Goal: Transaction & Acquisition: Purchase product/service

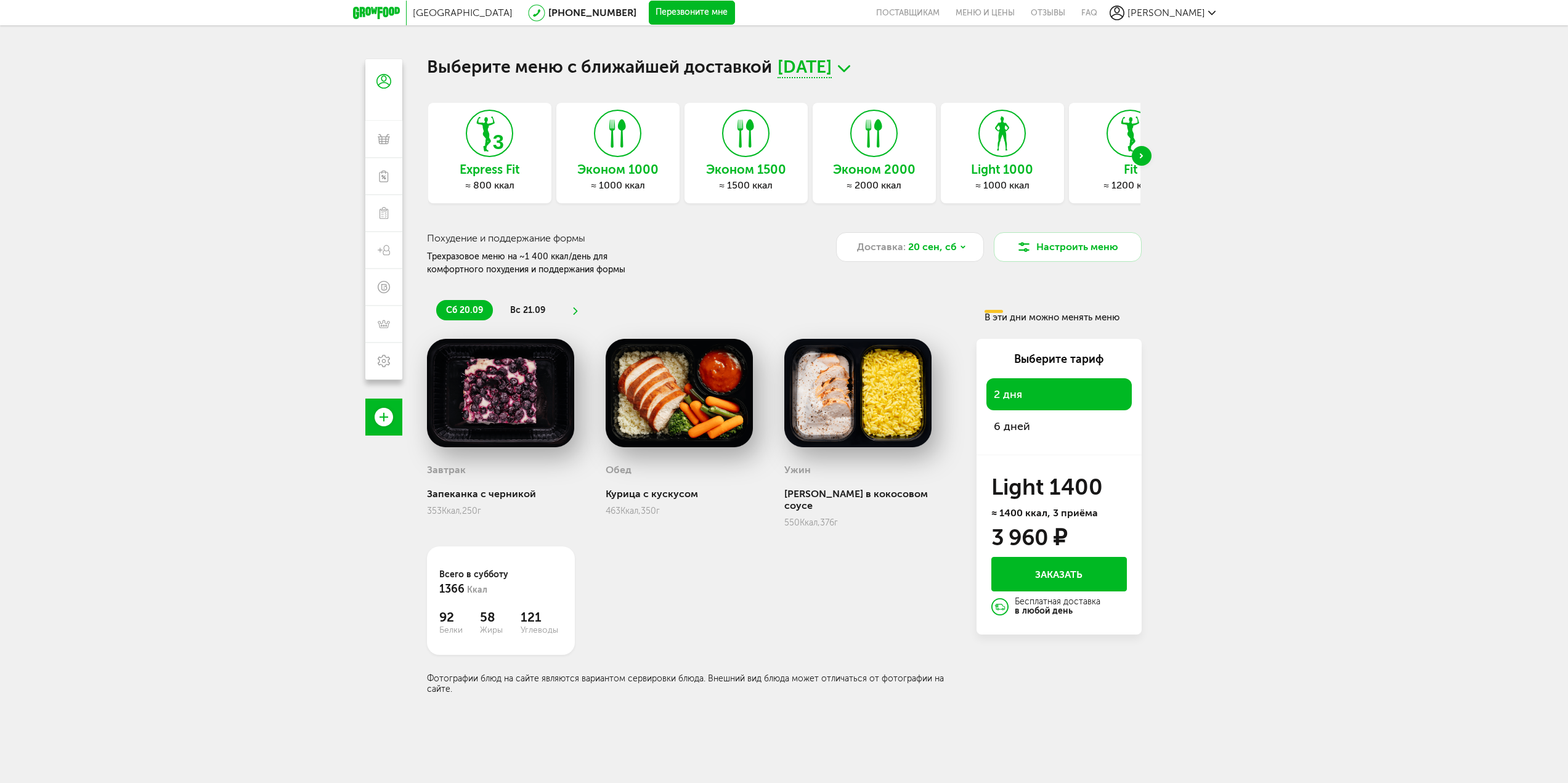
click at [1143, 155] on div "Next slide" at bounding box center [1141, 155] width 19 height 19
click at [832, 74] on span "20 сентября, сб" at bounding box center [805, 68] width 54 height 19
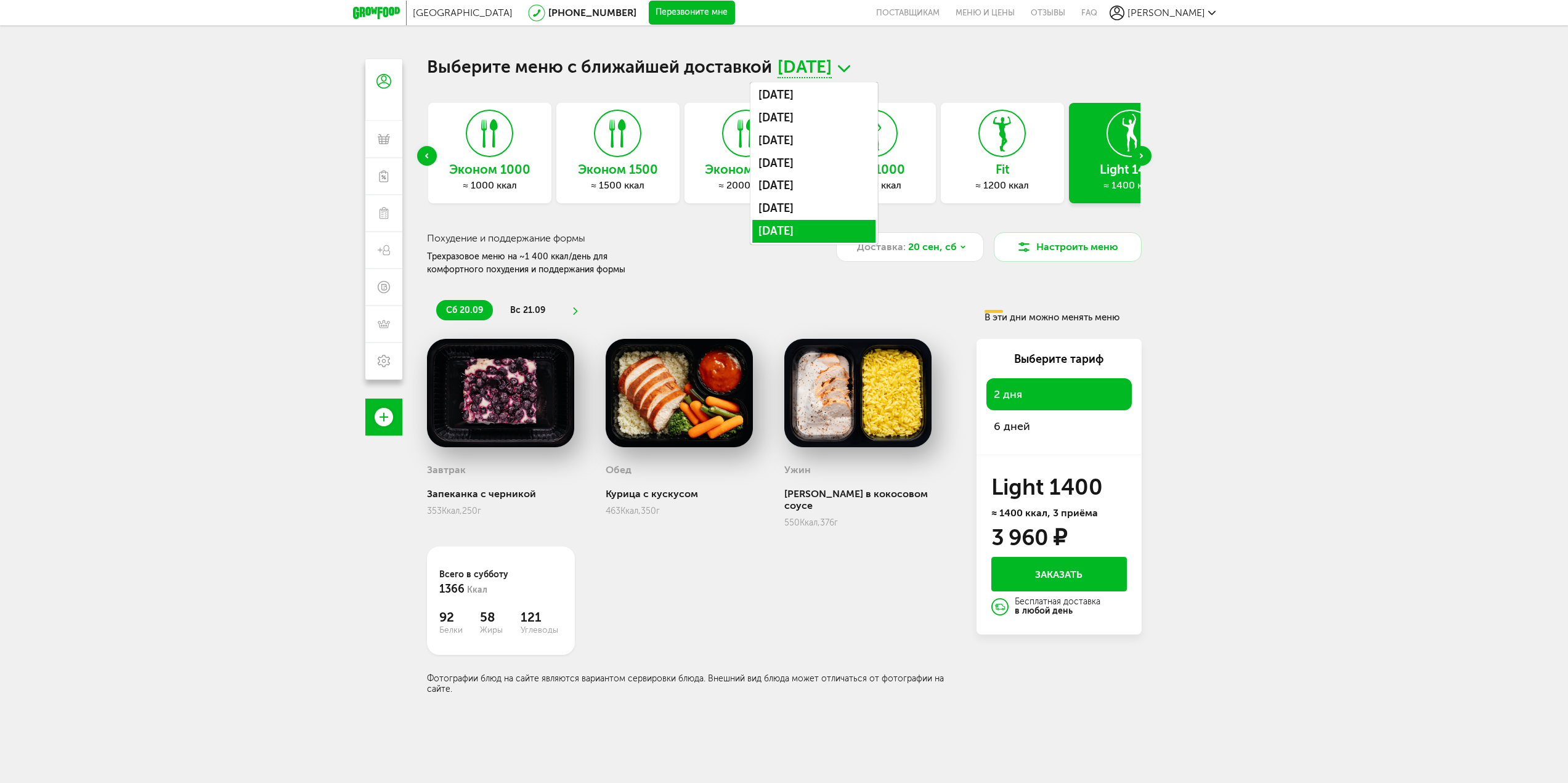
click at [846, 226] on li "26 сентября, пт" at bounding box center [814, 231] width 123 height 23
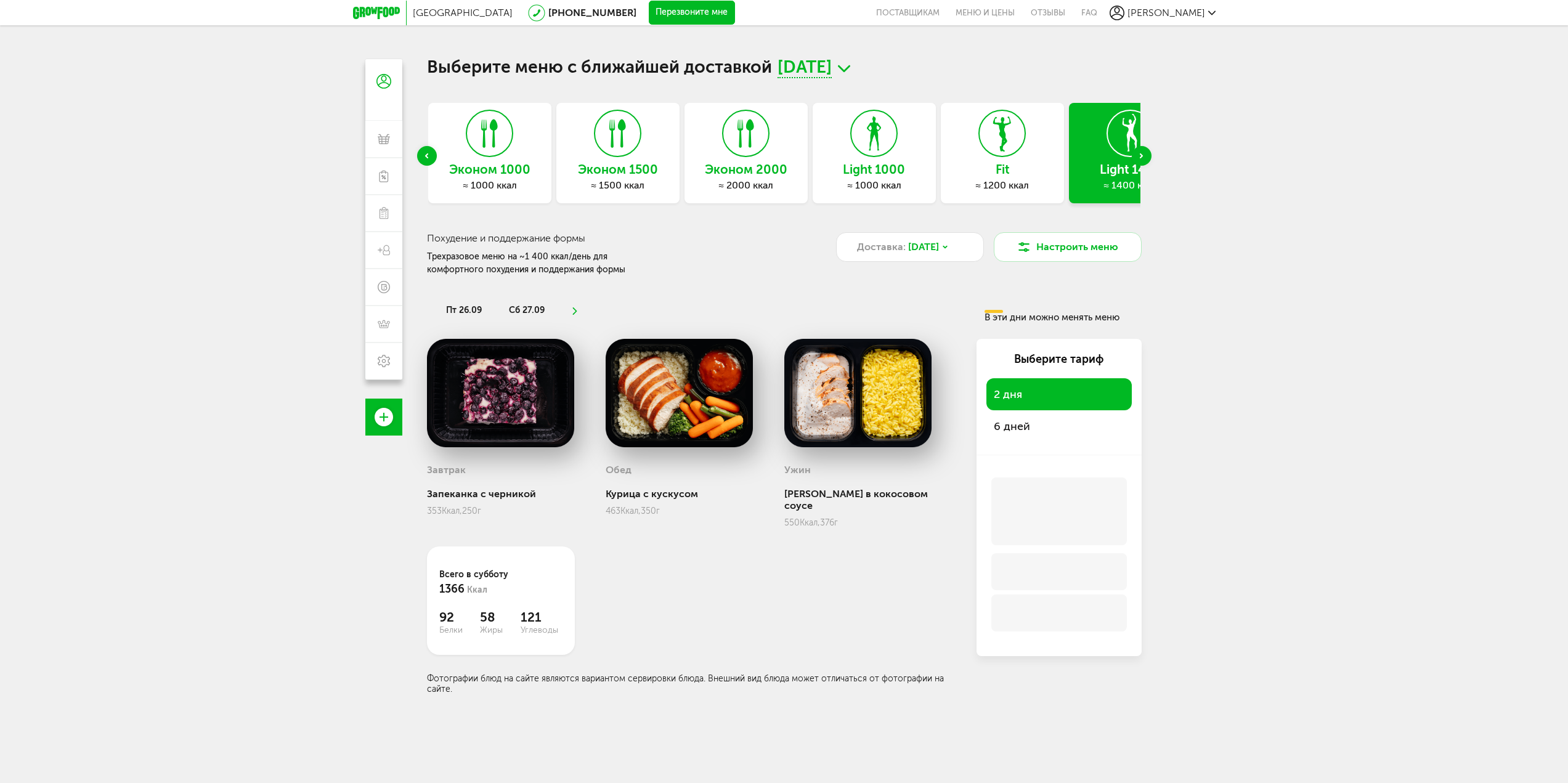
click at [1138, 158] on div "Express Fit ≈ 800 ккал Эконом 1000 ≈ 1000 ккал Эконом 1500 ≈ 1500 ккал Эконом 2…" at bounding box center [785, 156] width 715 height 107
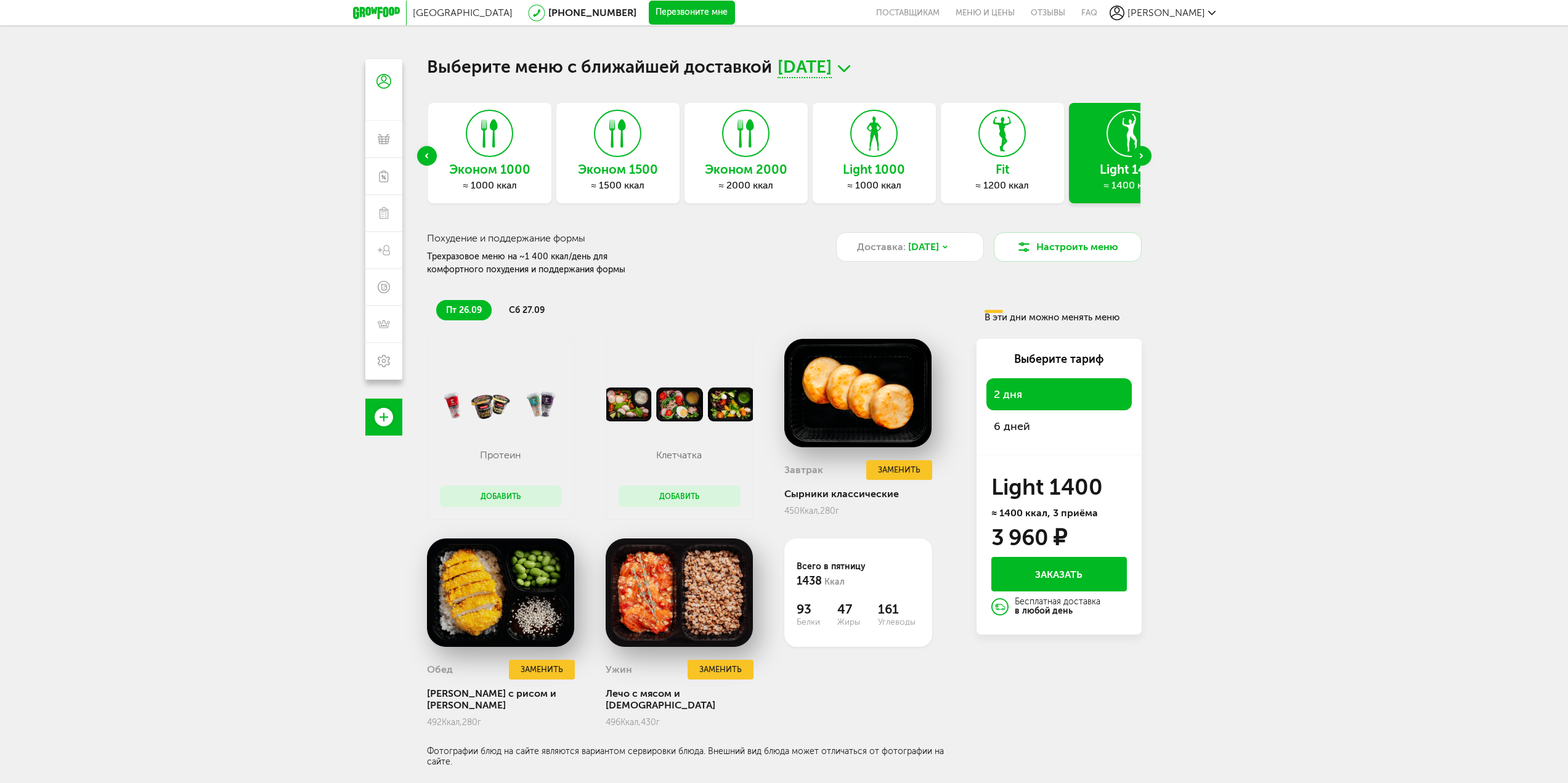
click at [1140, 157] on icon "Next slide" at bounding box center [1141, 156] width 3 height 5
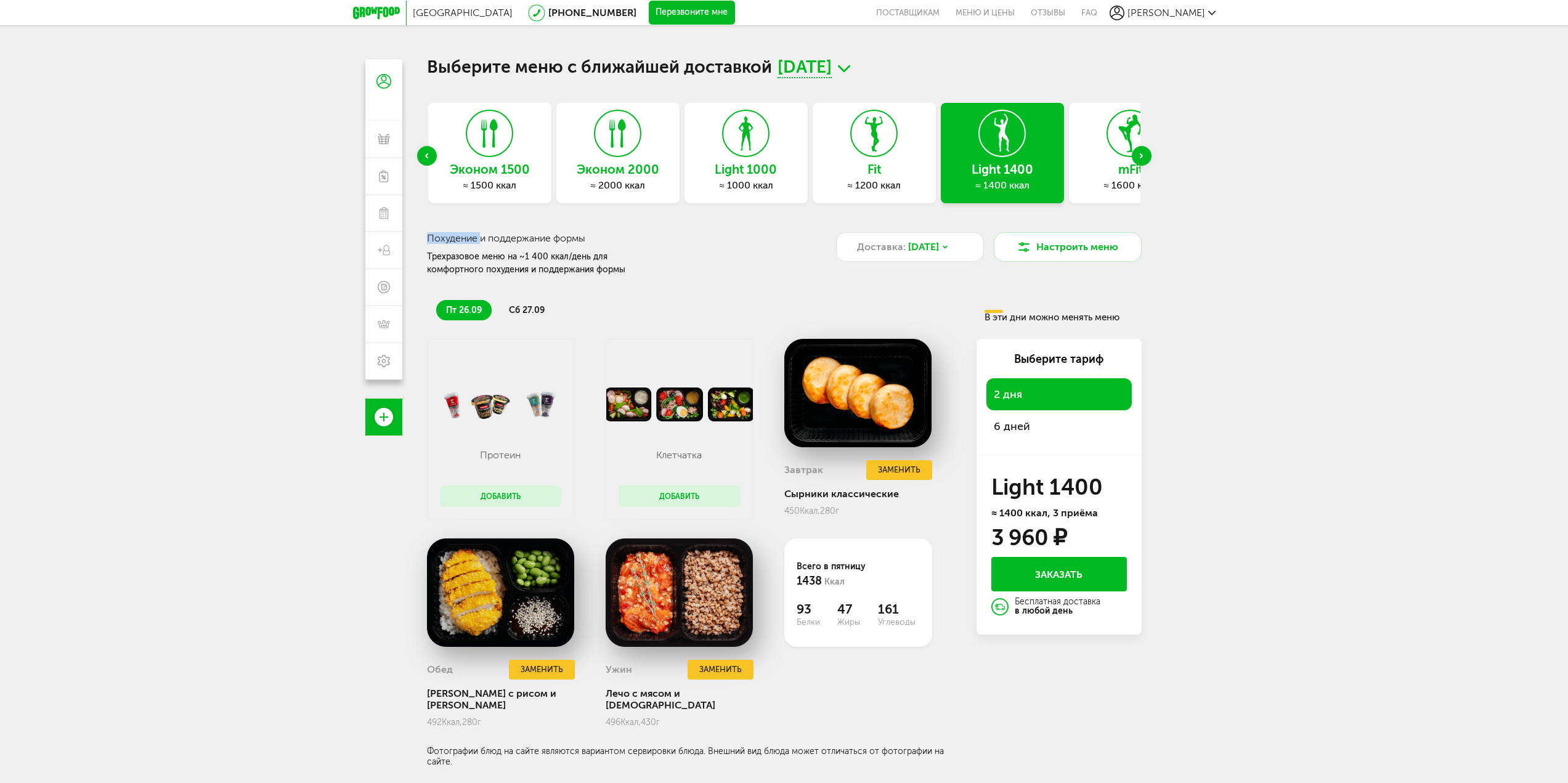
click at [1140, 157] on icon "Next slide" at bounding box center [1141, 156] width 3 height 5
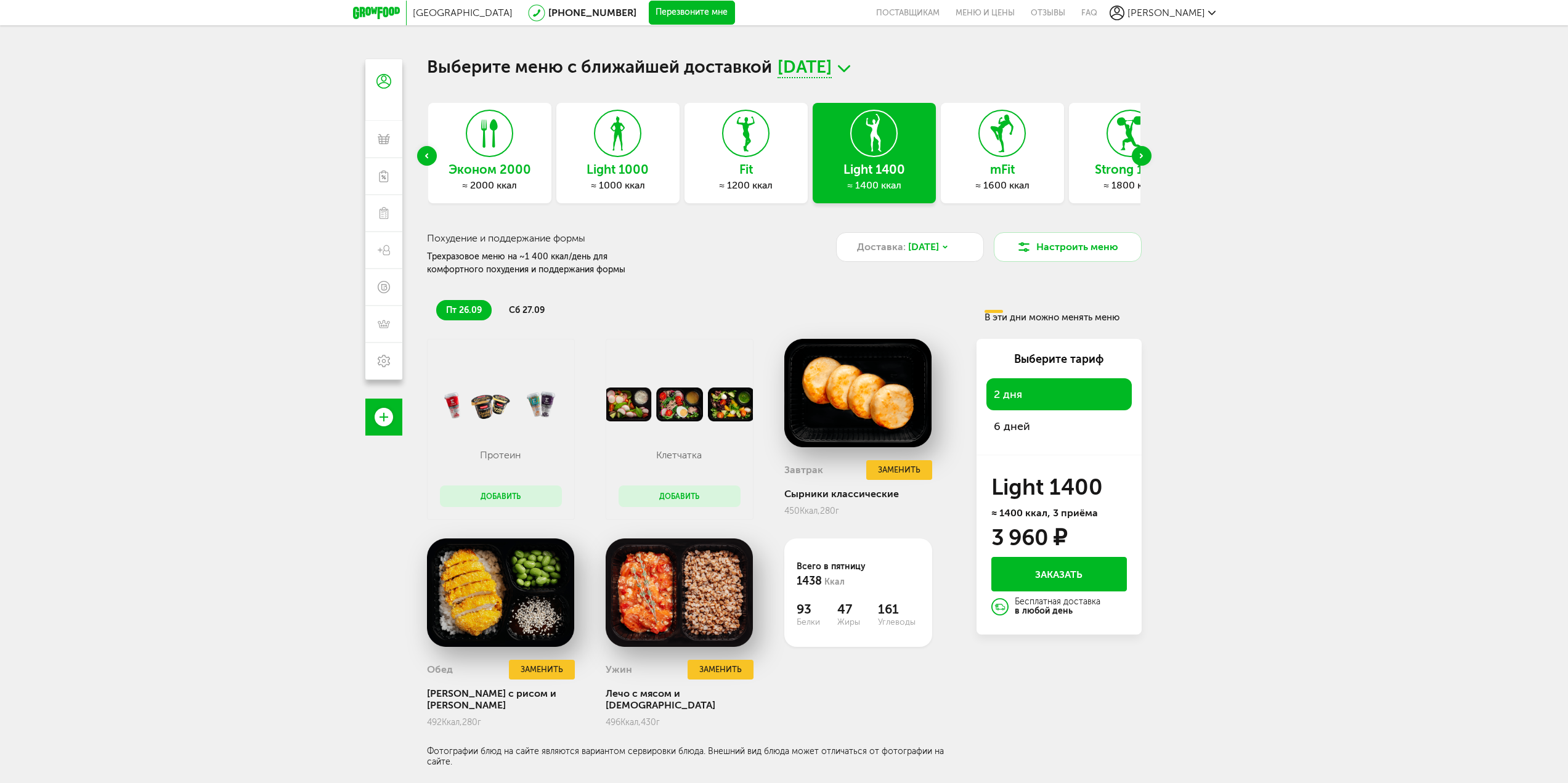
click at [1140, 157] on icon "Next slide" at bounding box center [1141, 156] width 3 height 5
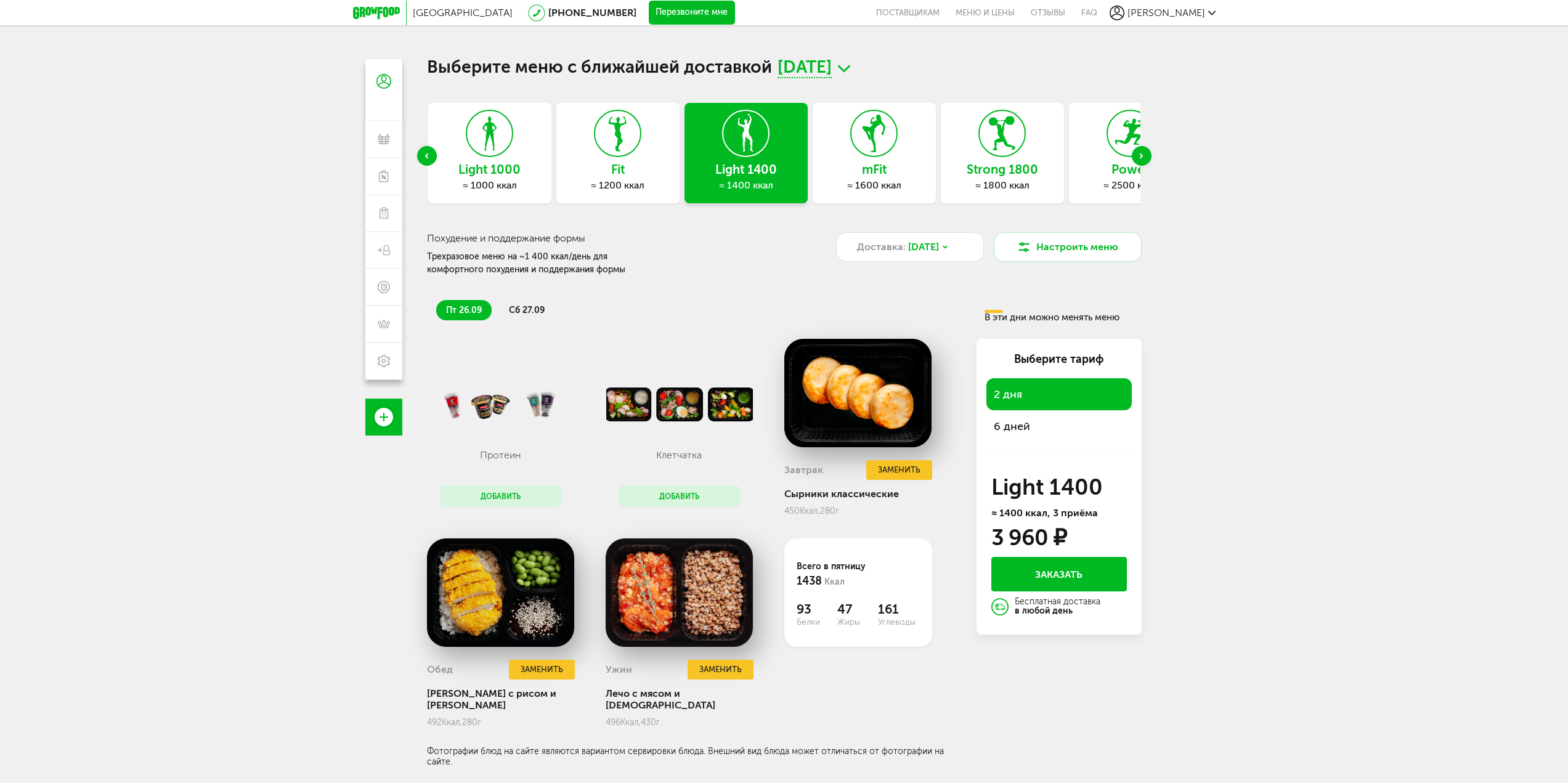
click at [1140, 157] on icon "Next slide" at bounding box center [1141, 156] width 3 height 5
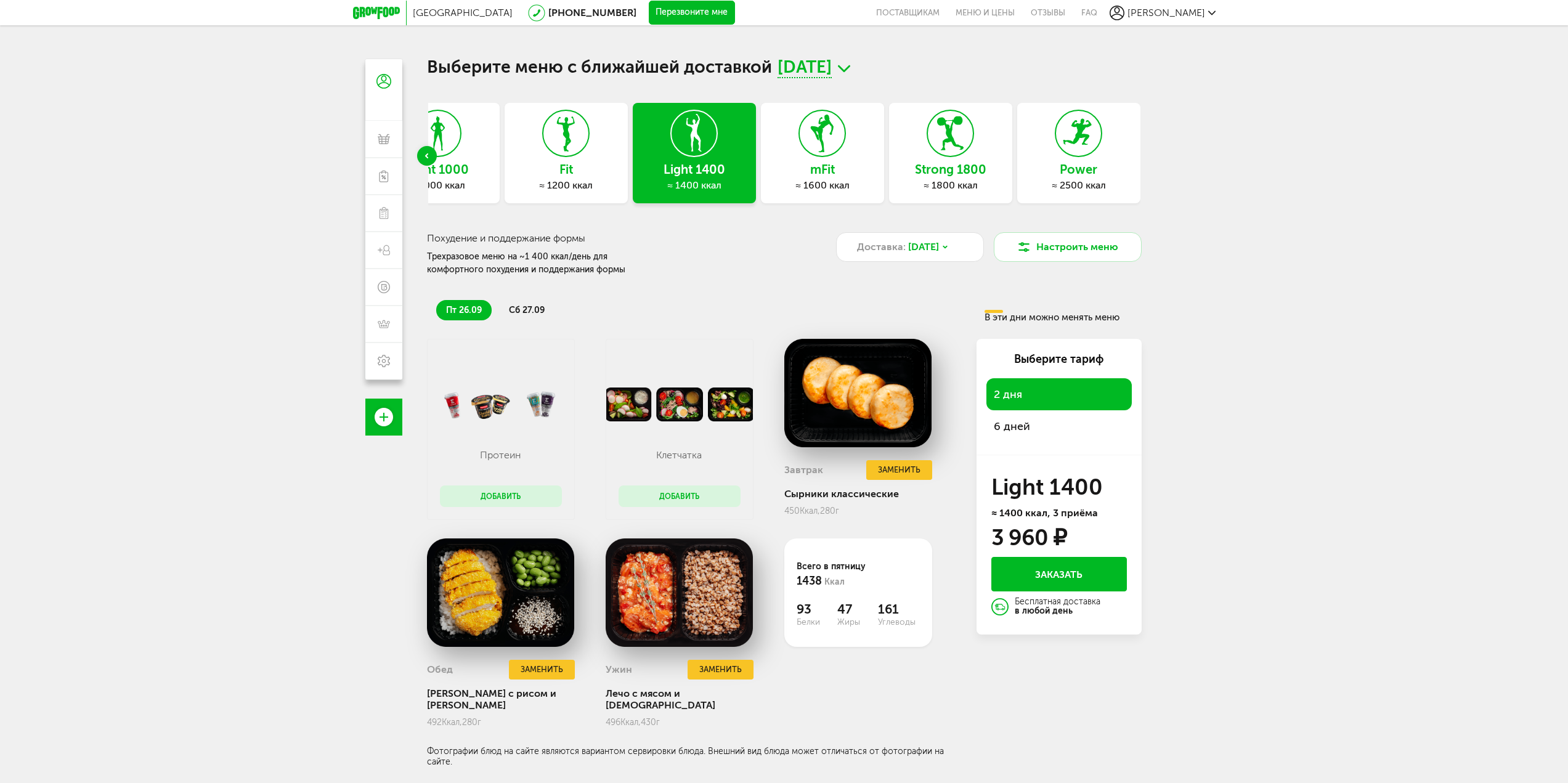
click at [1114, 151] on div "Power ≈ 2500 ккал" at bounding box center [1079, 153] width 123 height 101
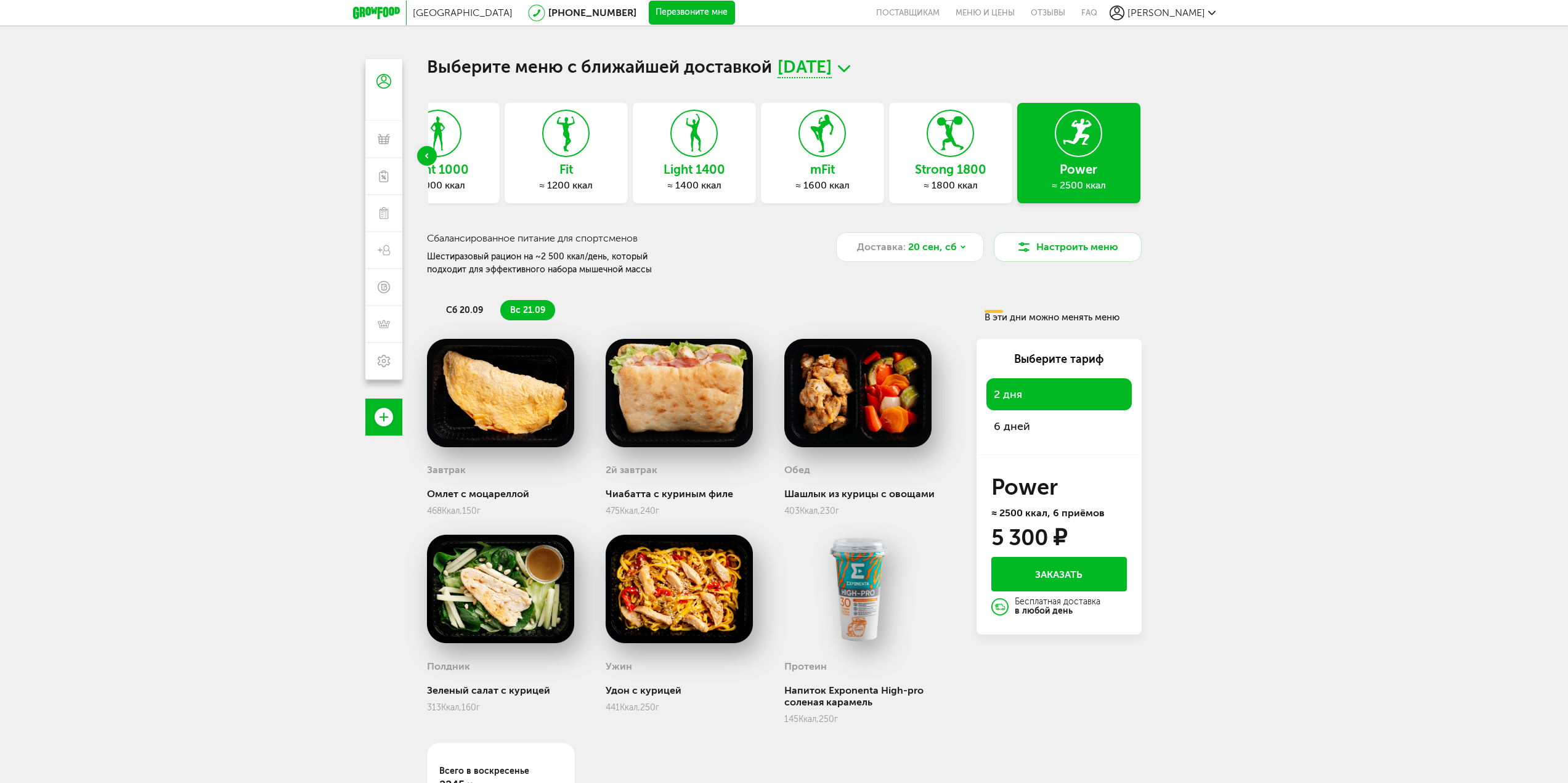
click at [832, 71] on span "20 сентября, сб" at bounding box center [805, 68] width 54 height 19
click at [859, 140] on li "22 сентября, пн" at bounding box center [814, 141] width 123 height 23
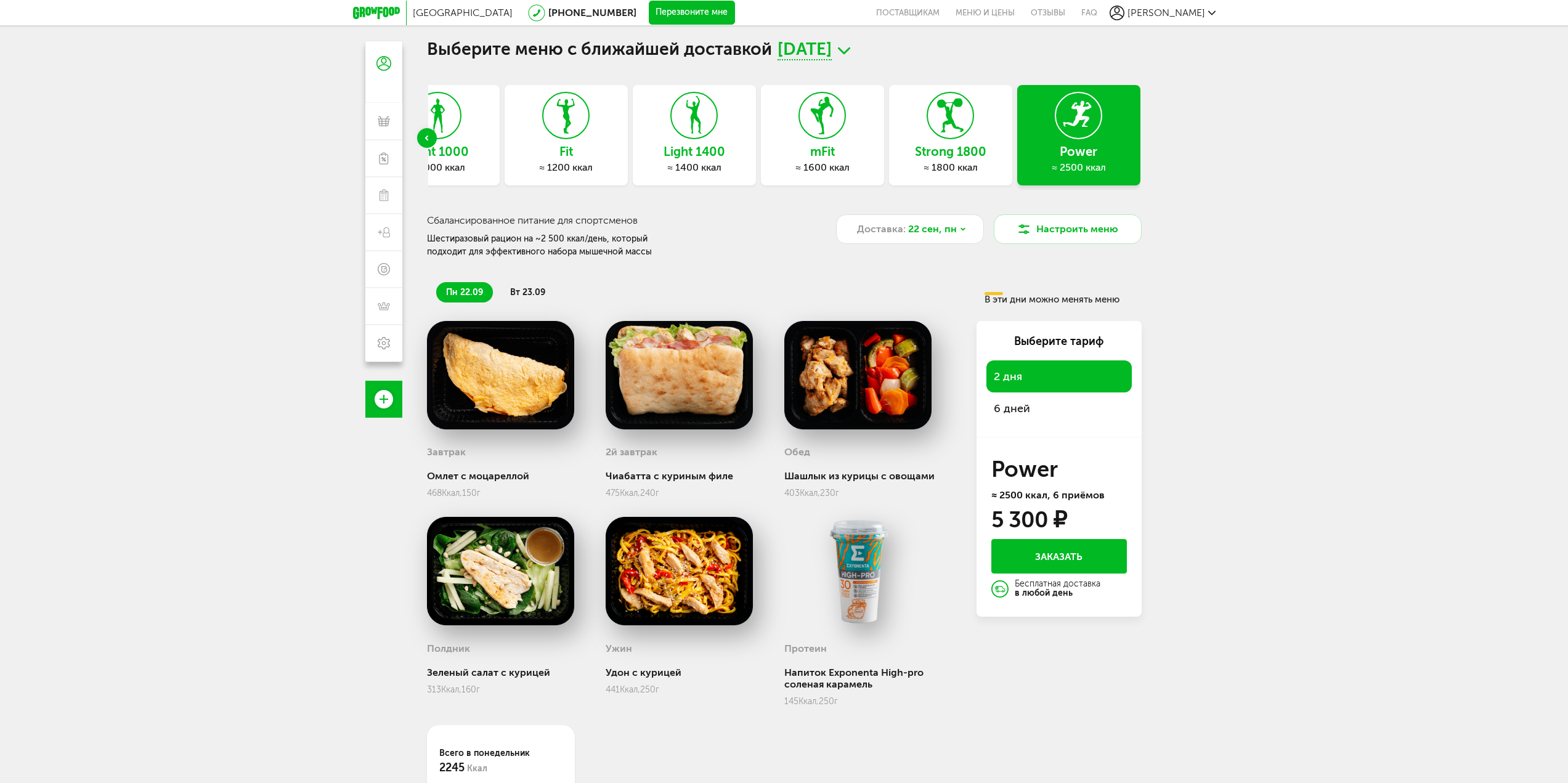
scroll to position [62, 0]
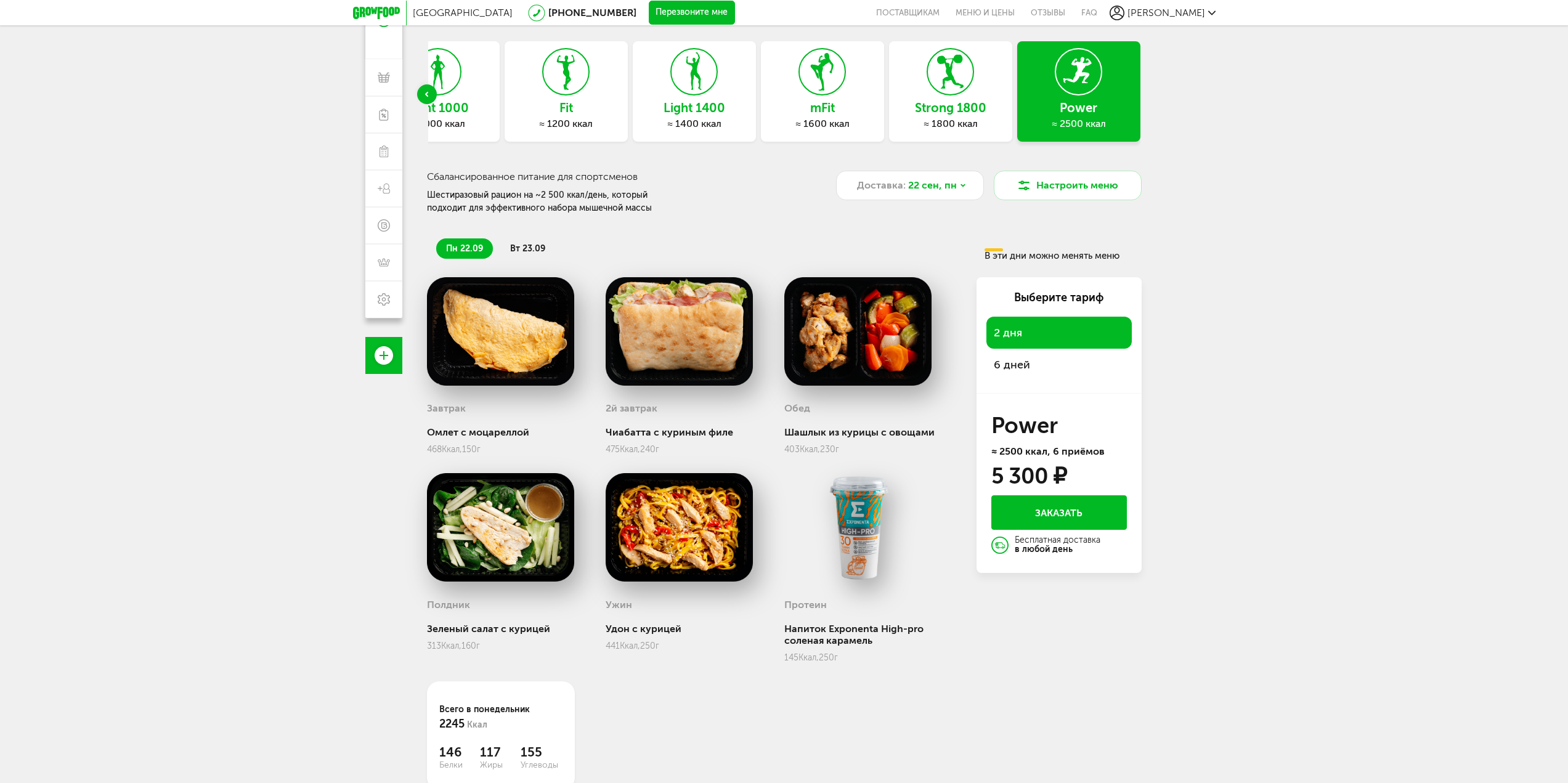
click at [510, 246] on span "вт 23.09" at bounding box center [528, 248] width 35 height 11
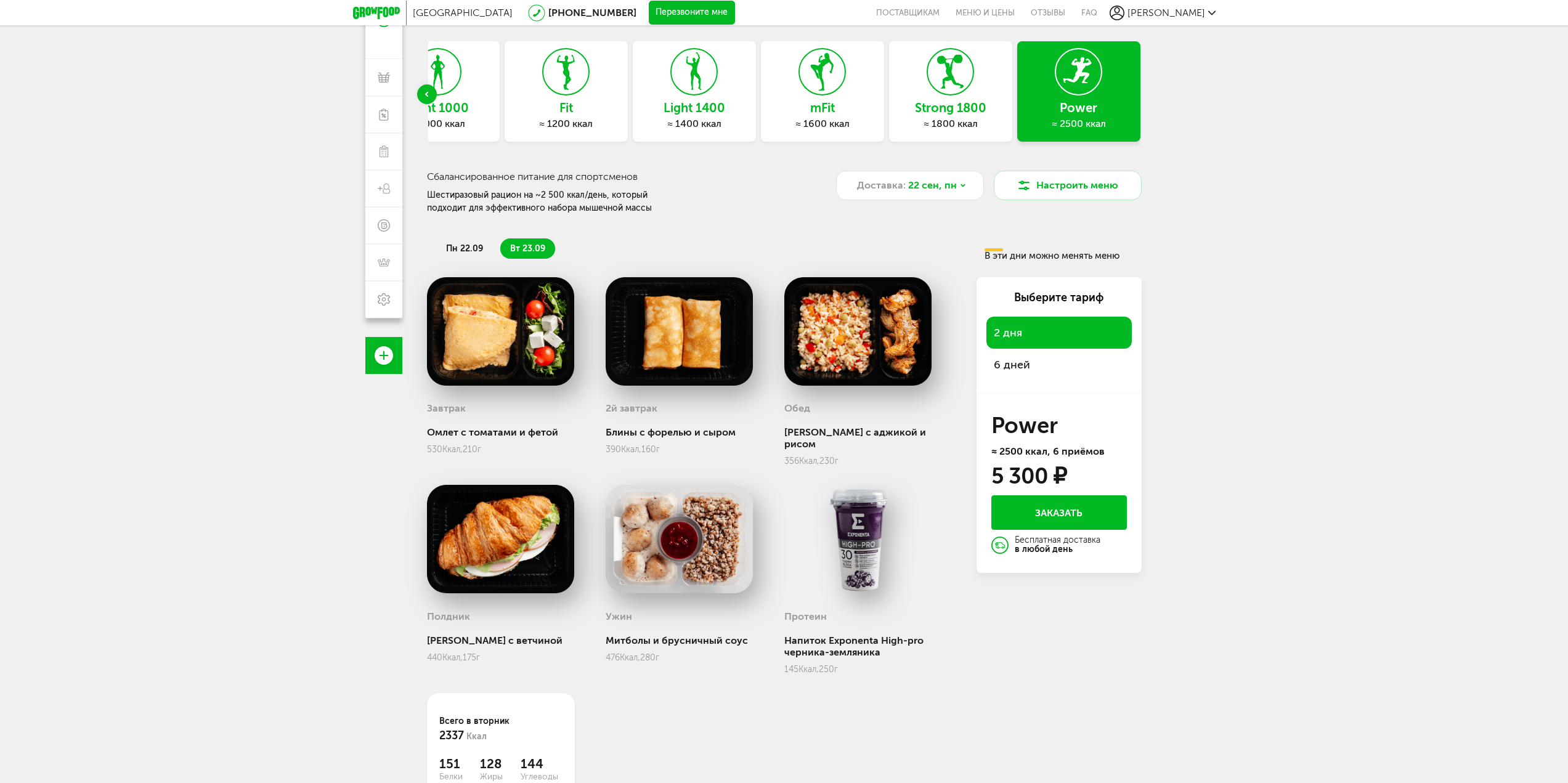
click at [442, 246] on li "пн 22.09" at bounding box center [464, 249] width 57 height 20
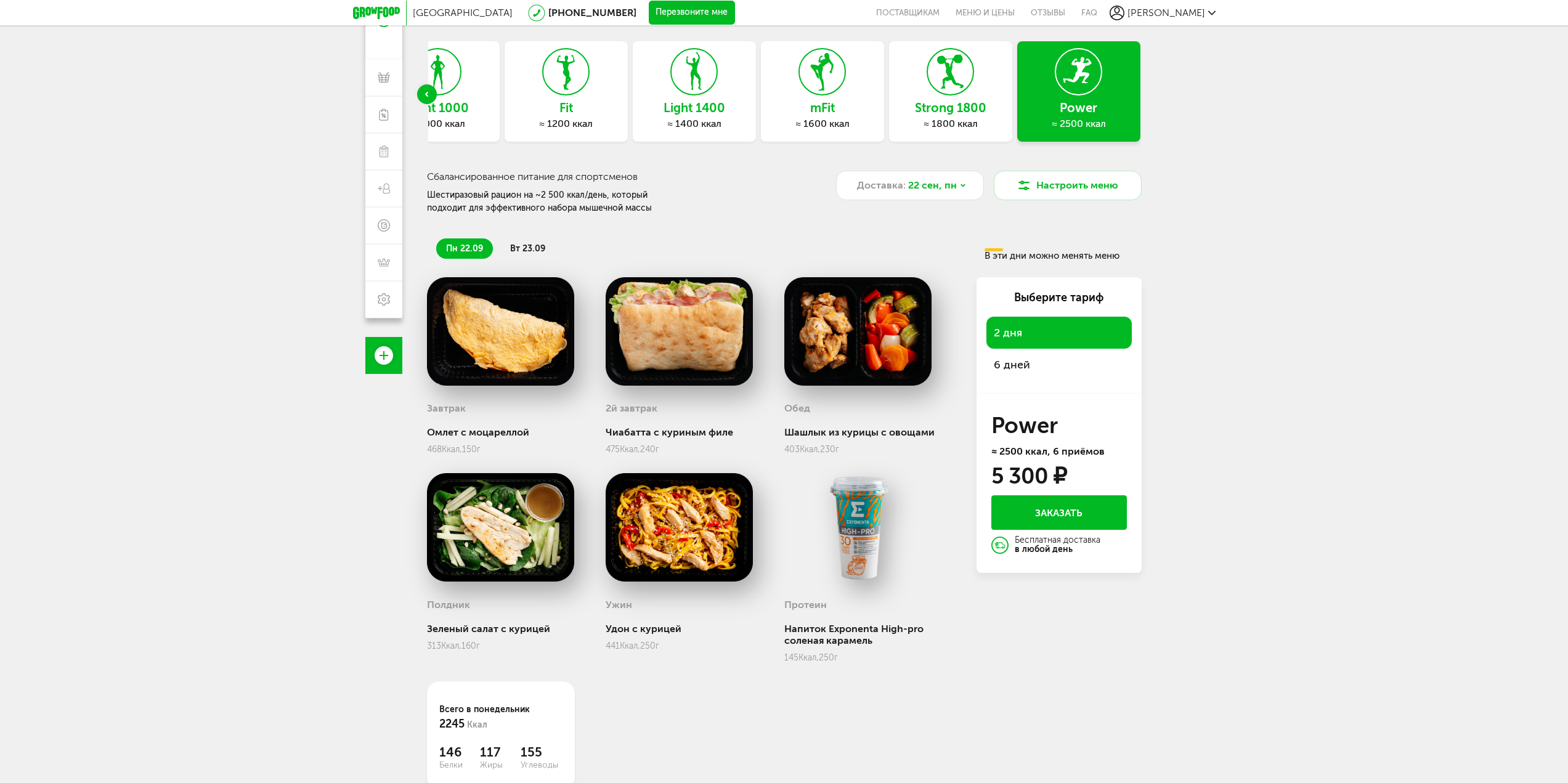
click at [508, 240] on li "вт 23.09" at bounding box center [527, 249] width 55 height 20
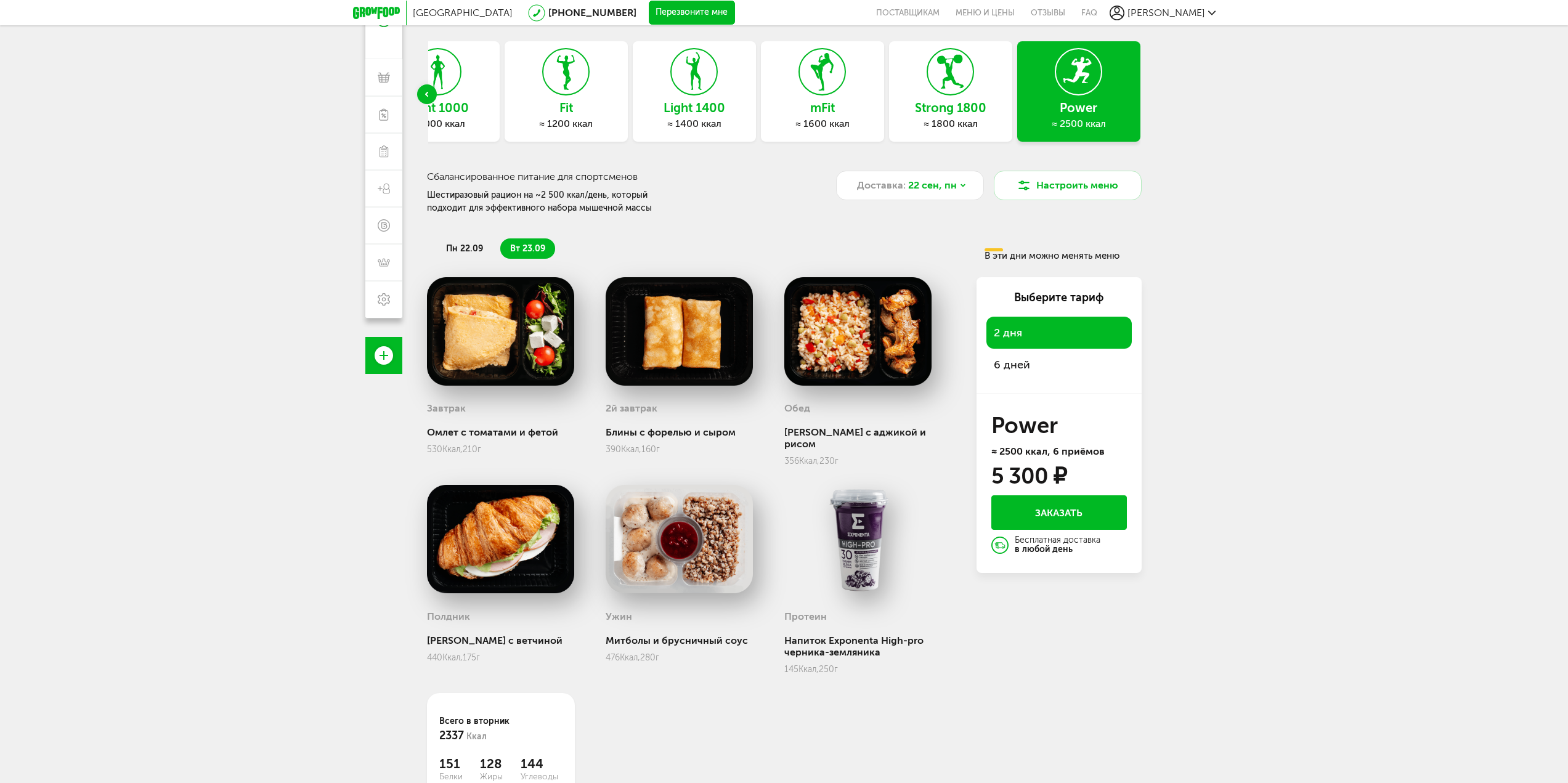
click at [452, 236] on div "пн 22.09 вт 23.09 В эти дни можно менять меню" at bounding box center [785, 244] width 715 height 34
click at [462, 238] on div "пн 22.09 вт 23.09 В эти дни можно менять меню" at bounding box center [785, 244] width 715 height 34
click at [465, 244] on span "пн 22.09" at bounding box center [464, 248] width 37 height 11
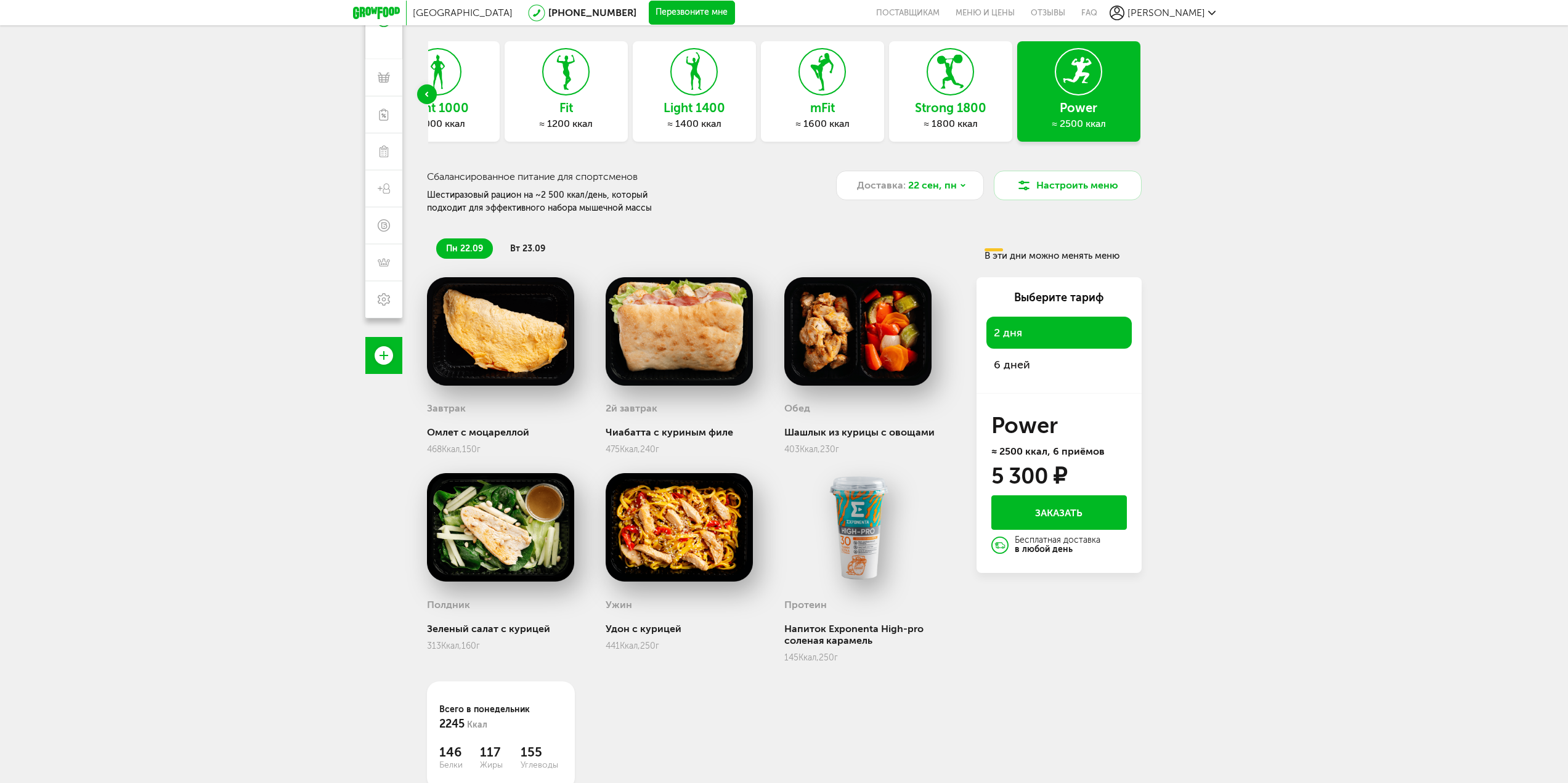
click at [523, 245] on span "вт 23.09" at bounding box center [528, 248] width 35 height 11
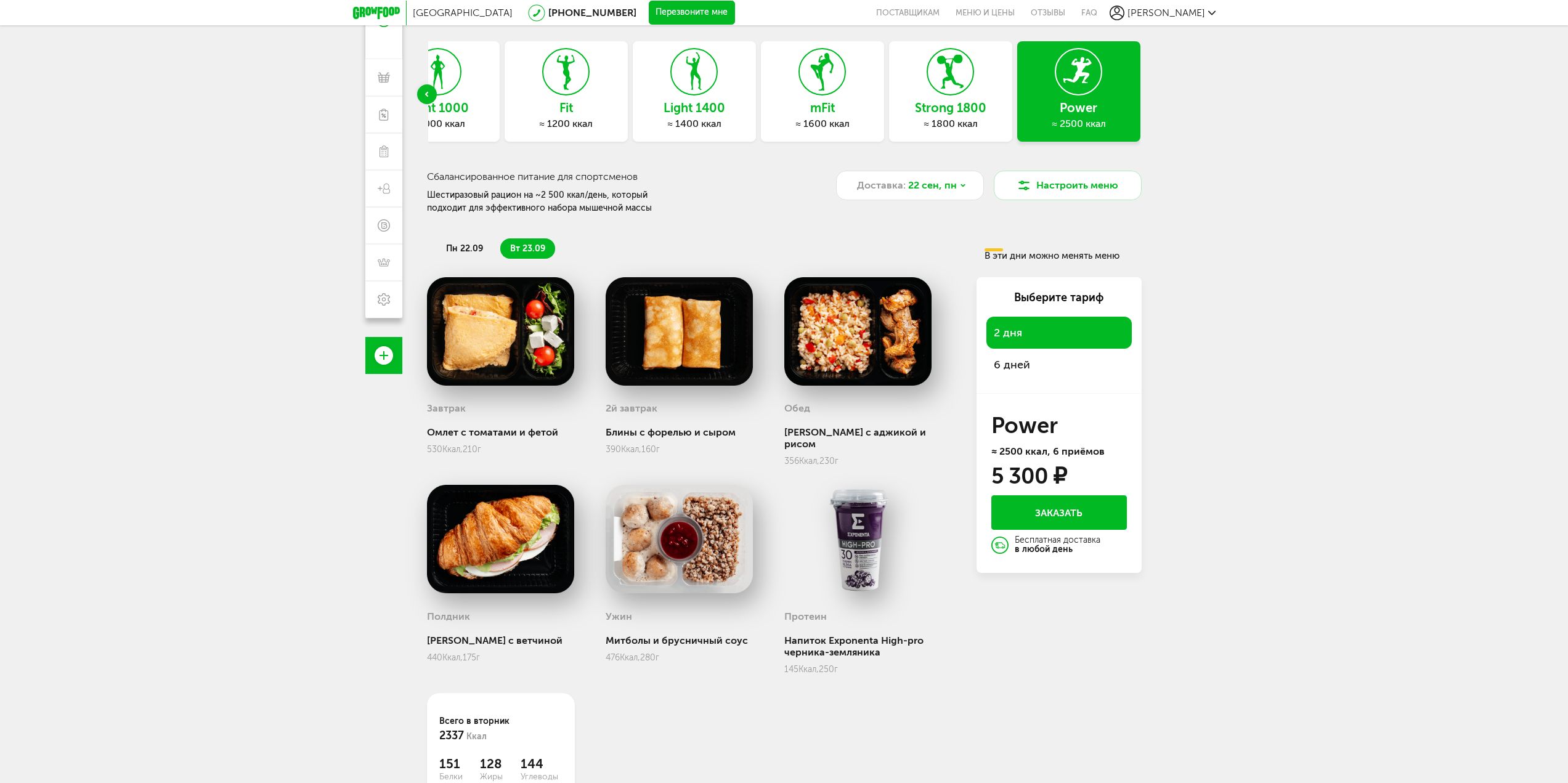
click at [455, 247] on span "пн 22.09" at bounding box center [464, 248] width 37 height 11
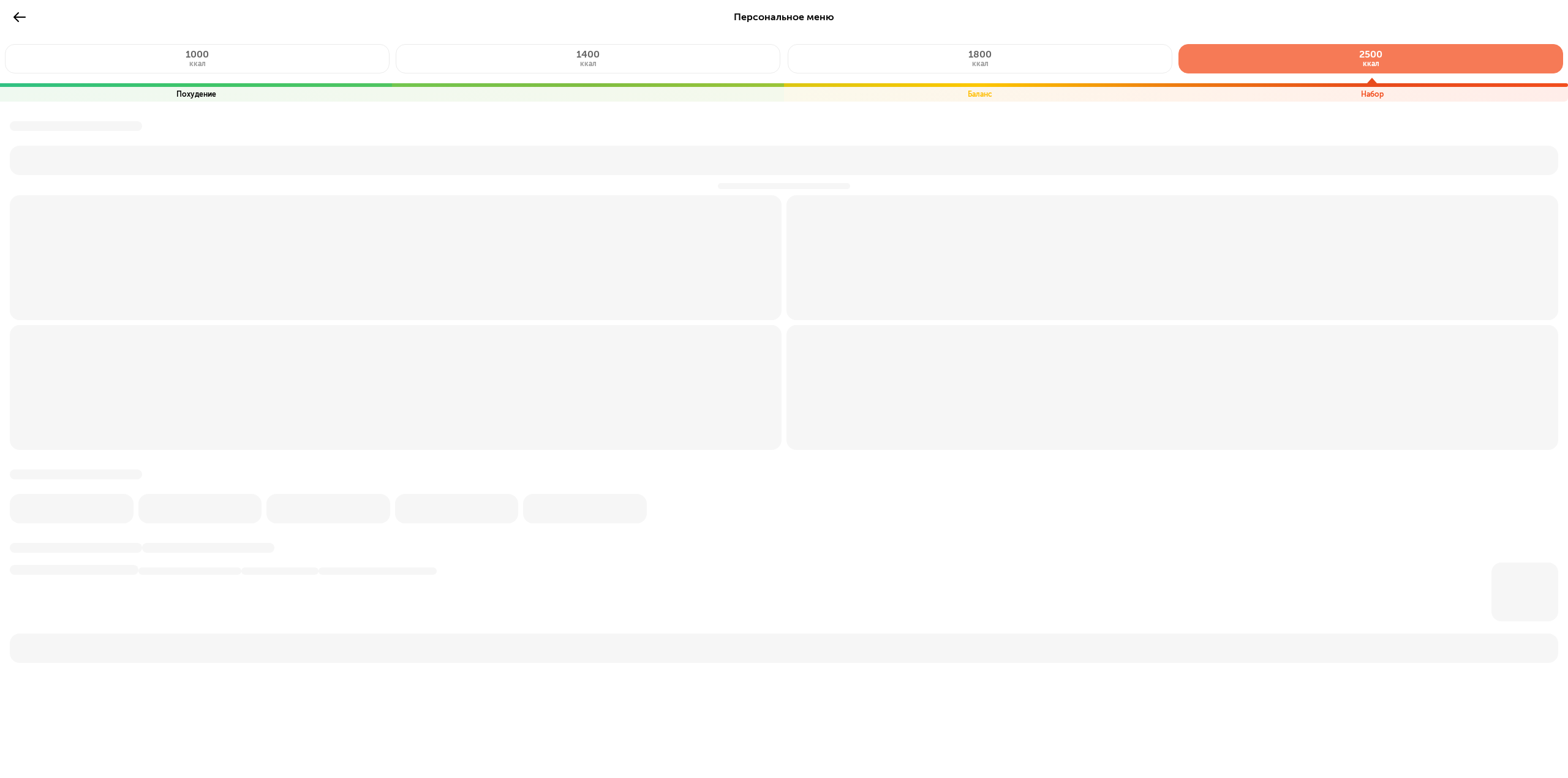
click at [1296, 57] on button "2500 ккал" at bounding box center [1371, 59] width 385 height 29
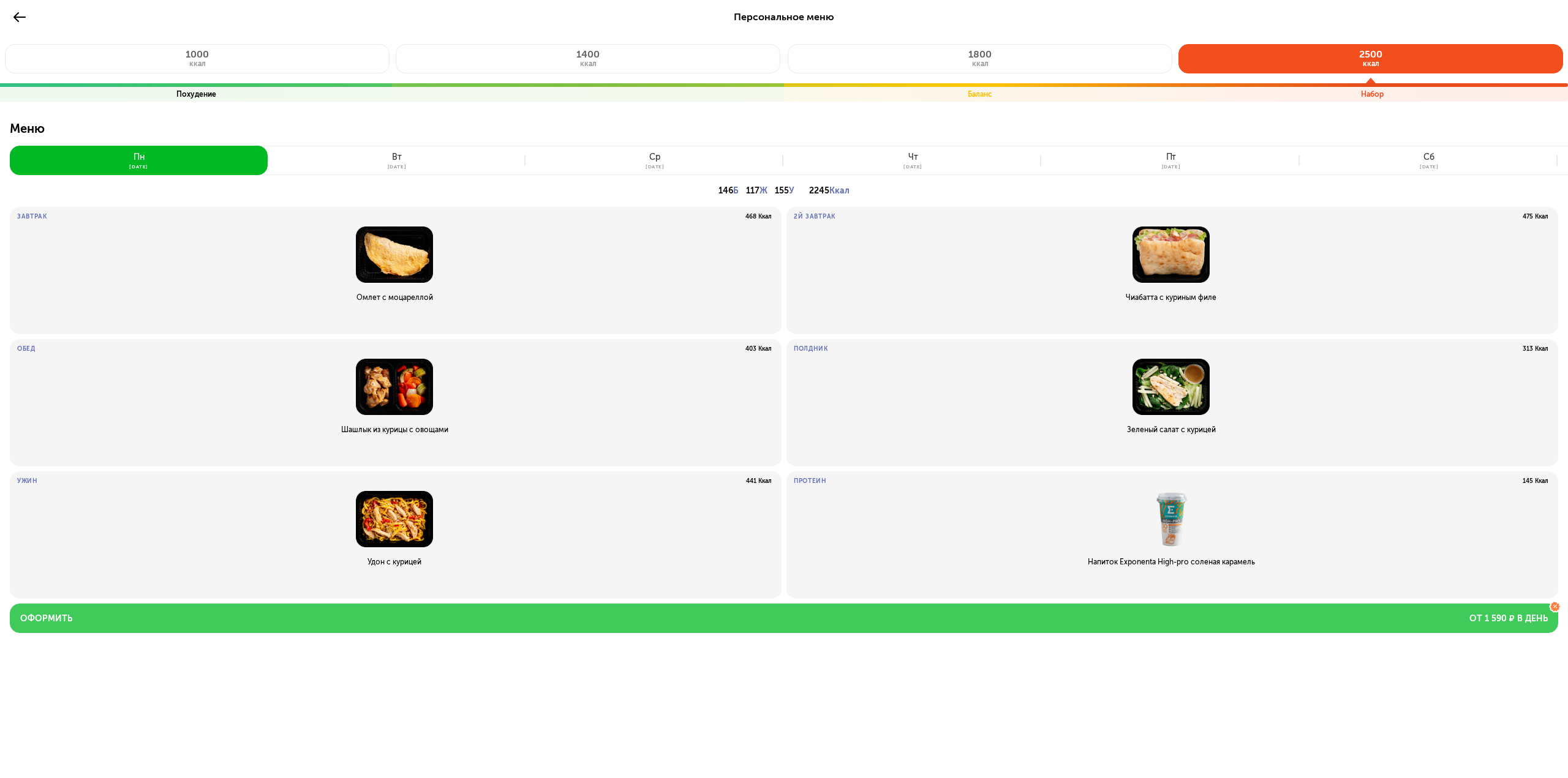
click at [989, 626] on button "Оформить от 1 590 ₽ в день" at bounding box center [784, 618] width 1548 height 29
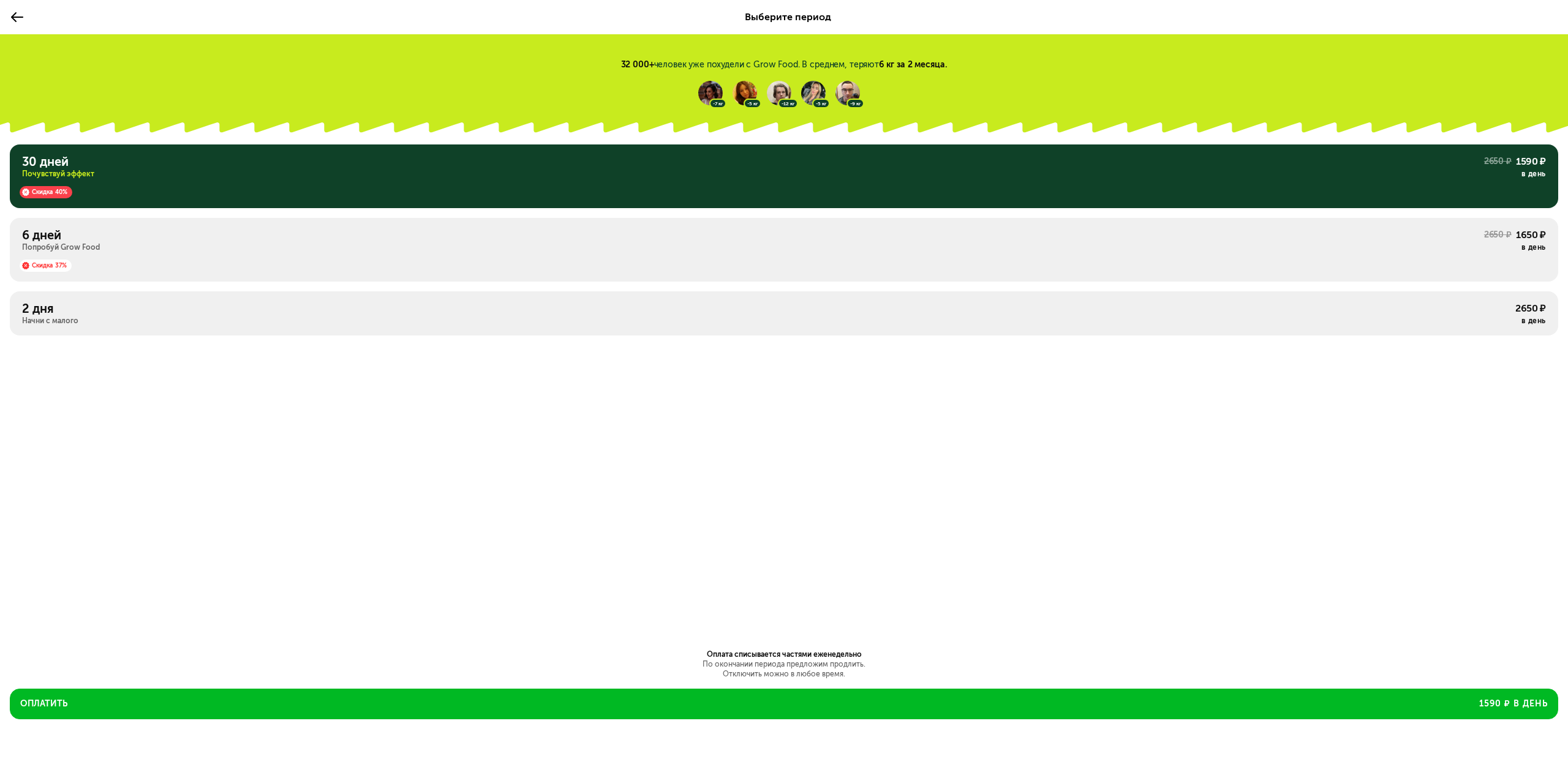
click at [551, 311] on div "2 дня" at bounding box center [768, 308] width 1493 height 15
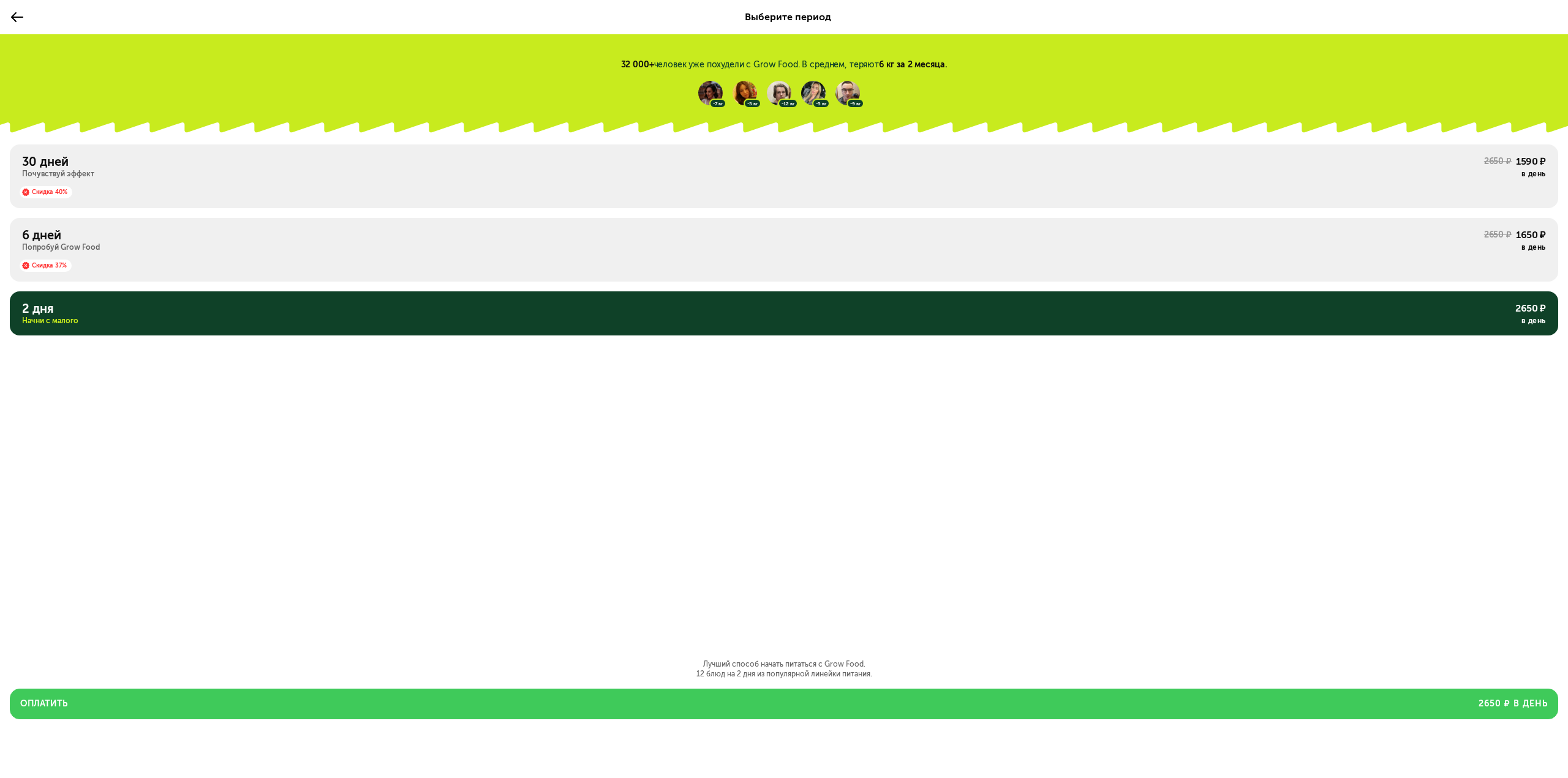
click at [831, 691] on button "Оплатить 2650 ₽ в день" at bounding box center [784, 704] width 1548 height 31
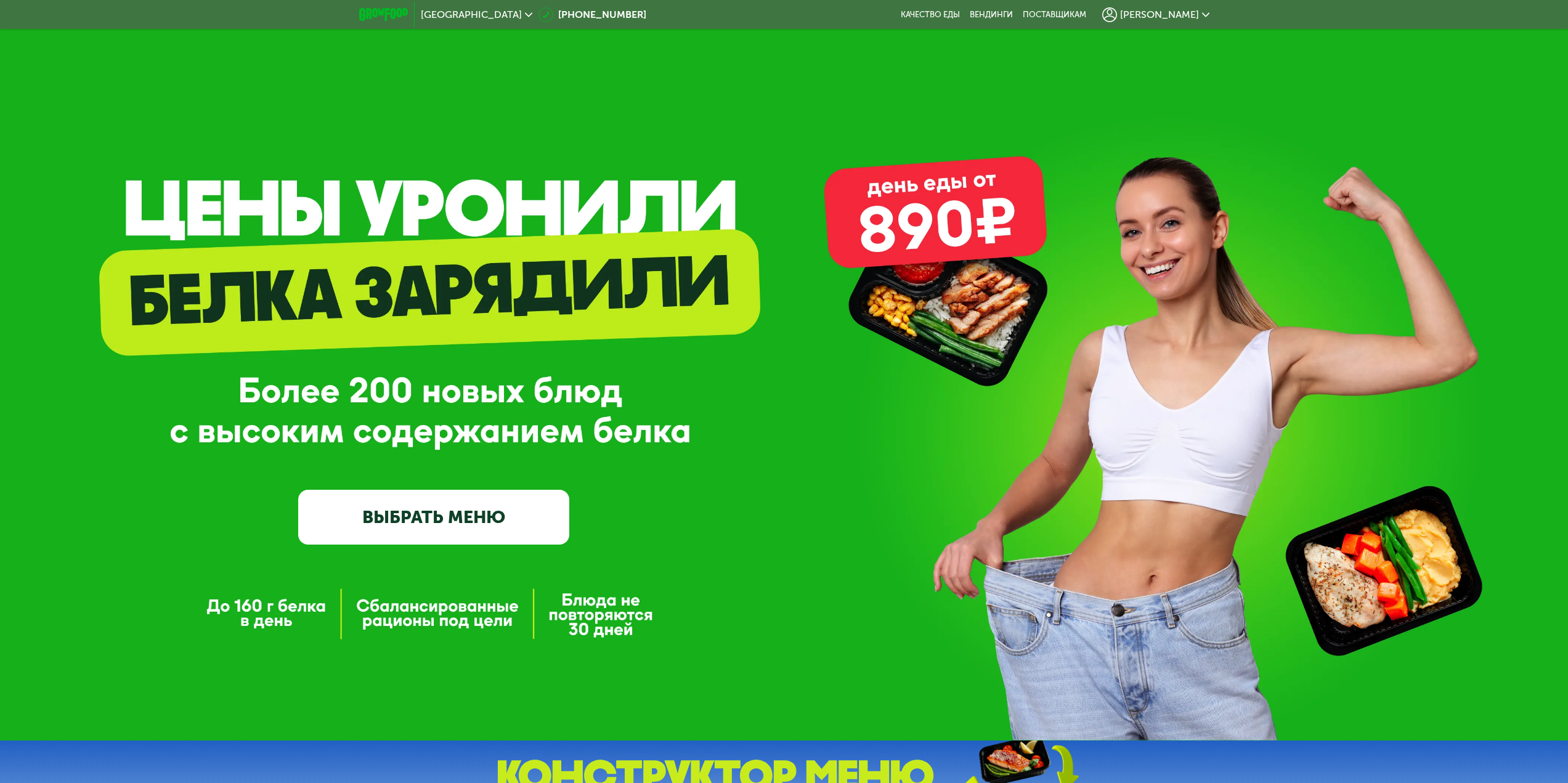
click at [513, 513] on link "ВЫБРАТЬ МЕНЮ" at bounding box center [434, 517] width 271 height 54
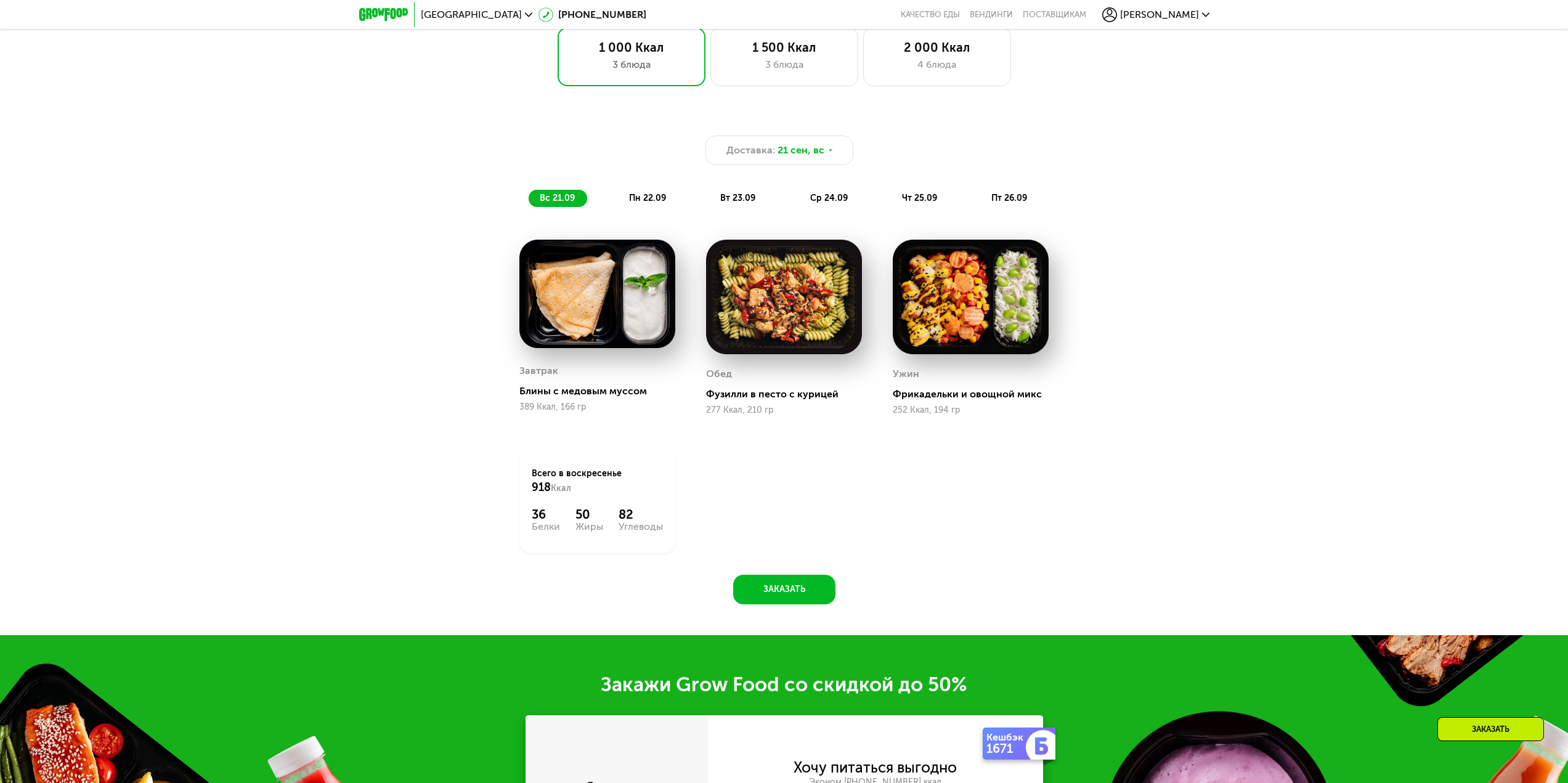
scroll to position [1082, 0]
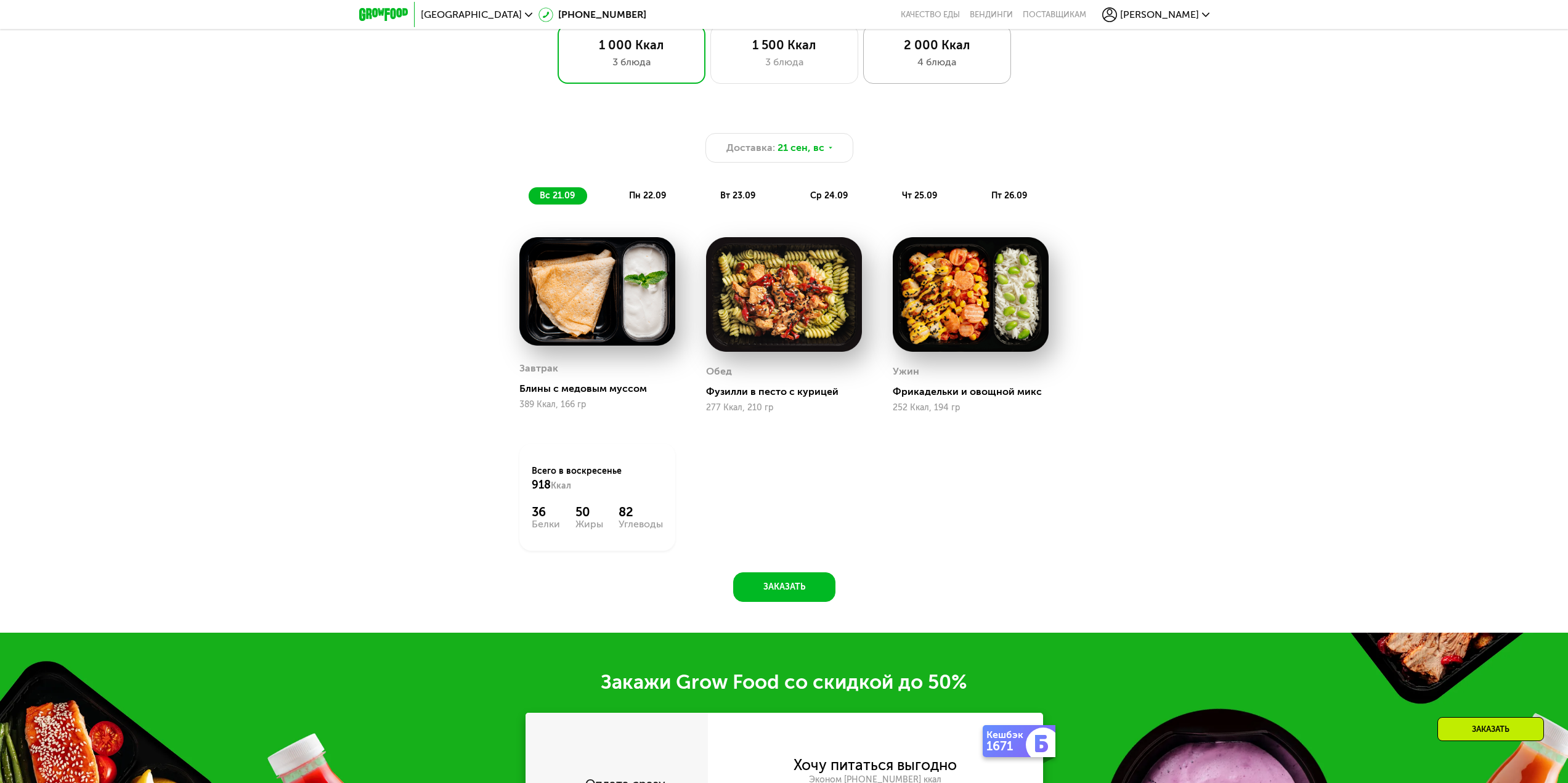
click at [971, 52] on div "2 000 Ккал" at bounding box center [937, 45] width 122 height 15
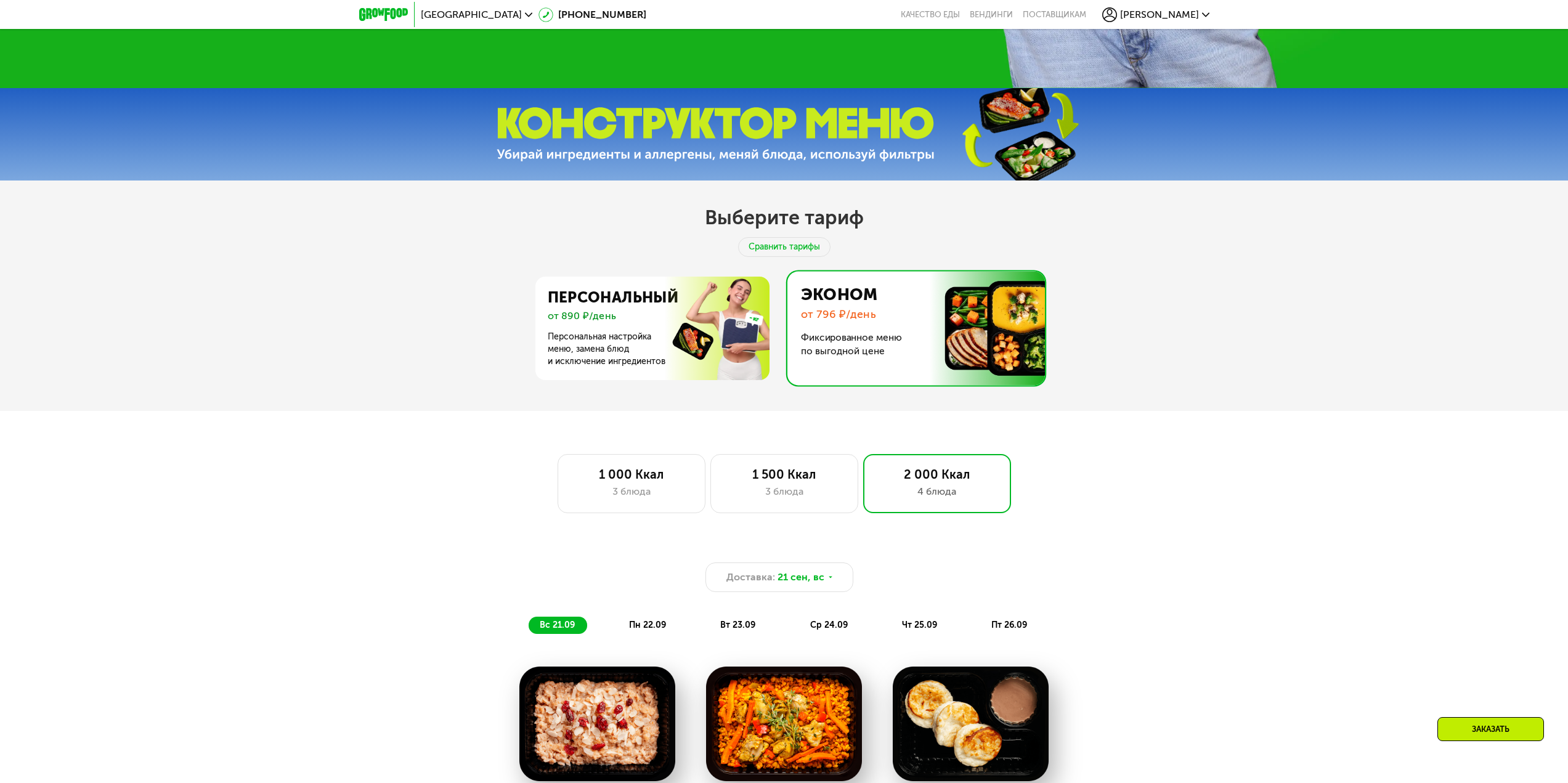
scroll to position [651, 0]
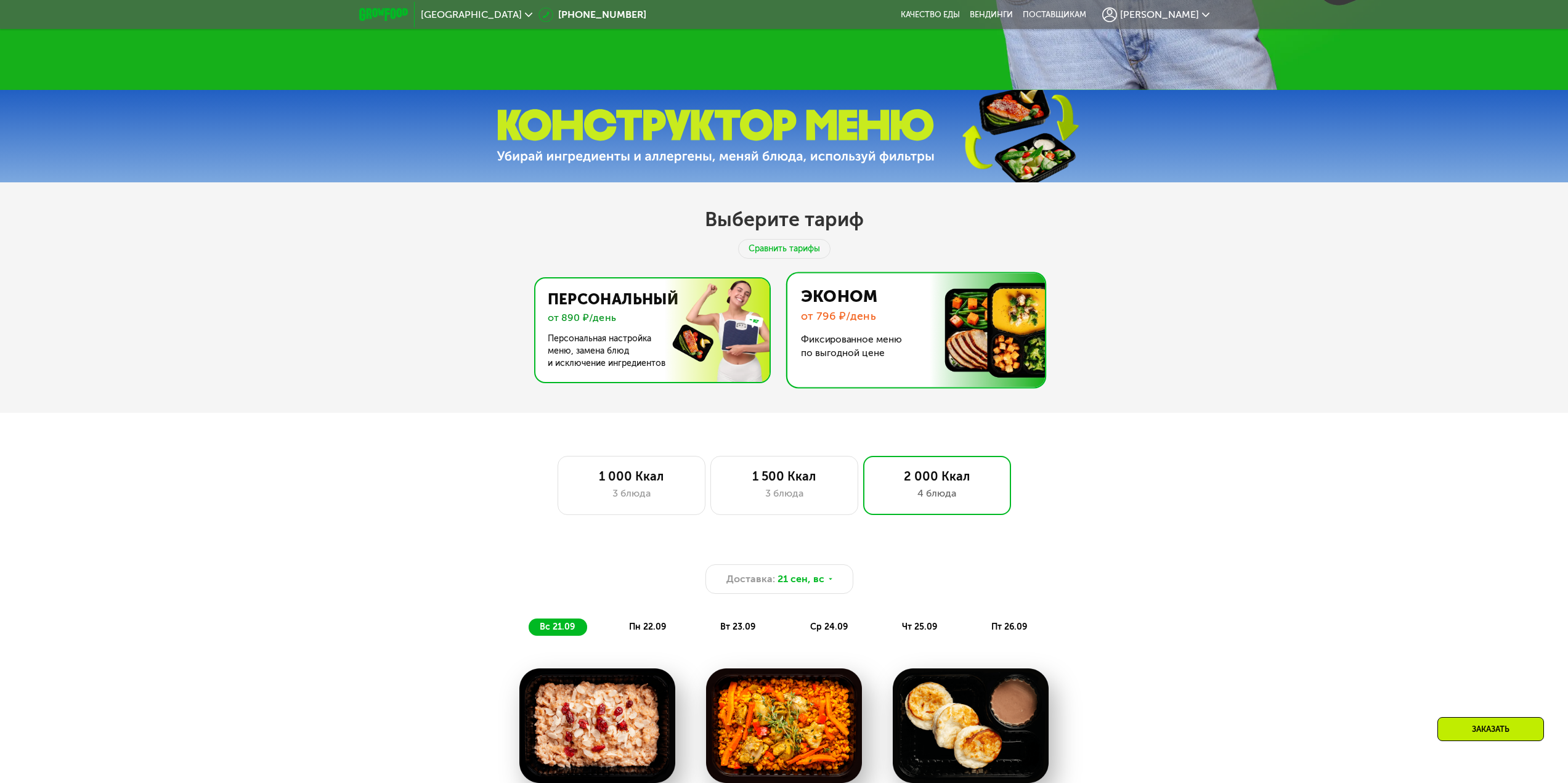
click at [754, 348] on img at bounding box center [648, 330] width 239 height 104
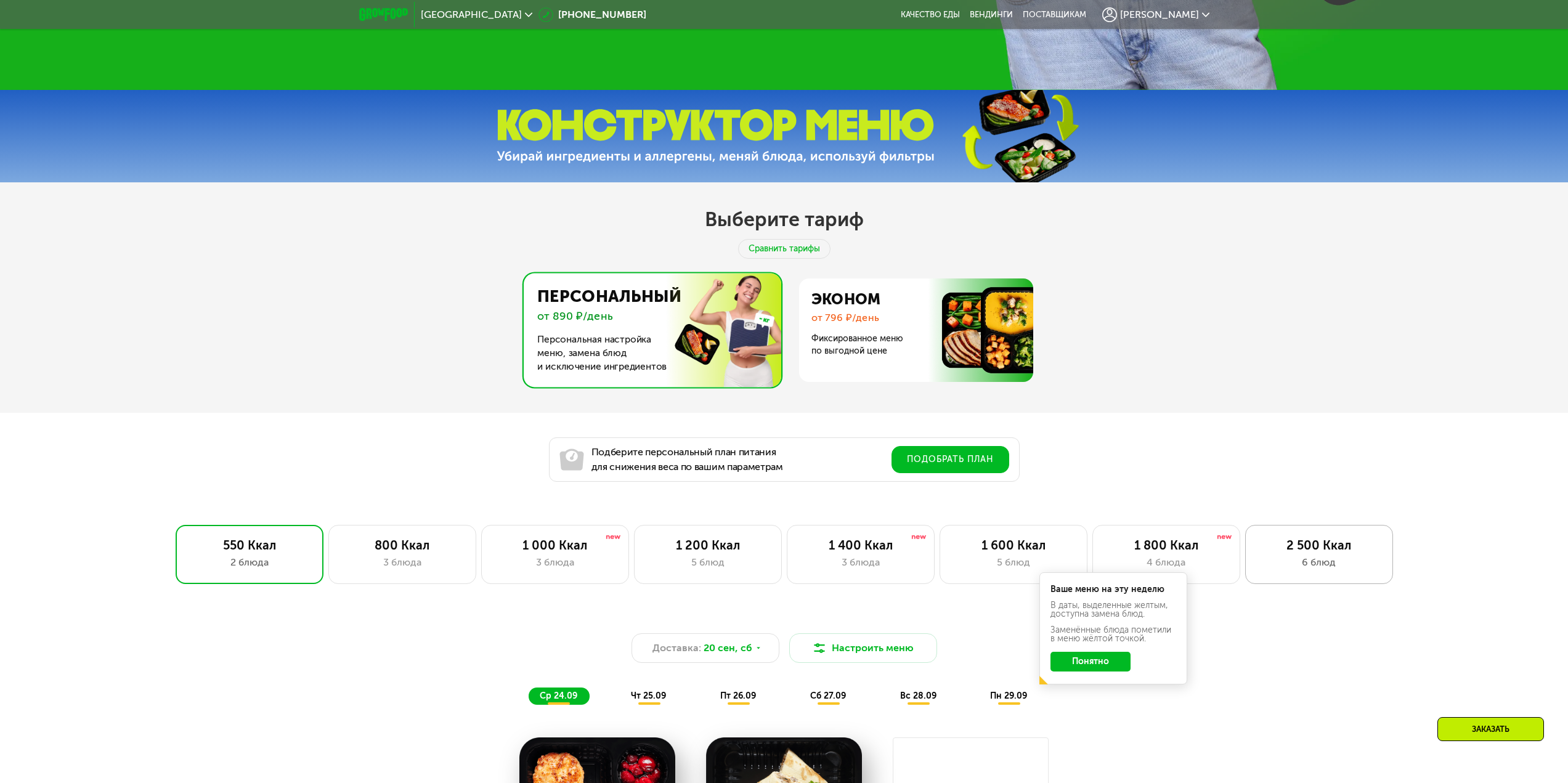
click at [1310, 566] on div "6 блюд" at bounding box center [1319, 563] width 122 height 15
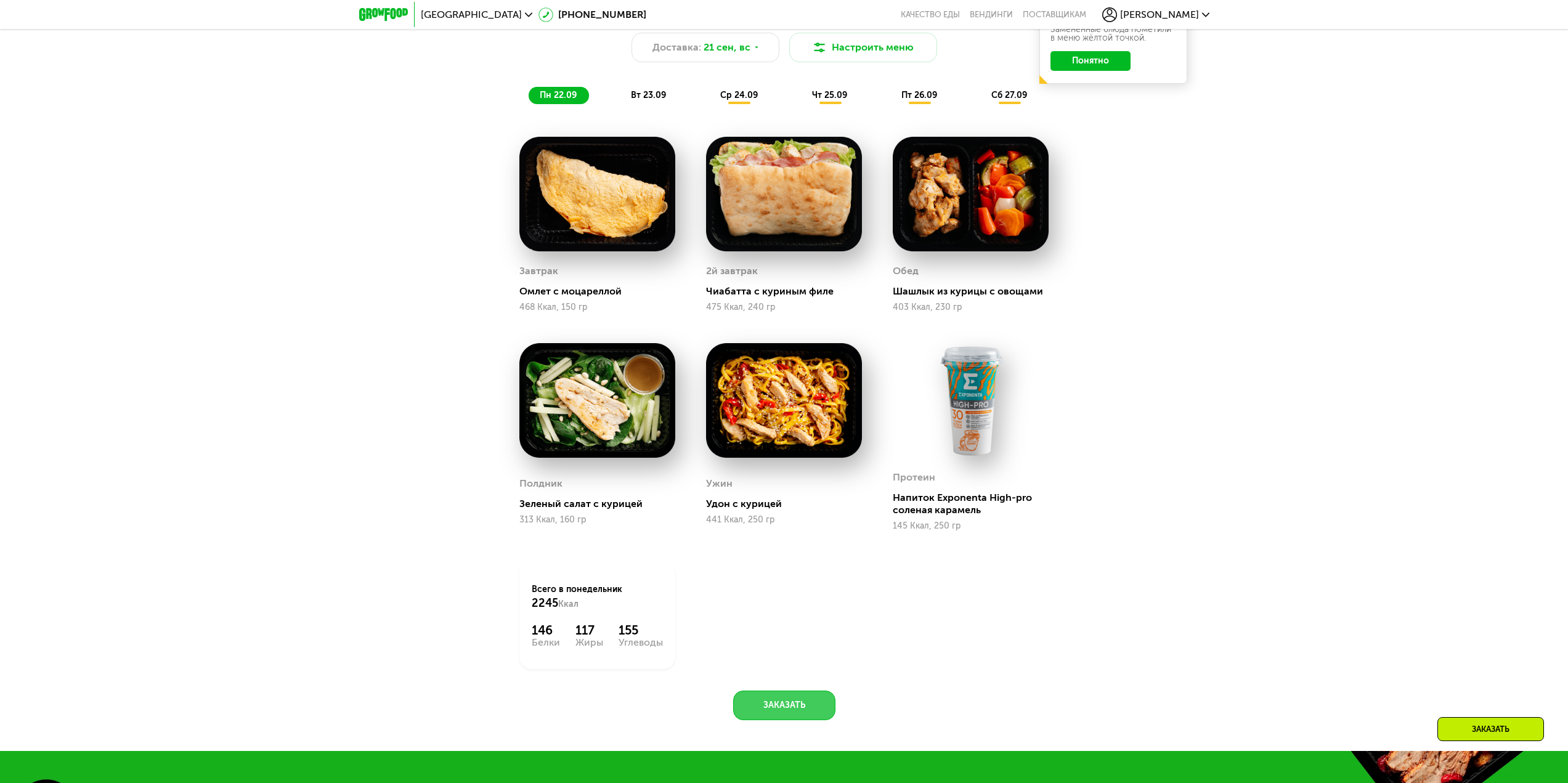
click at [797, 713] on button "Заказать" at bounding box center [784, 705] width 102 height 30
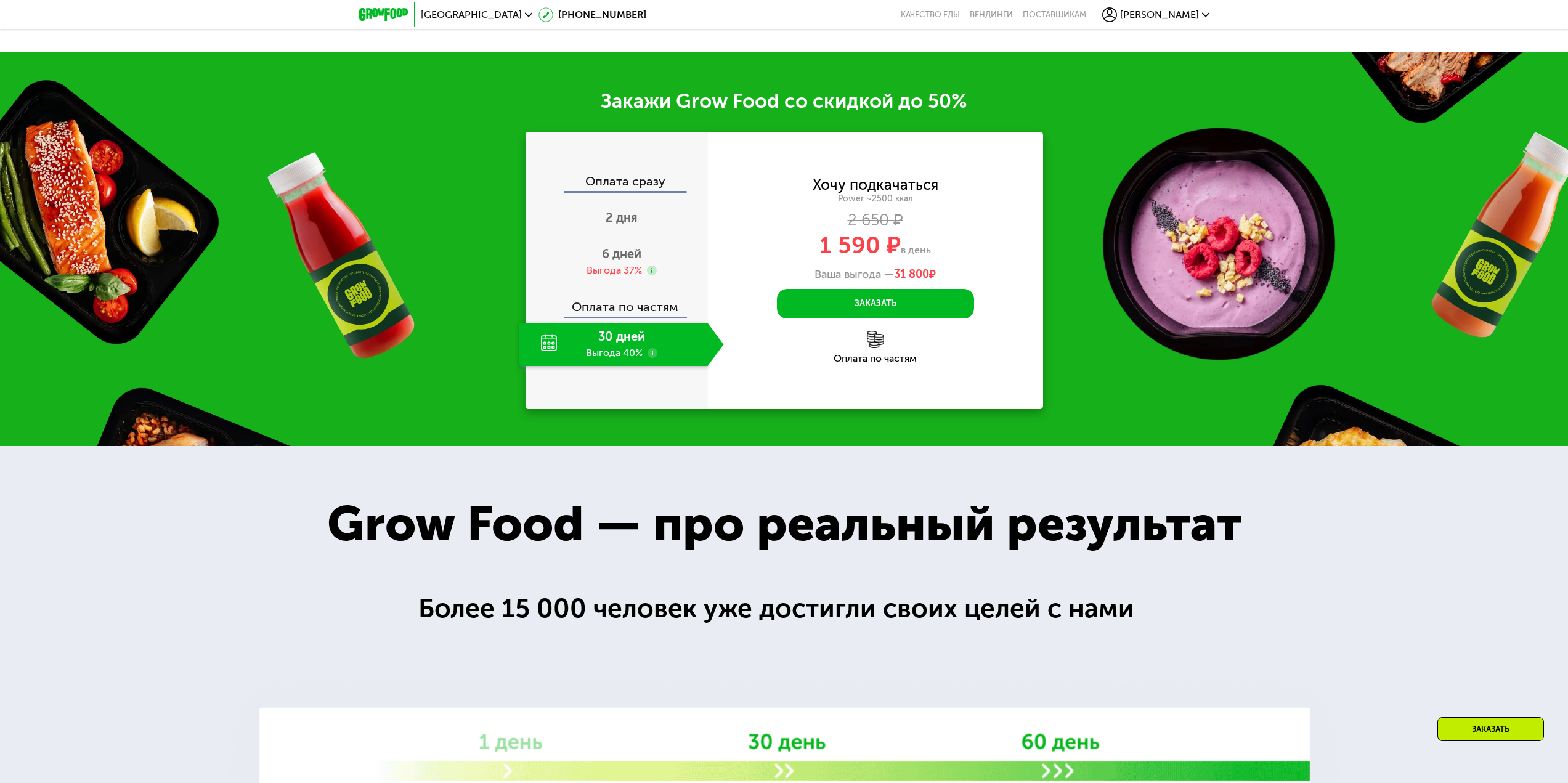
scroll to position [2023, 0]
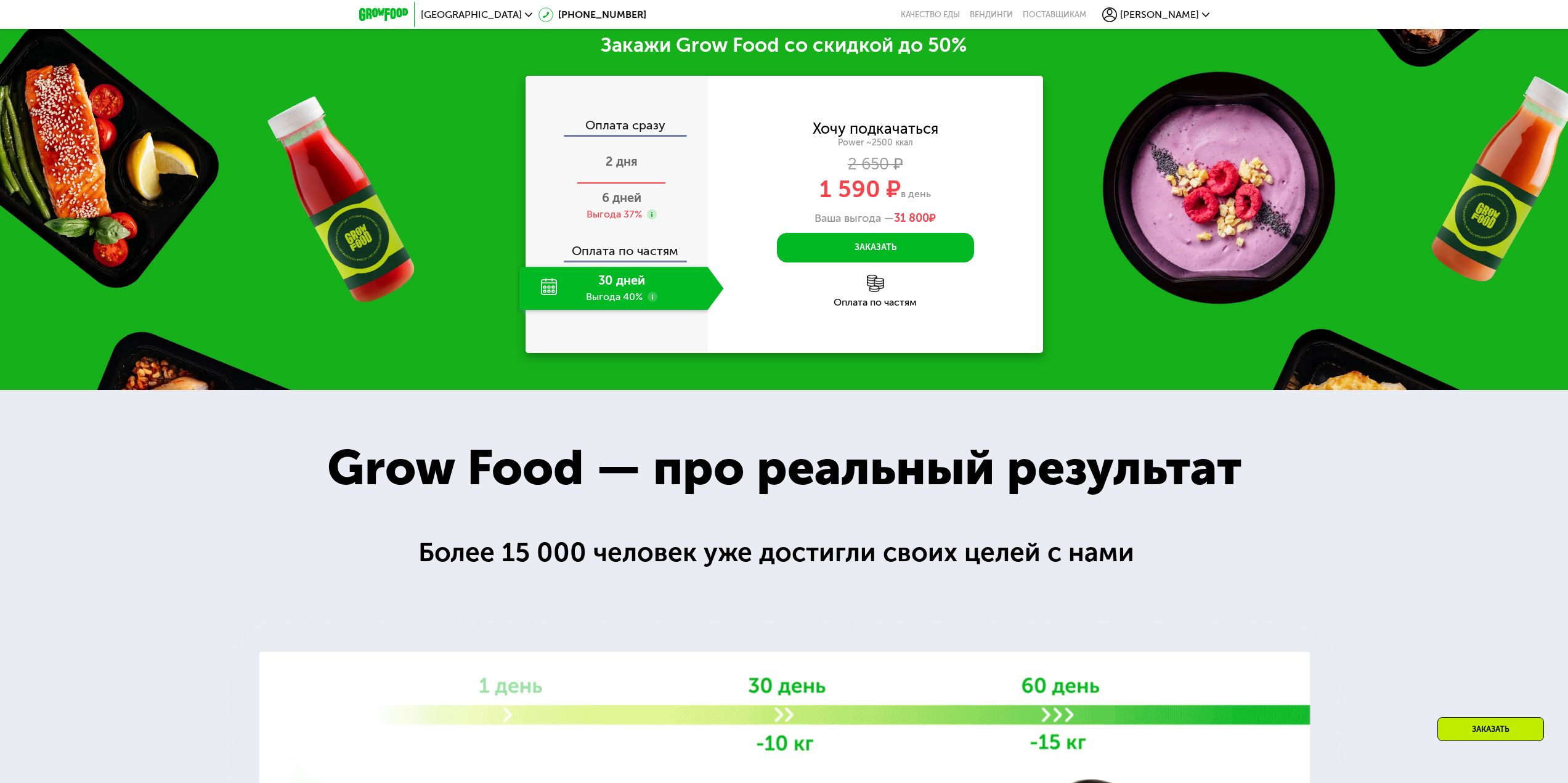
click at [649, 164] on div "2 дня" at bounding box center [622, 163] width 205 height 43
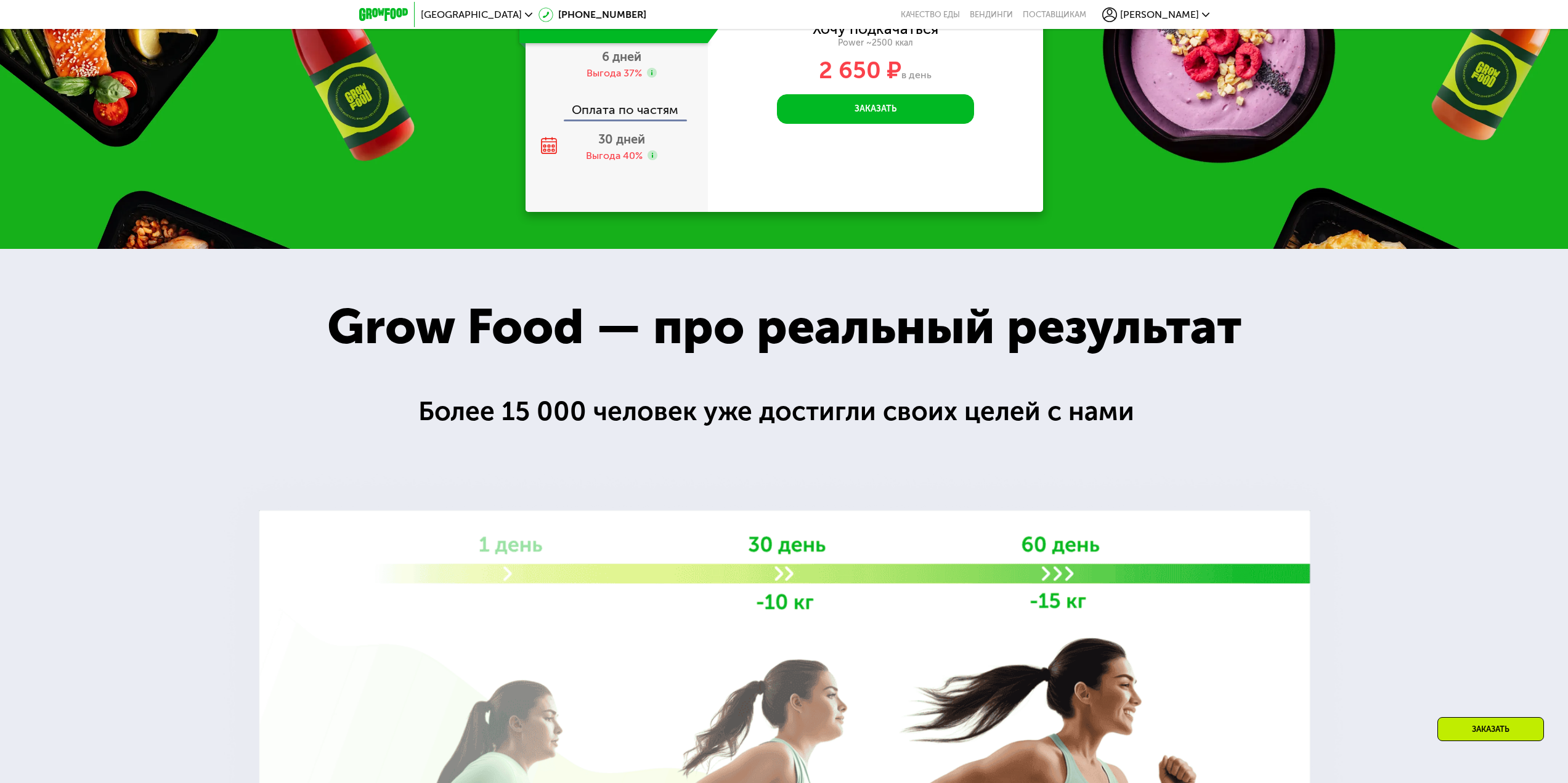
scroll to position [2269, 0]
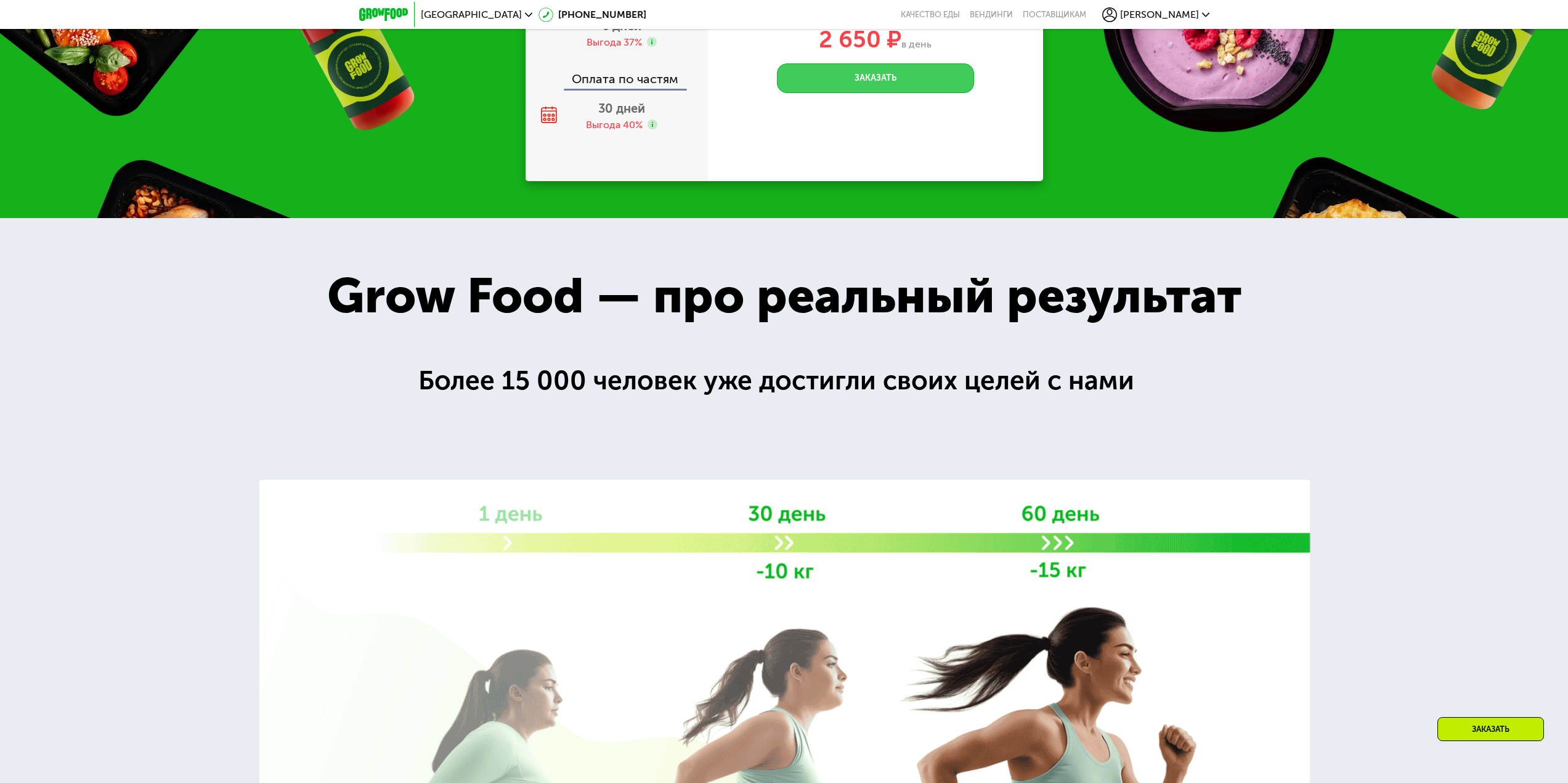
click at [846, 69] on button "Заказать" at bounding box center [876, 78] width 197 height 30
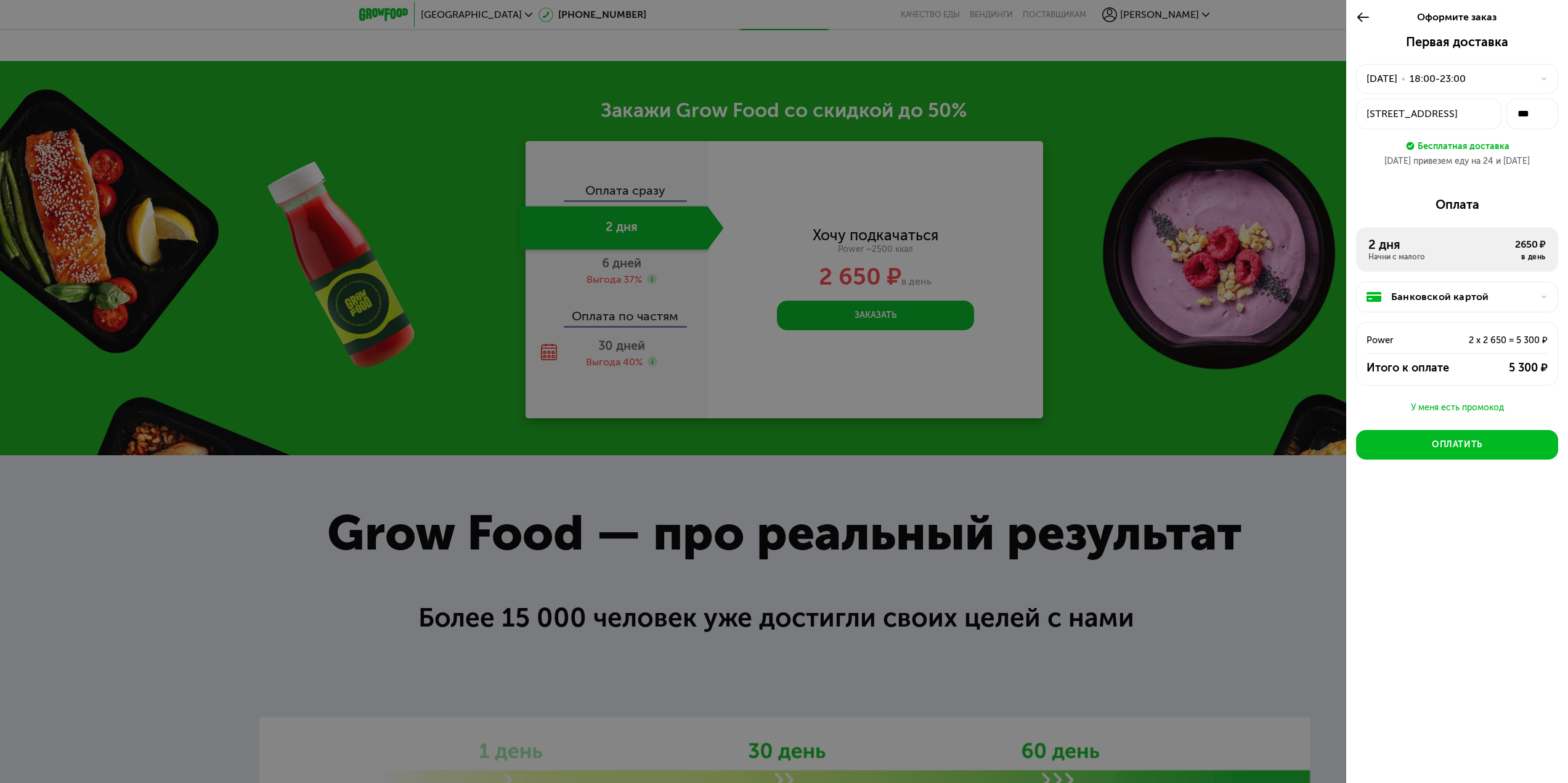
scroll to position [1961, 0]
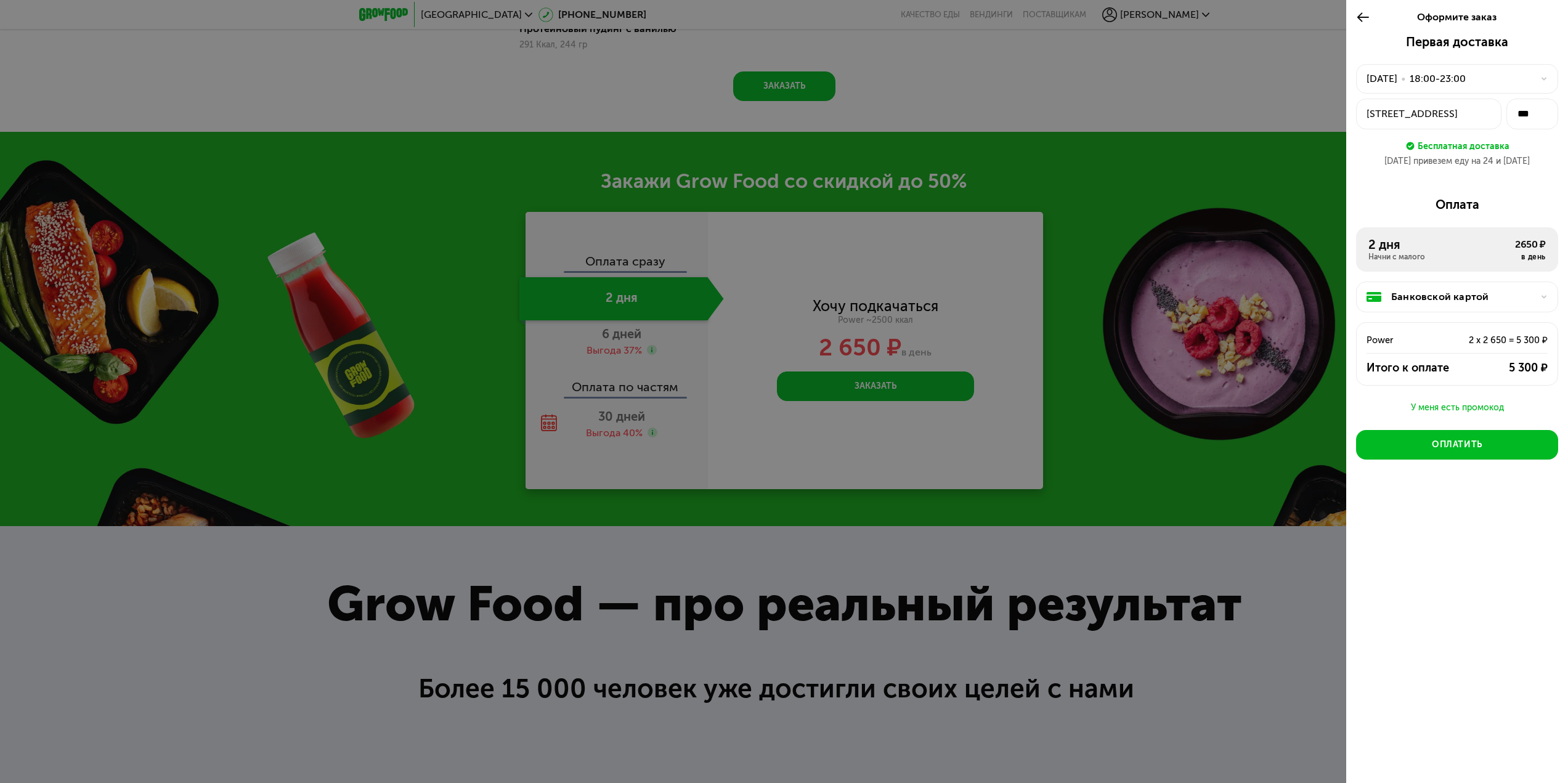
click at [1412, 87] on div "23 сен, вт • 18:00-23:00" at bounding box center [1457, 79] width 202 height 30
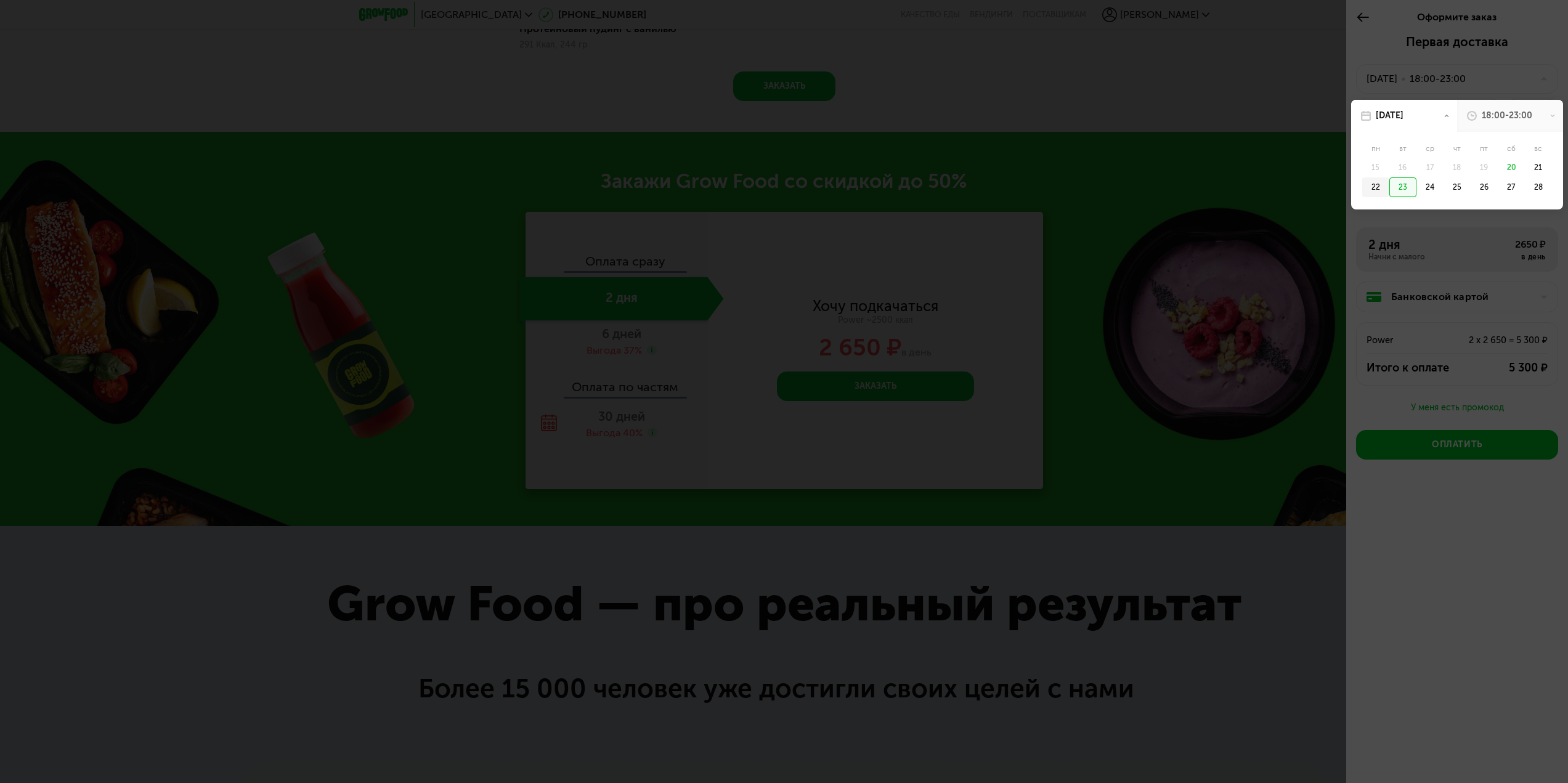
click at [1380, 189] on div "22" at bounding box center [1375, 187] width 27 height 19
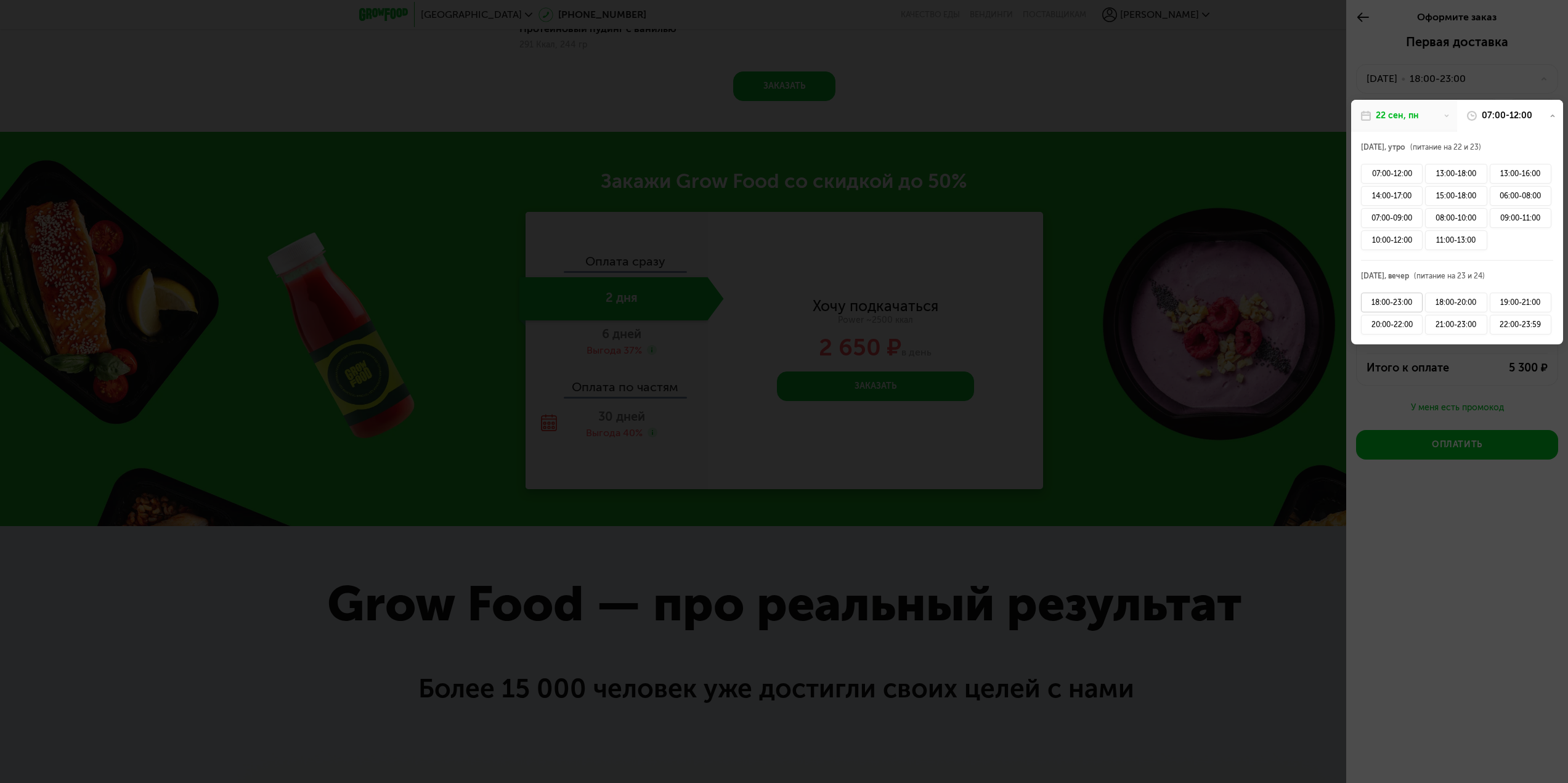
click at [1401, 302] on div "18:00-23:00" at bounding box center [1391, 302] width 62 height 19
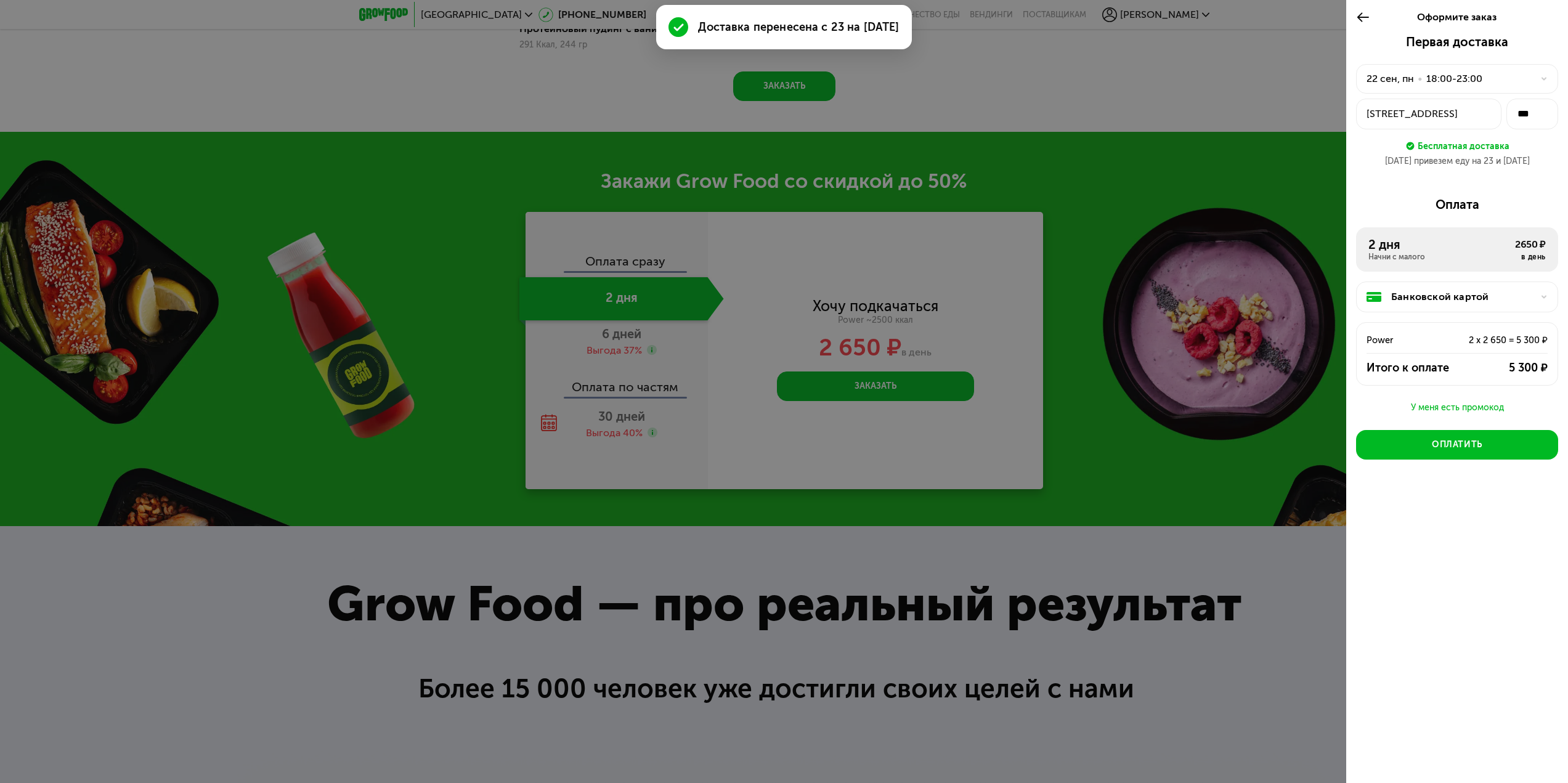
click at [1373, 116] on div "г Москва, Крылатское р-н, ул Крылатские Холмы, 39 корпус 2" at bounding box center [1429, 114] width 124 height 15
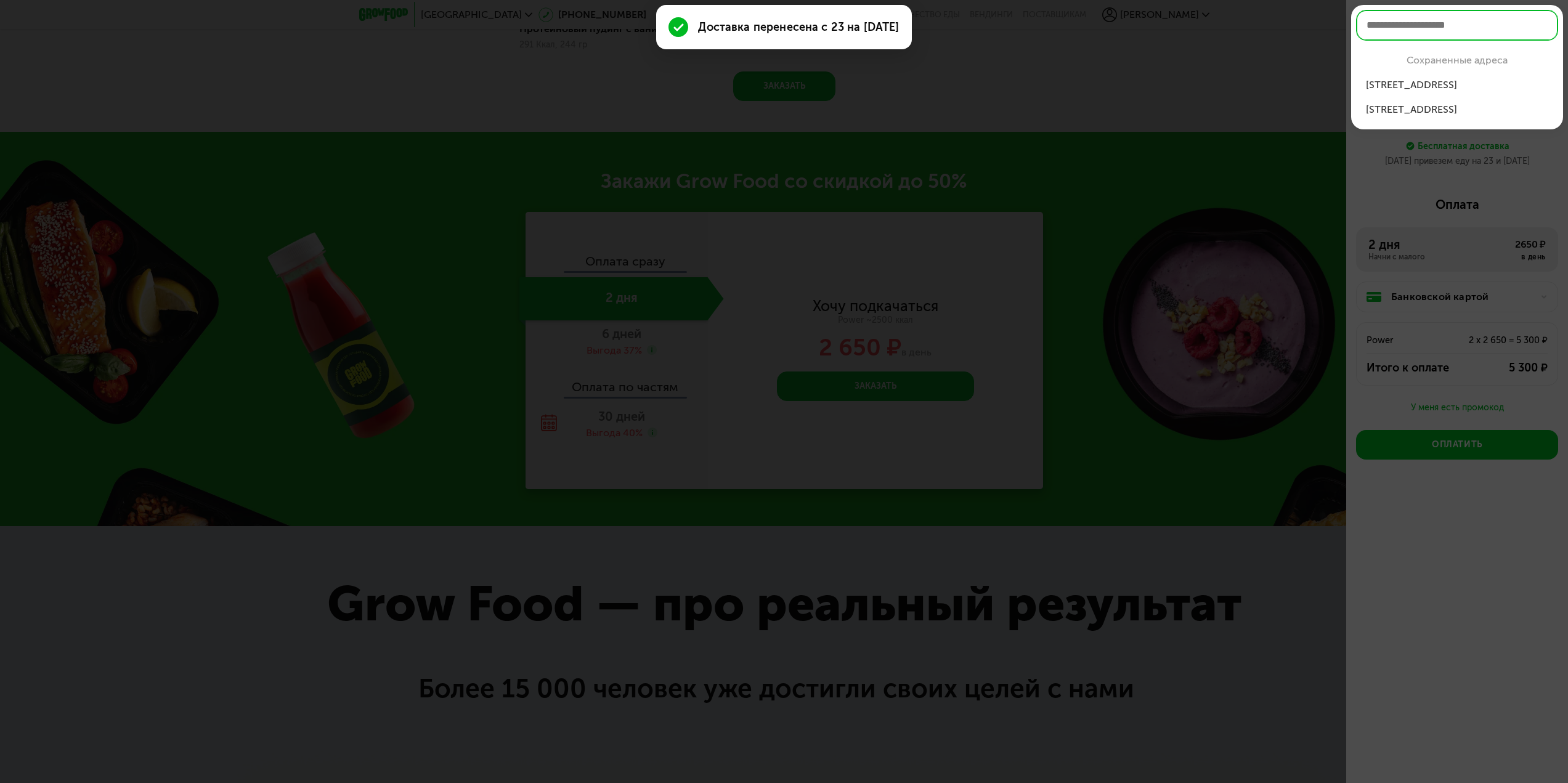
click at [1278, 122] on div at bounding box center [784, 392] width 1568 height 783
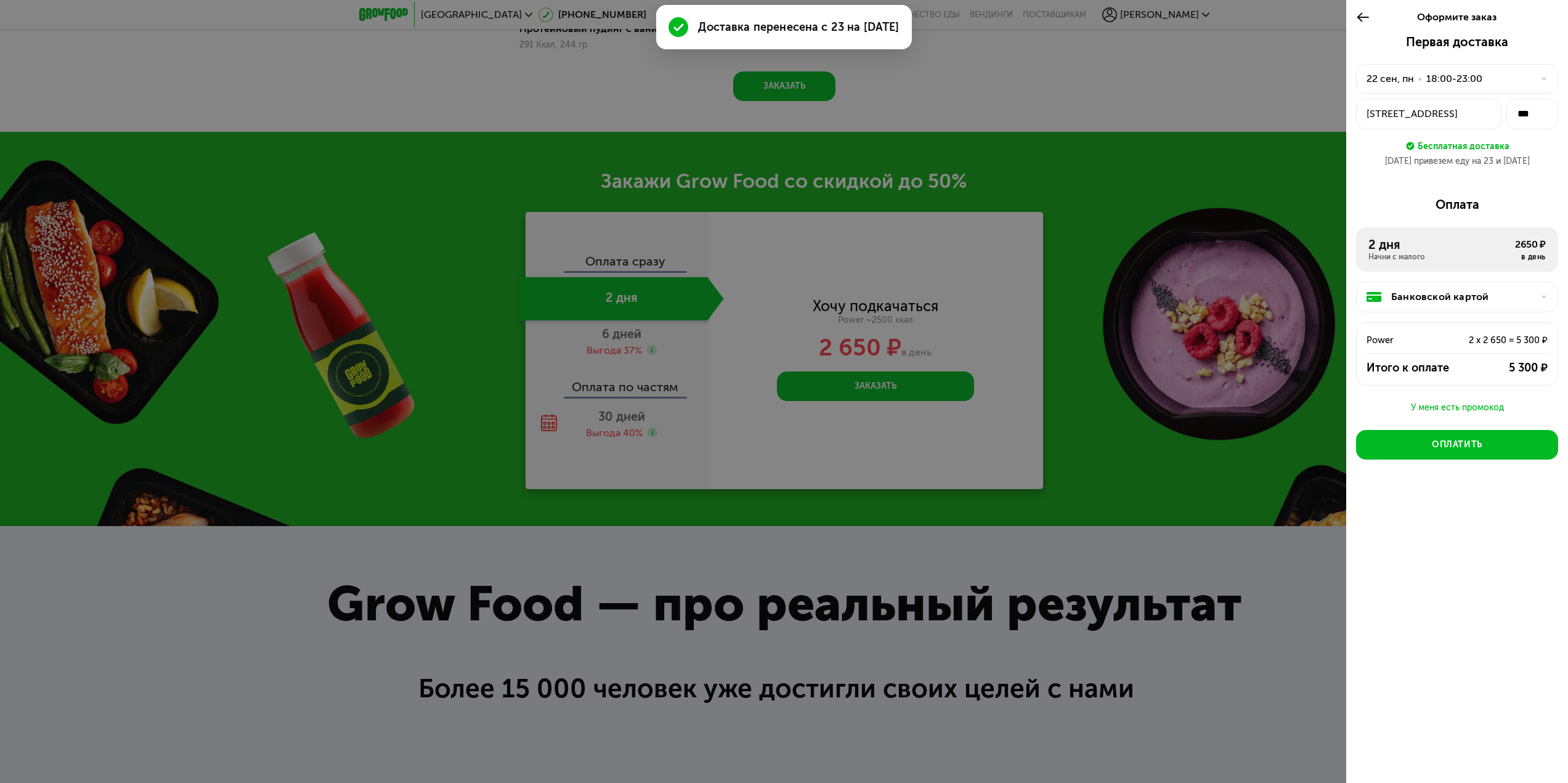
click at [1375, 82] on div "22 сен, пн" at bounding box center [1390, 79] width 48 height 15
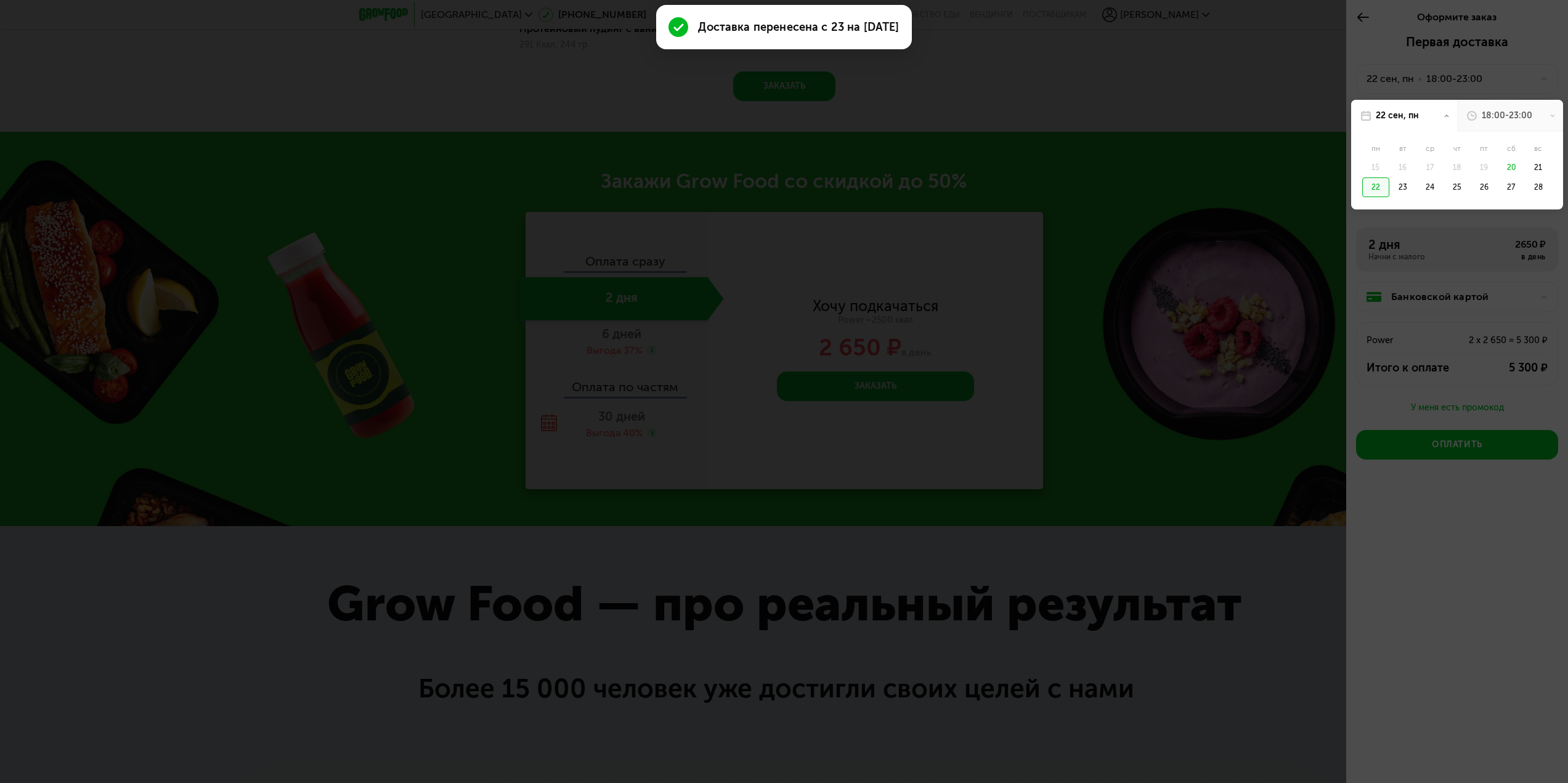
click at [1380, 188] on div "22" at bounding box center [1375, 187] width 27 height 19
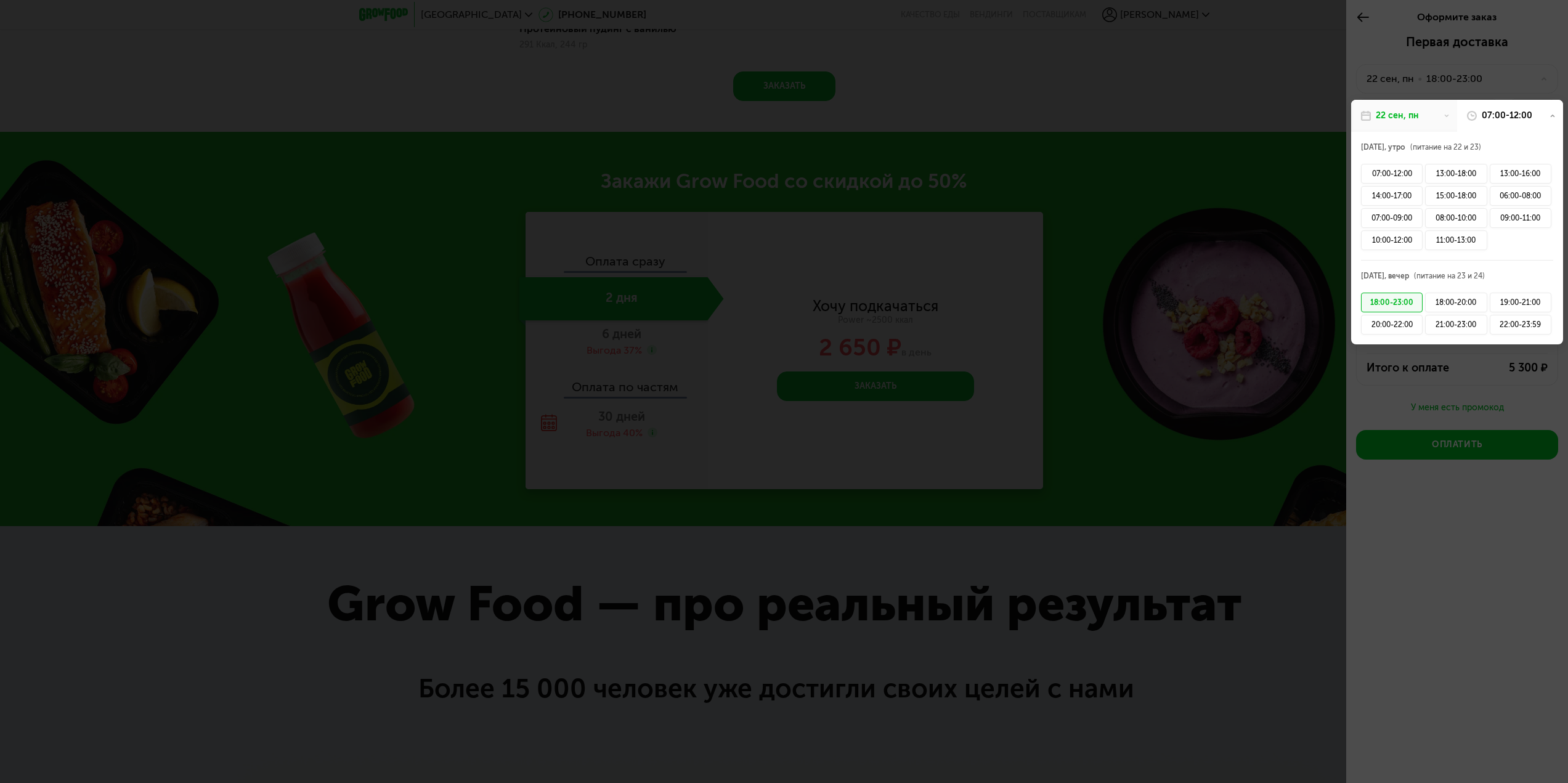
click at [1392, 307] on div "18:00-23:00" at bounding box center [1391, 302] width 62 height 19
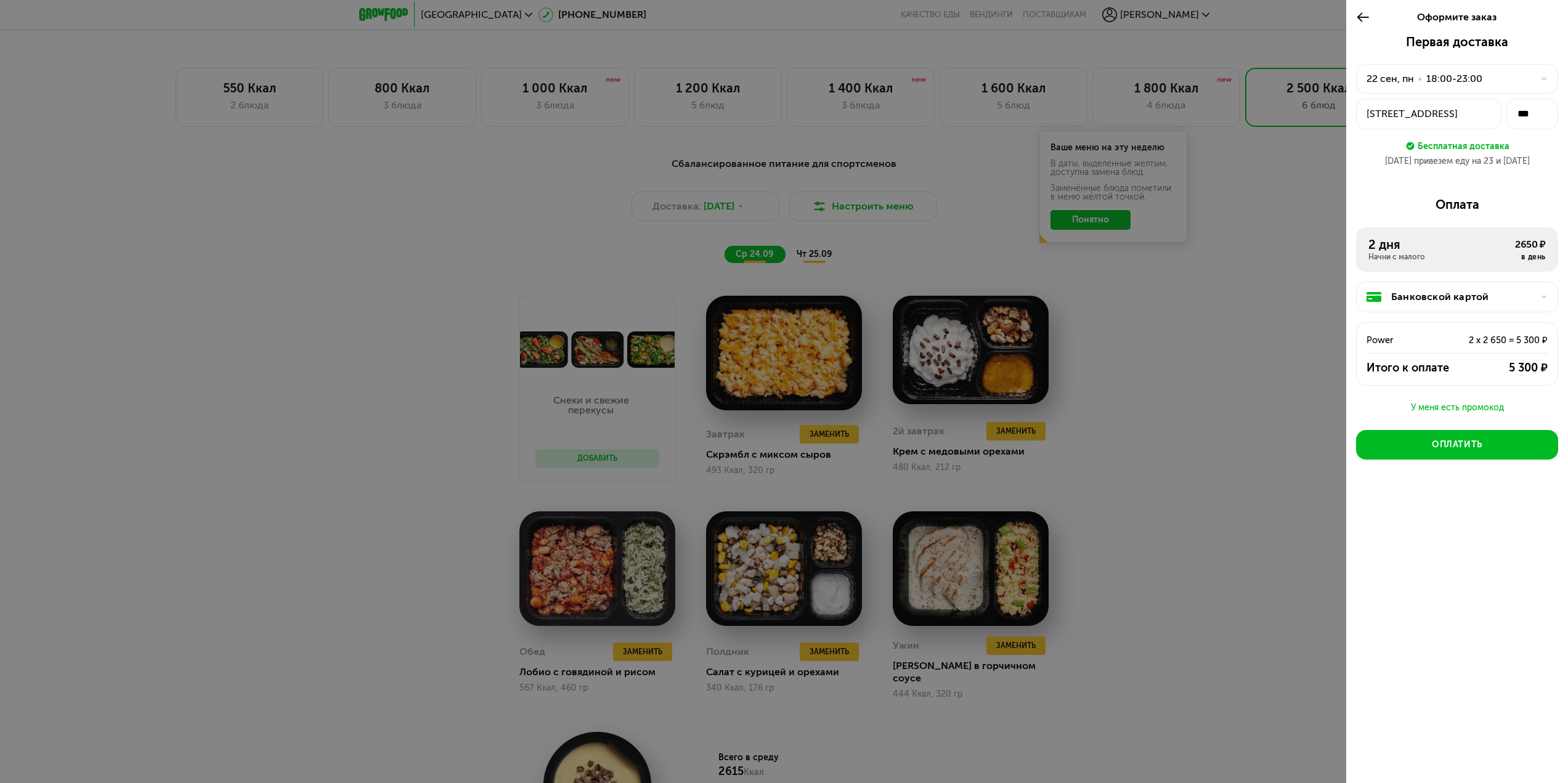
scroll to position [1098, 0]
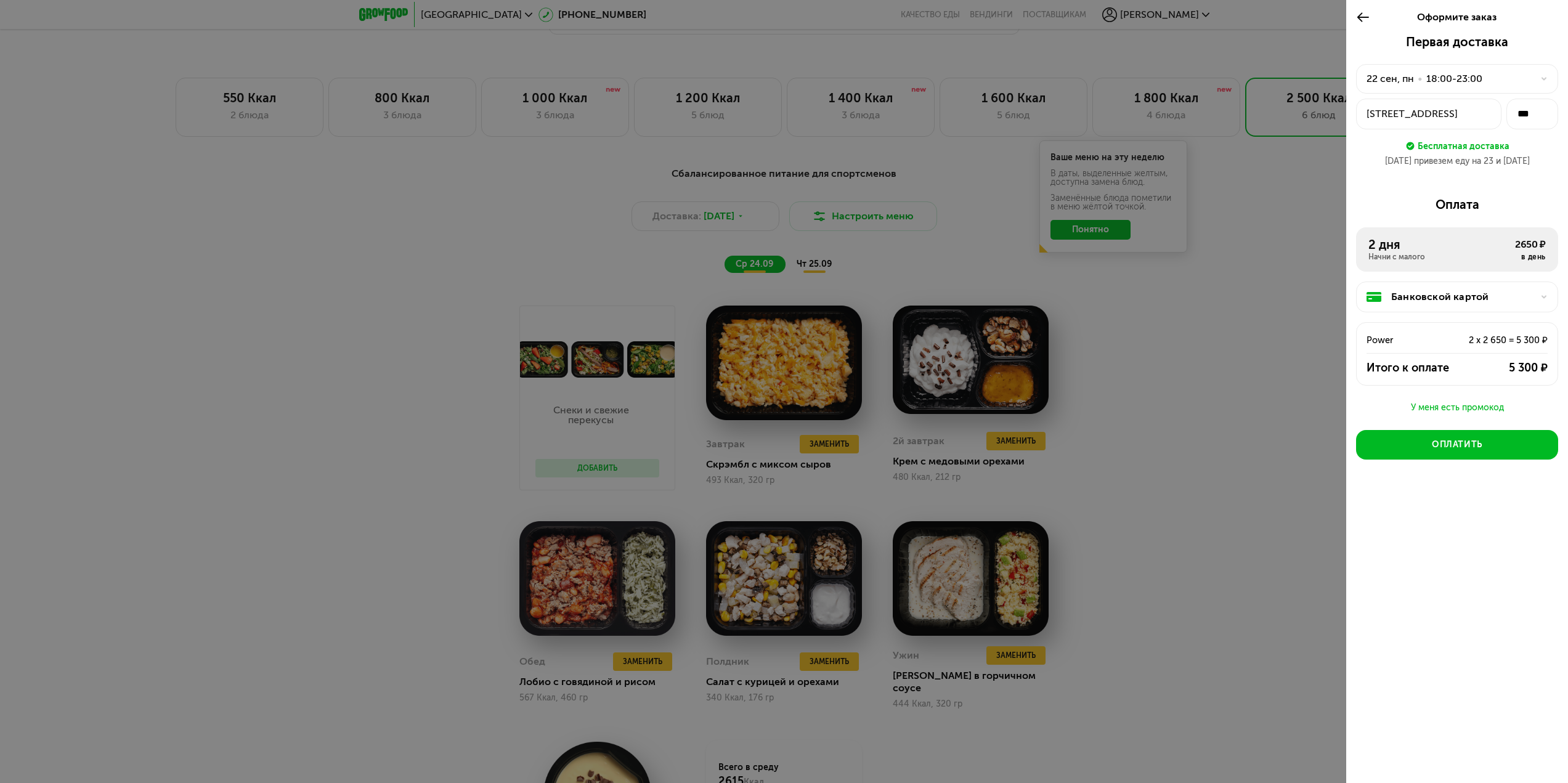
click at [1095, 464] on div at bounding box center [784, 392] width 1568 height 783
click at [890, 230] on div at bounding box center [784, 392] width 1568 height 783
click at [1346, 393] on div "Первая доставка 22 сен, пн • 18:00-23:00 г Москва, Крылатское р-н, ул Крылатски…" at bounding box center [1457, 283] width 222 height 496
drag, startPoint x: 1380, startPoint y: 13, endPoint x: 1369, endPoint y: 22, distance: 14.2
click at [1377, 15] on div "Оформите заказ" at bounding box center [1457, 17] width 161 height 35
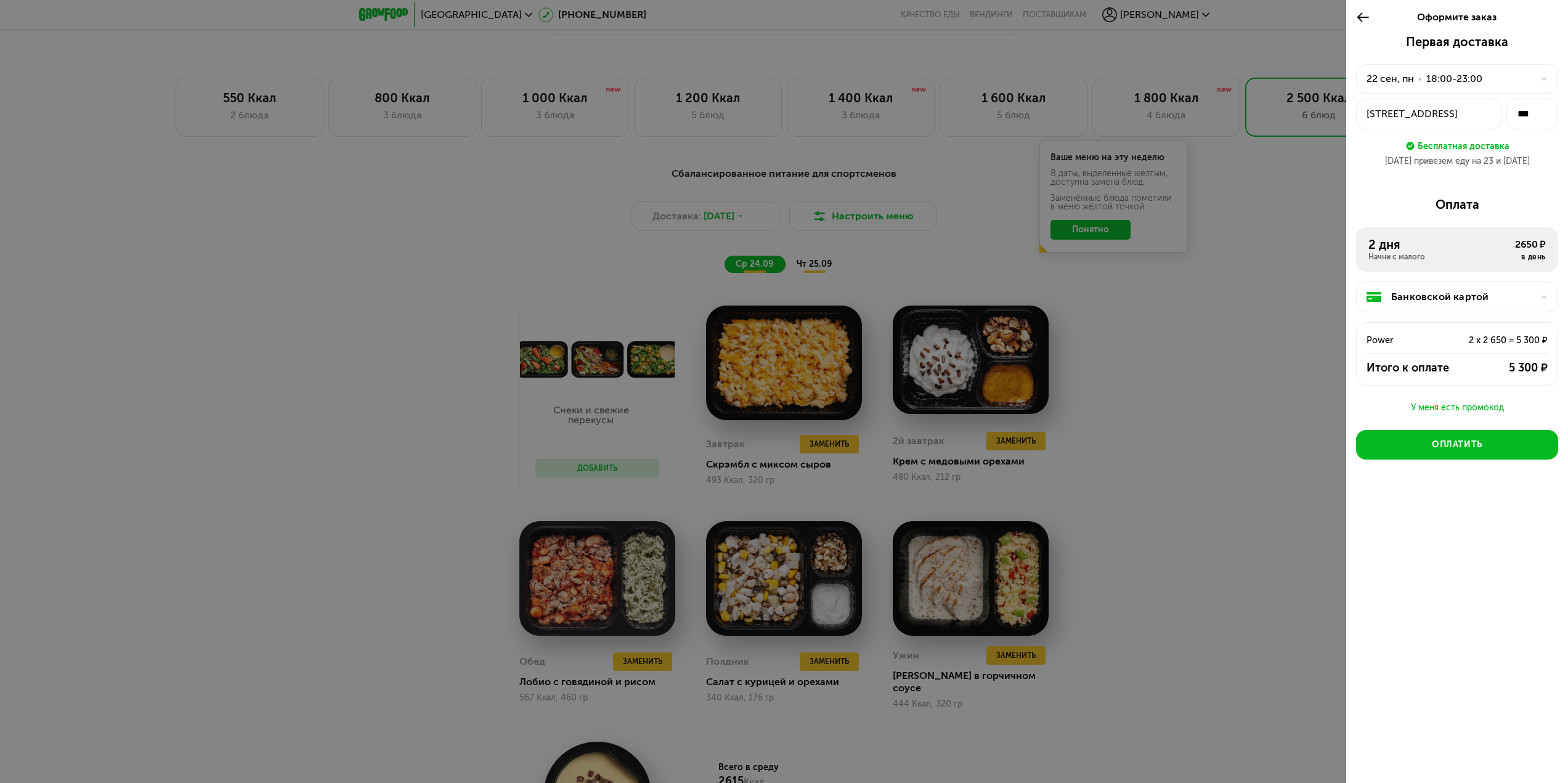
click at [1369, 22] on icon at bounding box center [1363, 18] width 14 height 15
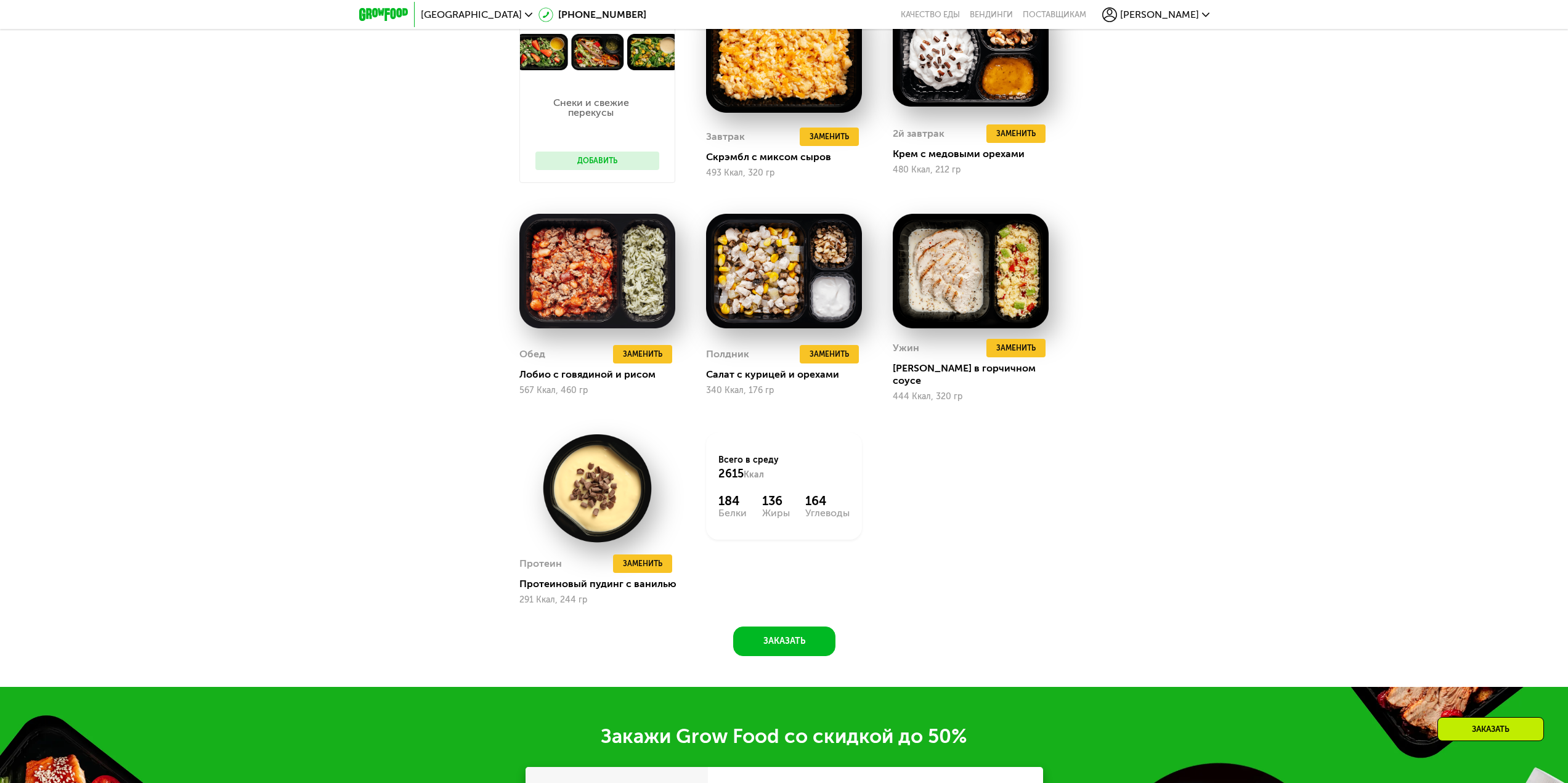
scroll to position [1204, 0]
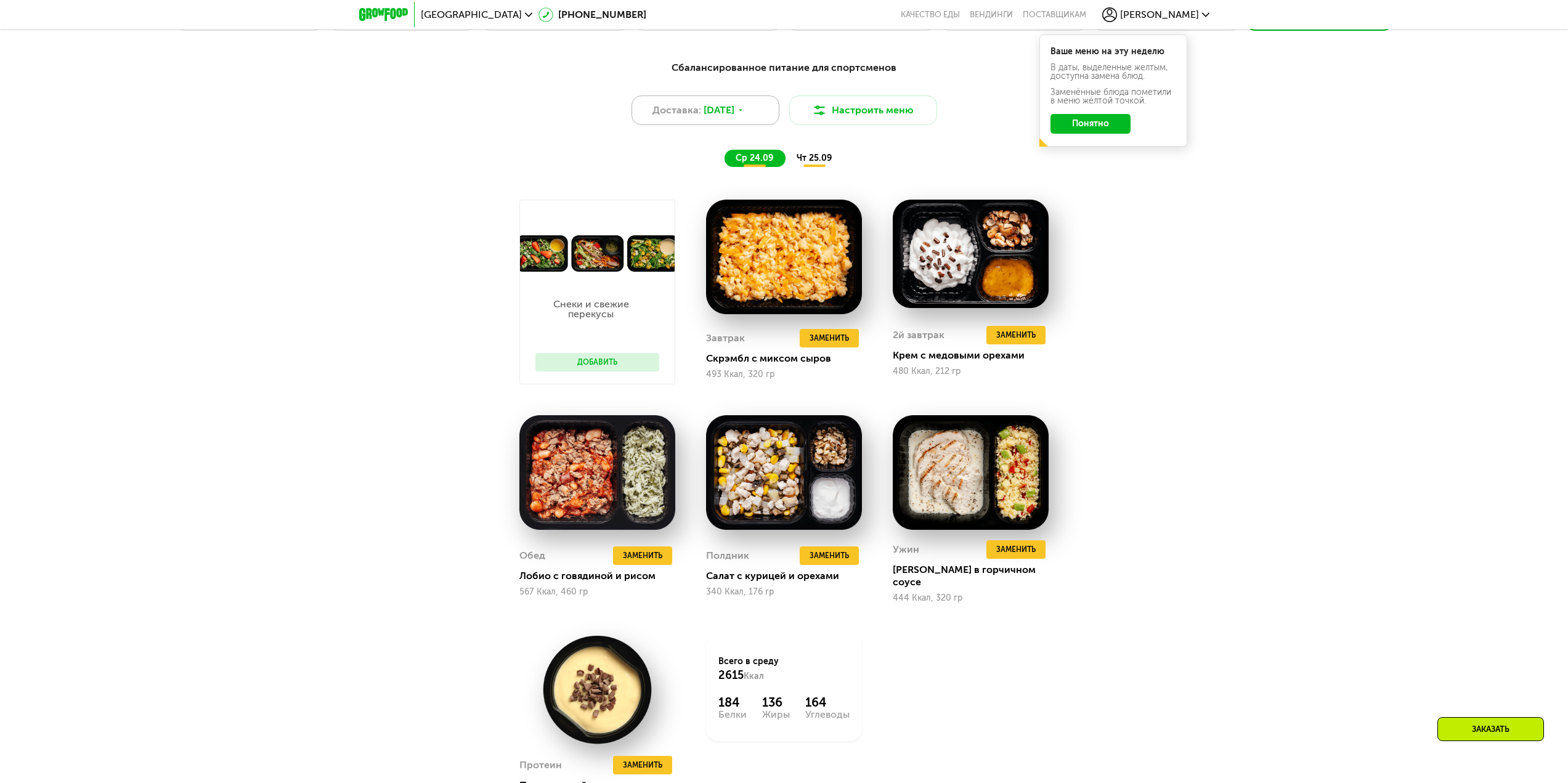
click at [687, 125] on div "Доставка: 23 сен, вт" at bounding box center [705, 110] width 148 height 30
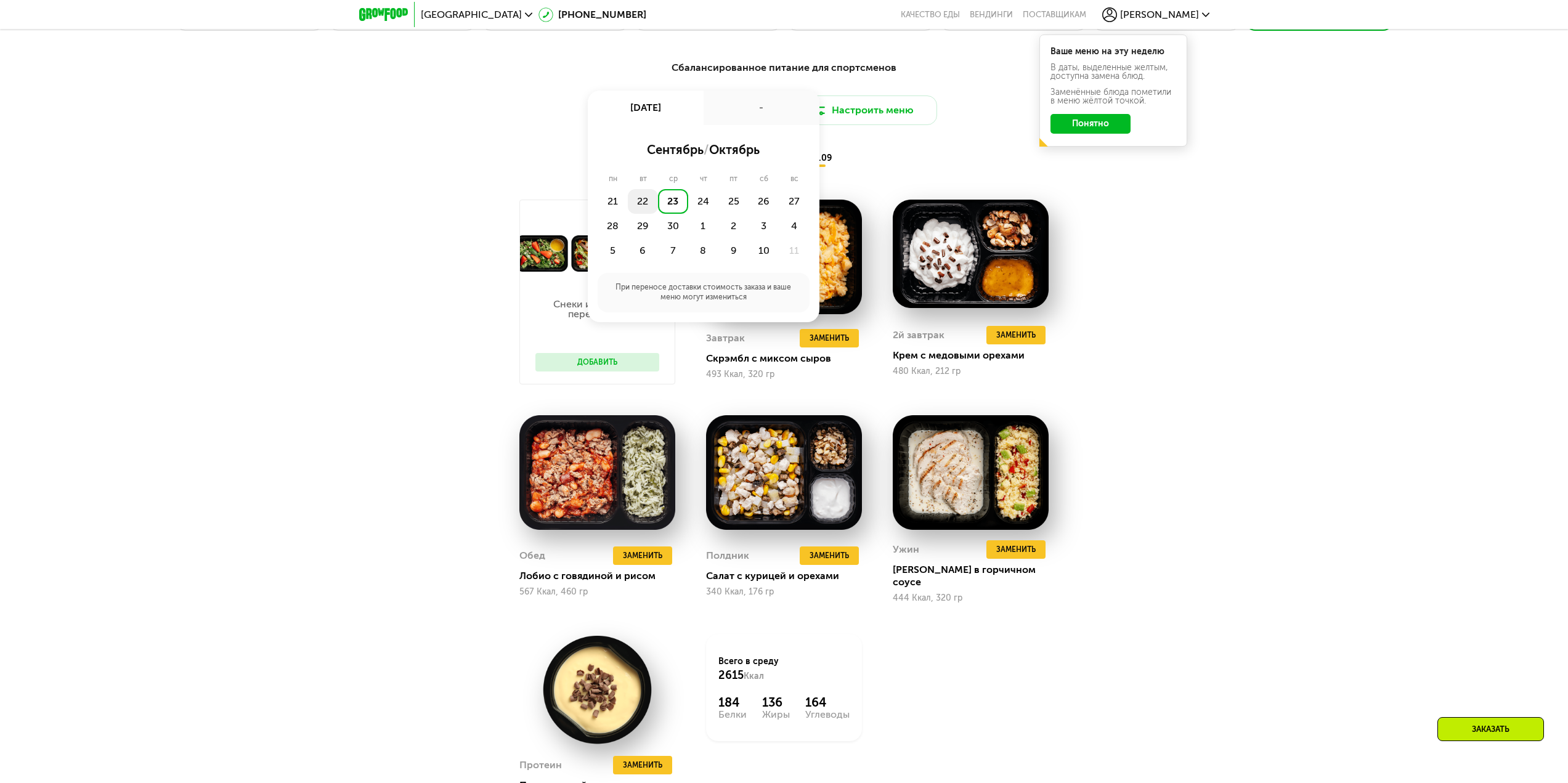
click at [638, 206] on div "22" at bounding box center [643, 201] width 30 height 25
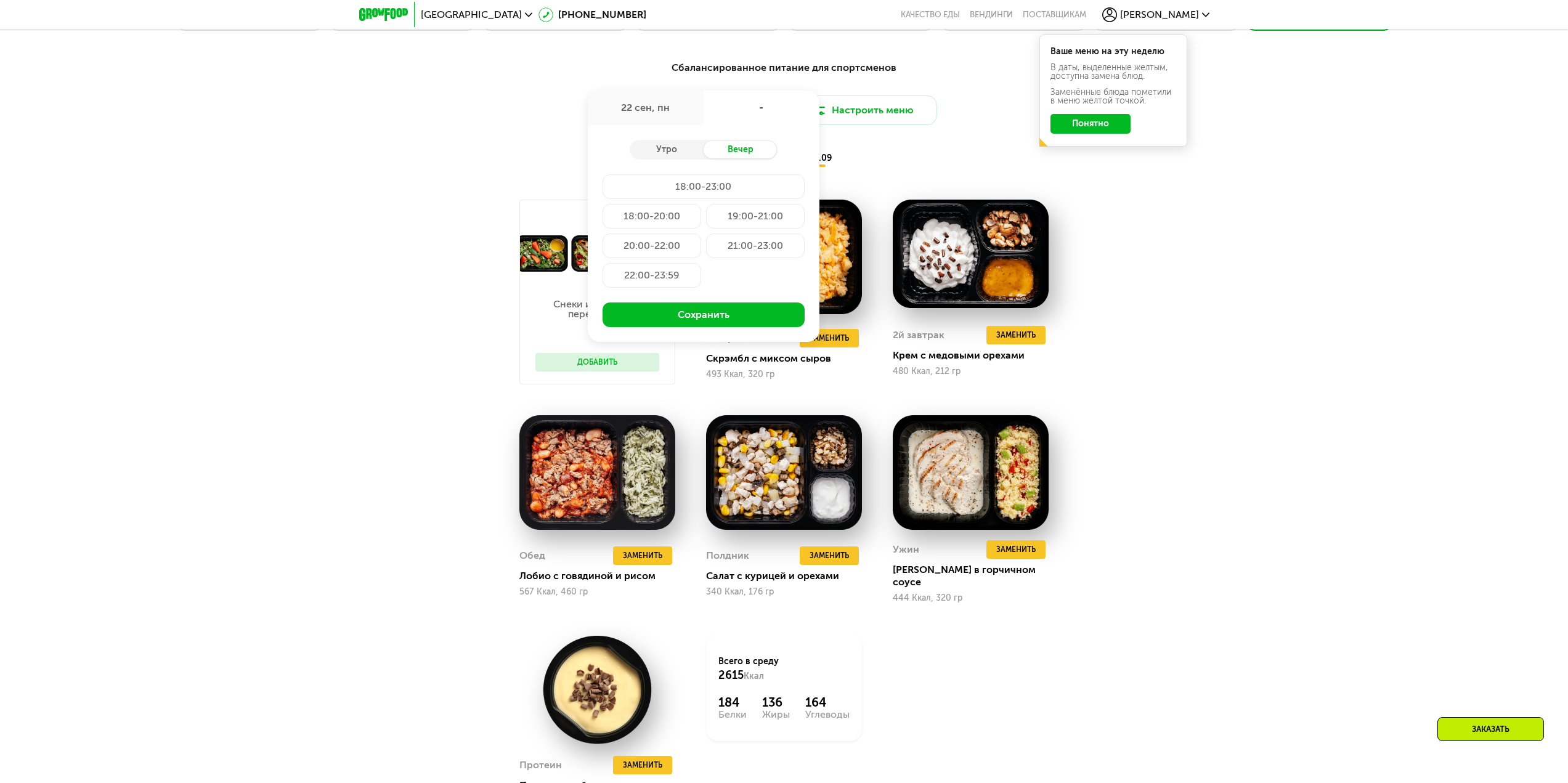
click at [641, 114] on div "22 сен, пн" at bounding box center [646, 107] width 116 height 35
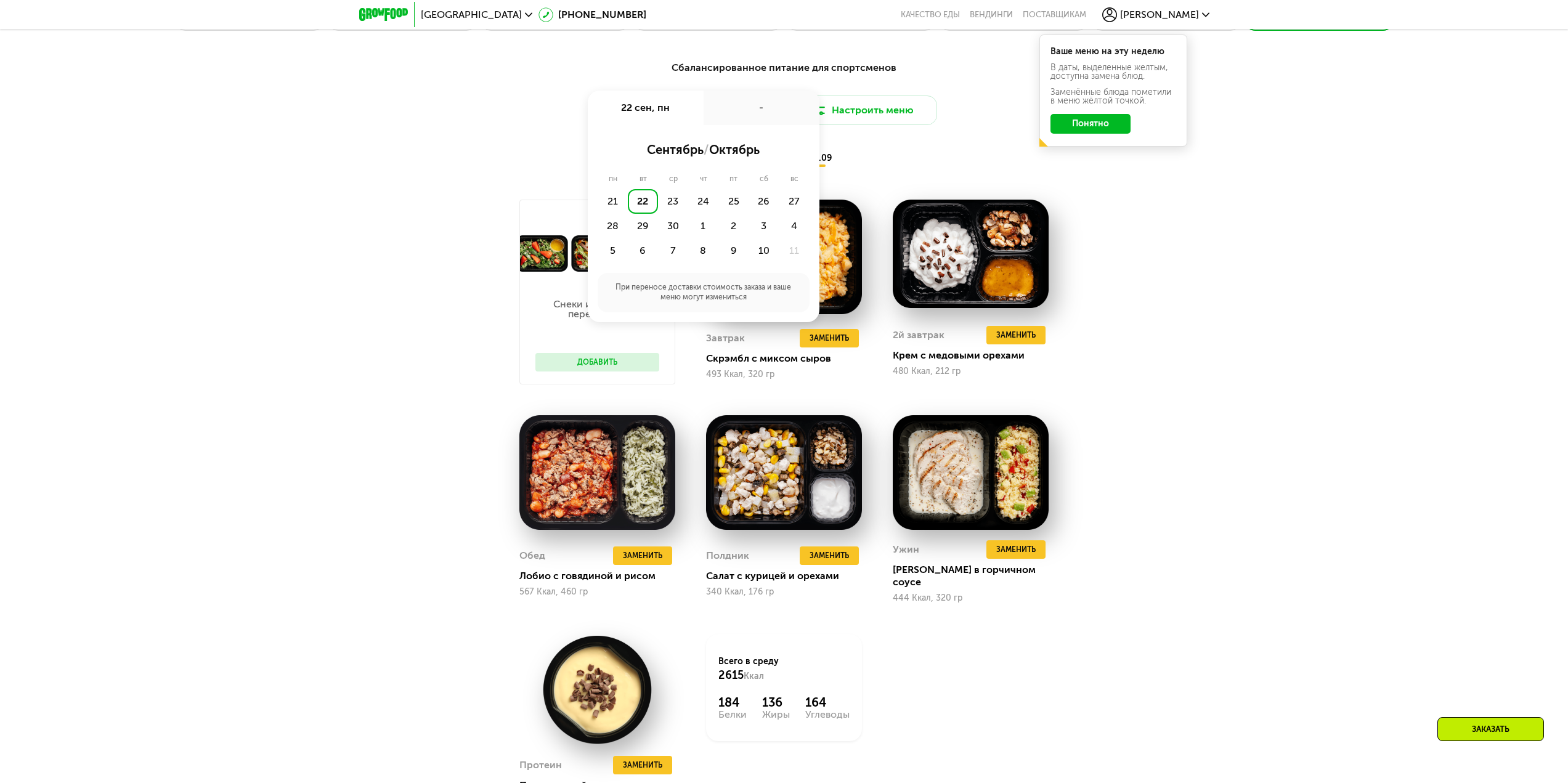
click at [638, 211] on div "22" at bounding box center [643, 201] width 30 height 25
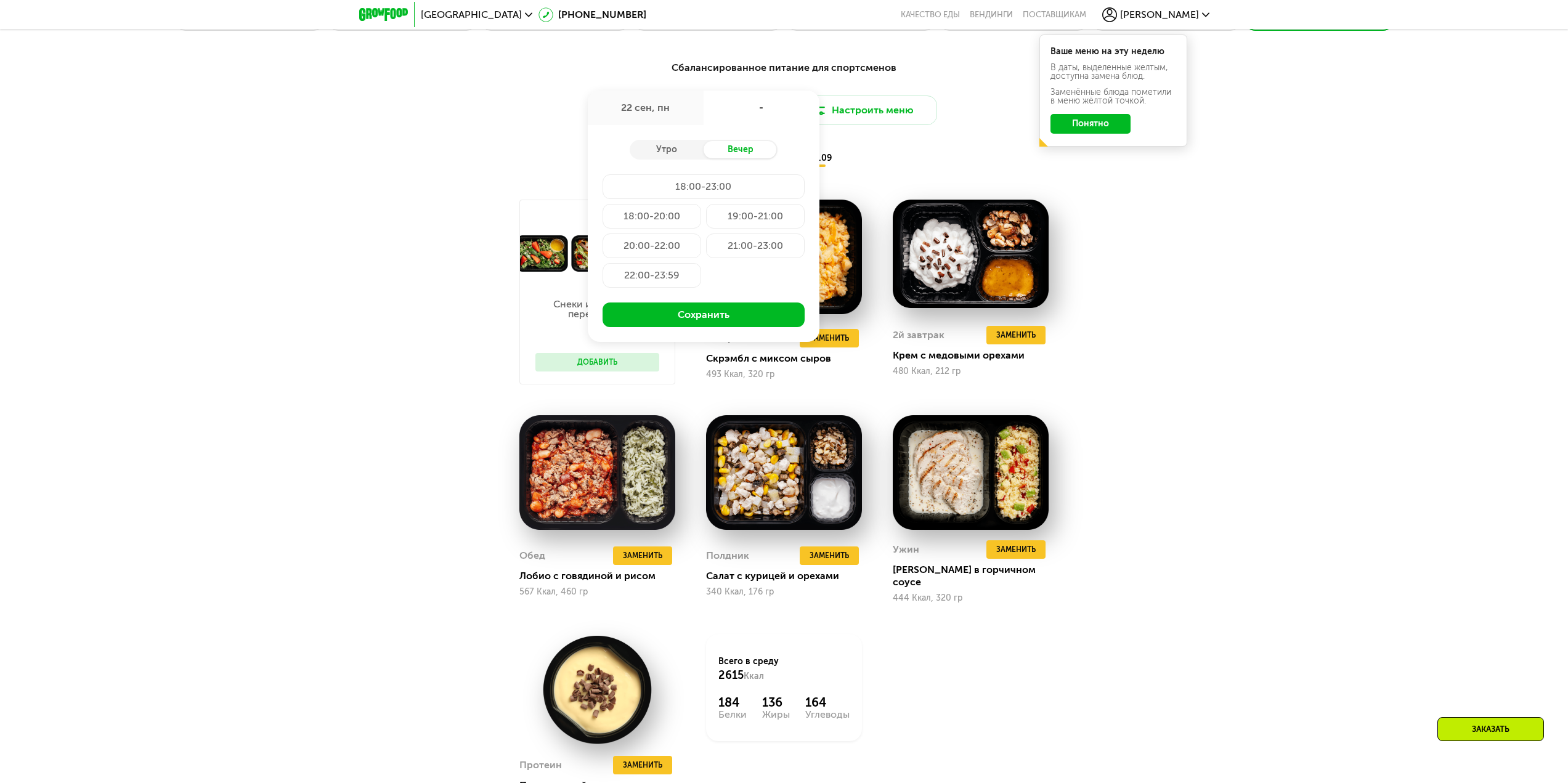
click at [729, 222] on div "19:00-21:00" at bounding box center [755, 216] width 99 height 25
click at [714, 327] on button "Сохранить" at bounding box center [704, 315] width 202 height 25
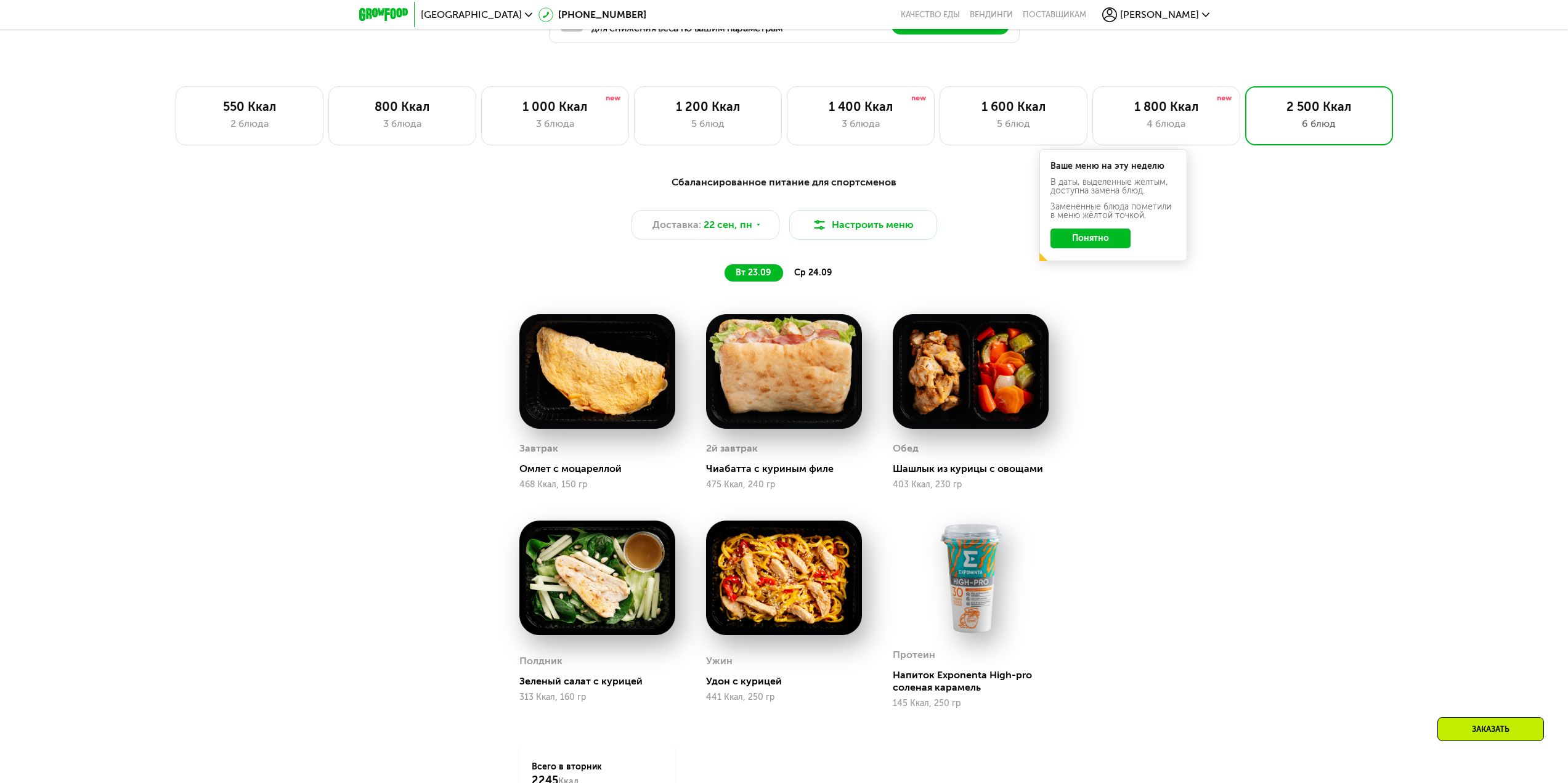
scroll to position [1081, 0]
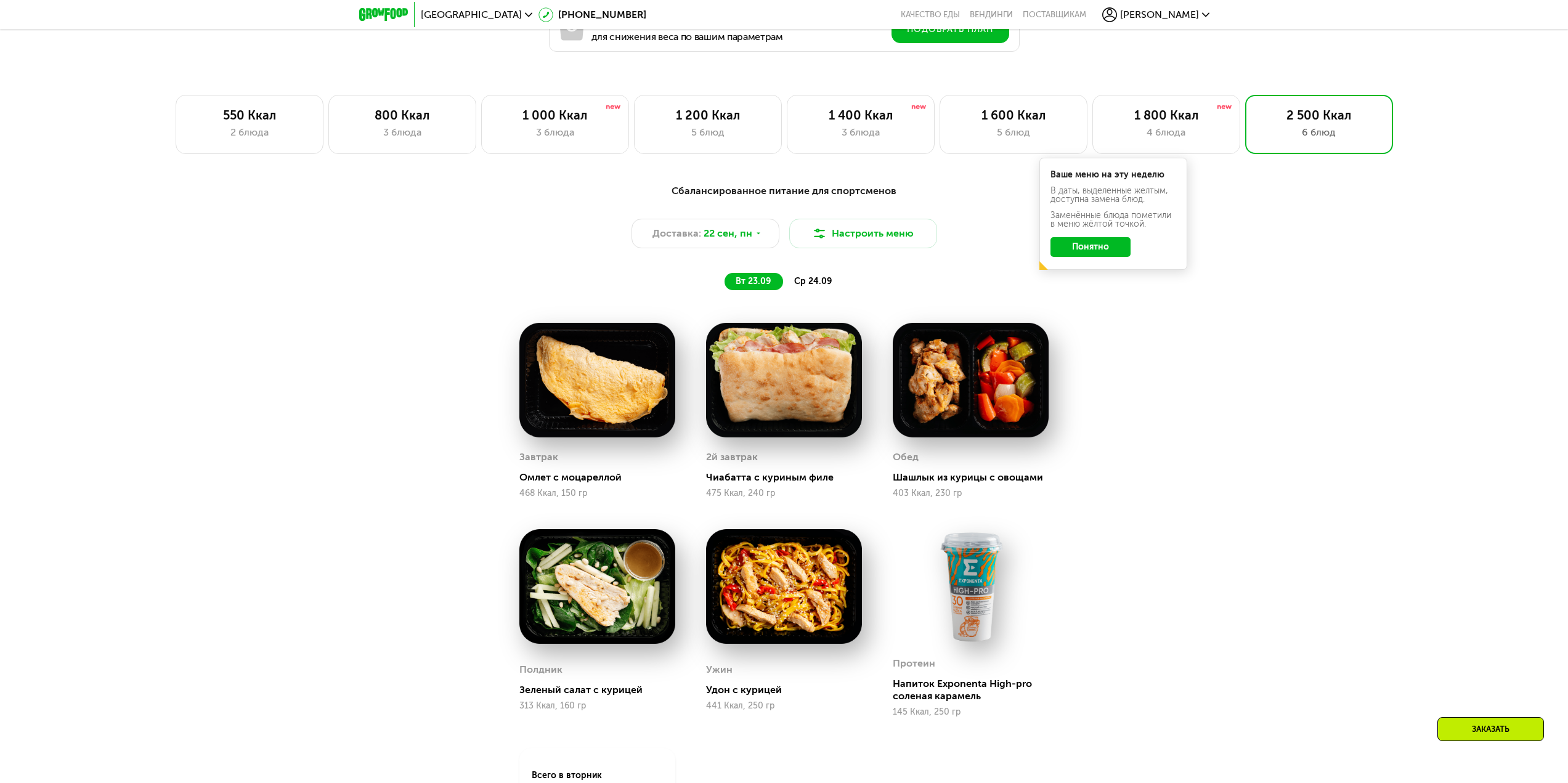
click at [815, 286] on span "ср 24.09" at bounding box center [813, 281] width 38 height 11
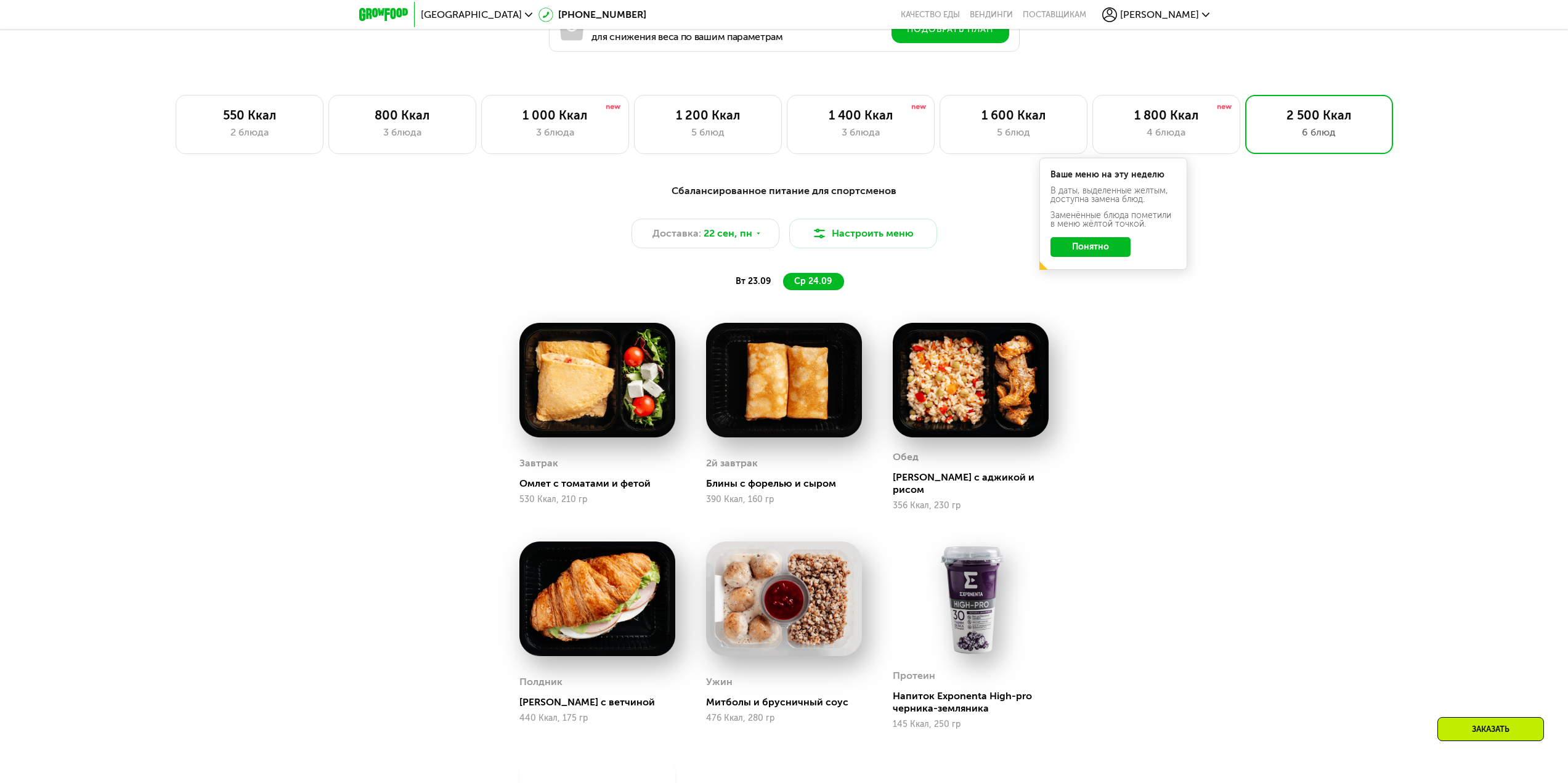
click at [763, 284] on span "вт 23.09" at bounding box center [753, 281] width 35 height 11
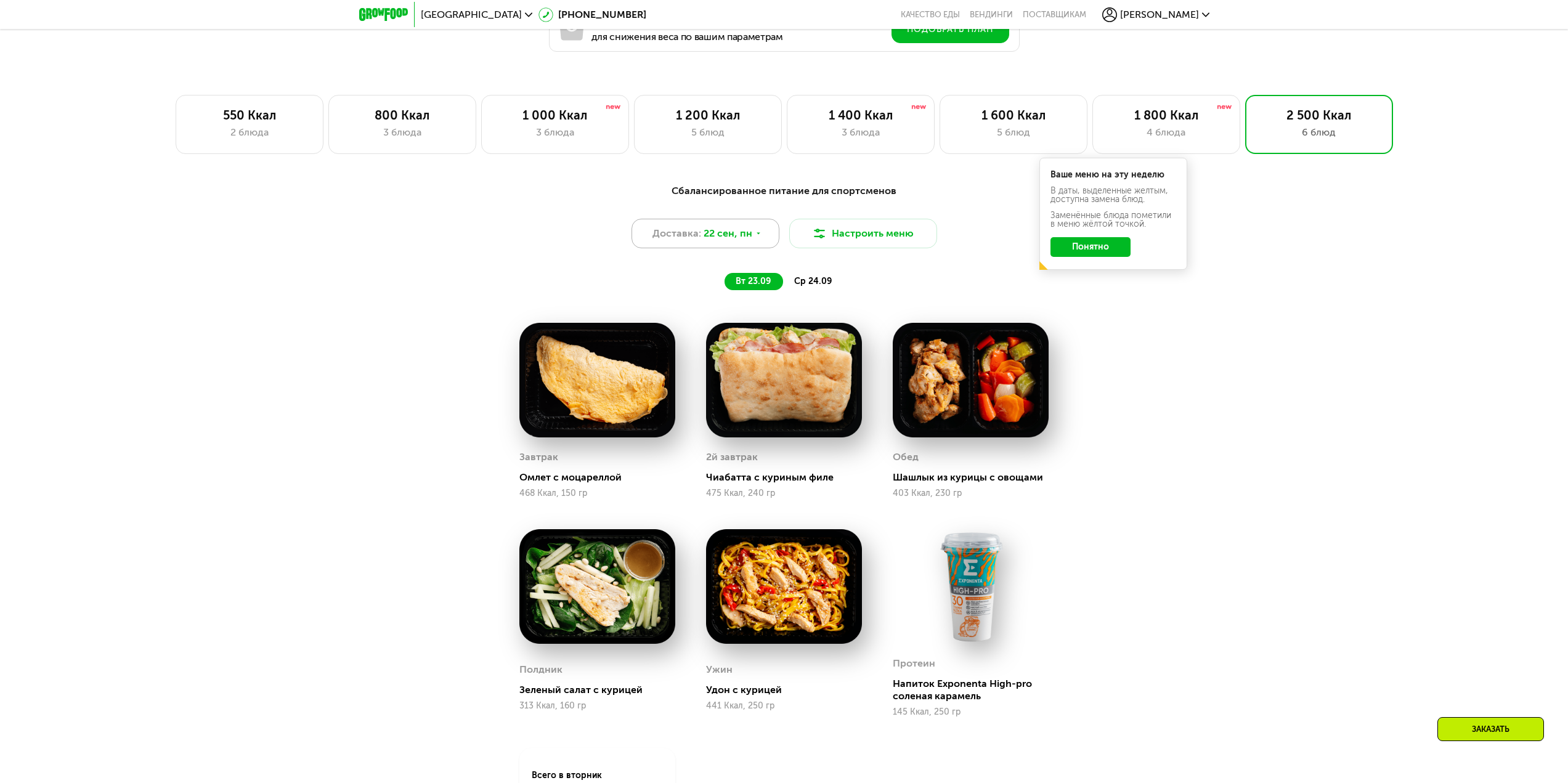
click at [725, 239] on span "22 сен, пн" at bounding box center [727, 234] width 48 height 15
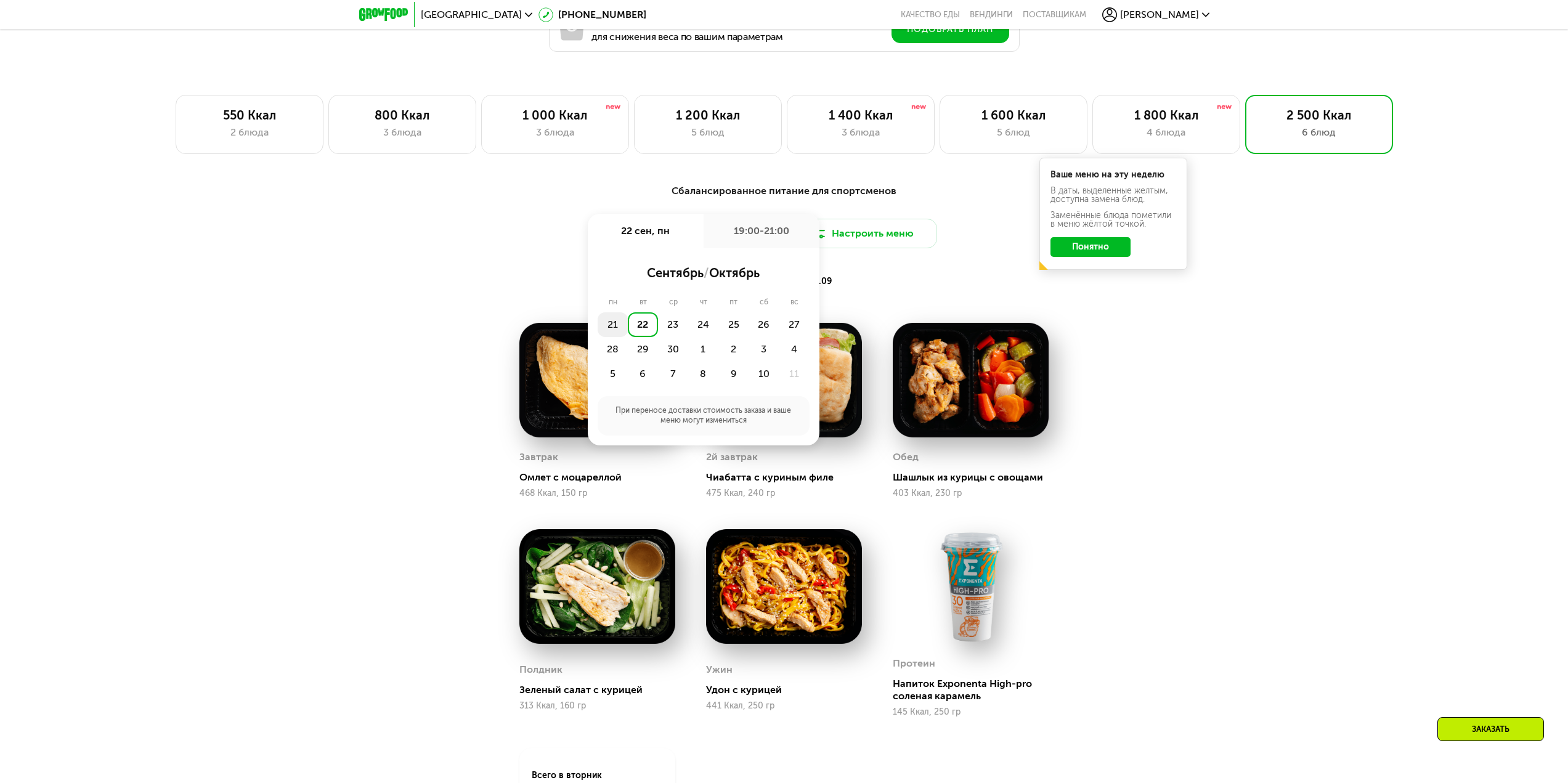
click at [621, 329] on div "21" at bounding box center [612, 324] width 30 height 25
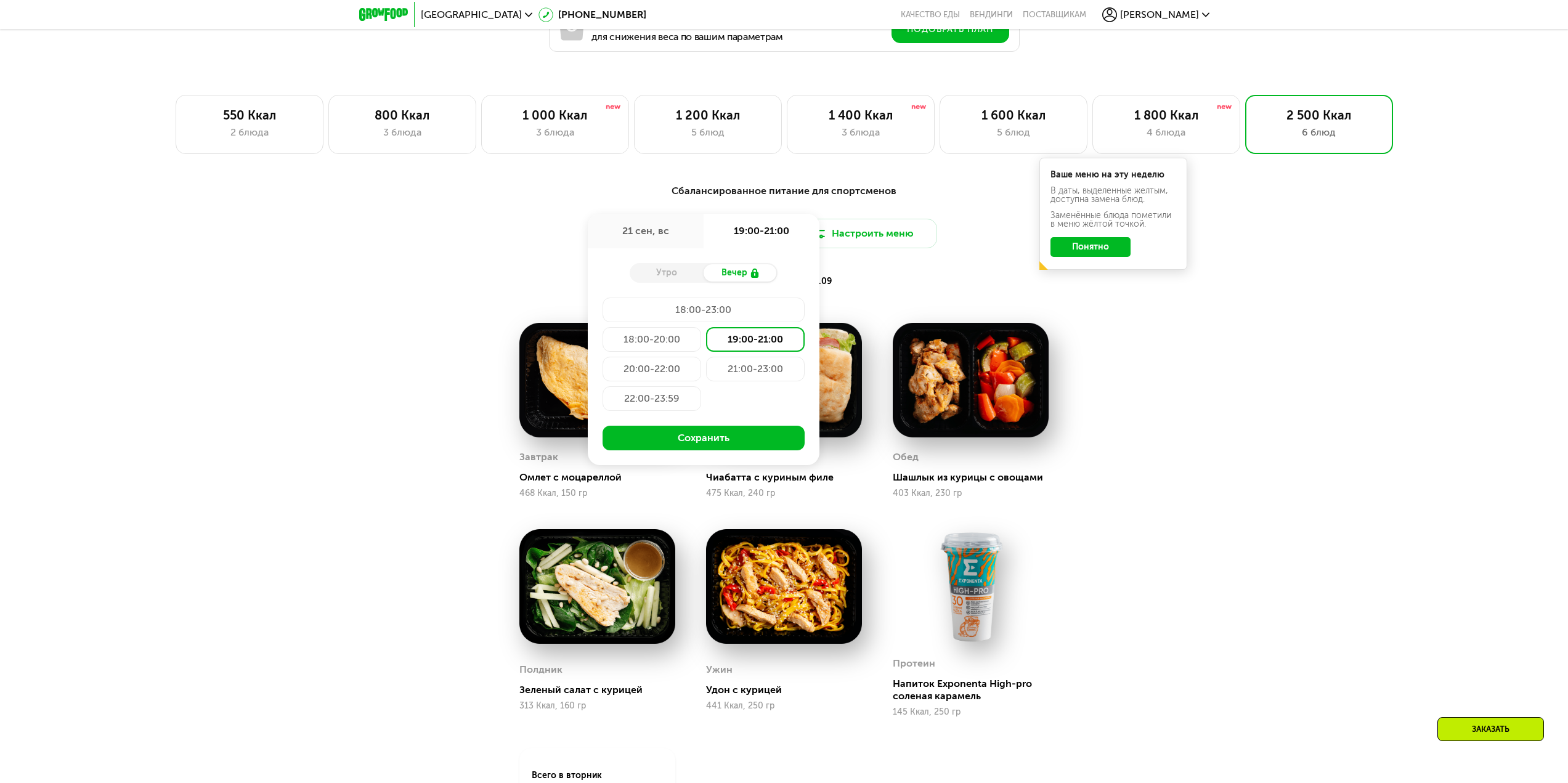
click at [709, 343] on div "19:00-21:00" at bounding box center [755, 339] width 99 height 25
click at [711, 447] on button "Сохранить" at bounding box center [704, 438] width 202 height 25
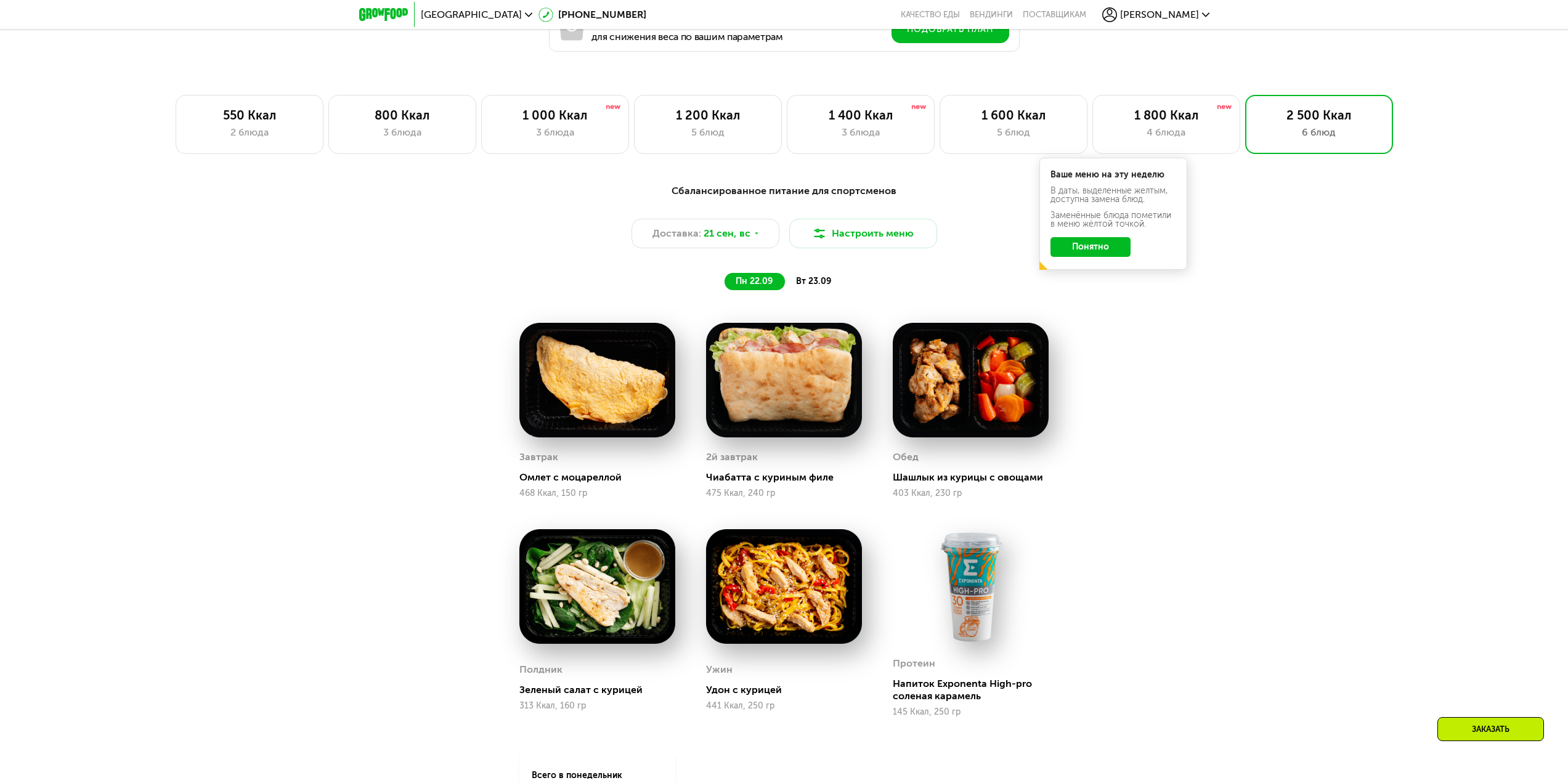
click at [808, 281] on span "вт 23.09" at bounding box center [814, 281] width 35 height 11
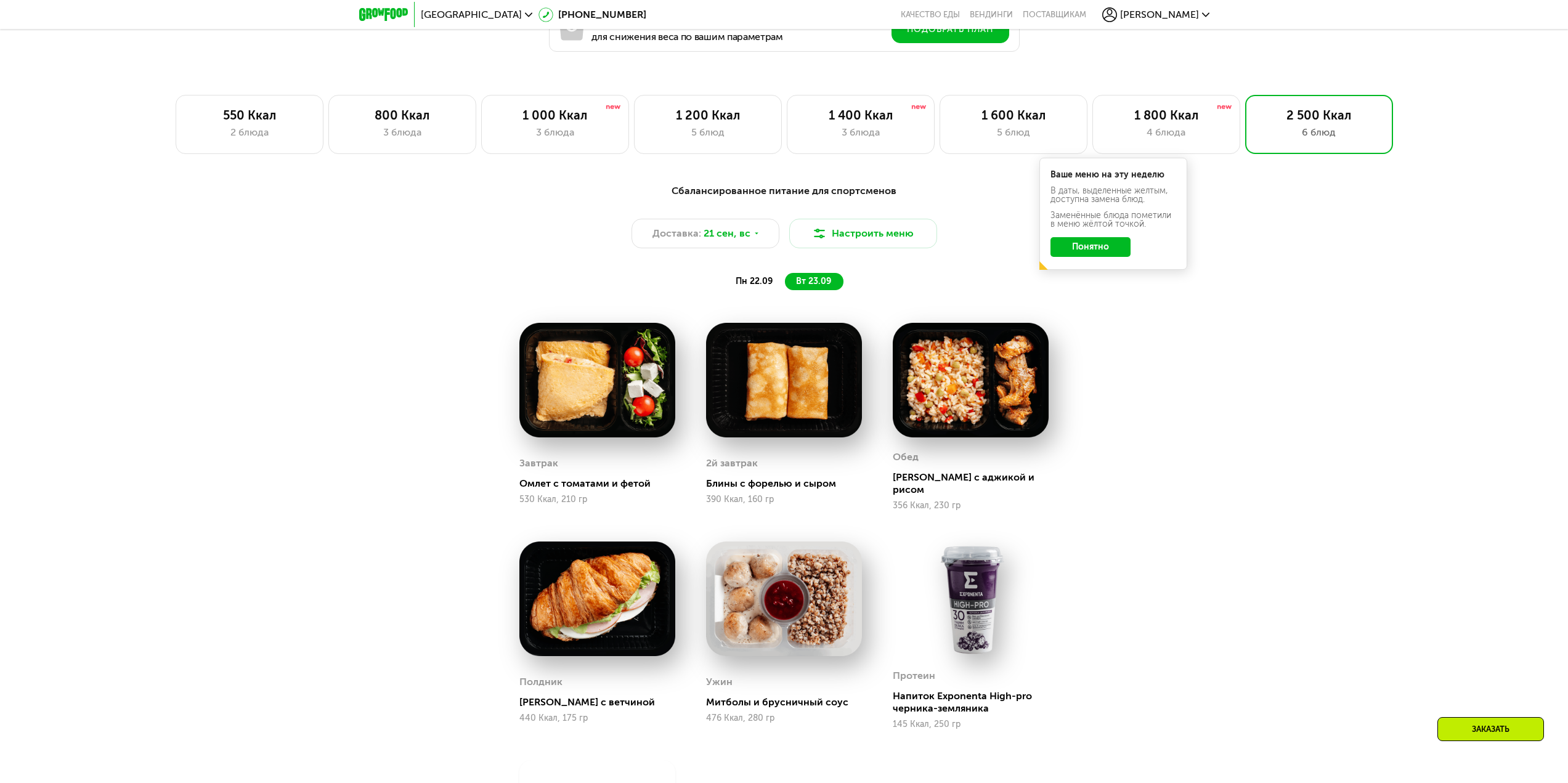
click at [780, 288] on div "пн 22.09" at bounding box center [754, 281] width 60 height 17
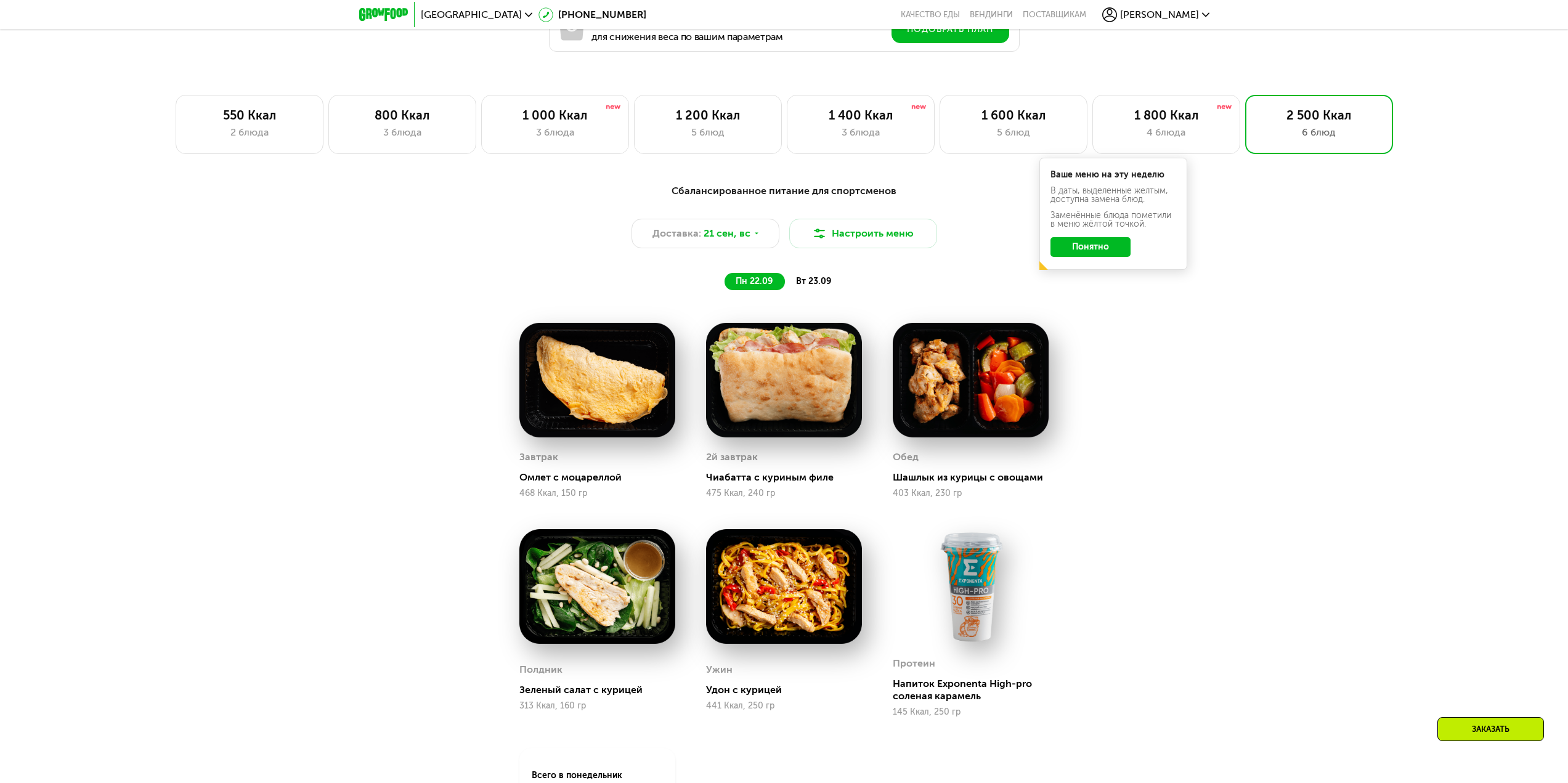
click at [805, 283] on span "вт 23.09" at bounding box center [814, 281] width 35 height 11
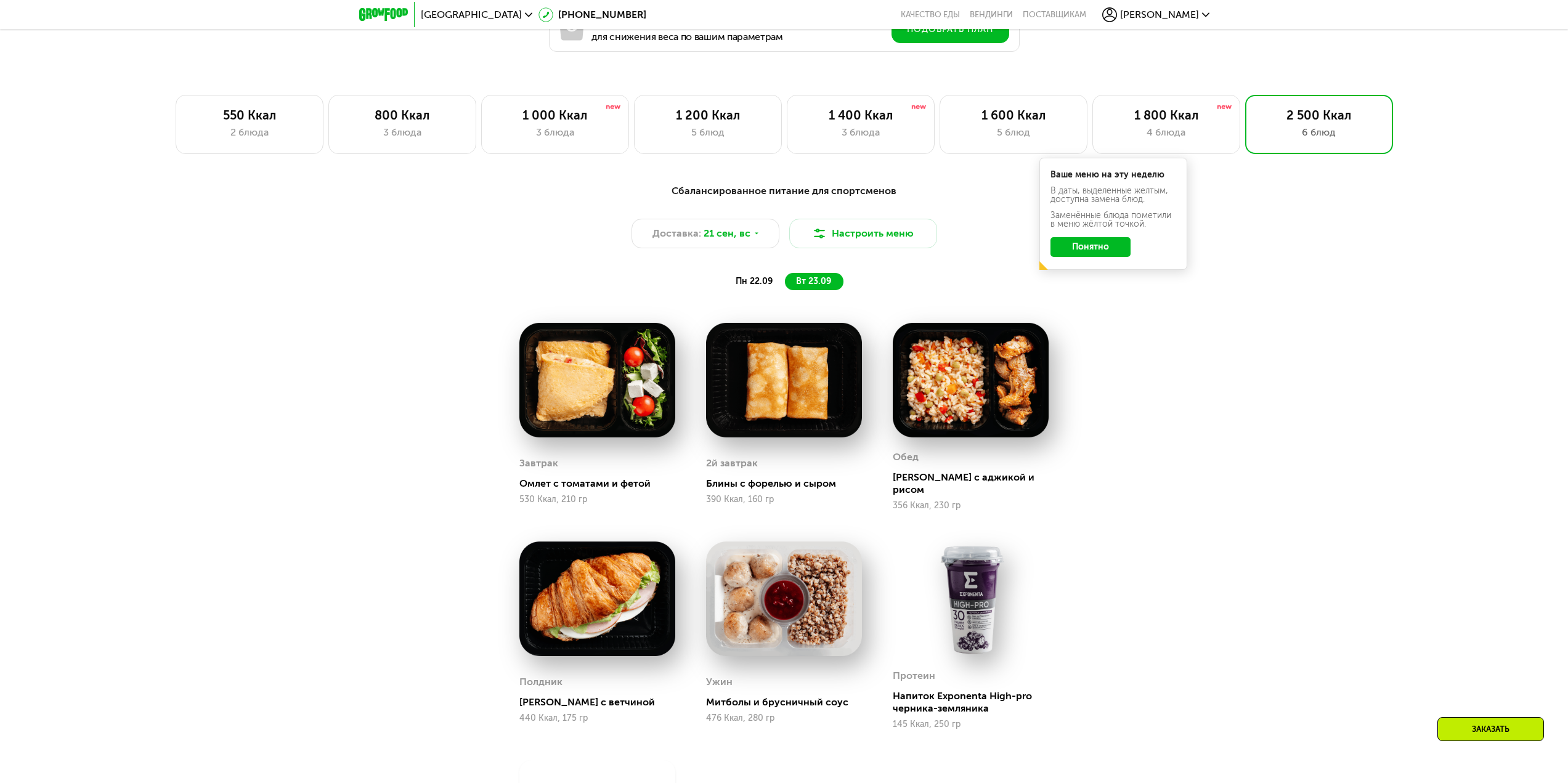
click at [760, 283] on span "пн 22.09" at bounding box center [754, 281] width 37 height 11
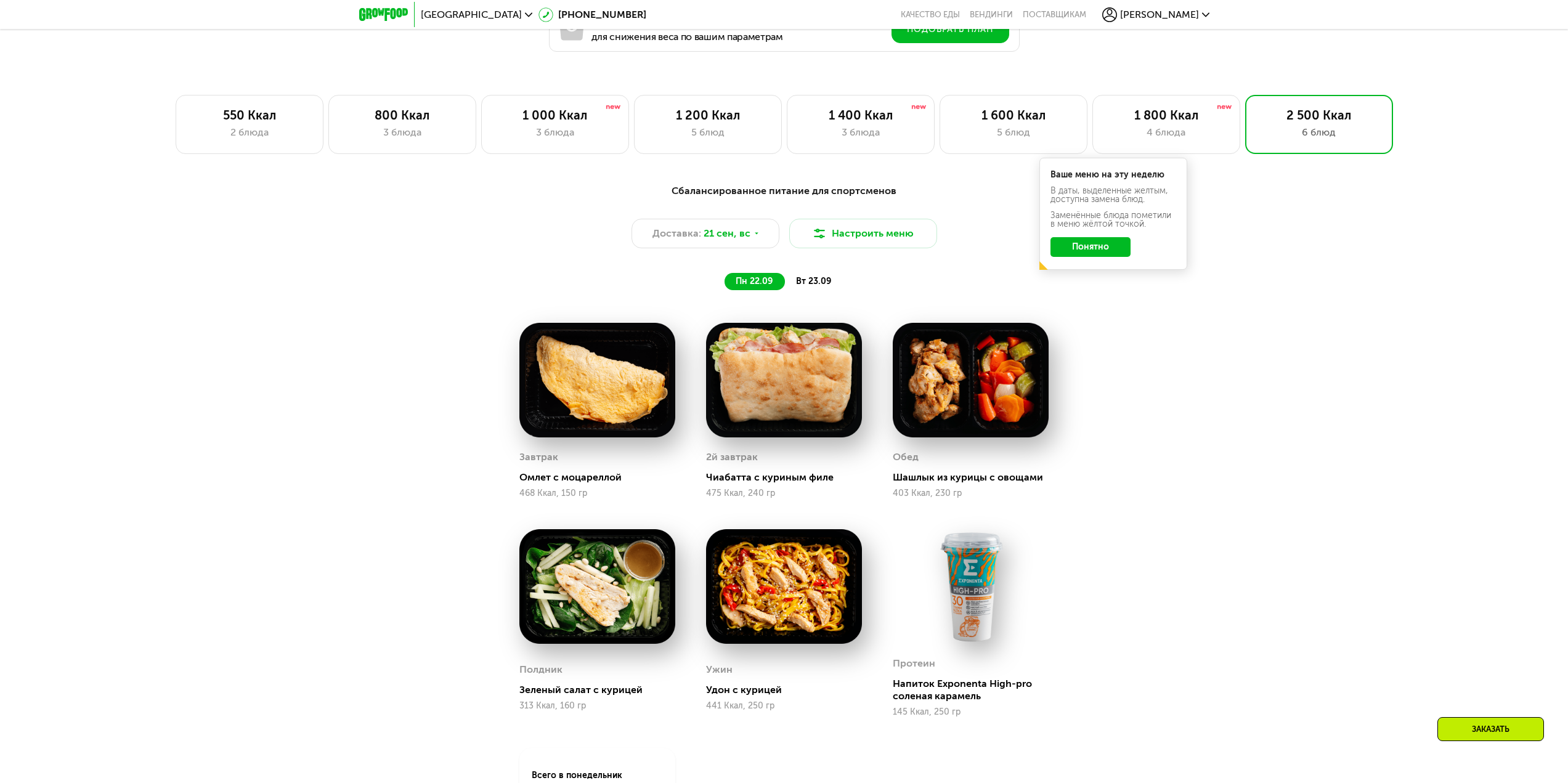
click at [800, 277] on div "вт 23.09" at bounding box center [814, 281] width 58 height 17
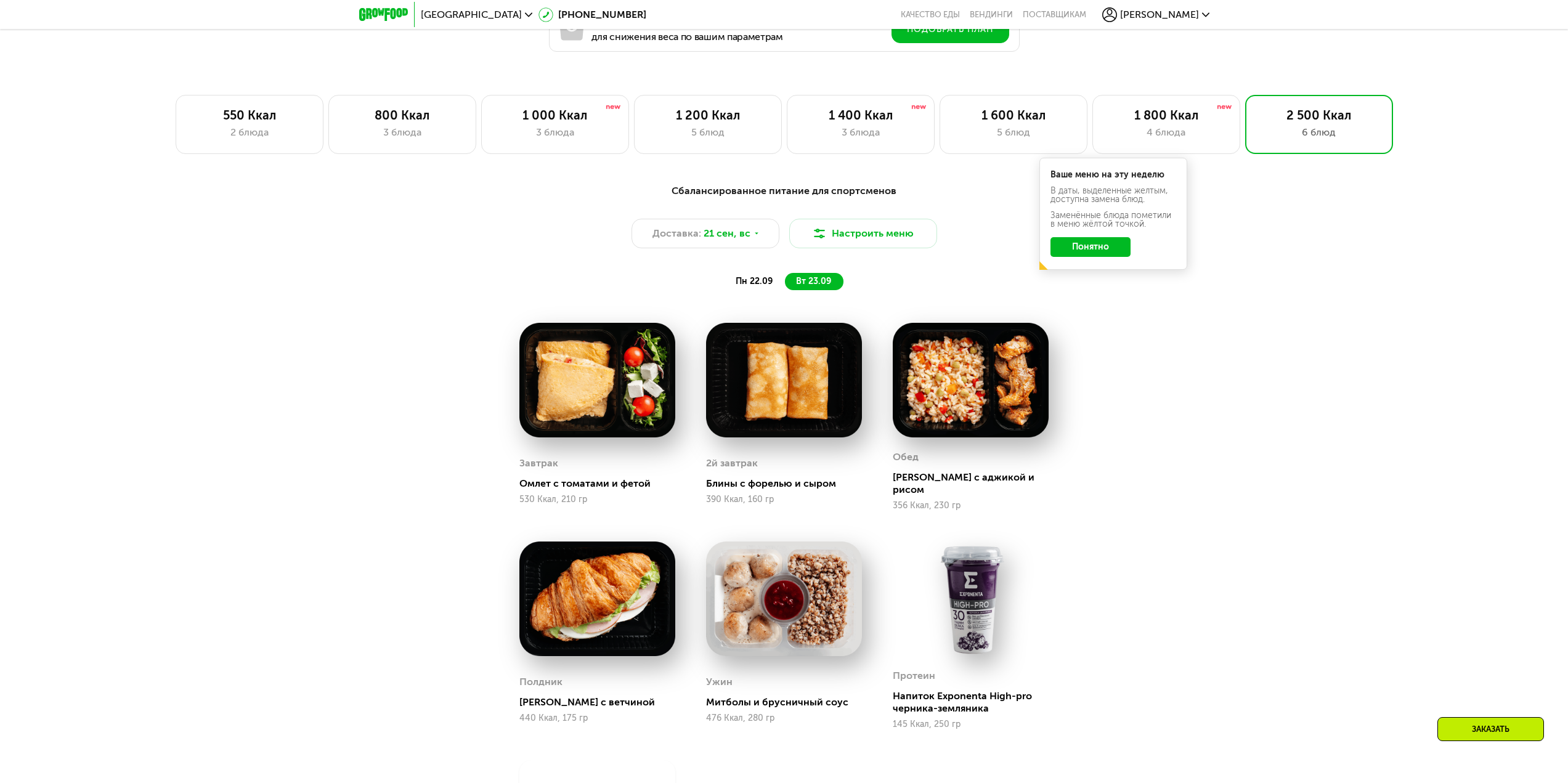
click at [769, 283] on span "пн 22.09" at bounding box center [754, 281] width 37 height 11
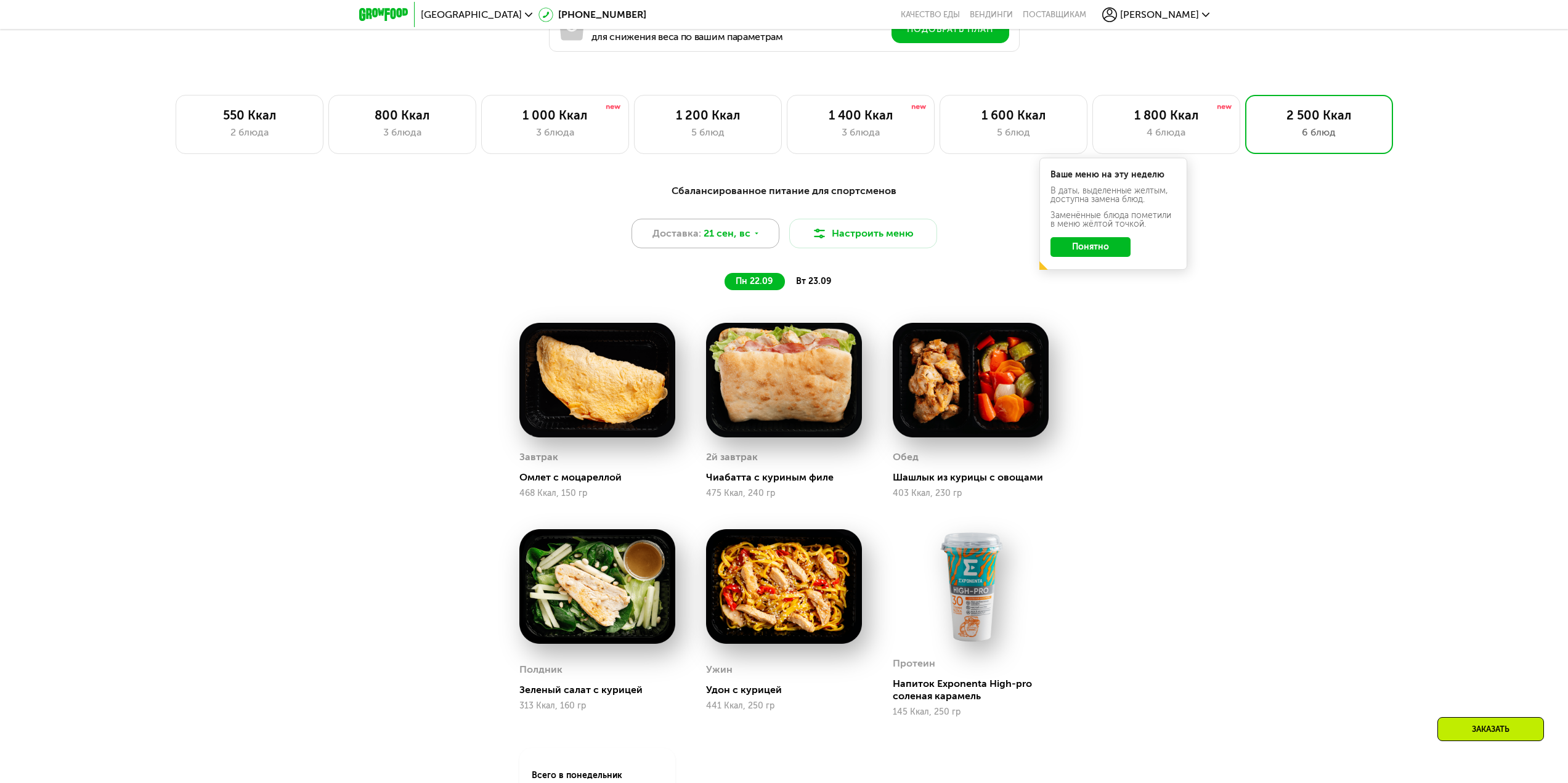
click at [741, 241] on span "21 сен, вс" at bounding box center [727, 234] width 47 height 15
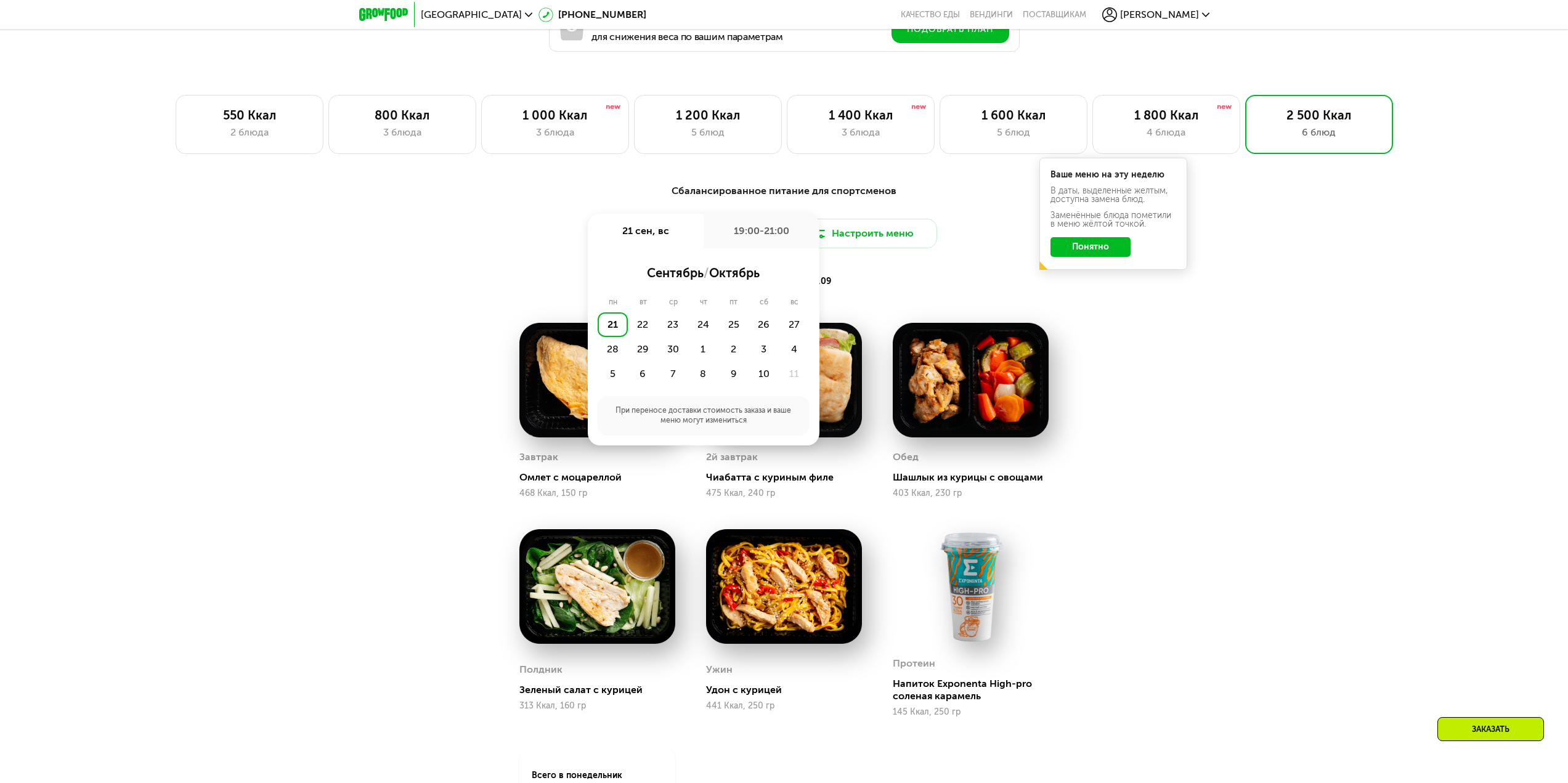
click at [565, 271] on div "Сбалансированное питание для спортсменов Доставка: 21 сен, вс 21 сен, вс 19:00-…" at bounding box center [784, 237] width 729 height 107
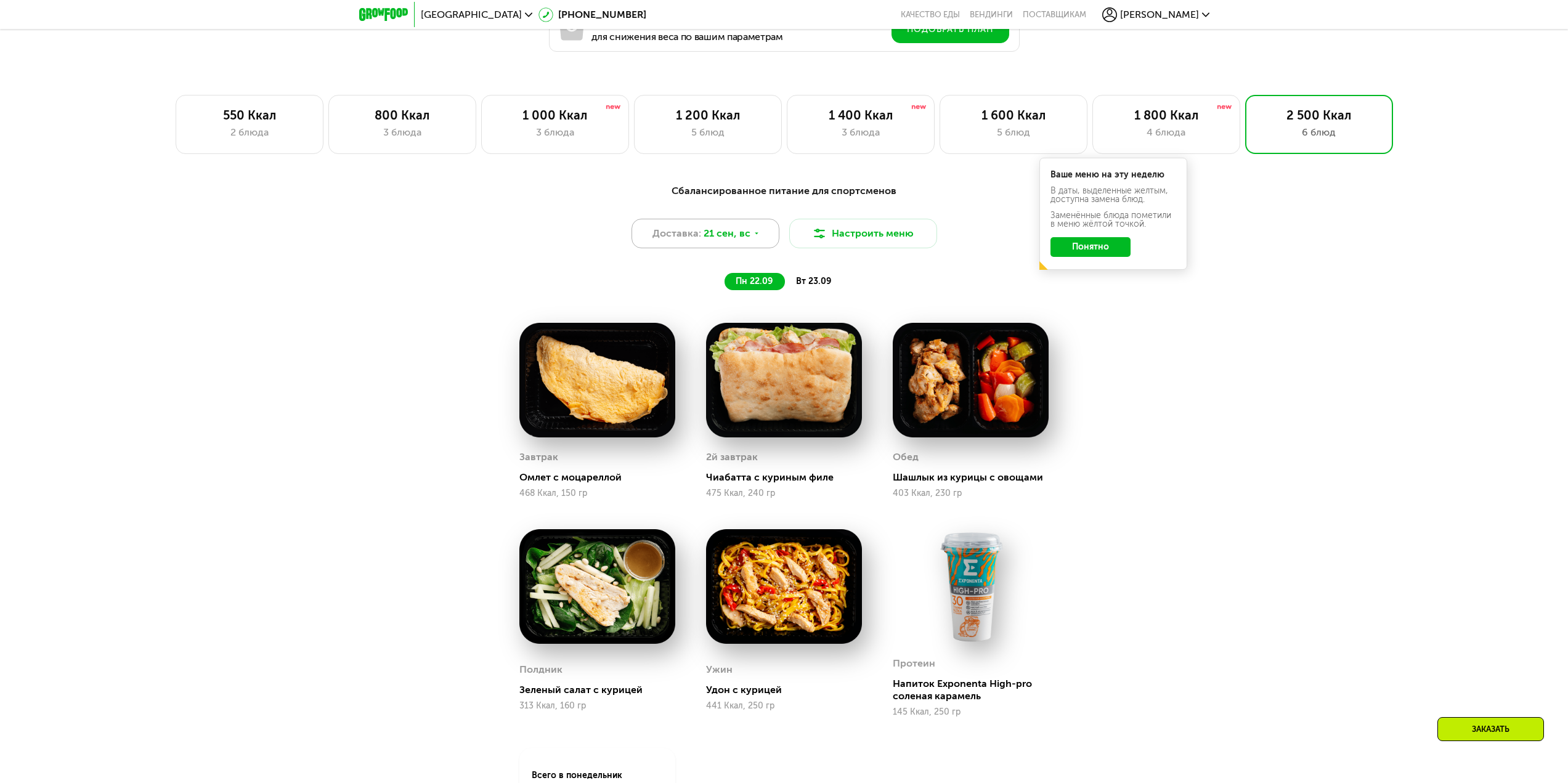
click at [743, 241] on span "21 сен, вс" at bounding box center [727, 234] width 47 height 15
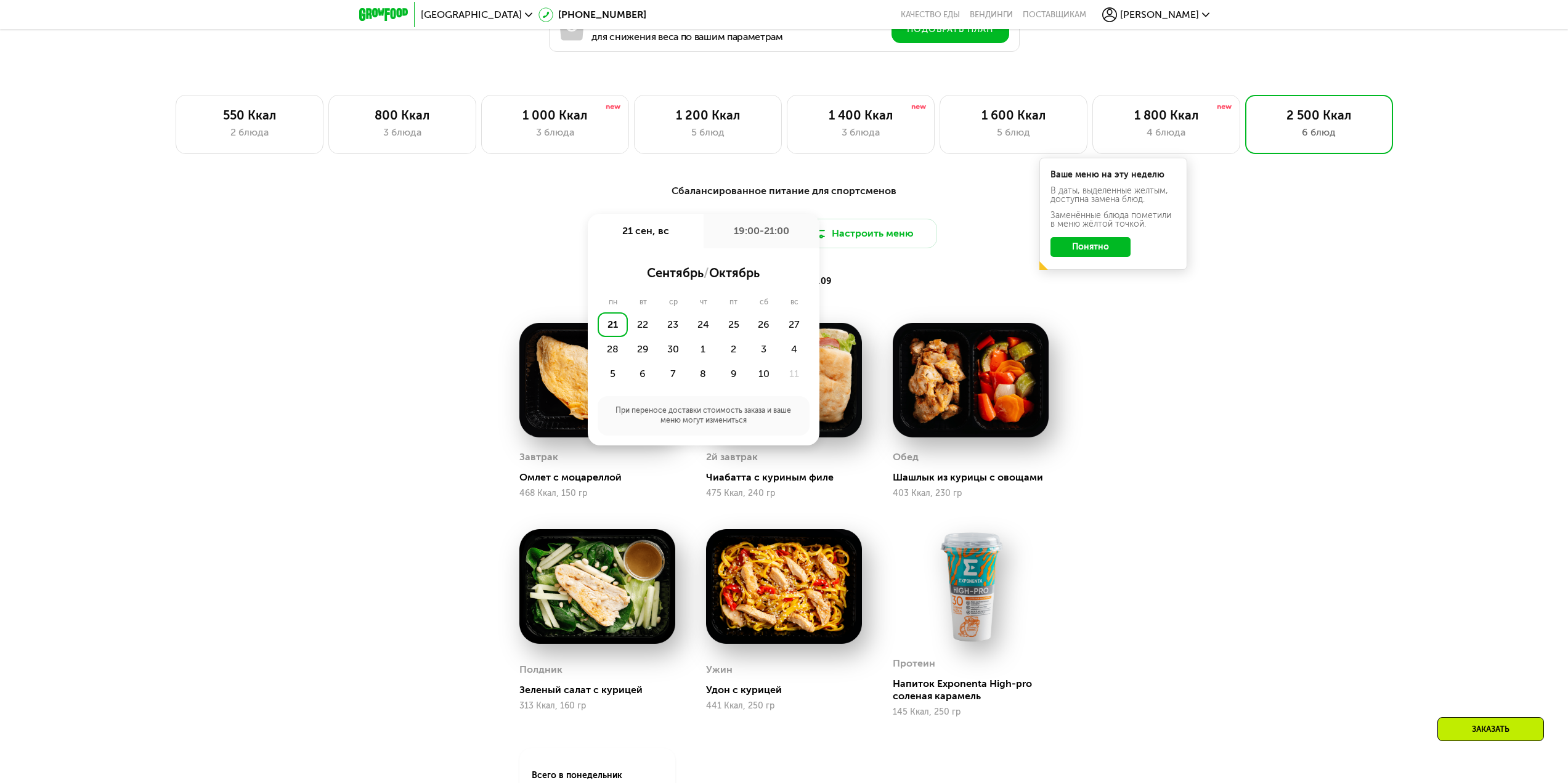
click at [753, 239] on div "19:00-21:00" at bounding box center [761, 231] width 116 height 35
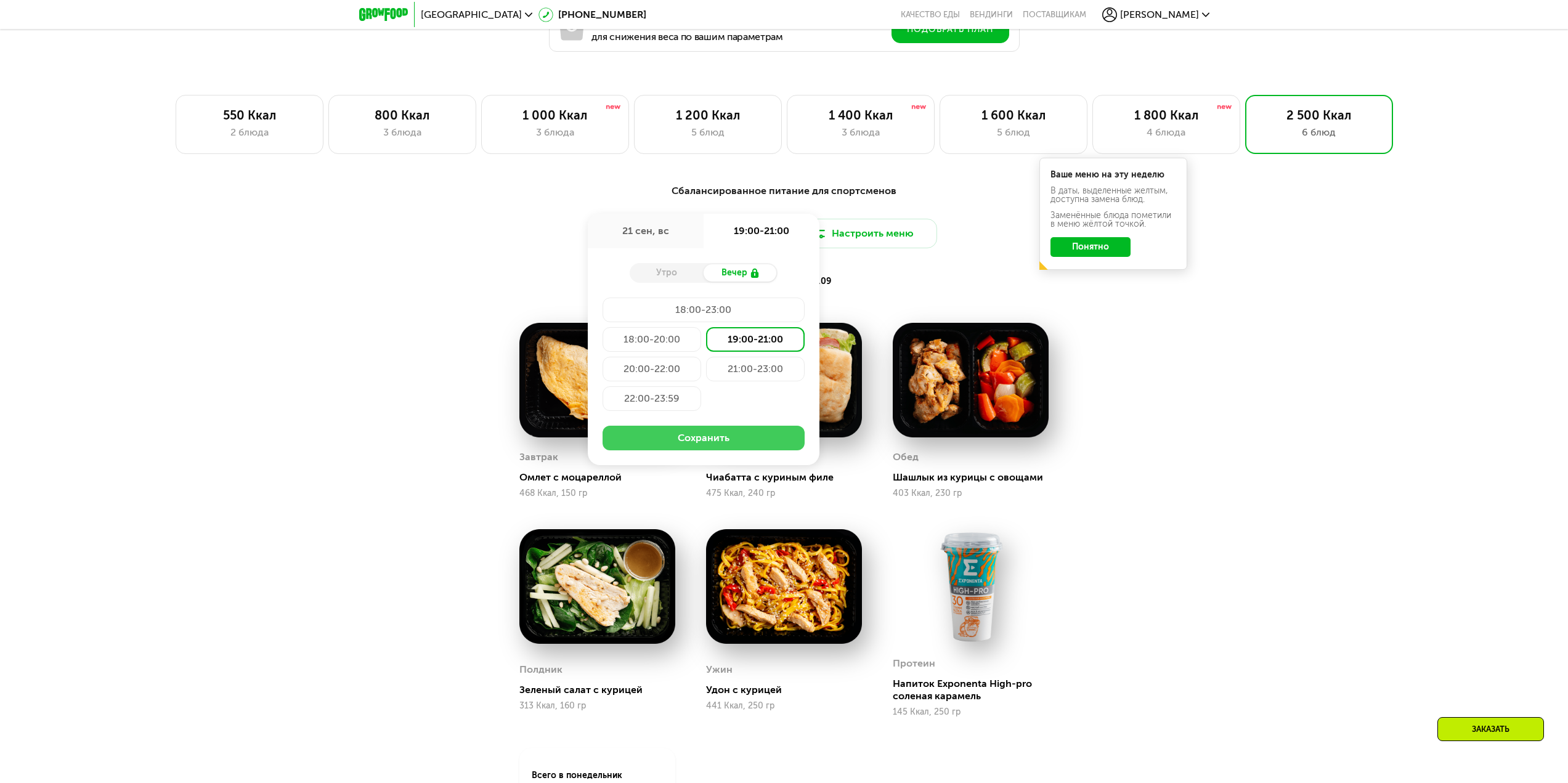
click at [722, 435] on button "Сохранить" at bounding box center [704, 438] width 202 height 25
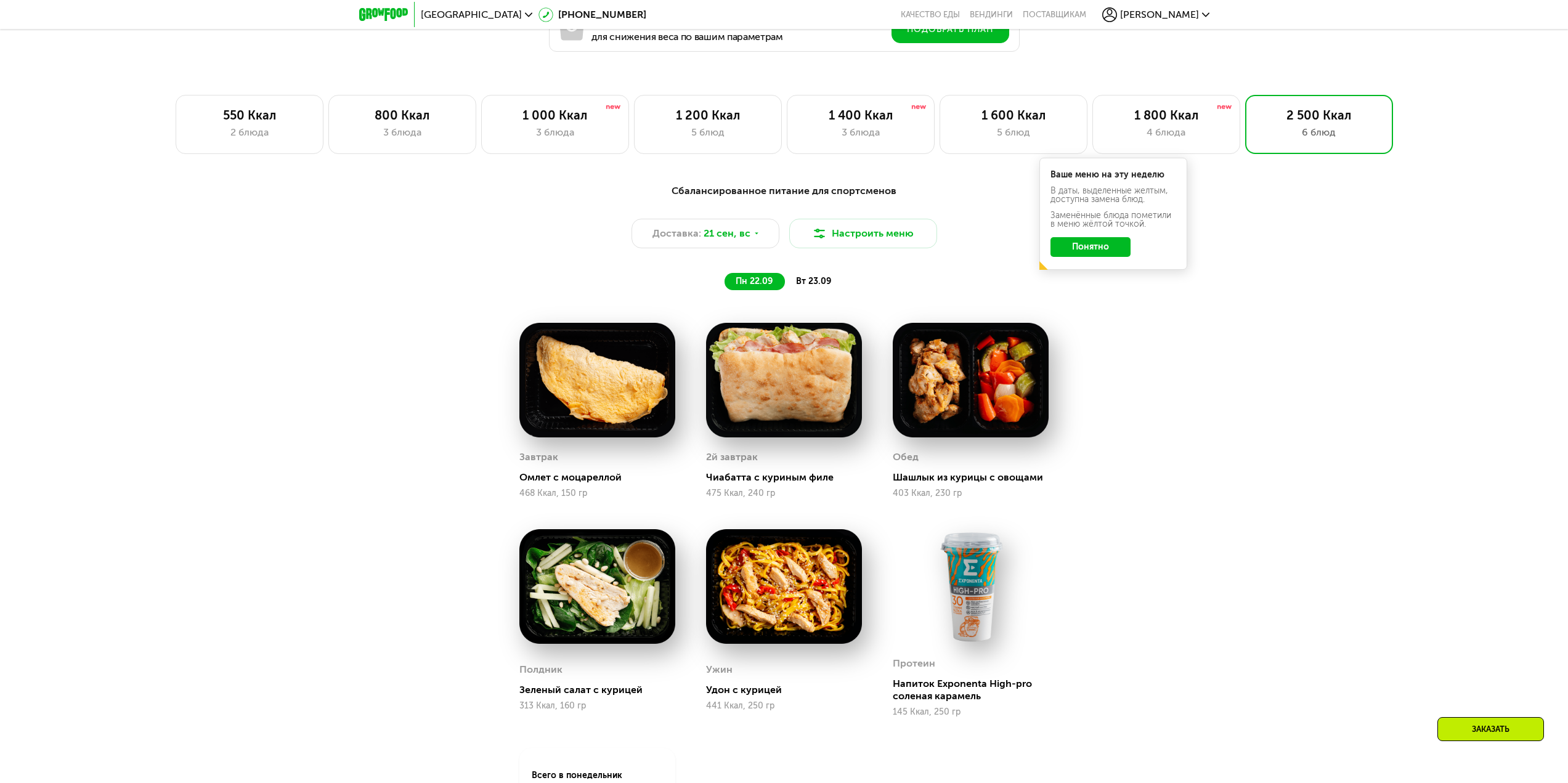
click at [1235, 581] on div "Сбалансированное питание для спортсменов Доставка: 21 сен, вс Настроить меню пн…" at bounding box center [784, 552] width 1568 height 771
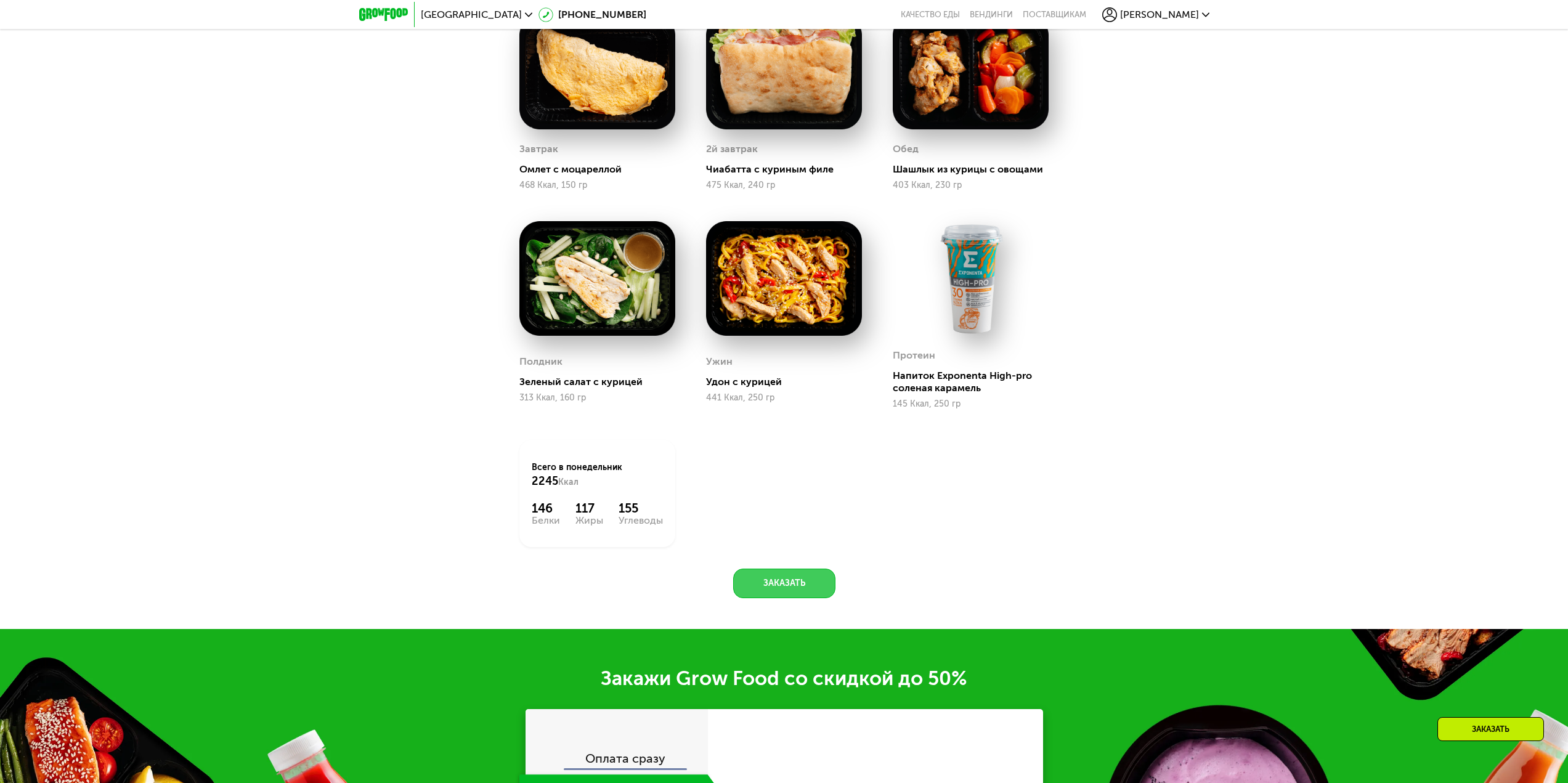
click at [777, 593] on button "Заказать" at bounding box center [784, 583] width 102 height 30
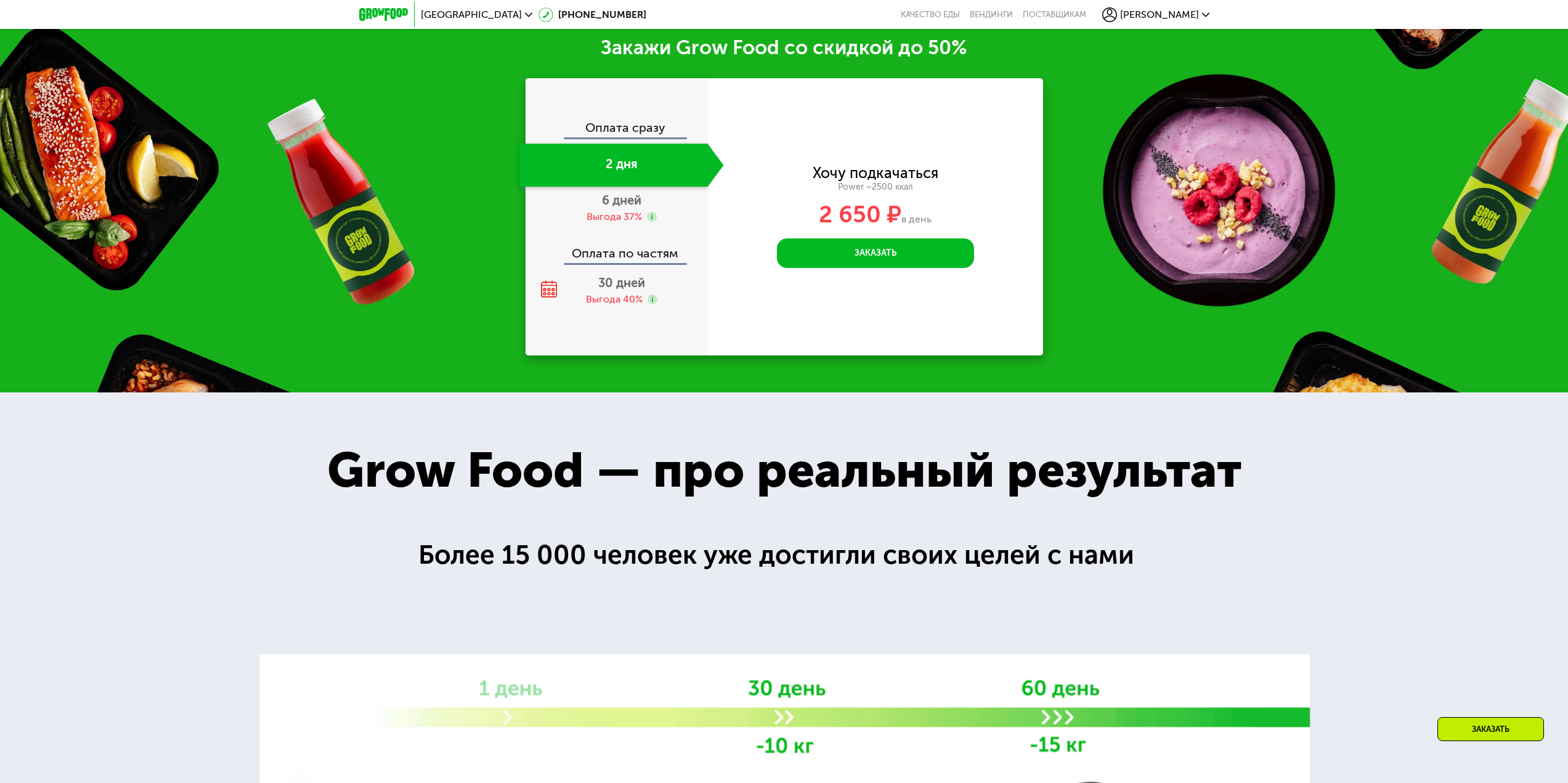
scroll to position [2023, 0]
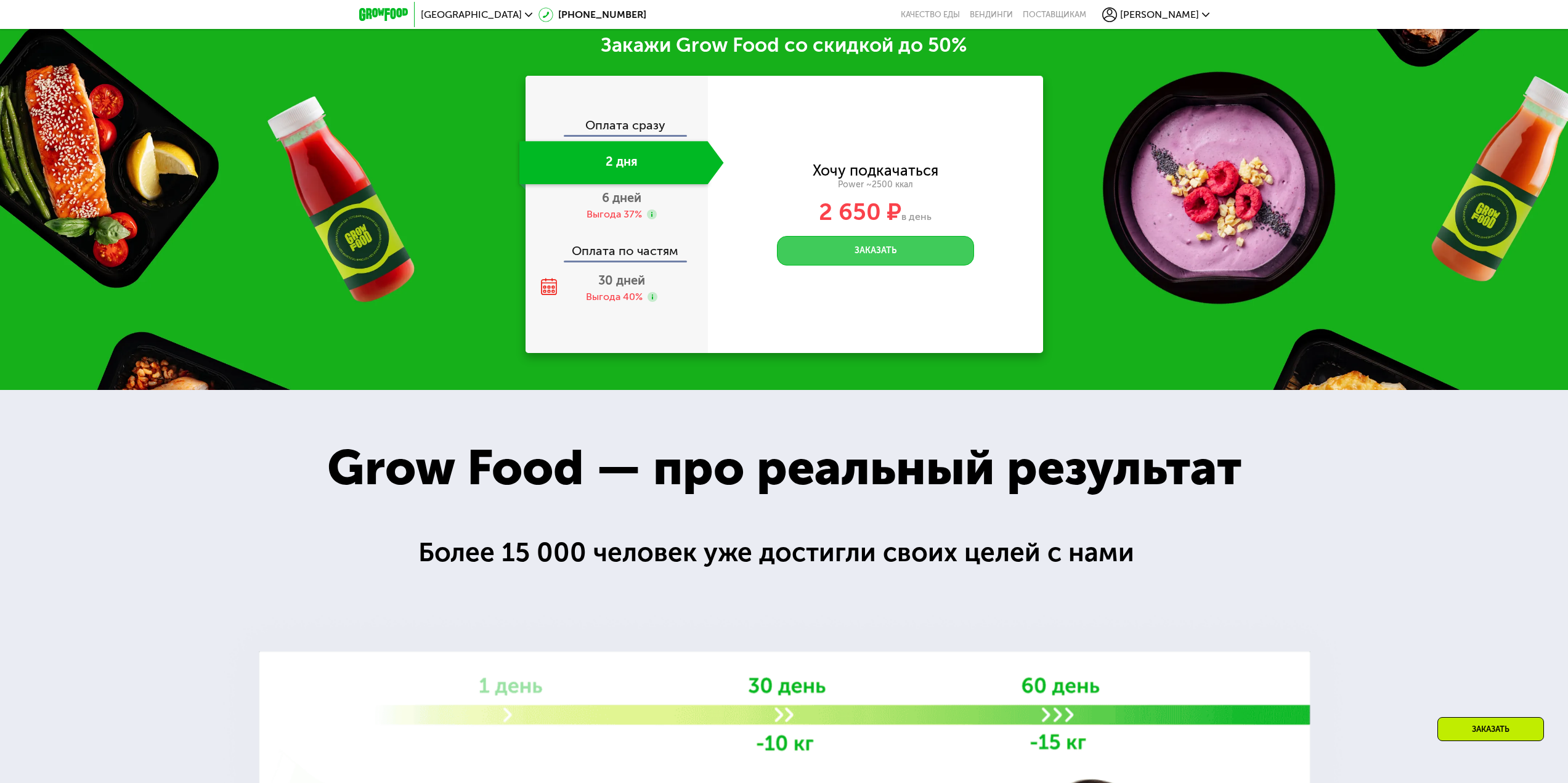
click at [852, 265] on button "Заказать" at bounding box center [876, 251] width 197 height 30
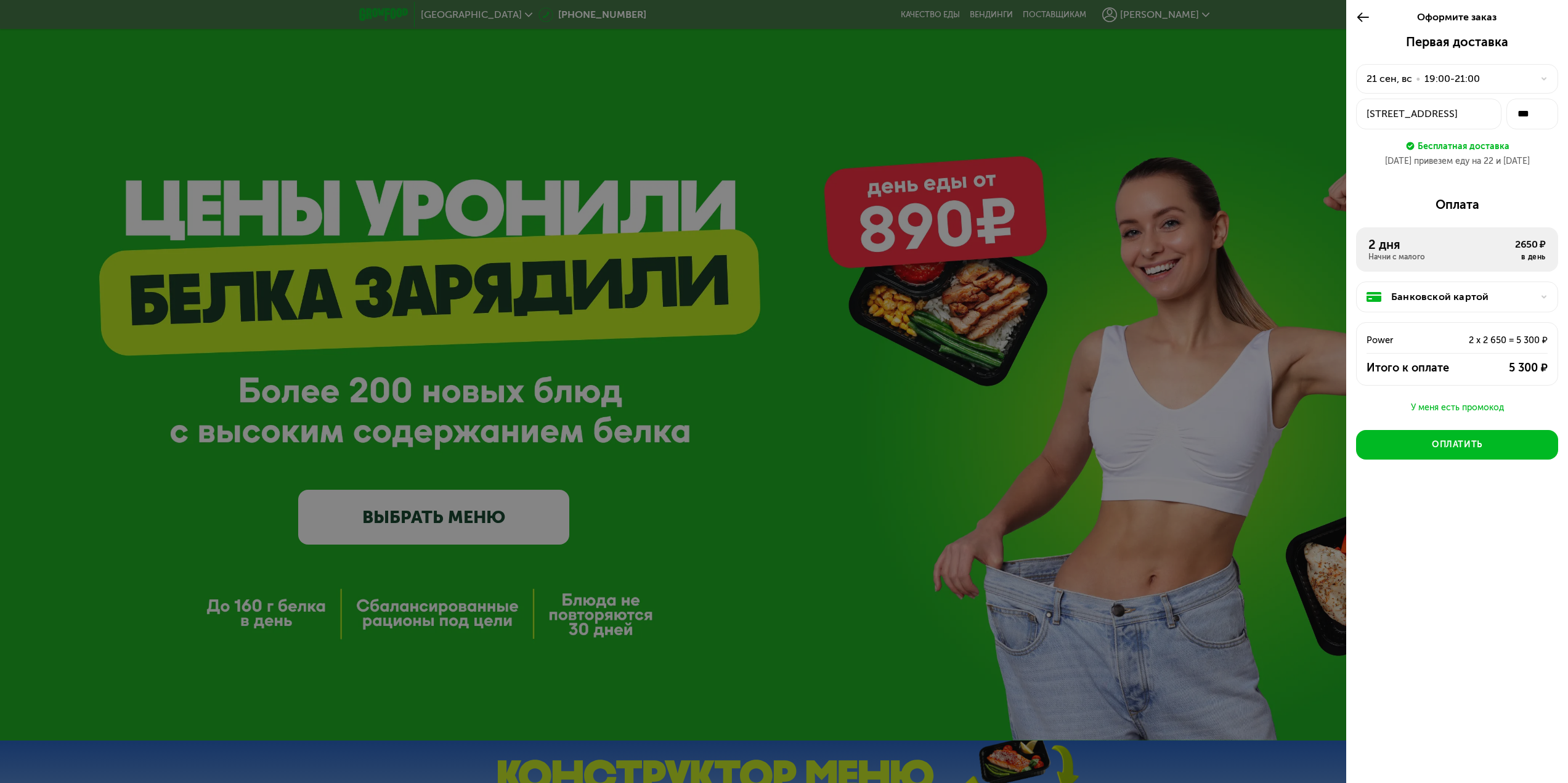
click at [1458, 115] on div "[STREET_ADDRESS]" at bounding box center [1429, 114] width 124 height 15
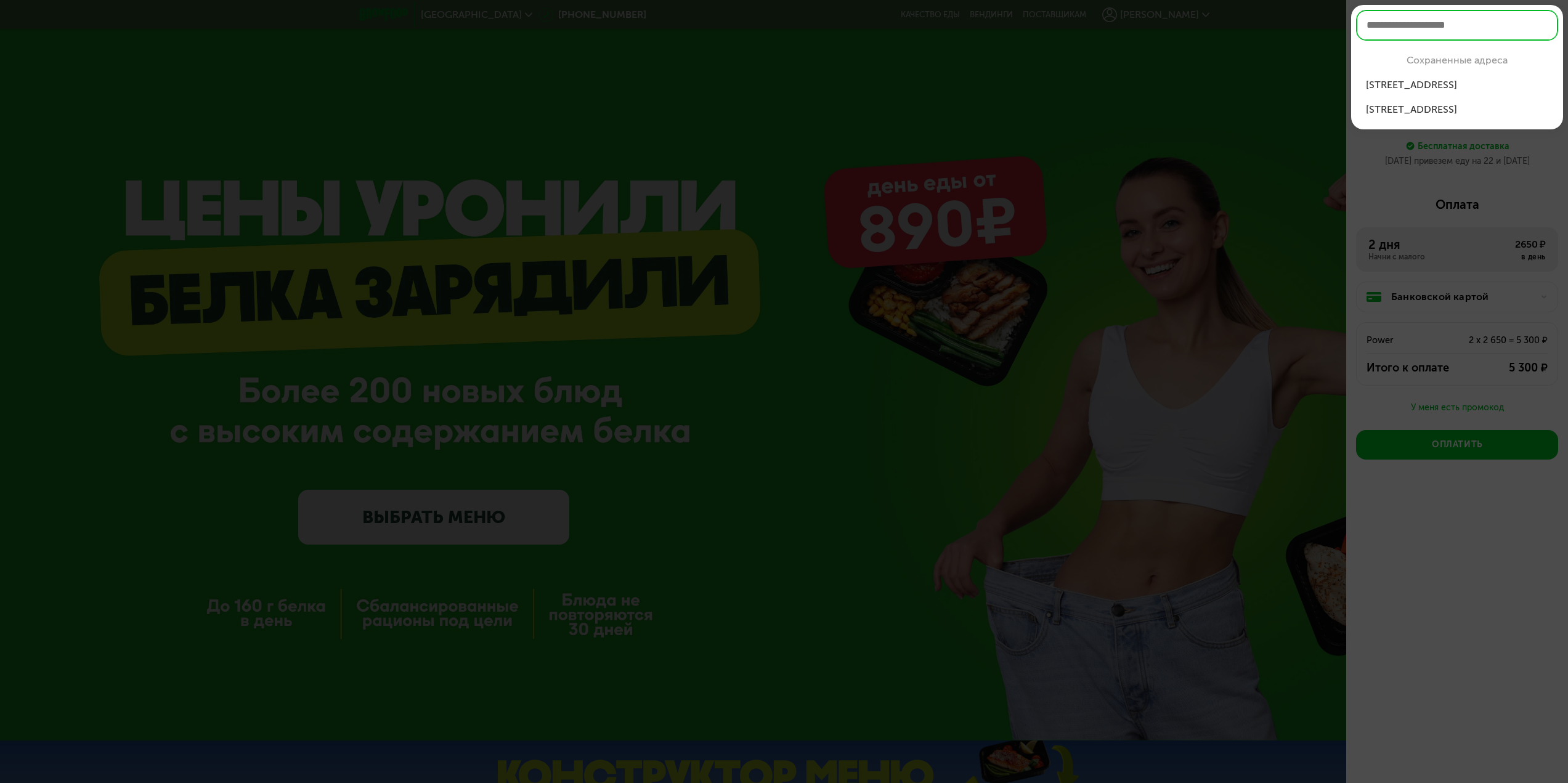
click at [1455, 117] on li "г Москва, Крыла...орпус 2, кв 239" at bounding box center [1457, 109] width 202 height 25
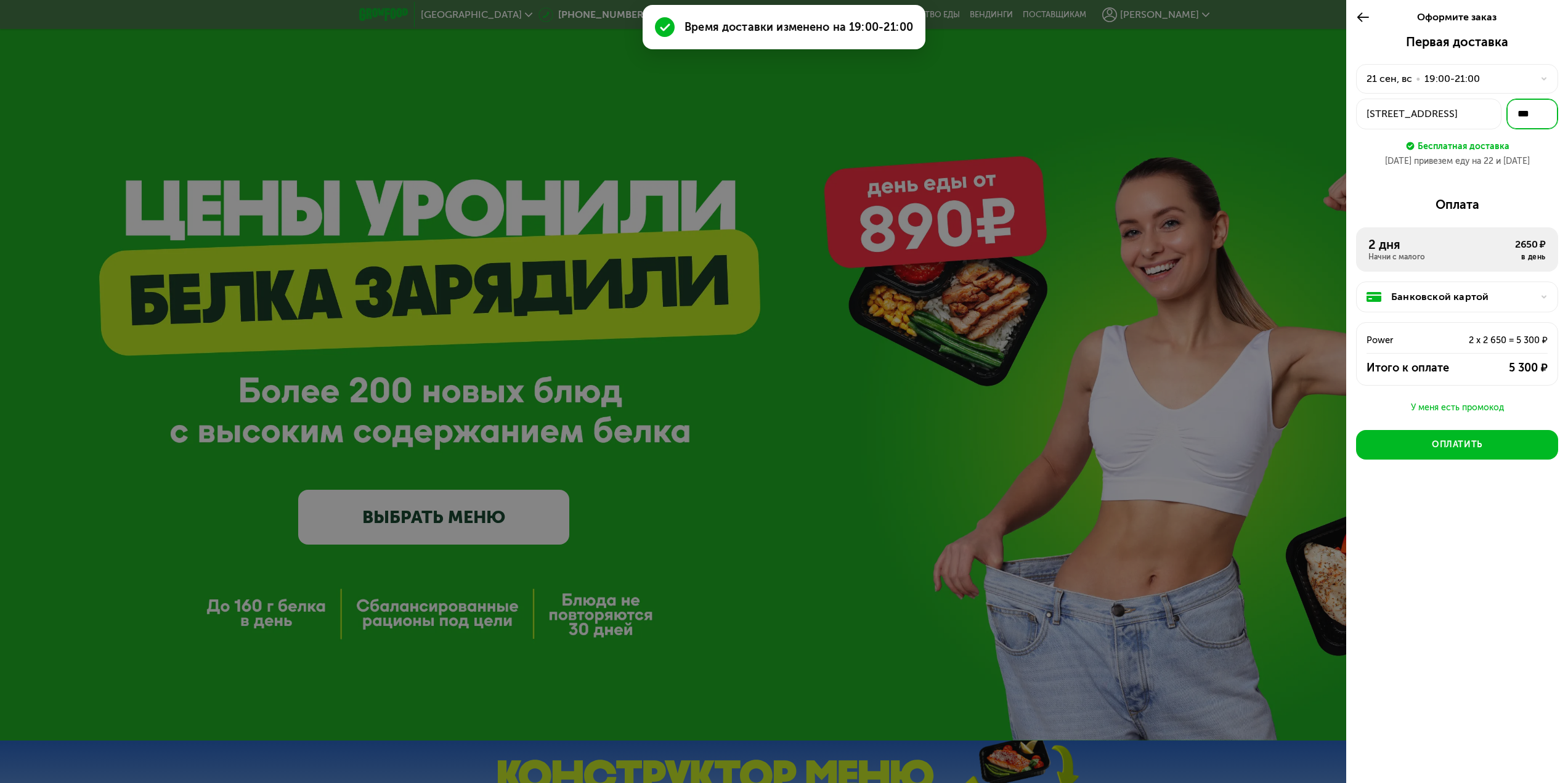
click at [1518, 112] on input "***" at bounding box center [1532, 114] width 52 height 31
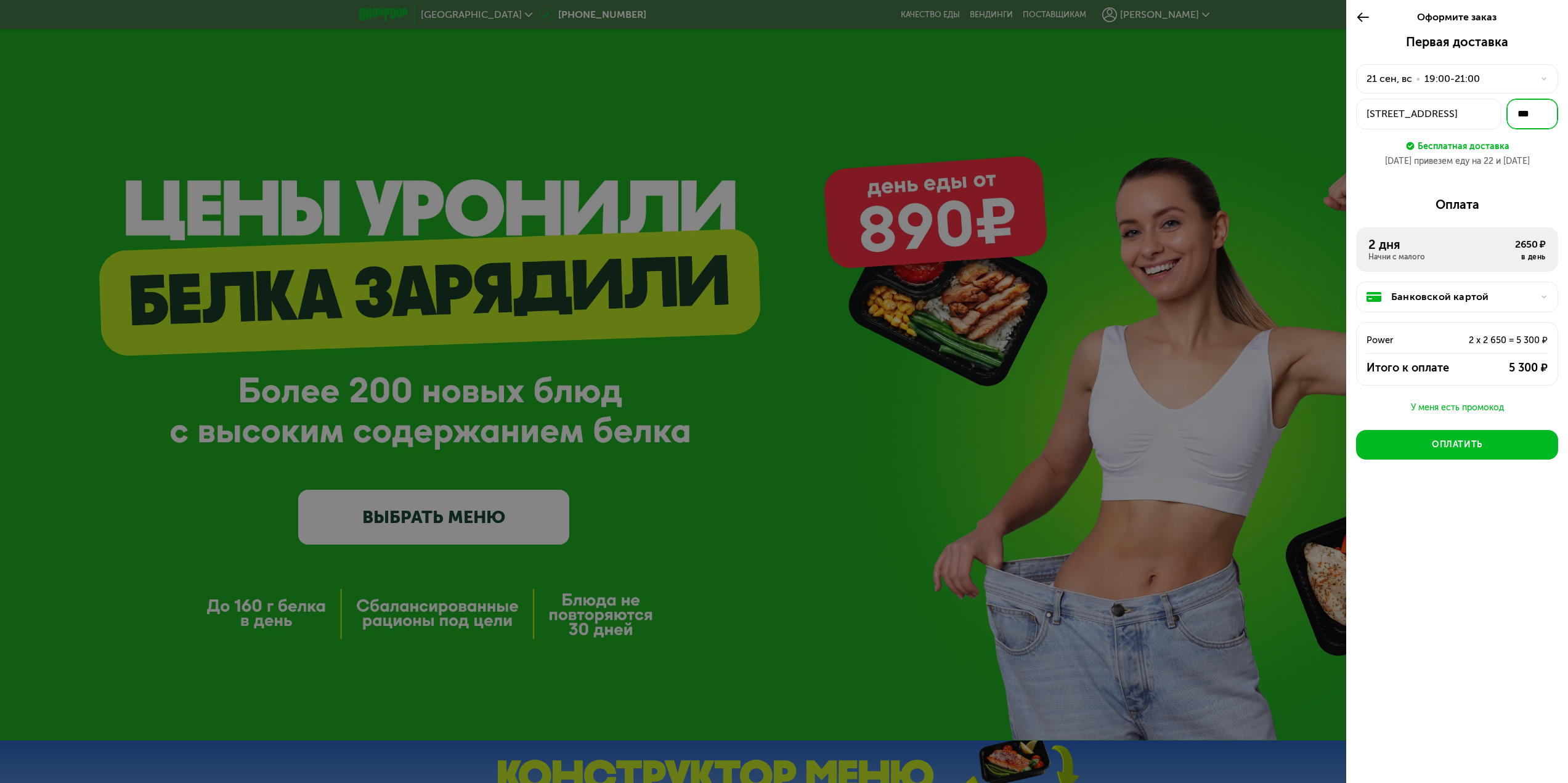
click at [1536, 115] on input "***" at bounding box center [1532, 114] width 52 height 31
click at [1470, 111] on div "[STREET_ADDRESS]" at bounding box center [1429, 114] width 124 height 15
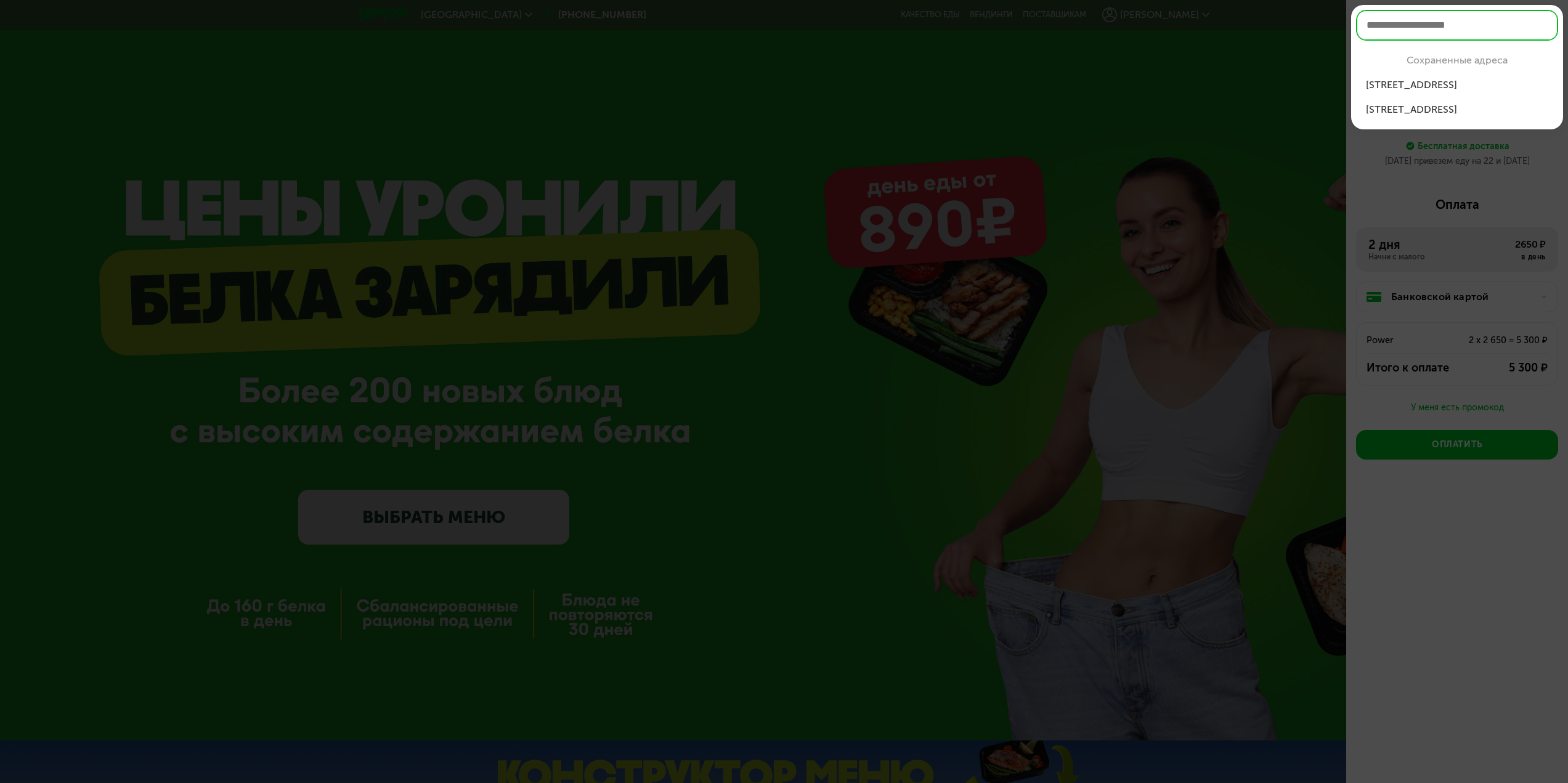
click at [1464, 166] on div at bounding box center [784, 392] width 1568 height 783
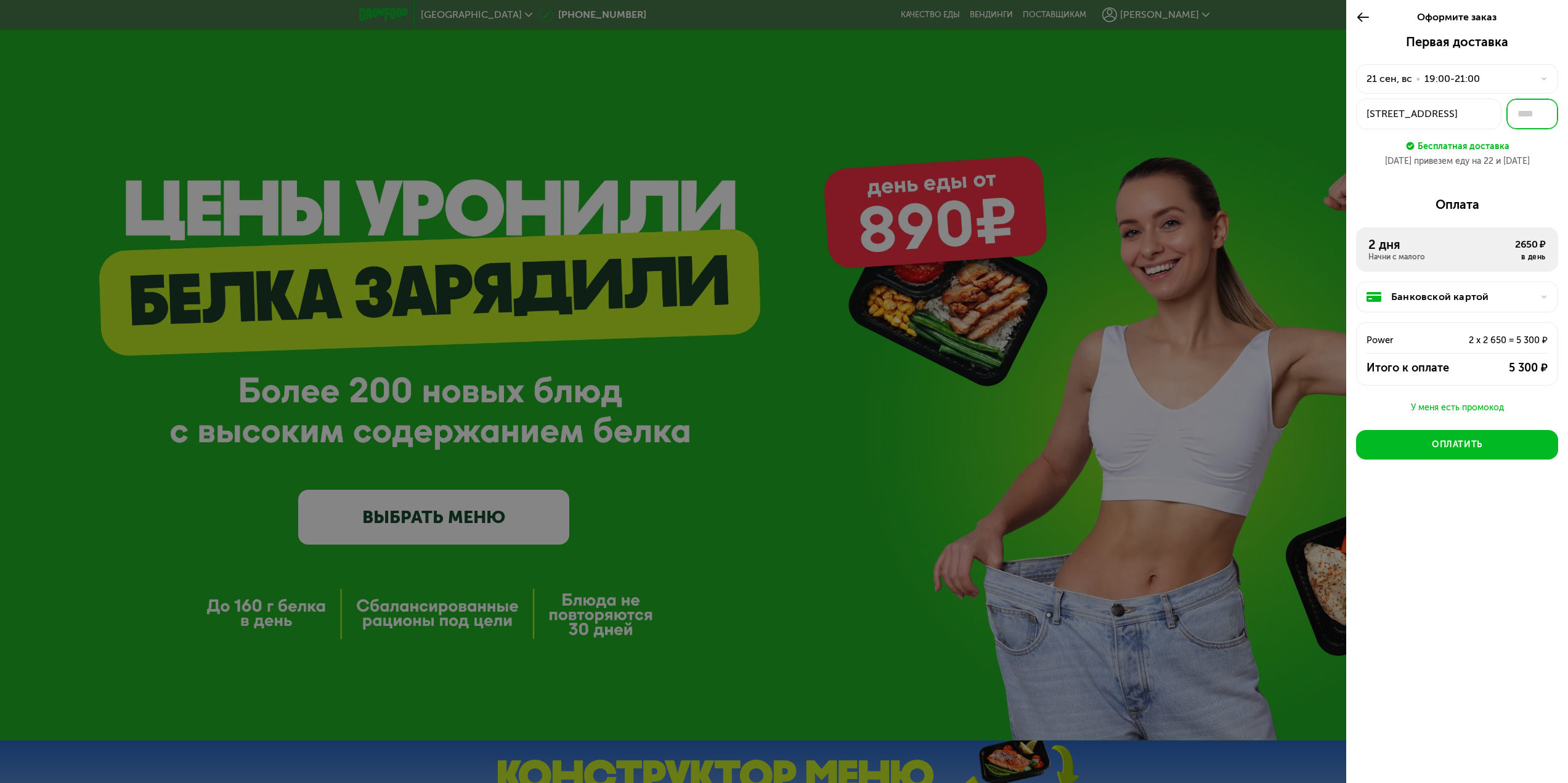
click at [1538, 112] on input "text" at bounding box center [1532, 114] width 52 height 31
type input "***"
click at [1413, 176] on div "Первая доставка 21 сен, вс • 19:00-21:00 г Москва, Крылатское р-н, ул Крылатски…" at bounding box center [1457, 106] width 202 height 143
click at [1207, 26] on div at bounding box center [784, 392] width 1568 height 783
click at [1186, 16] on div at bounding box center [784, 392] width 1568 height 783
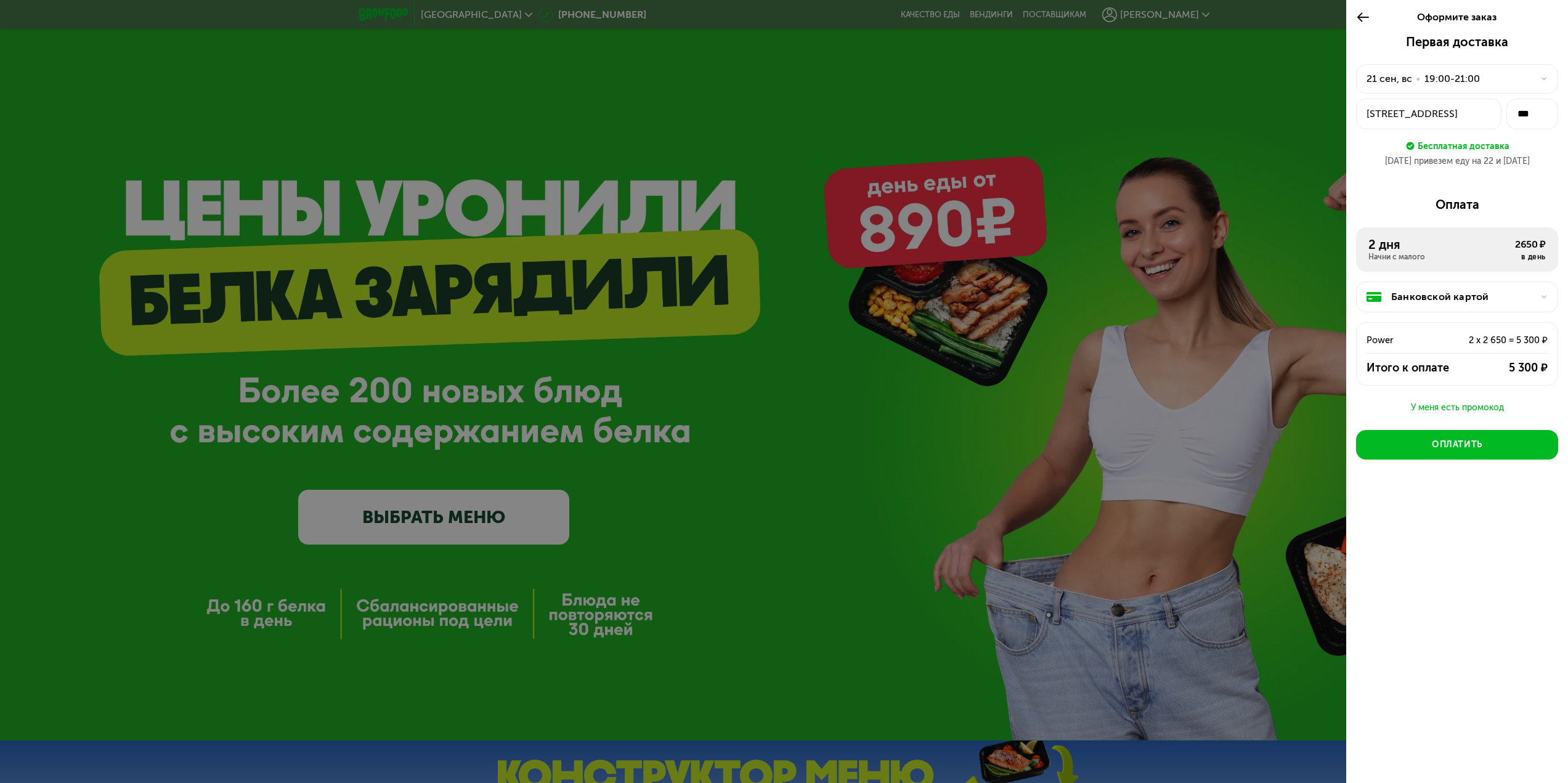
click at [1378, 10] on div "Оформите заказ" at bounding box center [1457, 17] width 161 height 35
click at [1364, 18] on icon at bounding box center [1363, 18] width 14 height 15
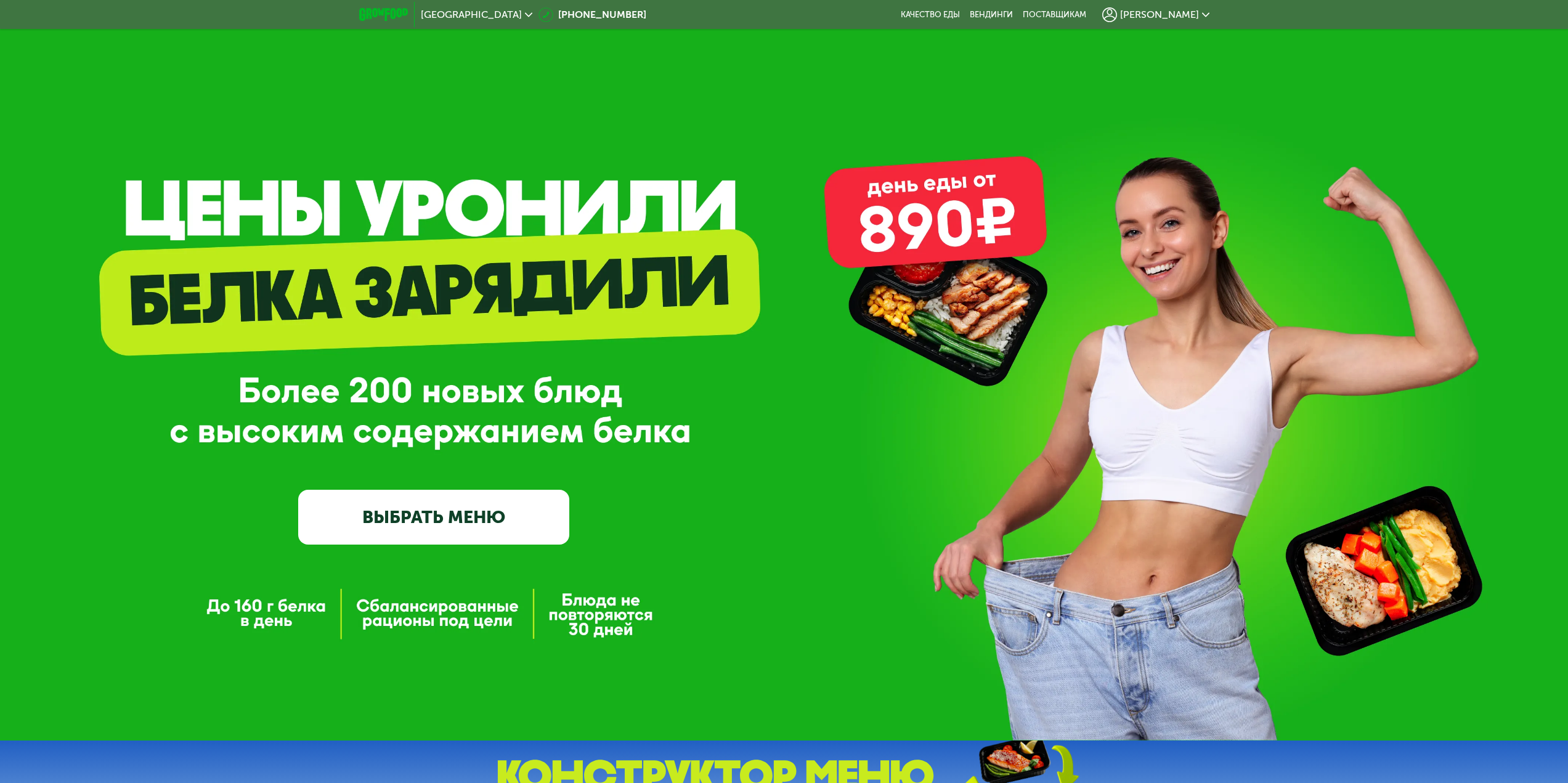
click at [1177, 12] on span "[PERSON_NAME]" at bounding box center [1160, 15] width 79 height 10
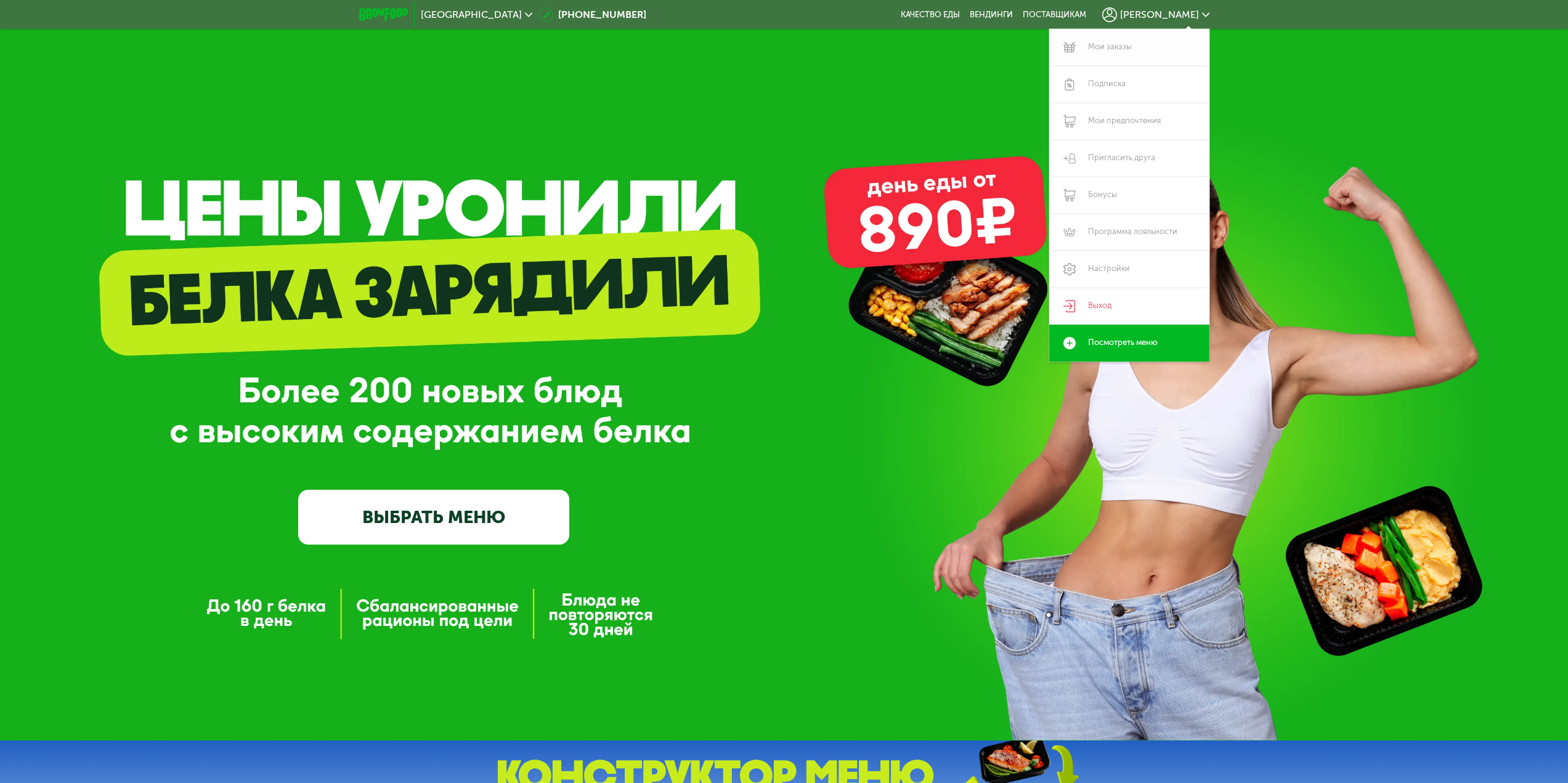
click at [1118, 48] on link "Мои заказы" at bounding box center [1129, 47] width 160 height 37
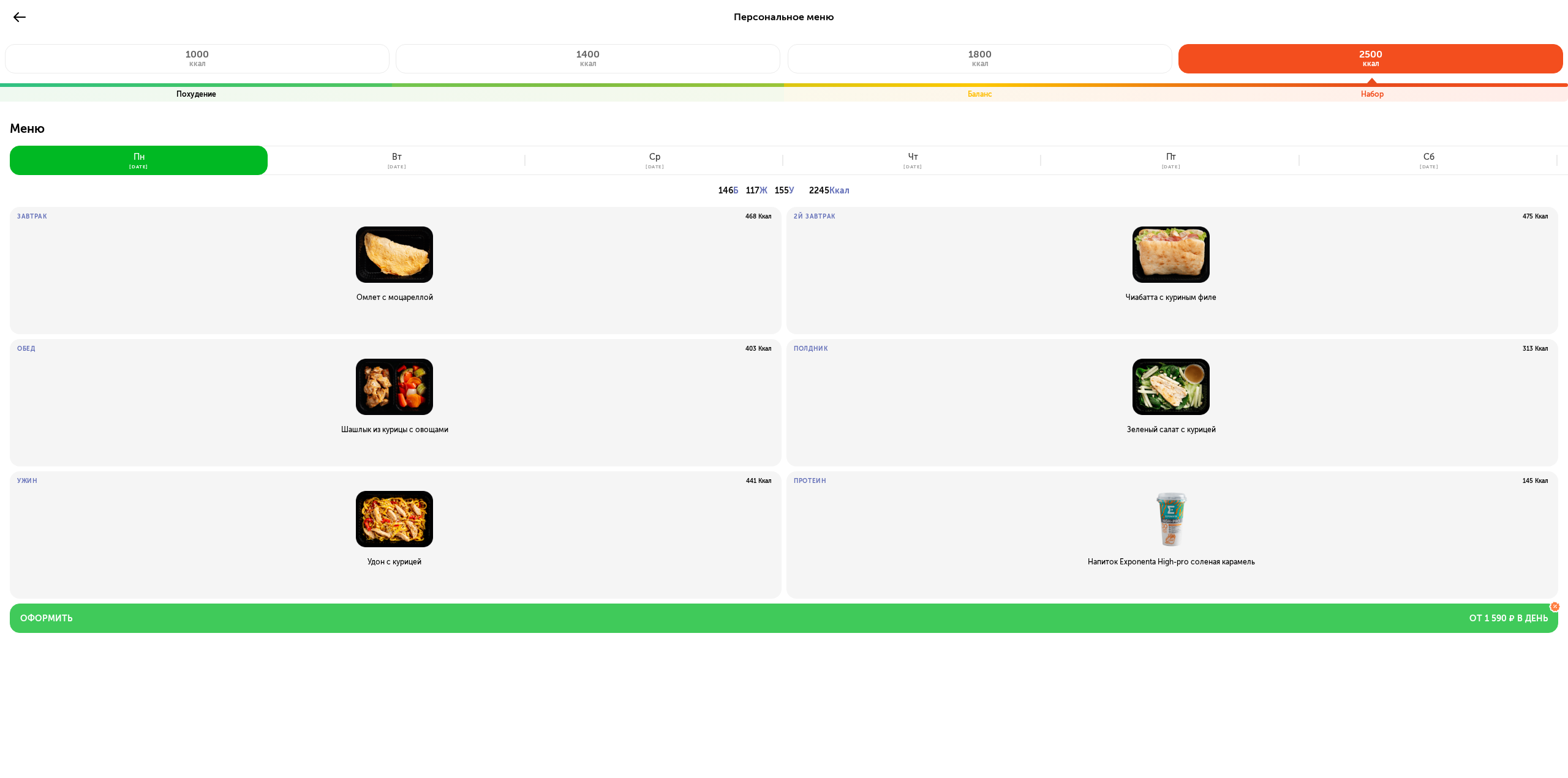
click at [811, 624] on button "Оформить от 1 590 ₽ в день" at bounding box center [784, 618] width 1548 height 29
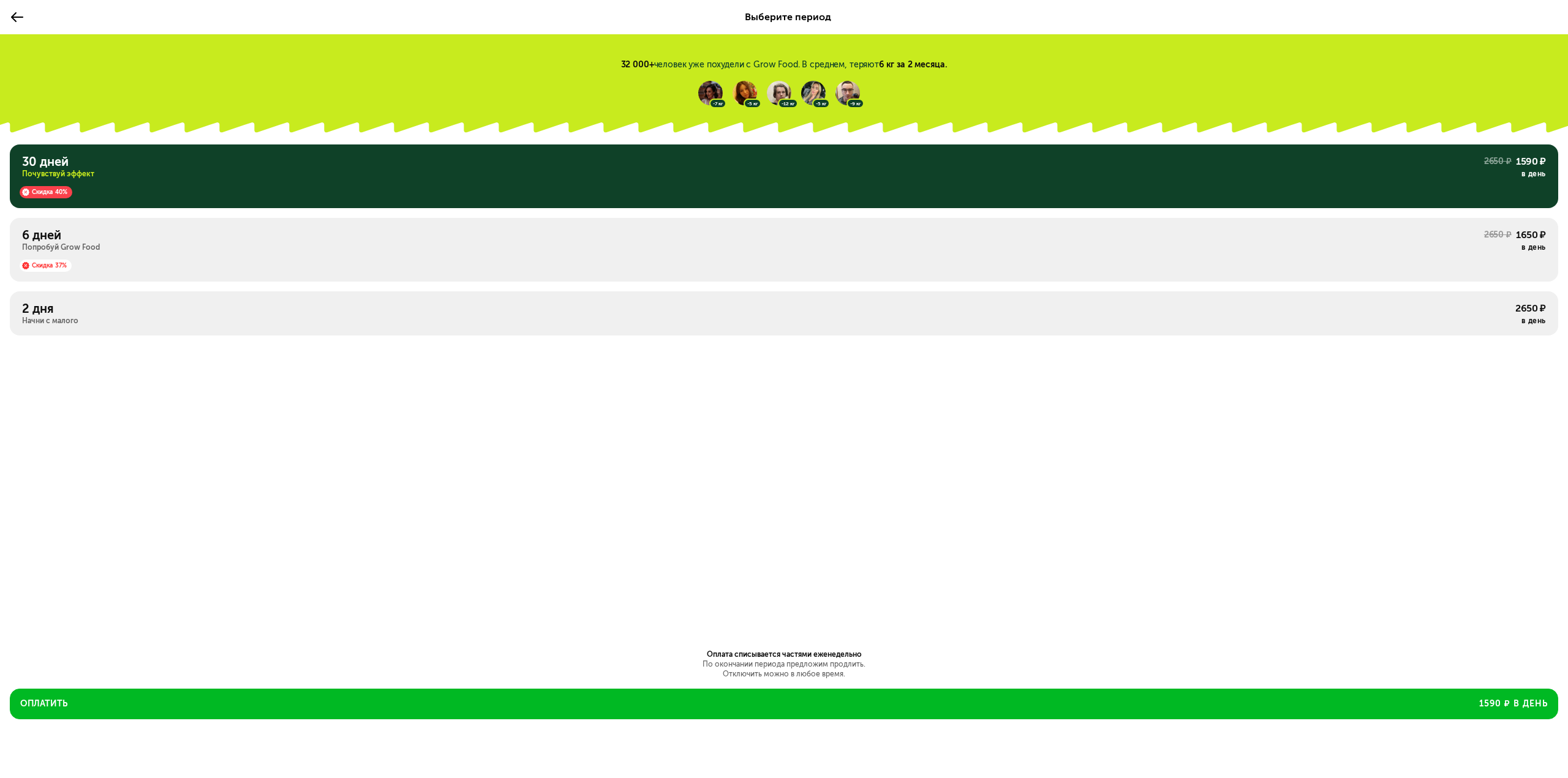
click at [521, 292] on div "30 дней Почувствуй эффект 2650 ₽ 1590 ₽ в день Скидка 40% 6 дней Попробуй Grow …" at bounding box center [784, 240] width 1568 height 206
click at [523, 304] on div "2 дня" at bounding box center [768, 308] width 1493 height 15
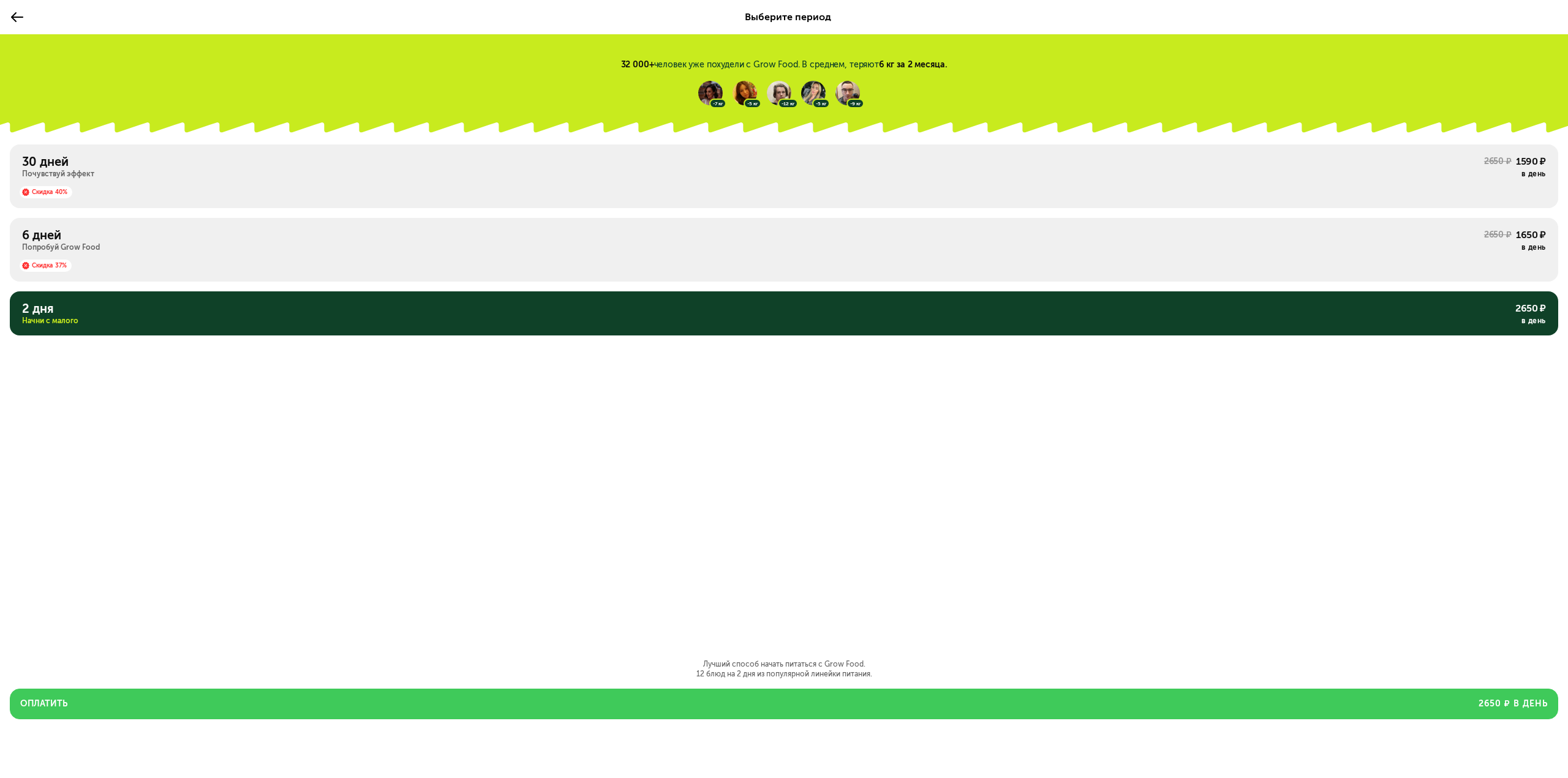
click at [765, 696] on button "Оплатить 2650 ₽ в день" at bounding box center [784, 704] width 1548 height 31
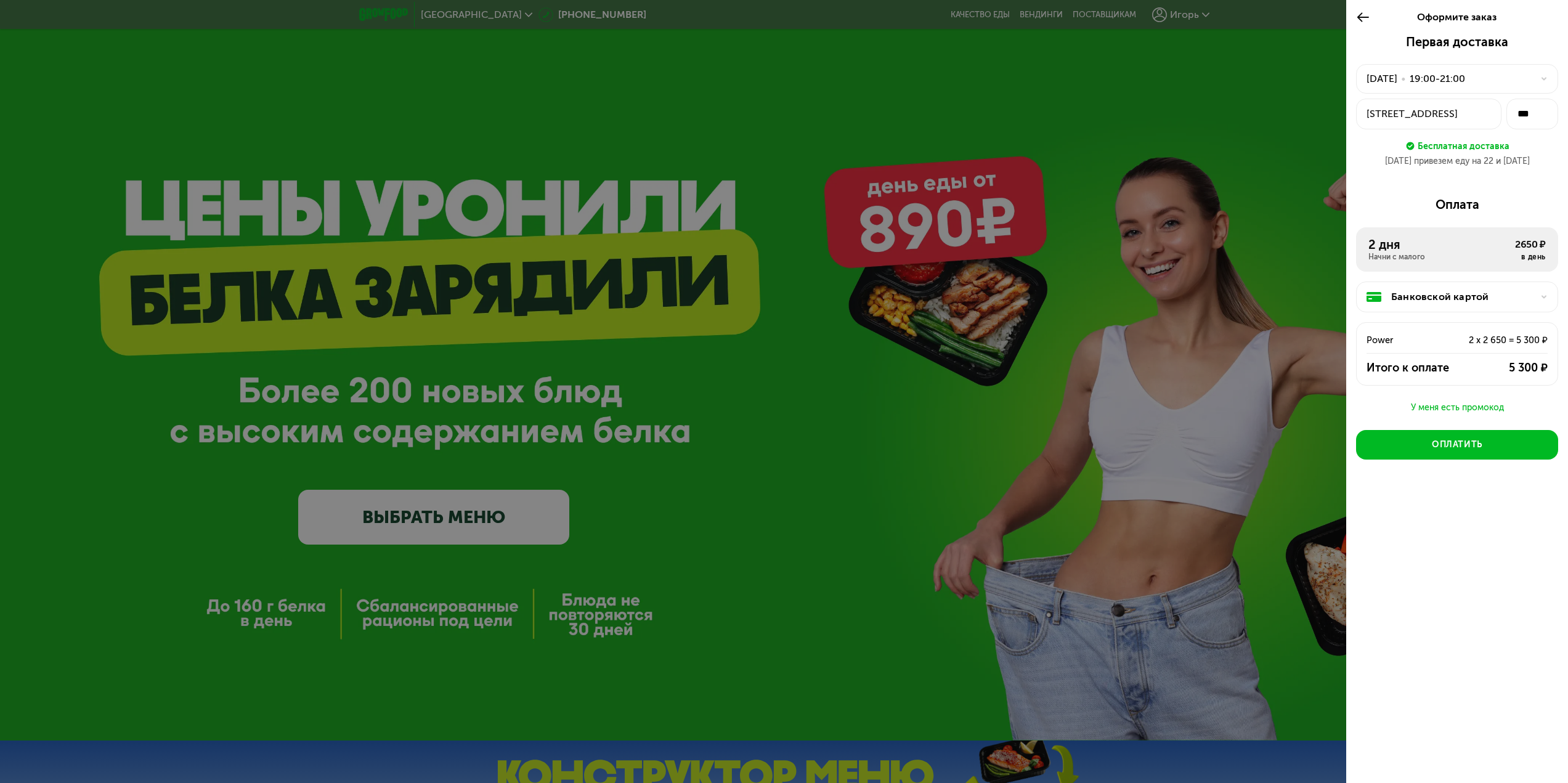
click at [1427, 415] on div "Первая доставка 21 сент., вс • 19:00-21:00 г Москва, Крылатское р-н, ул Крылатс…" at bounding box center [1457, 283] width 222 height 496
click at [1426, 413] on div "У меня есть промокод" at bounding box center [1457, 408] width 202 height 15
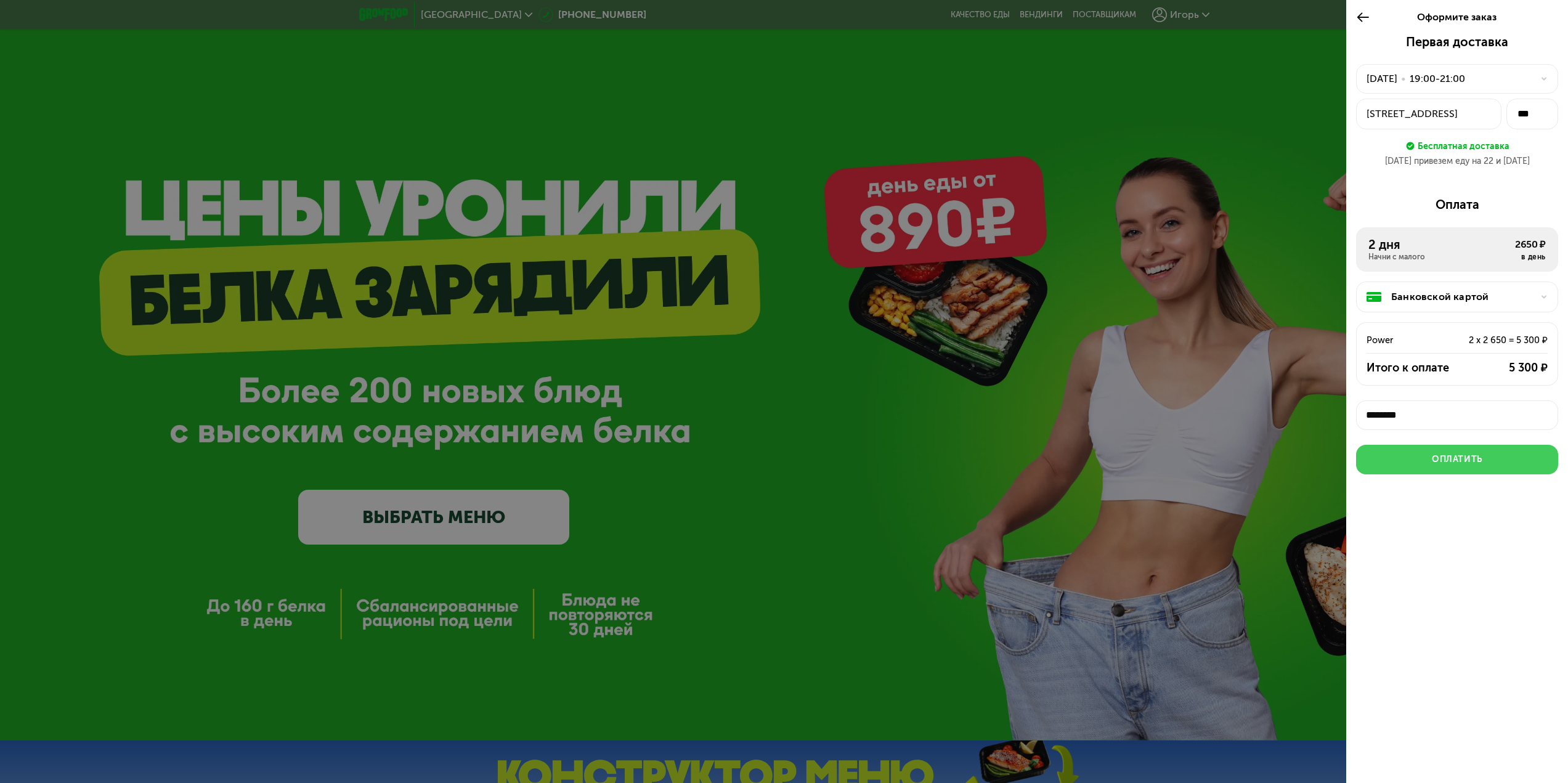
scroll to position [4, 0]
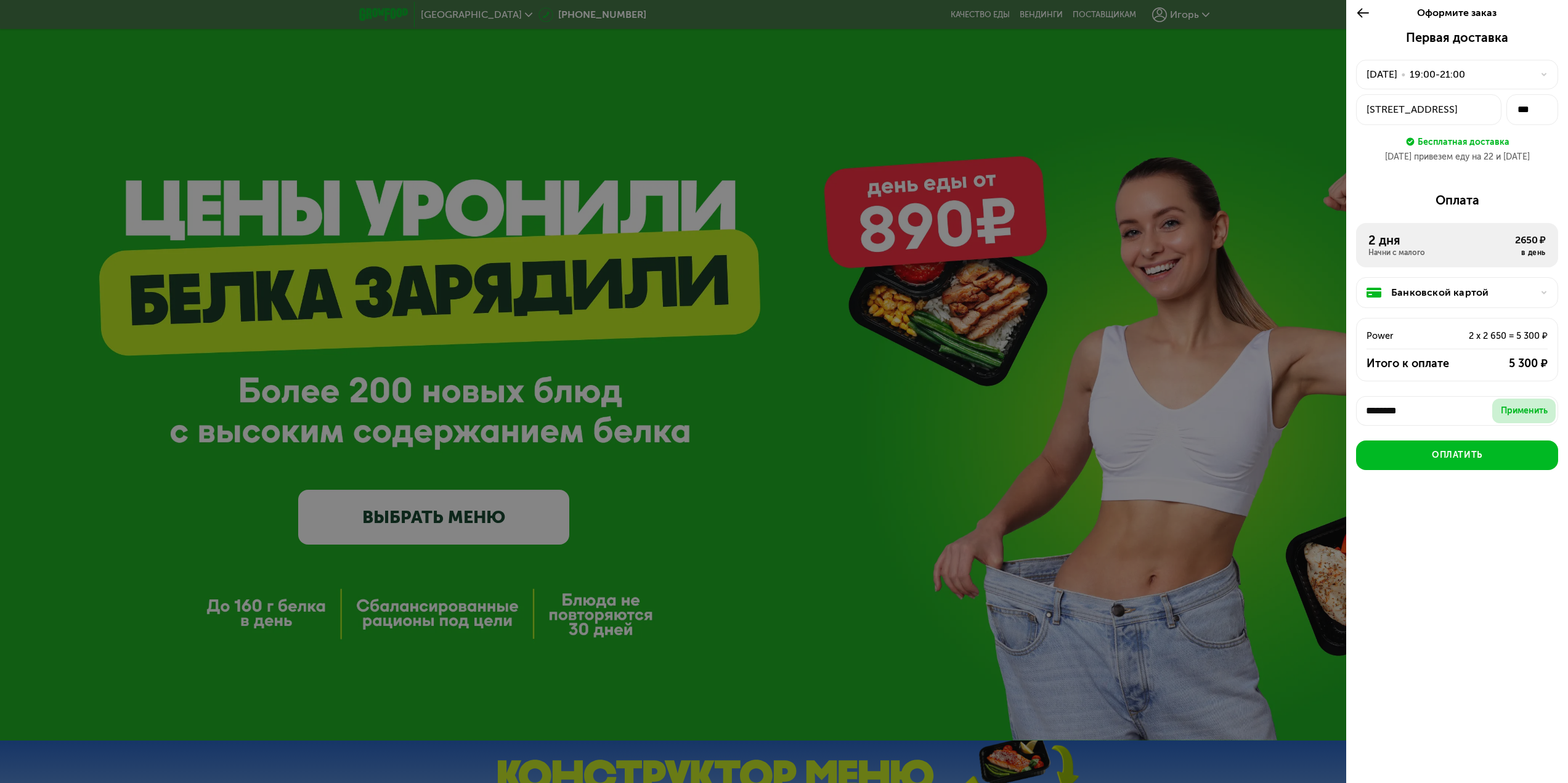
click at [1511, 412] on div "Применить" at bounding box center [1524, 411] width 47 height 13
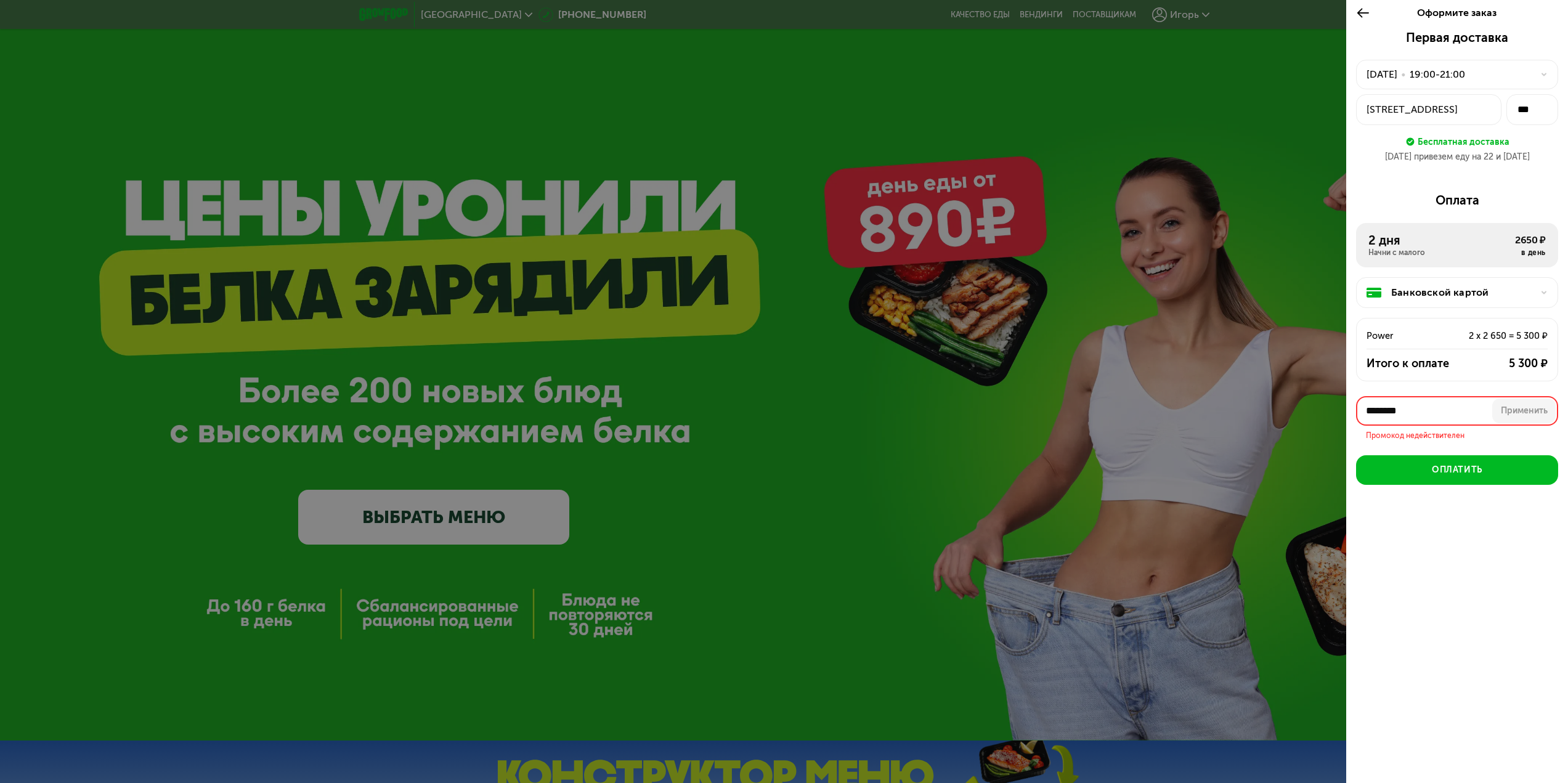
drag, startPoint x: 1412, startPoint y: 416, endPoint x: 1432, endPoint y: 415, distance: 20.0
click at [1414, 416] on input "********" at bounding box center [1457, 411] width 202 height 30
paste input "*"
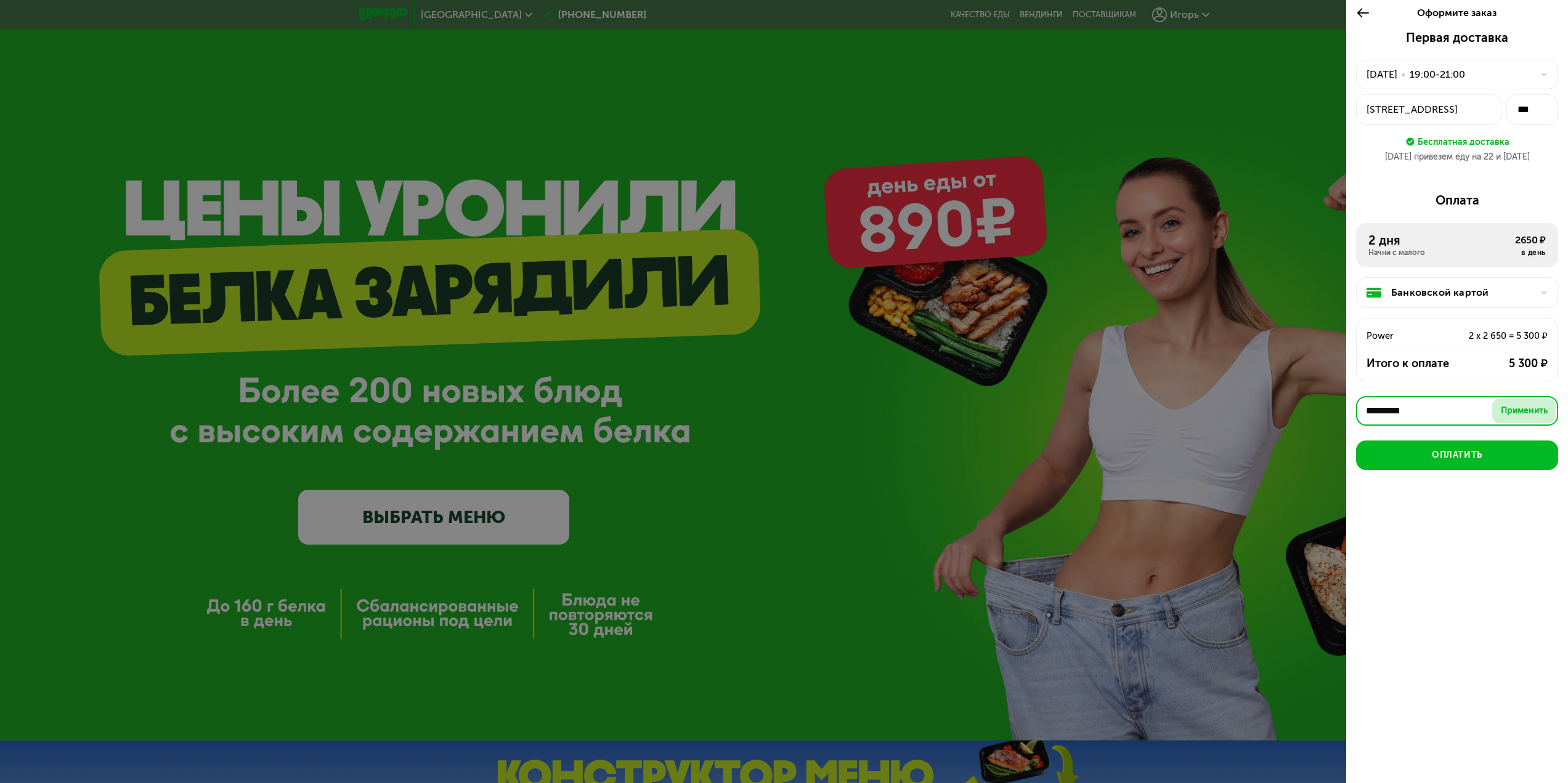
type input "*********"
click at [1515, 419] on button "Применить" at bounding box center [1523, 411] width 63 height 25
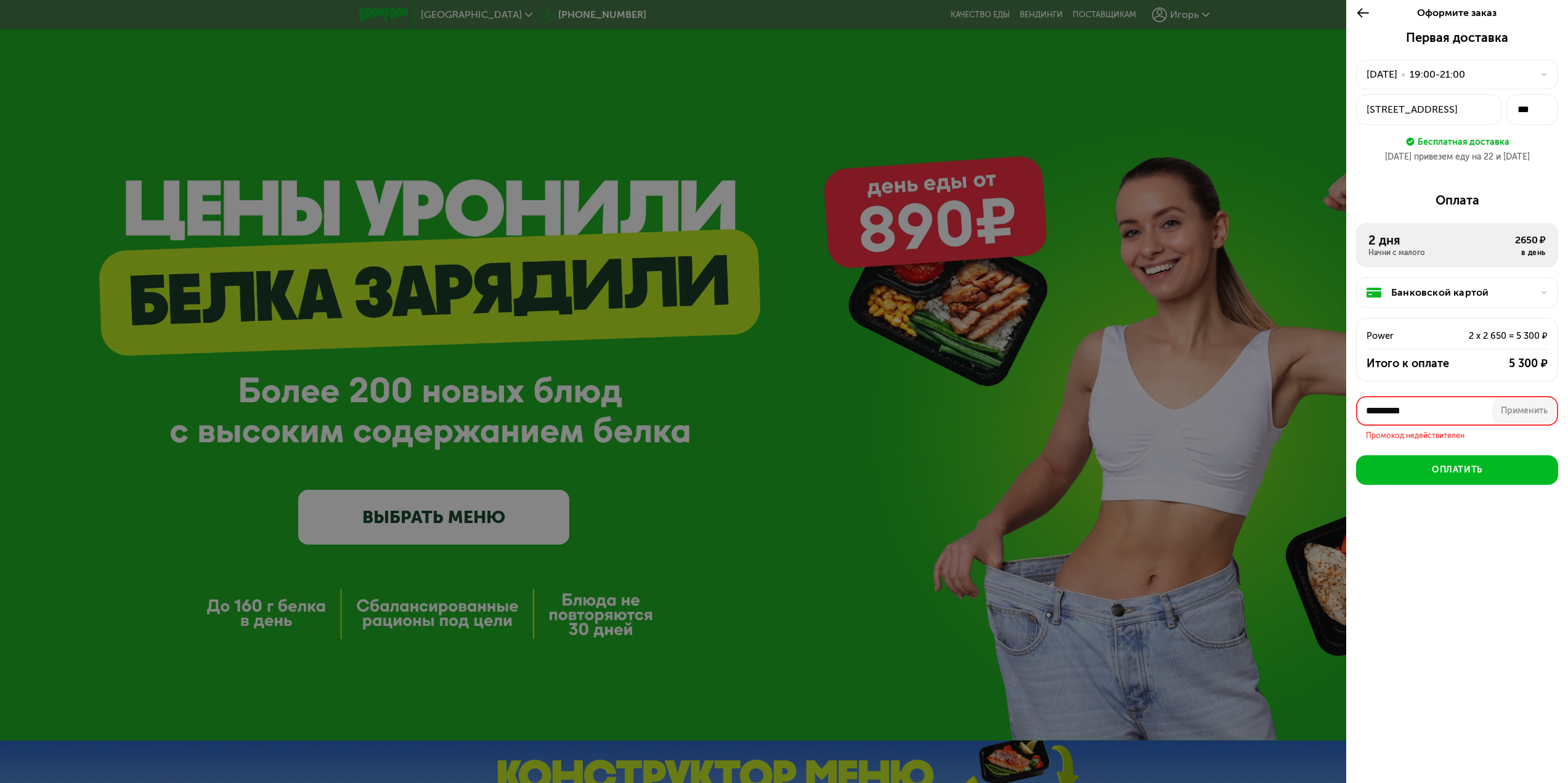
click at [1441, 412] on input "*********" at bounding box center [1457, 411] width 202 height 30
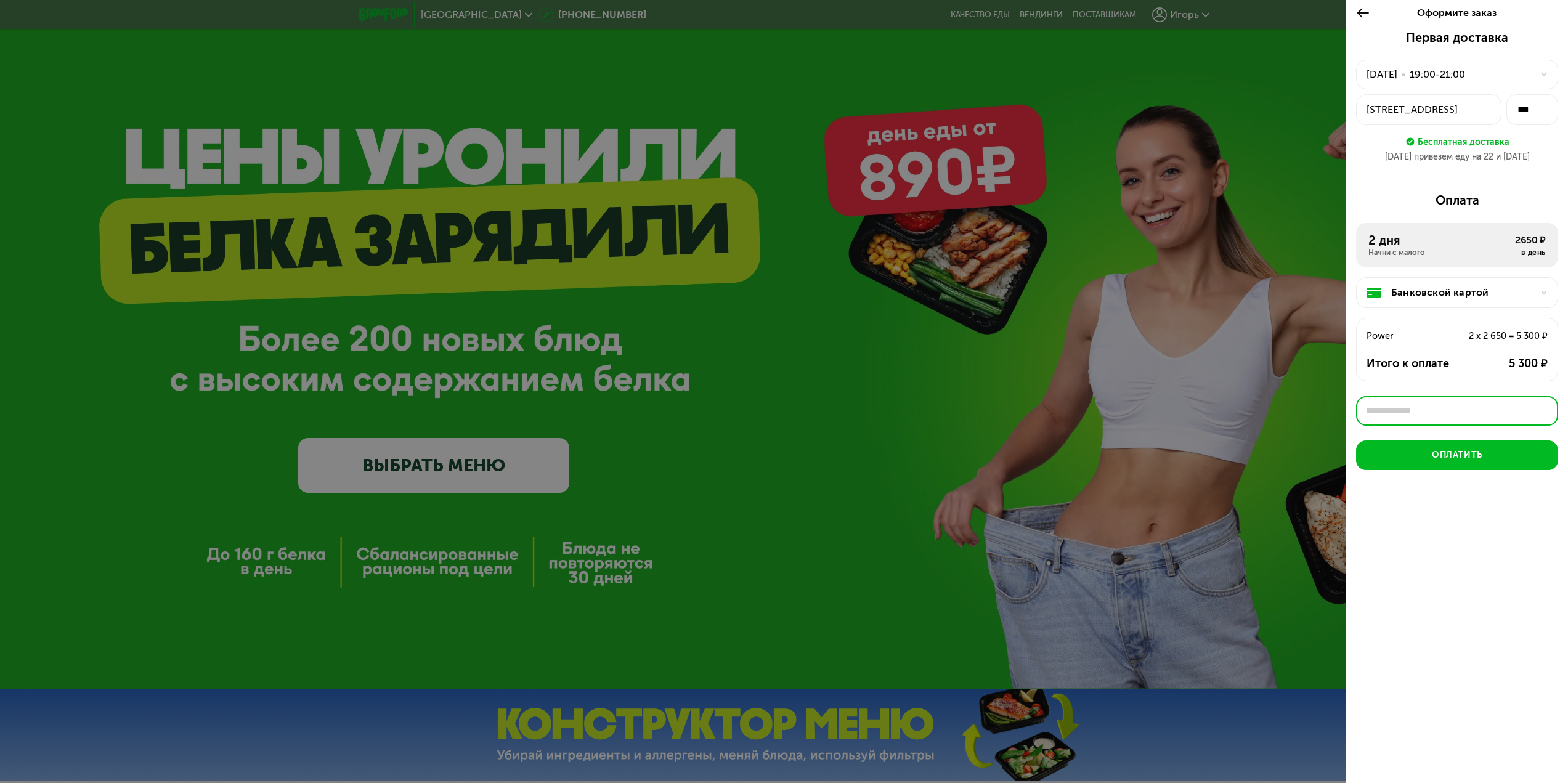
scroll to position [62, 0]
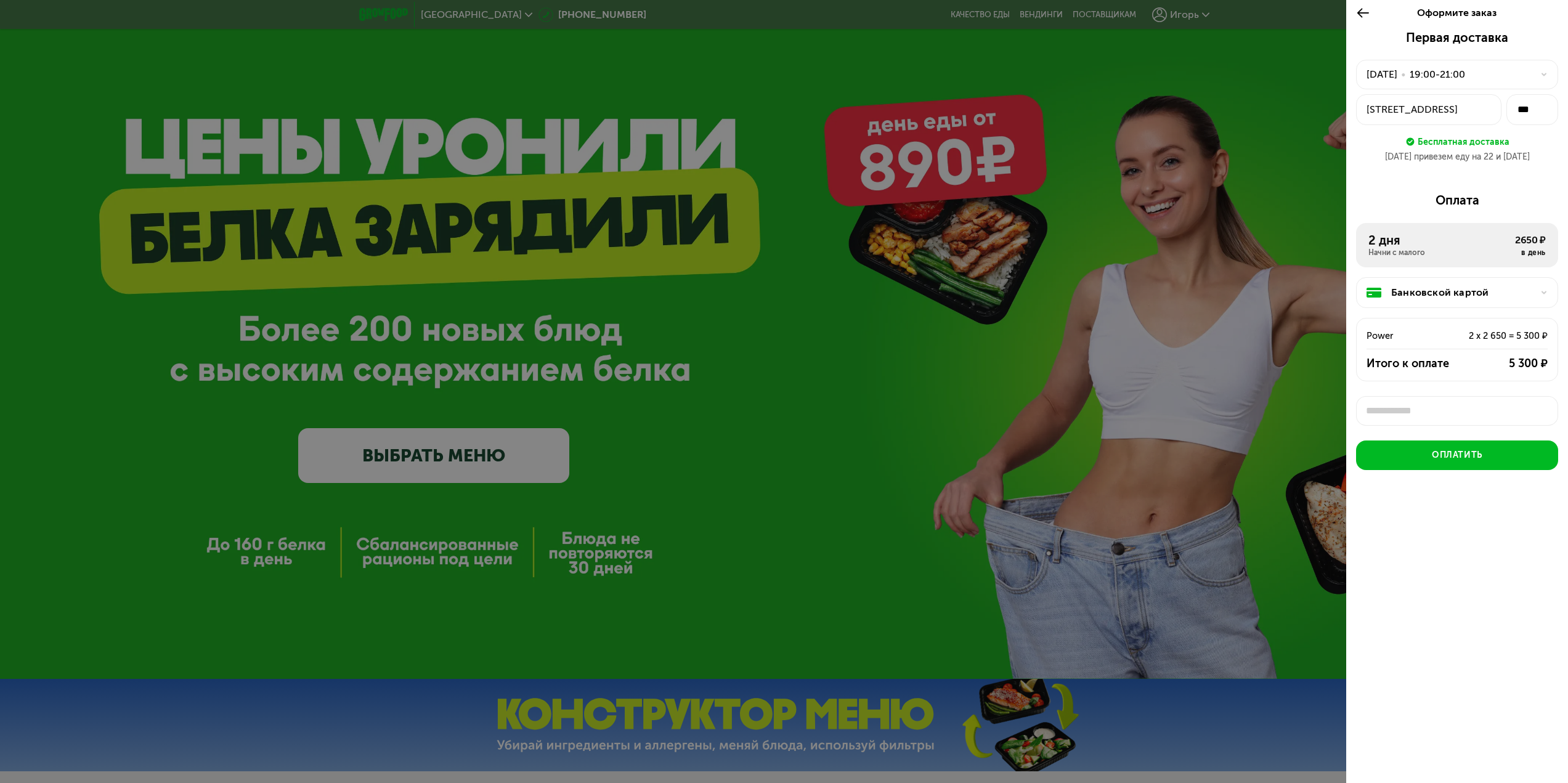
click at [1407, 291] on div "Банковской картой" at bounding box center [1462, 293] width 142 height 15
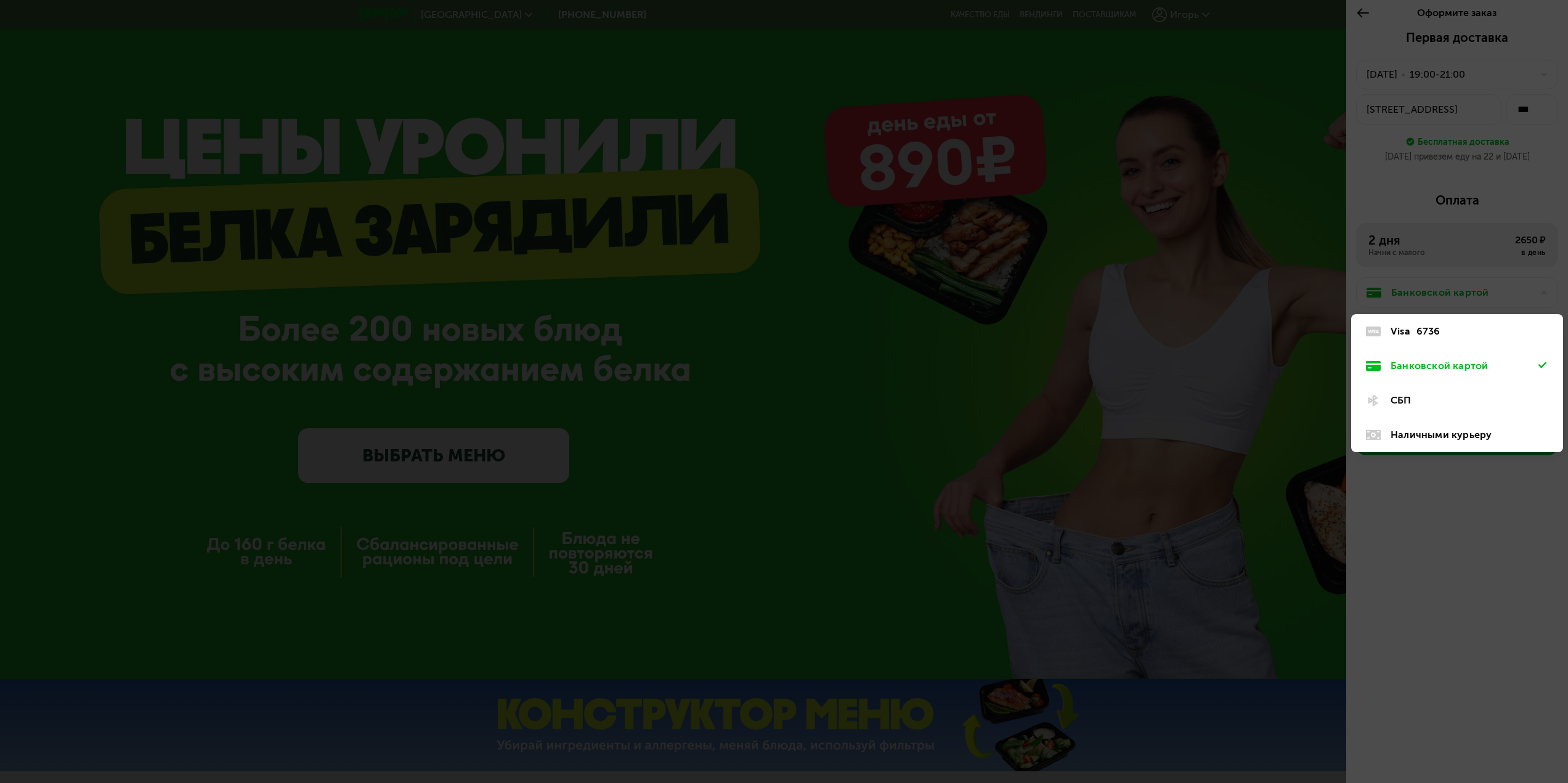
click at [1415, 334] on div "Visa 6736" at bounding box center [1464, 332] width 148 height 15
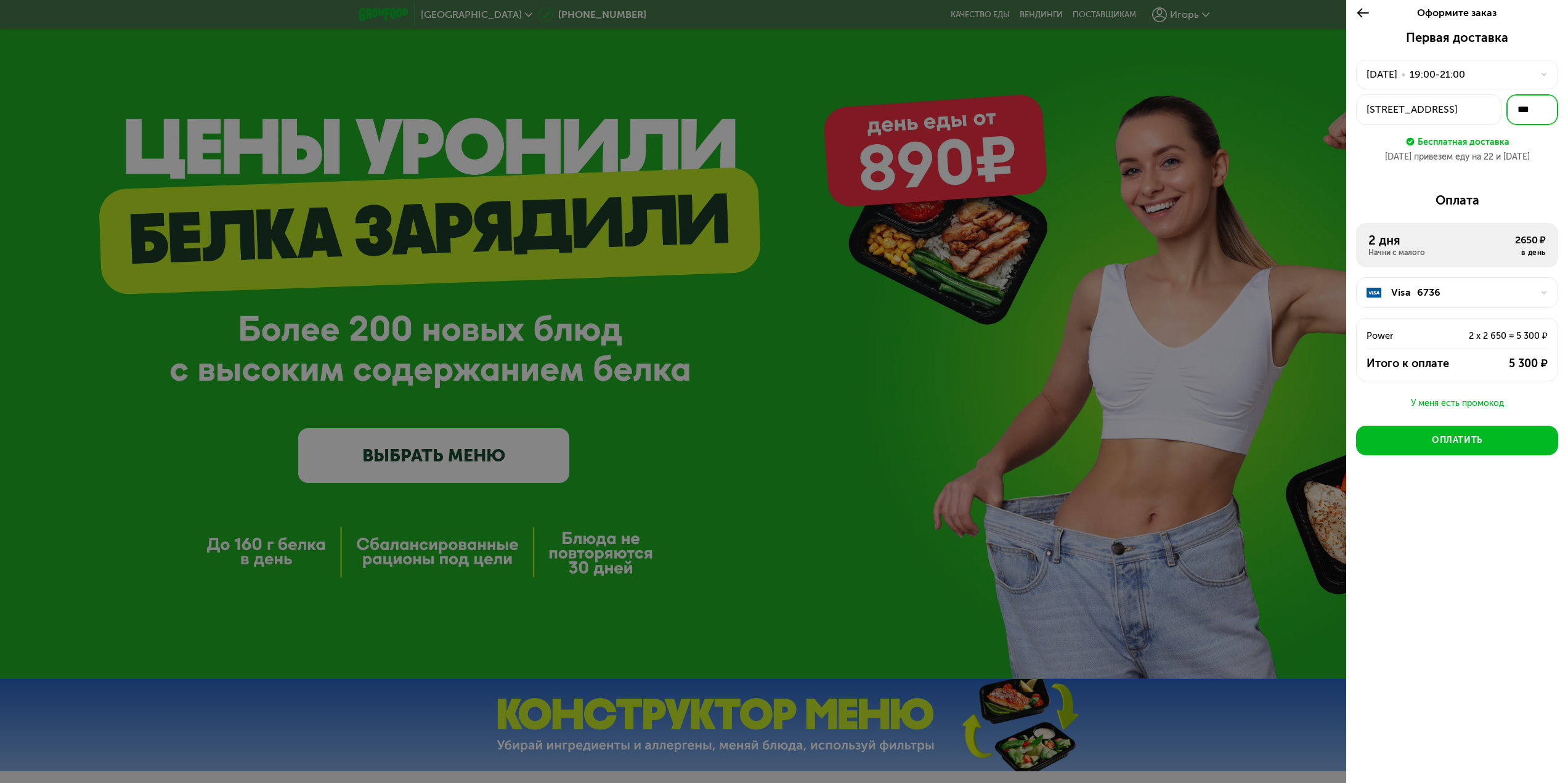
click at [1541, 105] on input "***" at bounding box center [1532, 109] width 52 height 31
click at [1412, 103] on div "г Москва, Крылатское р-н, ул Крылатские Холмы, 39 корпус 2" at bounding box center [1429, 110] width 124 height 15
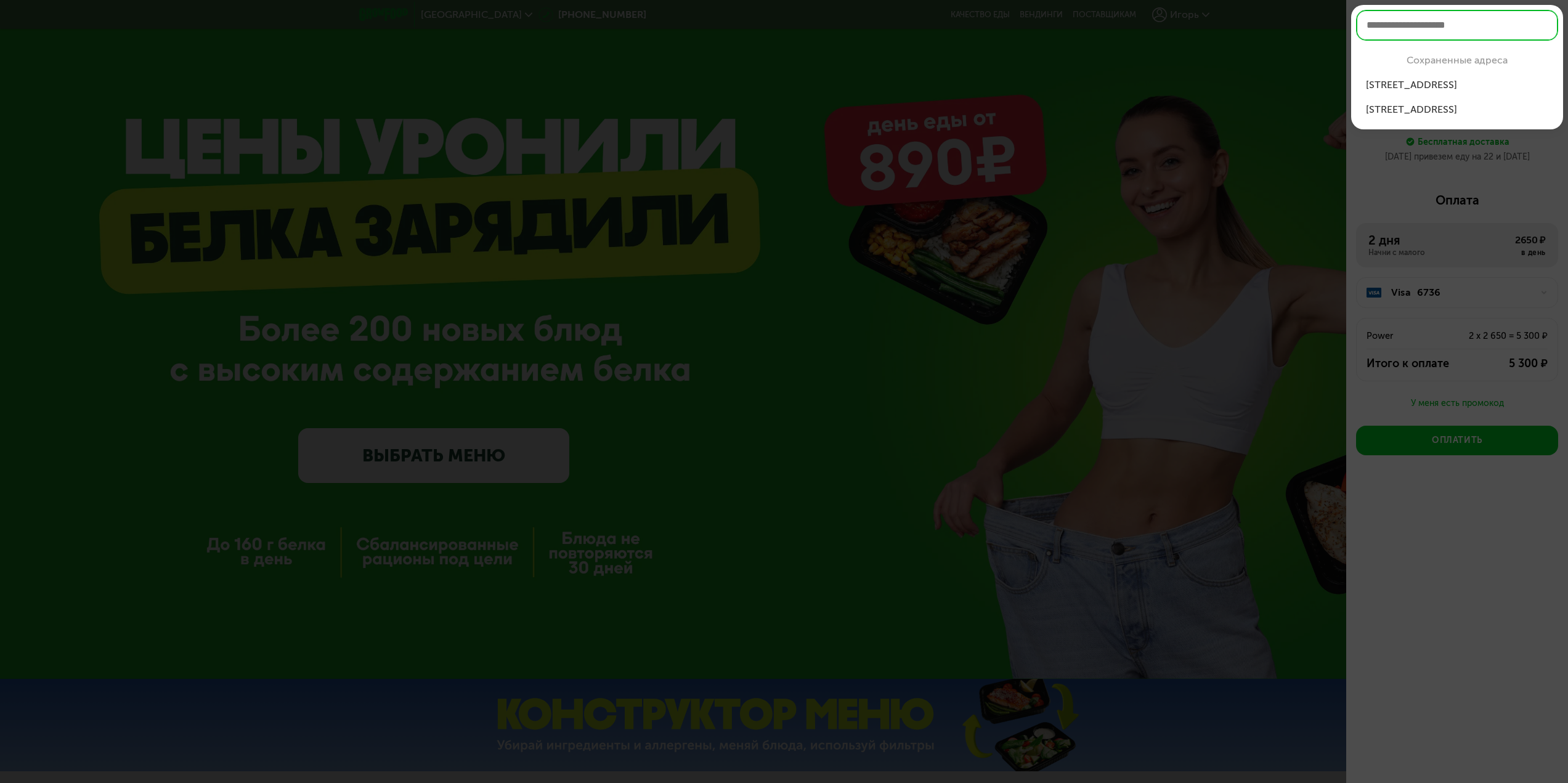
click at [1484, 80] on div "г Москва, Крыла...мы, 39 корпус 2" at bounding box center [1457, 85] width 182 height 15
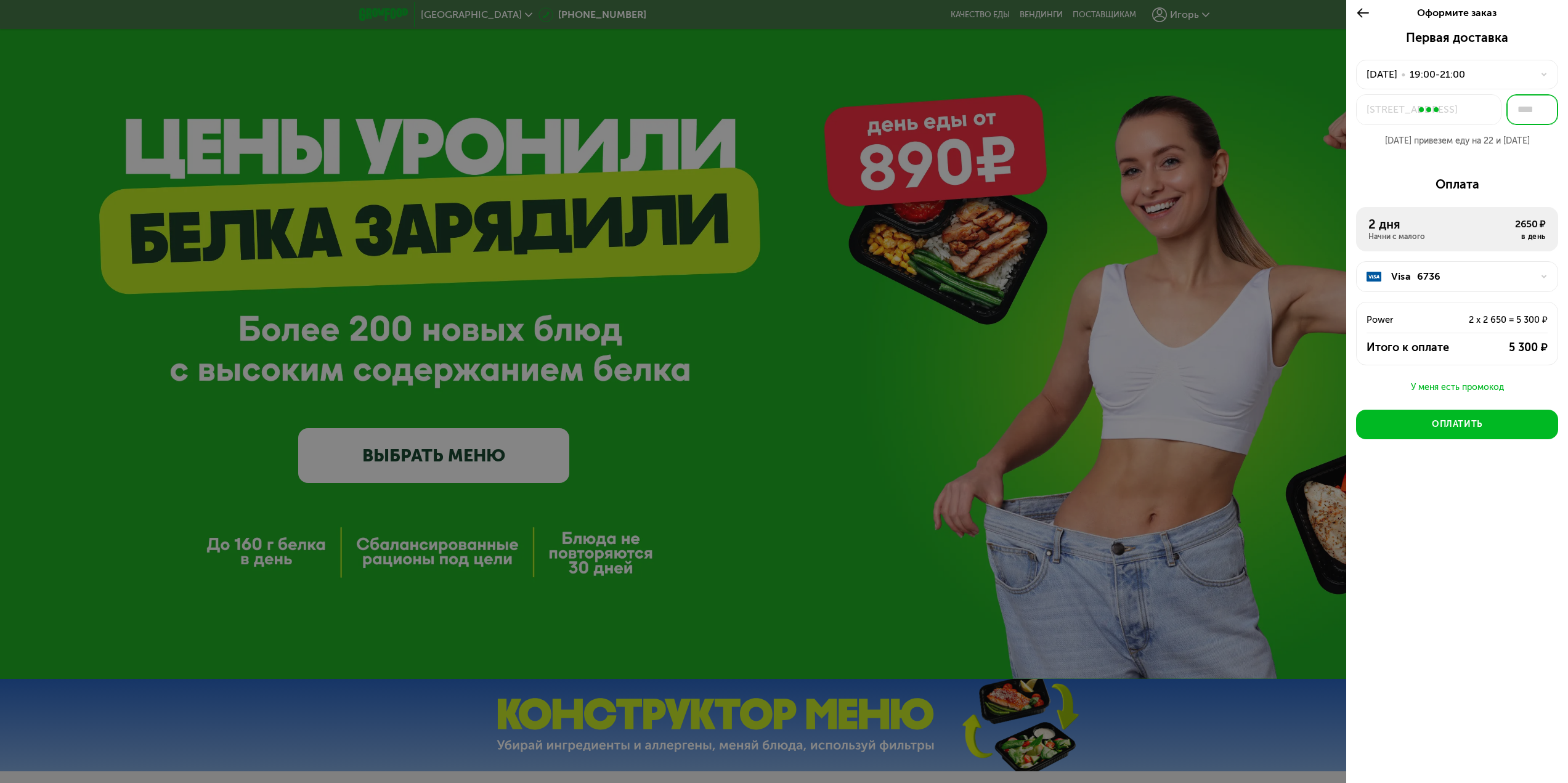
click at [1518, 113] on input "text" at bounding box center [1532, 109] width 52 height 31
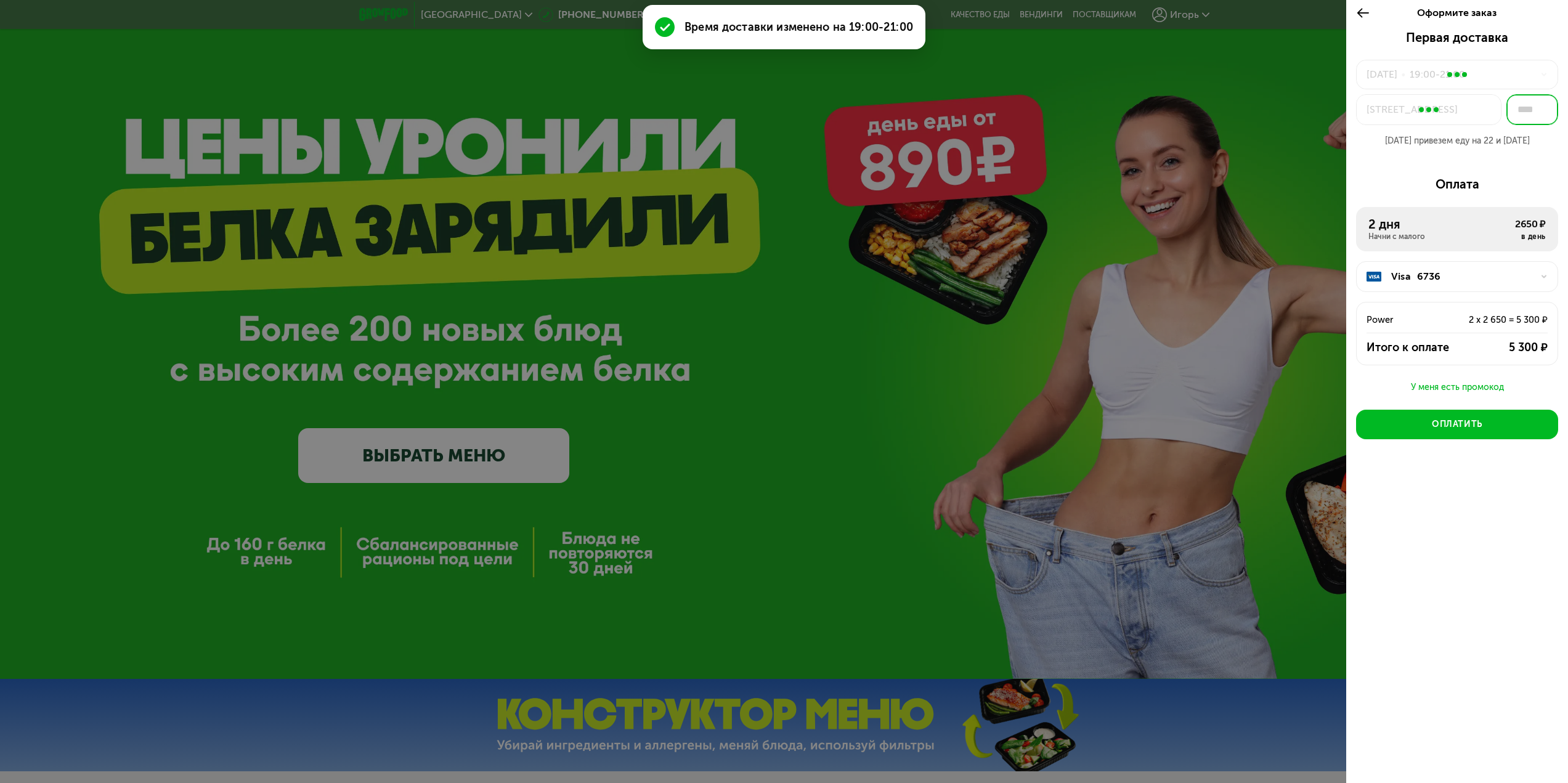
type input "*"
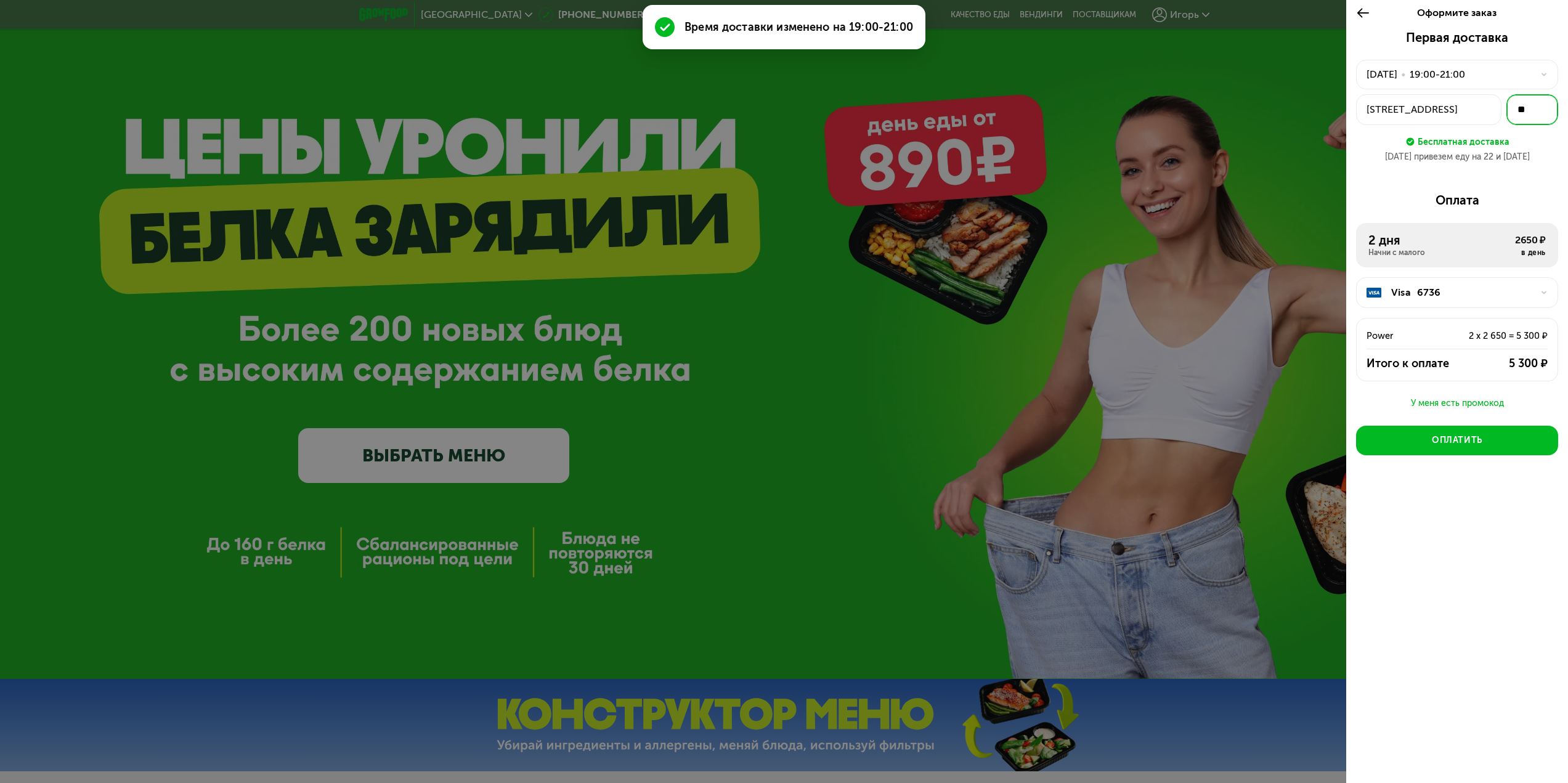
type input "*"
type input "***"
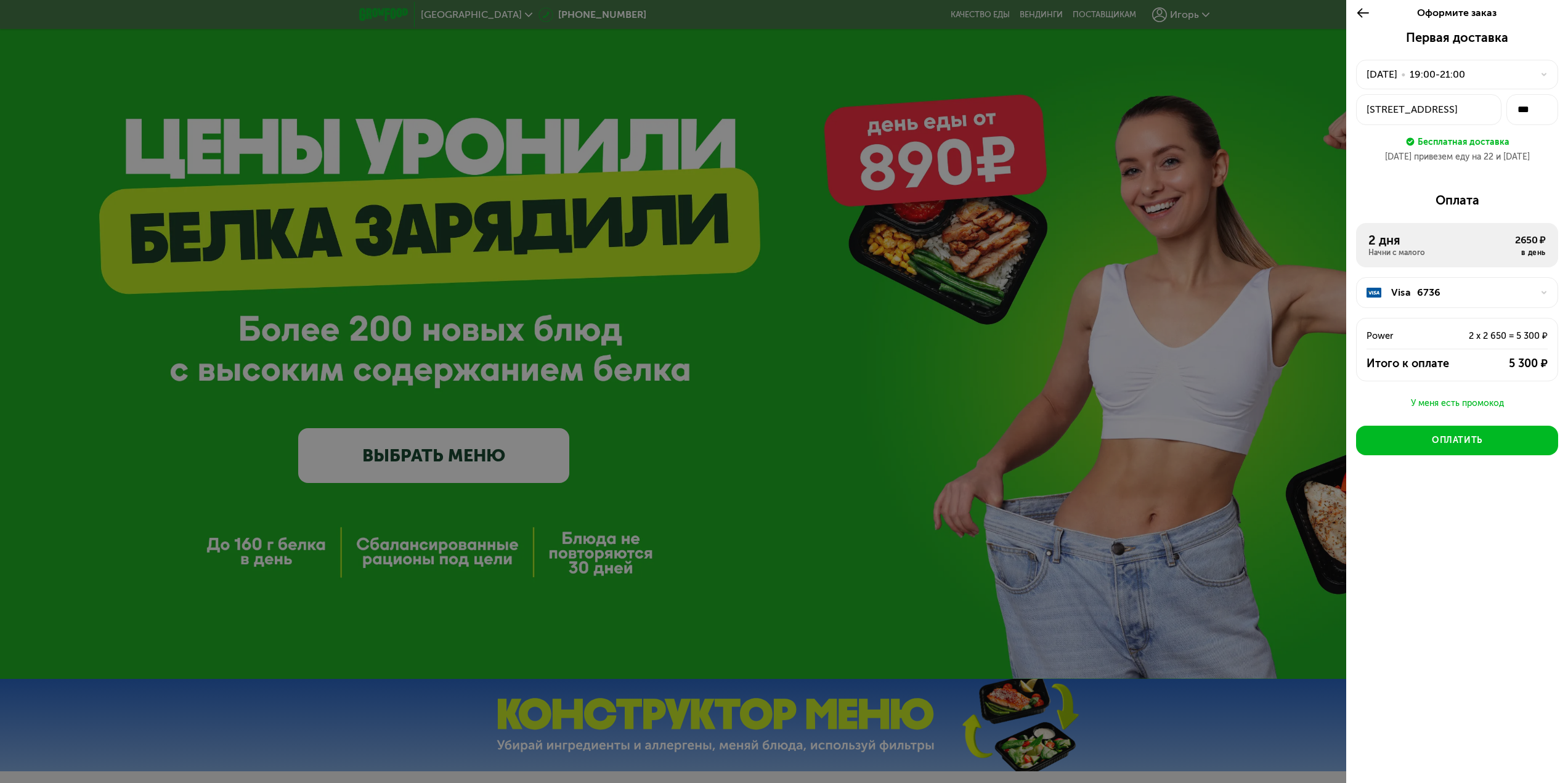
click at [1476, 146] on div "Бесплатная доставка" at bounding box center [1464, 142] width 92 height 14
click at [1481, 442] on div "Оплатить" at bounding box center [1457, 441] width 50 height 13
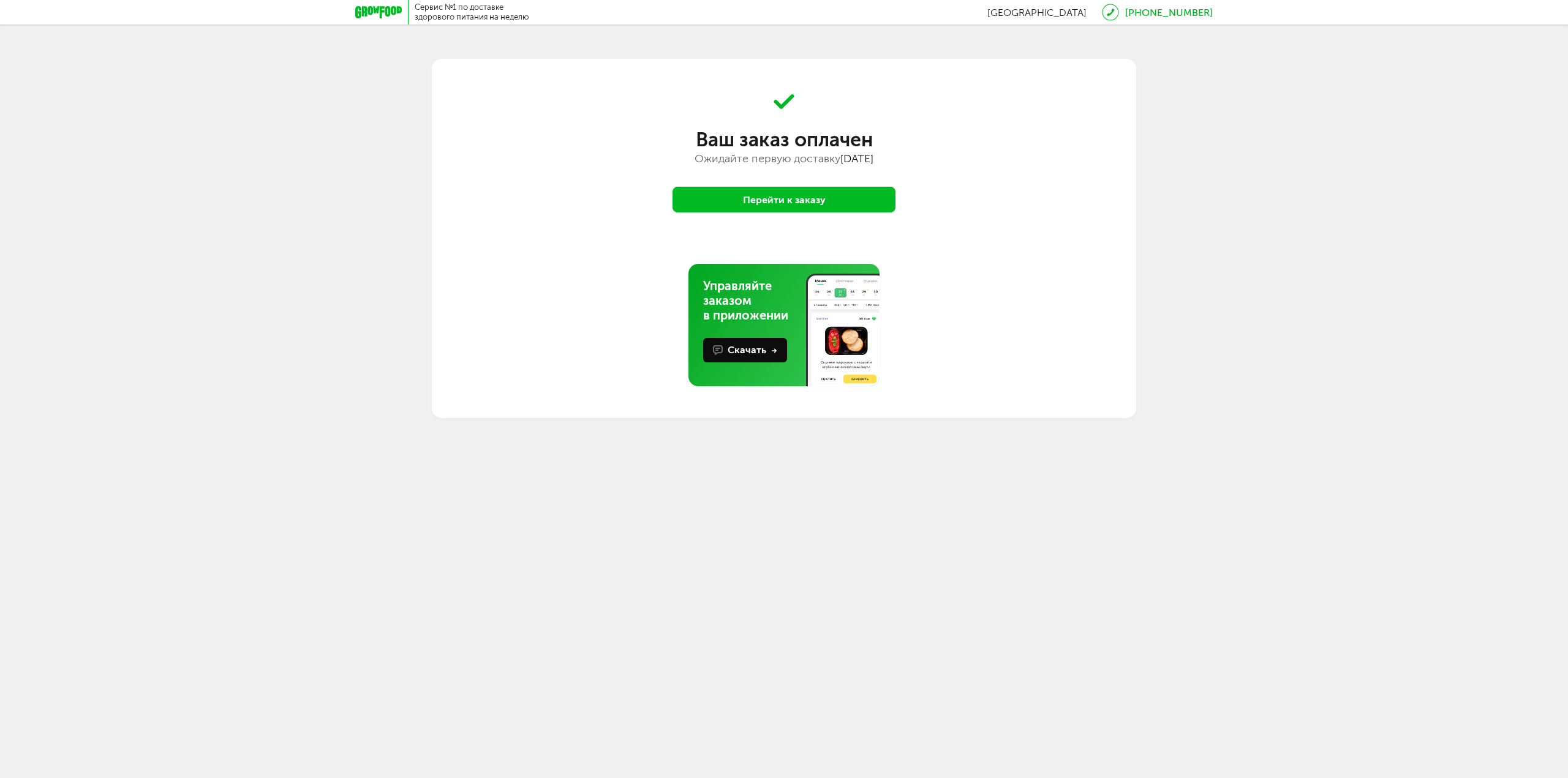
click at [870, 192] on button "Перейти к заказу" at bounding box center [784, 199] width 223 height 26
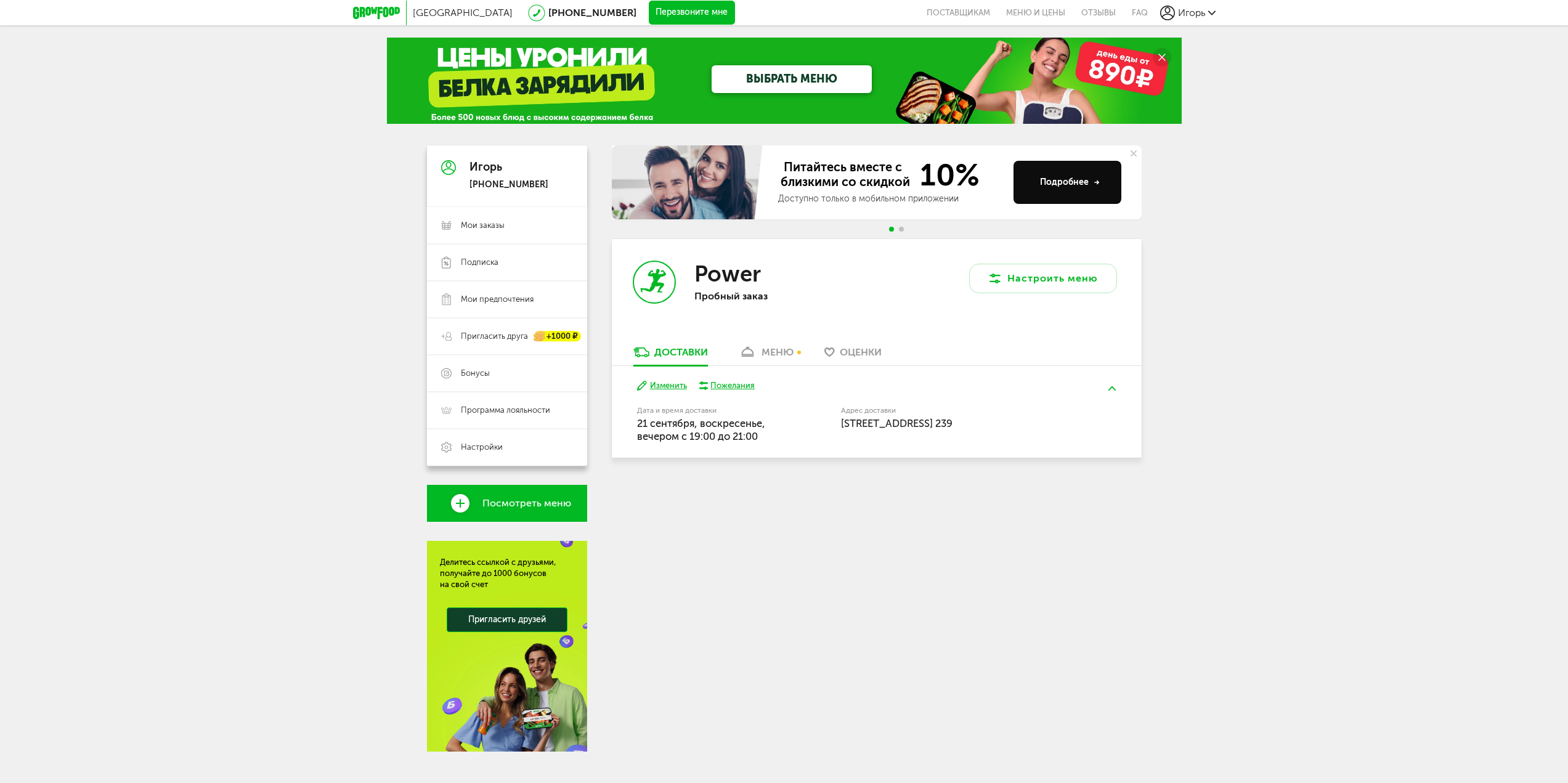
click at [775, 351] on div "меню" at bounding box center [777, 352] width 32 height 12
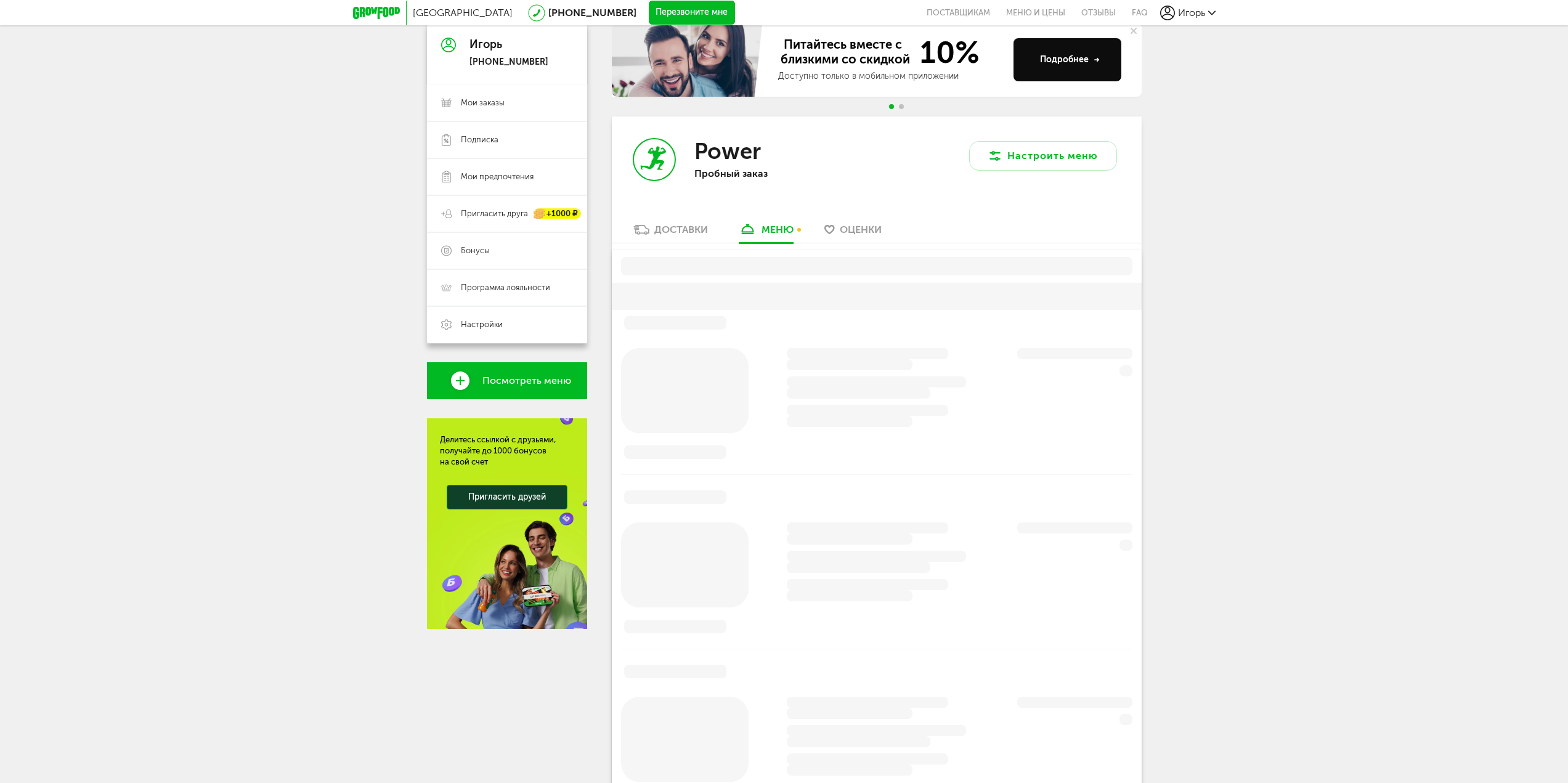
scroll to position [208, 0]
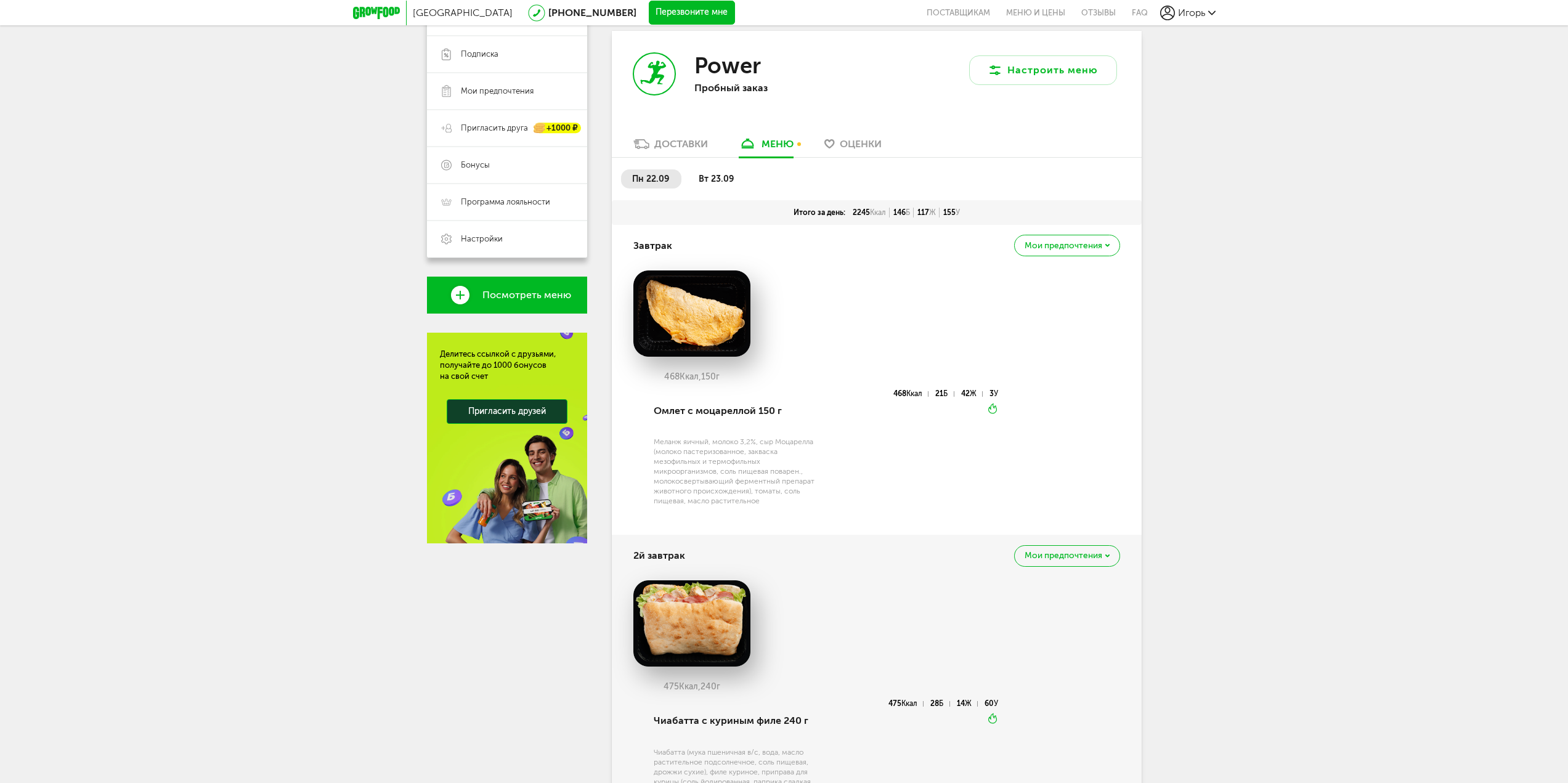
click at [1040, 248] on span "Мои предпочтения" at bounding box center [1064, 246] width 78 height 9
click at [1040, 247] on span "Мои предпочтения" at bounding box center [1064, 246] width 78 height 9
click at [690, 175] on li "вт 23.09" at bounding box center [716, 179] width 58 height 19
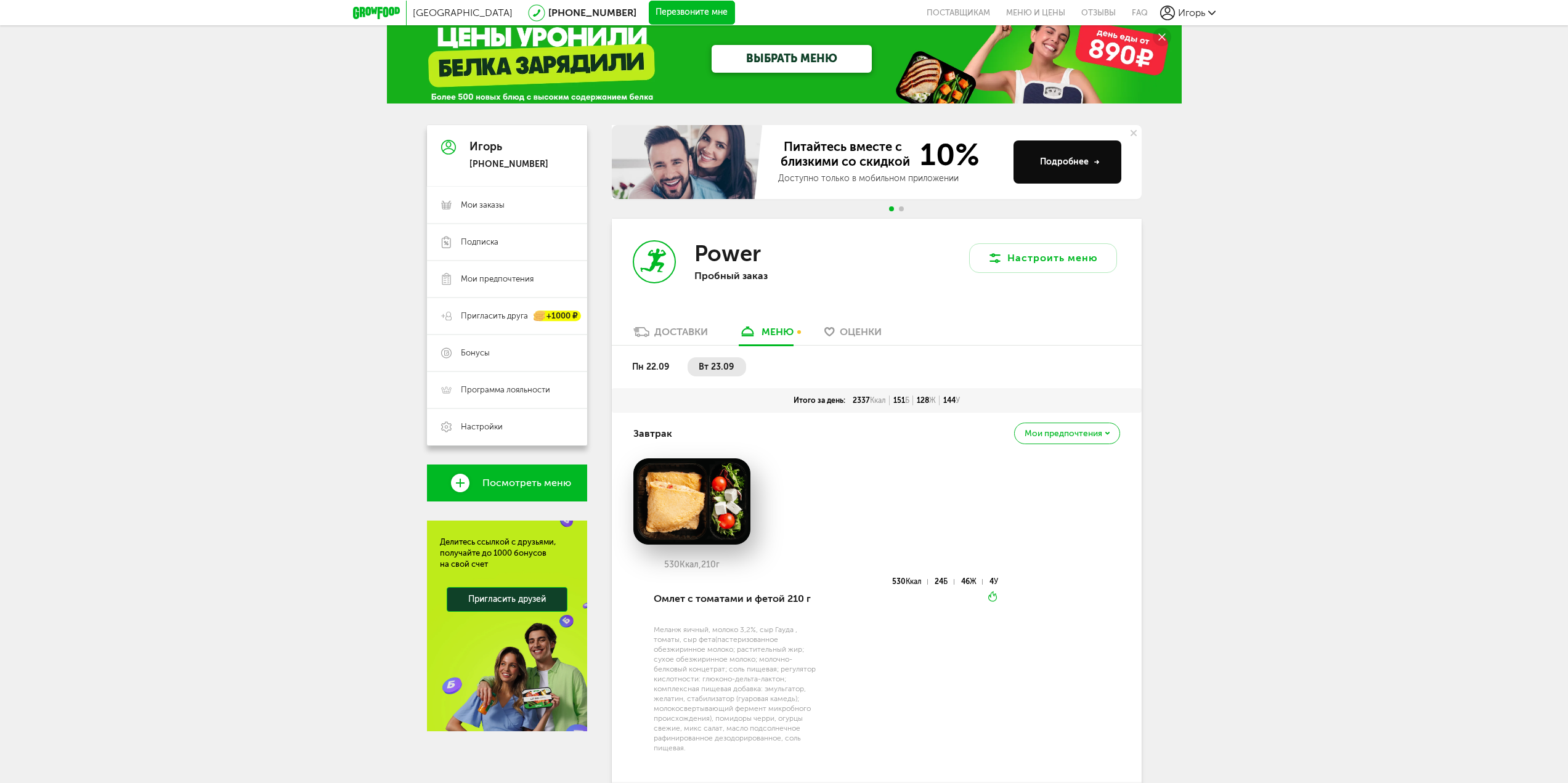
scroll to position [0, 0]
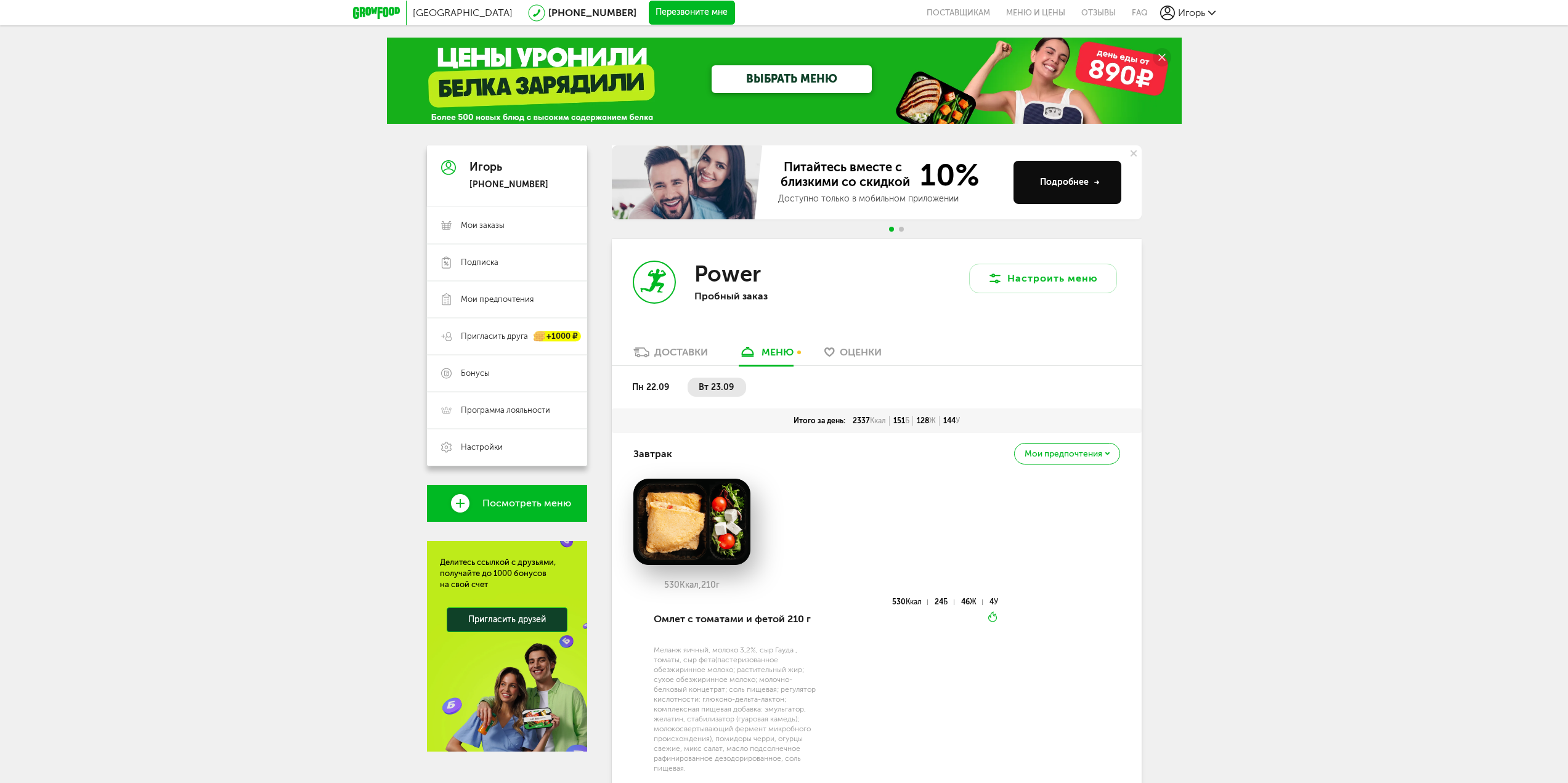
click at [671, 361] on link "Доставки" at bounding box center [670, 355] width 87 height 19
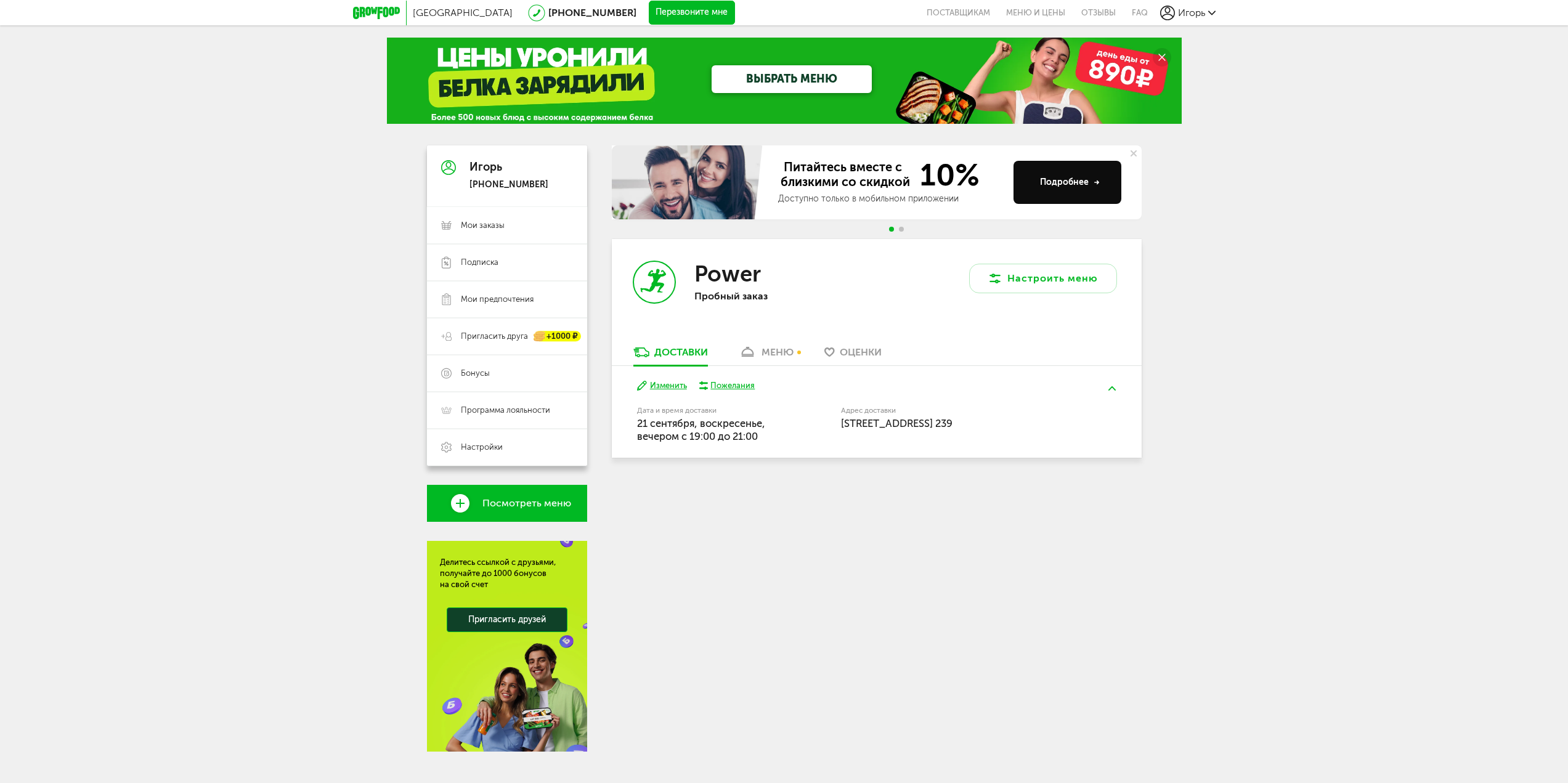
click at [756, 361] on link "меню" at bounding box center [766, 355] width 67 height 19
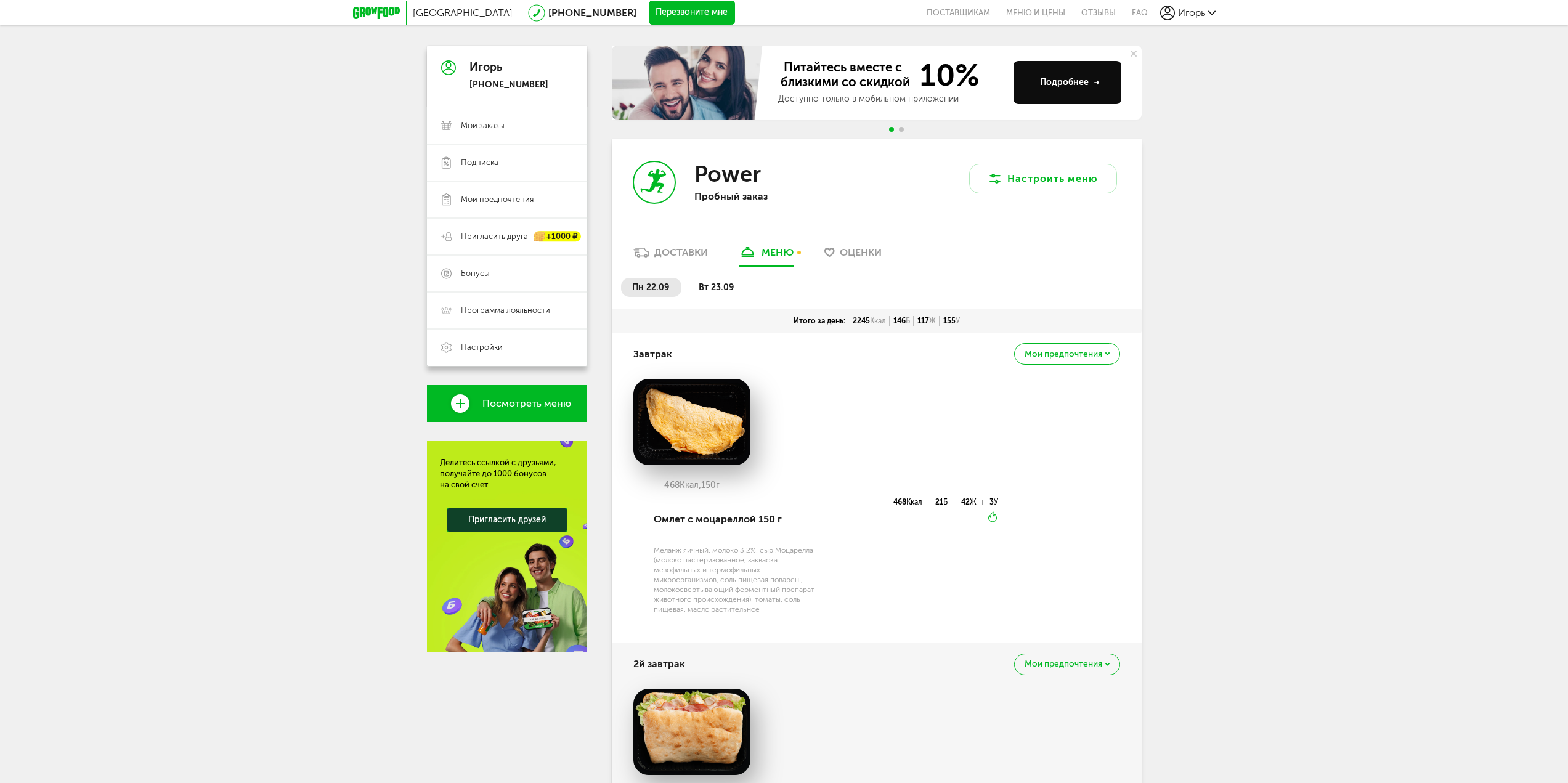
scroll to position [23, 0]
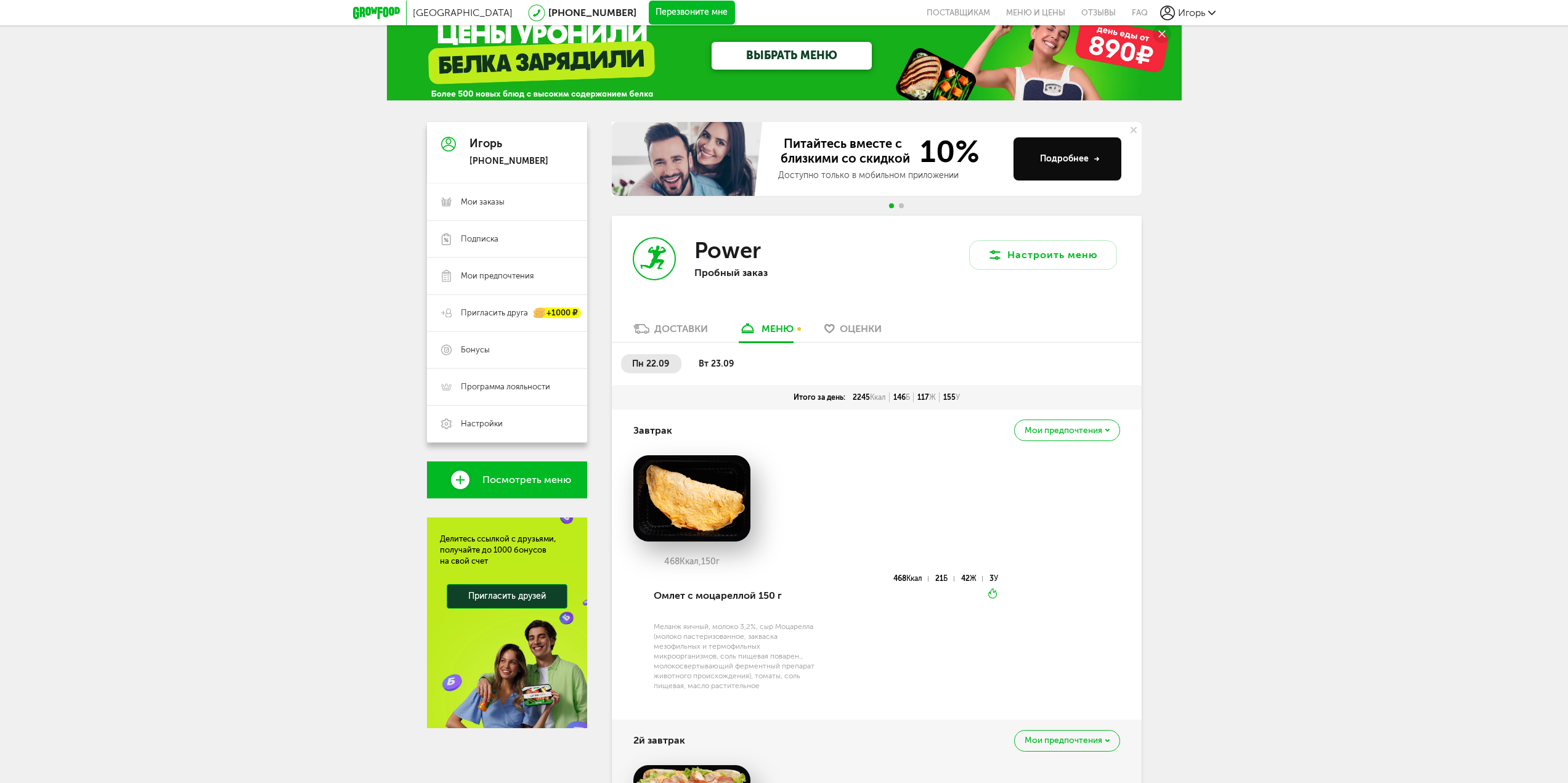
click at [719, 354] on li "вт 23.09" at bounding box center [716, 364] width 58 height 19
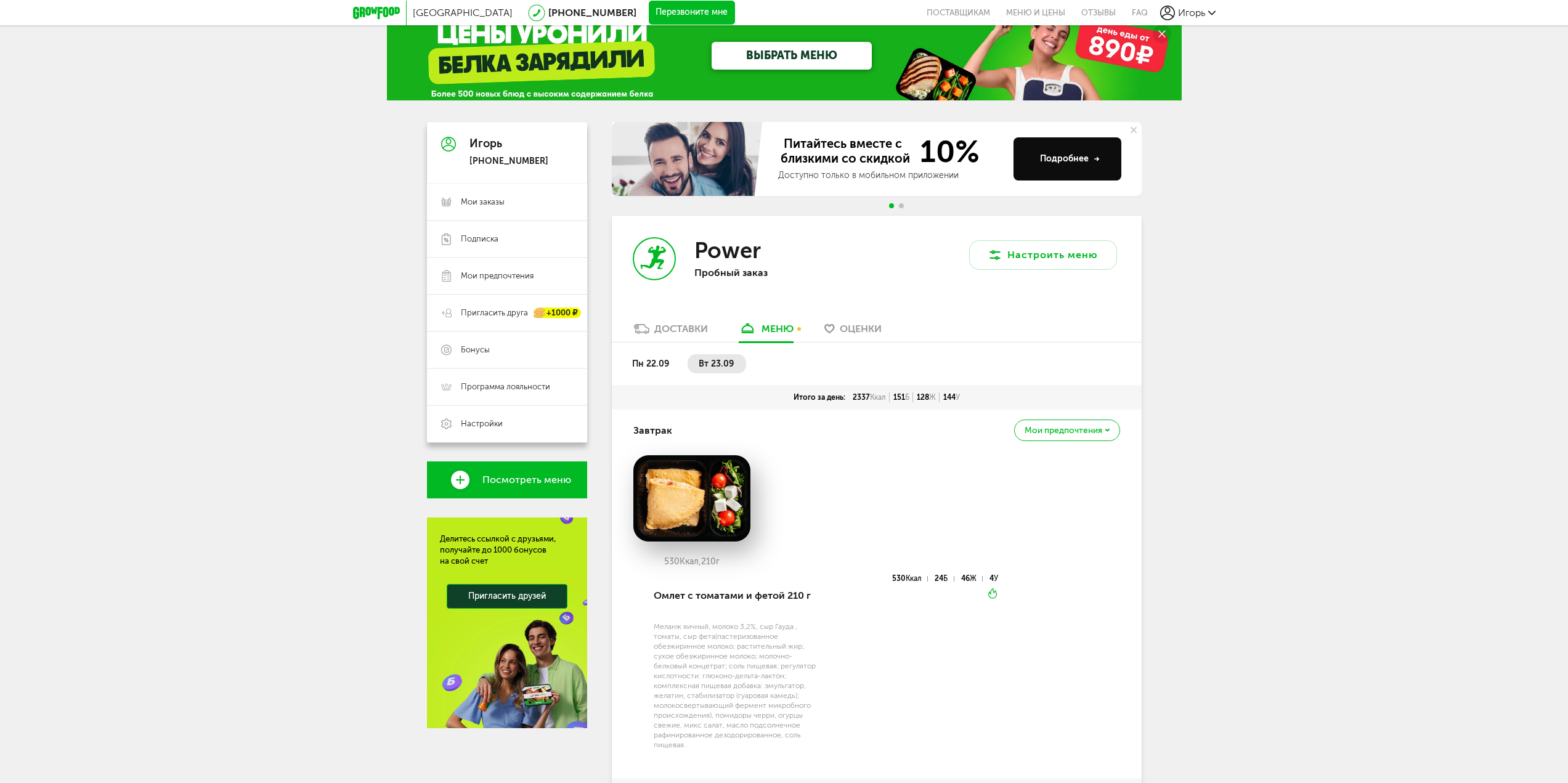
click at [665, 356] on li "пн 22.09" at bounding box center [651, 364] width 60 height 19
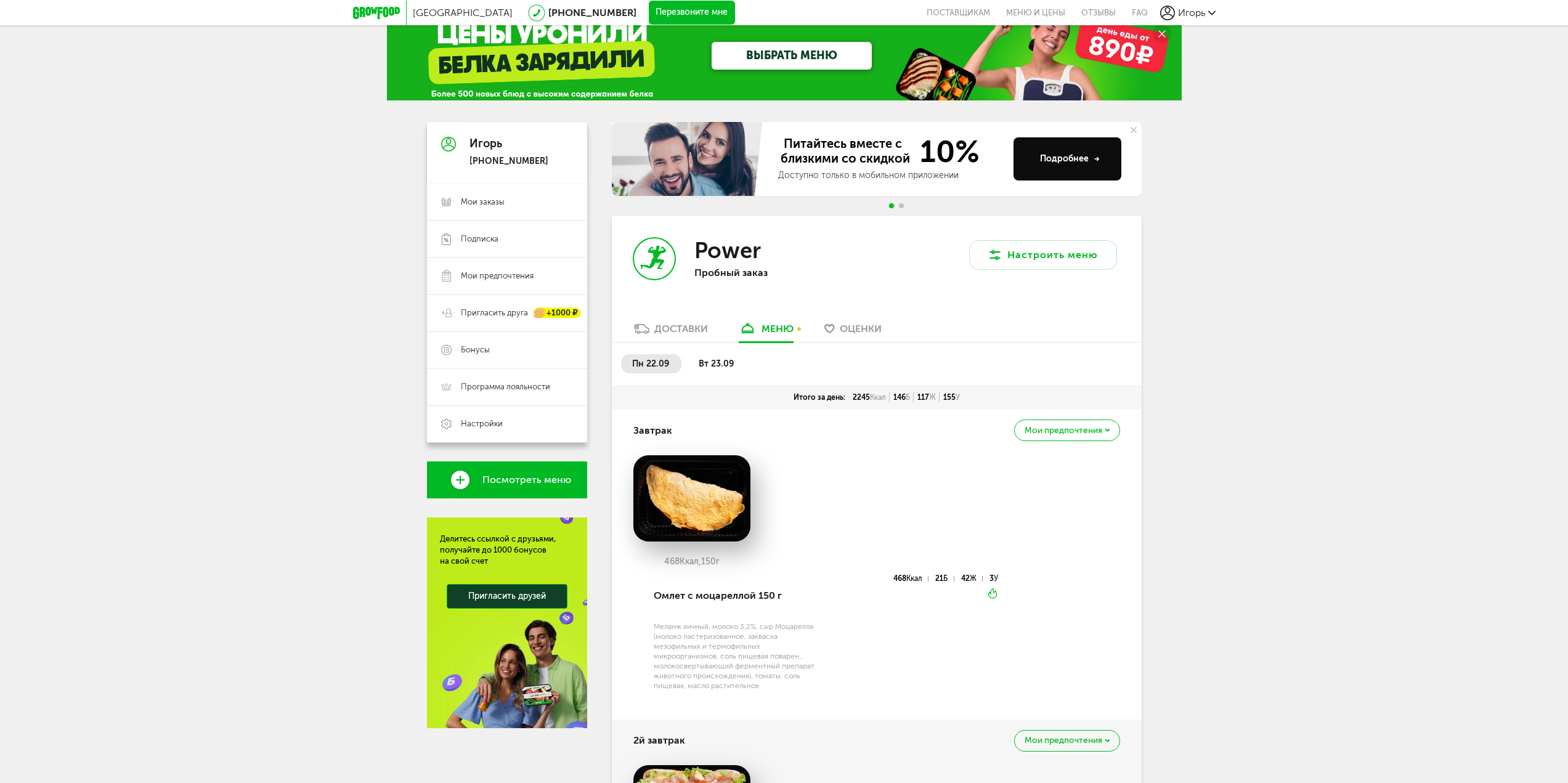
click at [739, 364] on li "вт 23.09" at bounding box center [716, 364] width 58 height 19
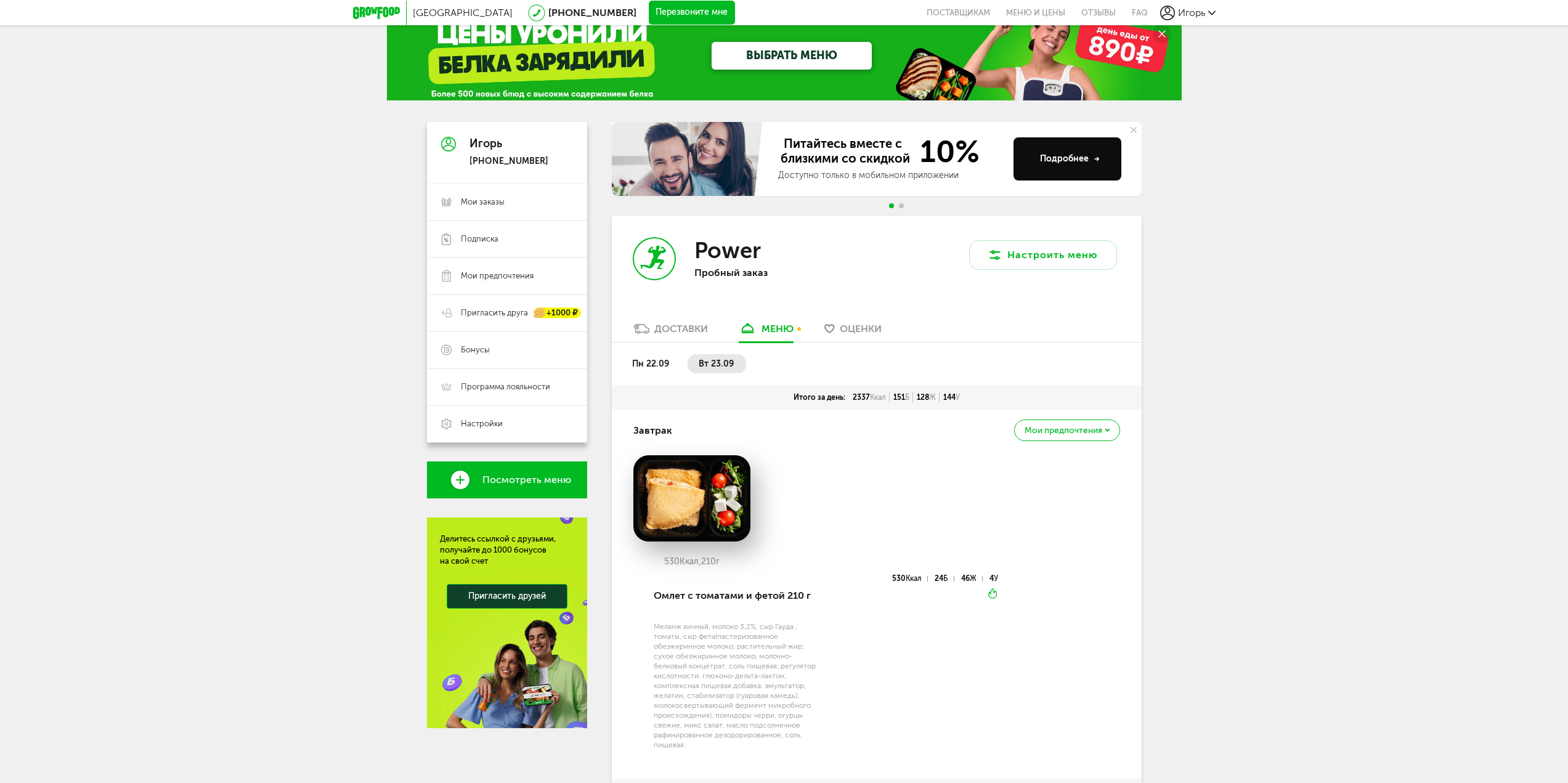
click at [633, 356] on li "пн 22.09" at bounding box center [651, 364] width 60 height 19
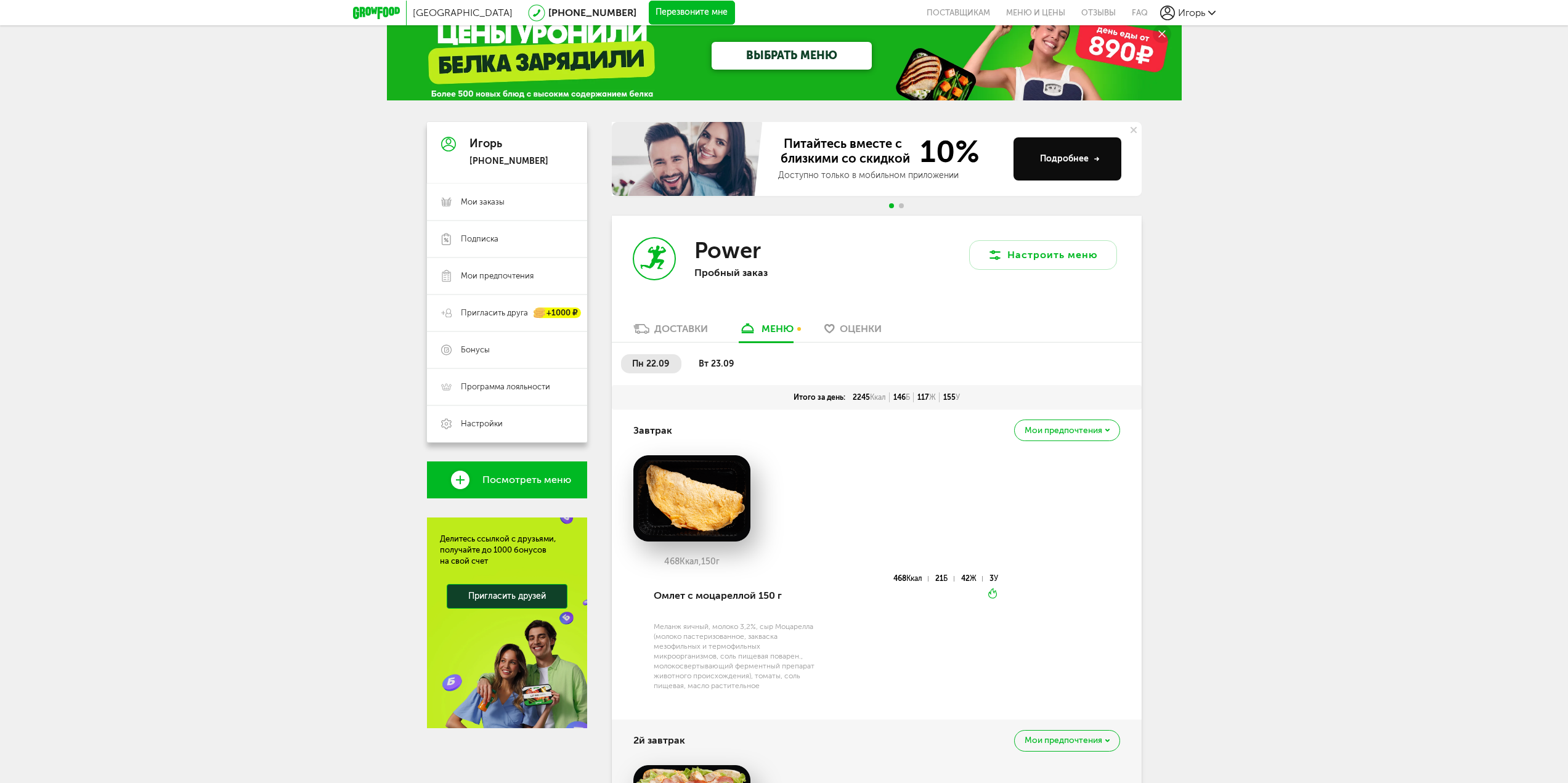
click at [722, 361] on span "вт 23.09" at bounding box center [716, 364] width 35 height 11
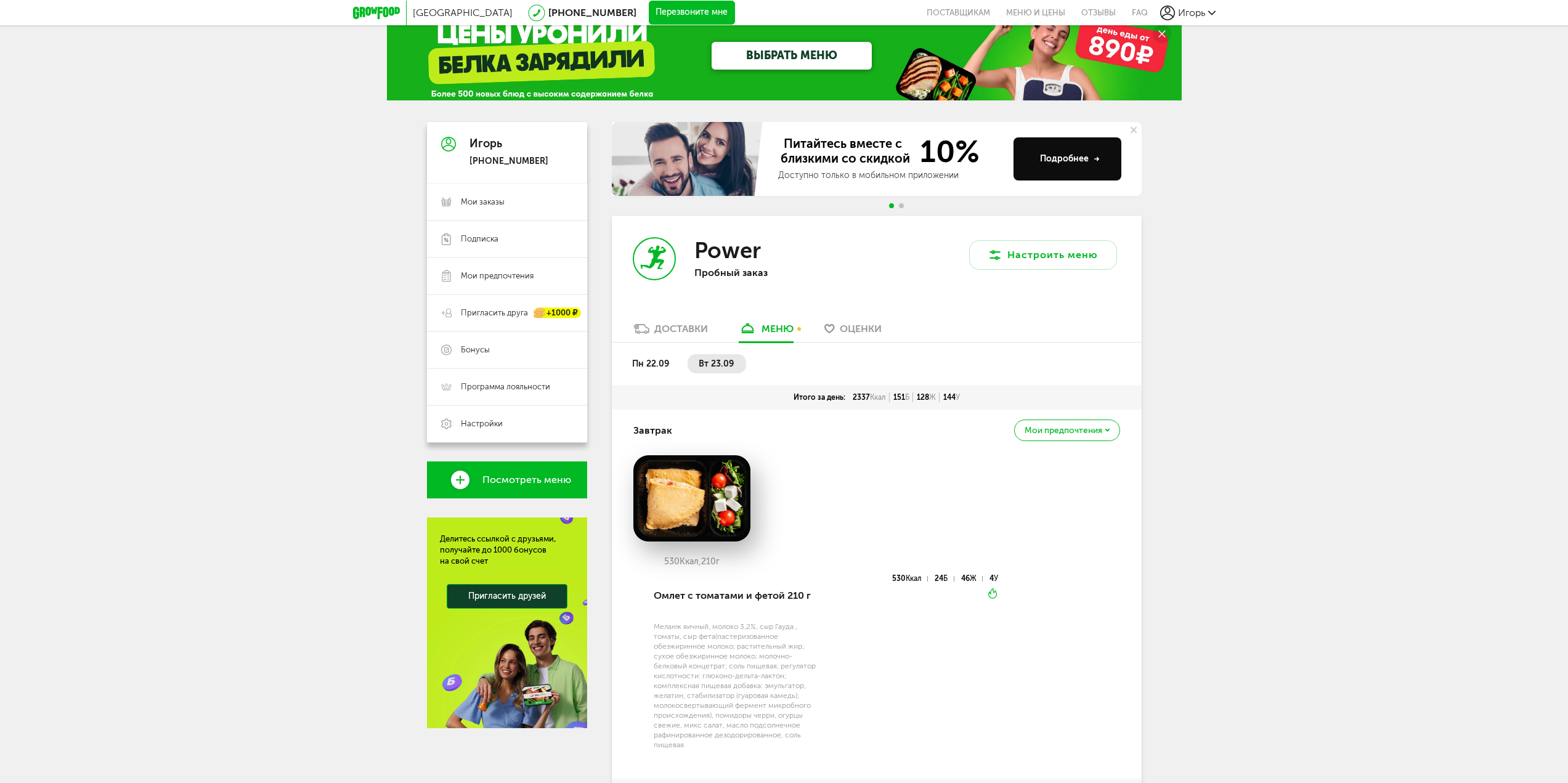
click at [654, 354] on li "пн 22.09" at bounding box center [651, 364] width 60 height 19
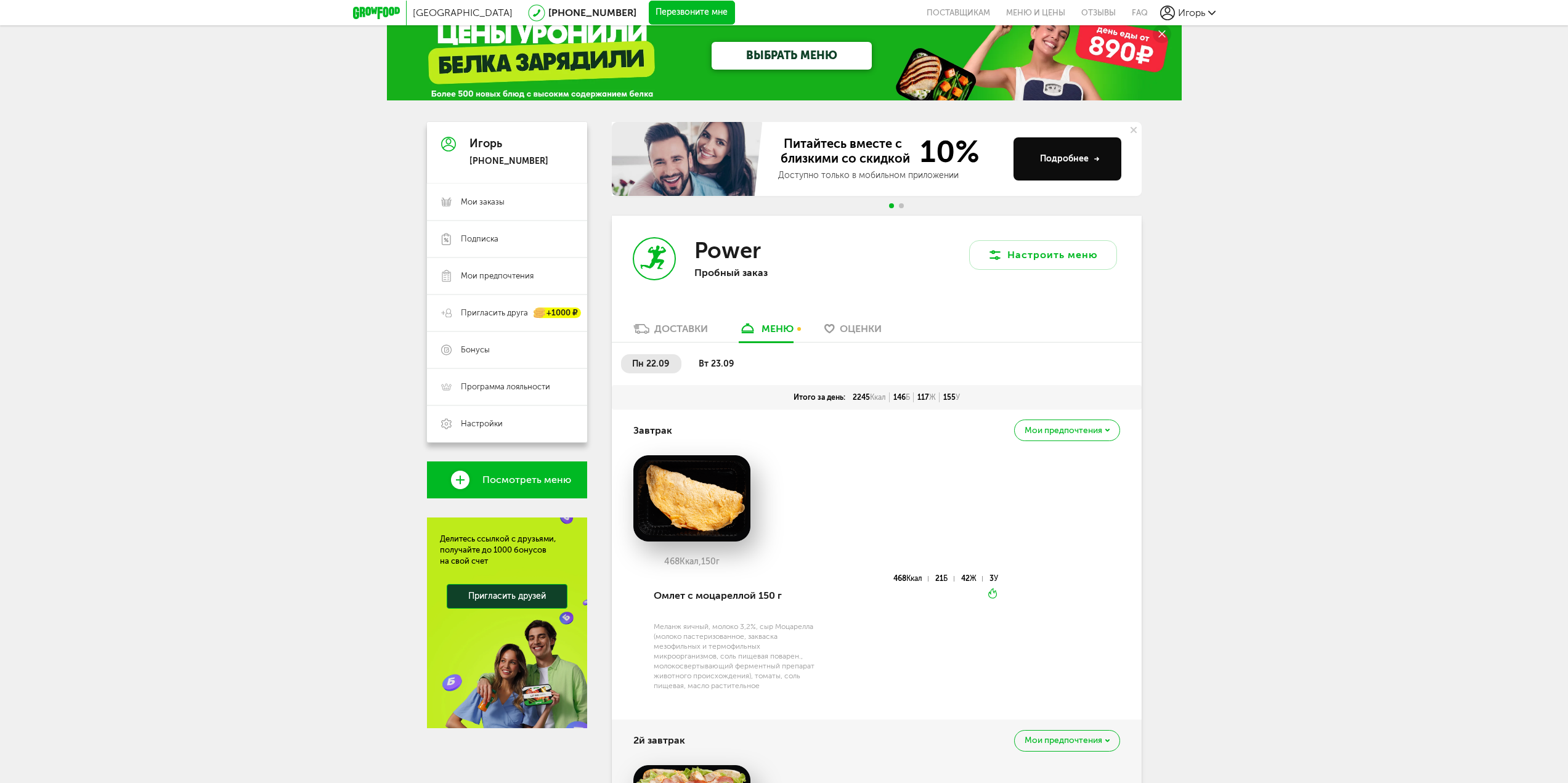
click at [712, 363] on span "вт 23.09" at bounding box center [716, 364] width 35 height 11
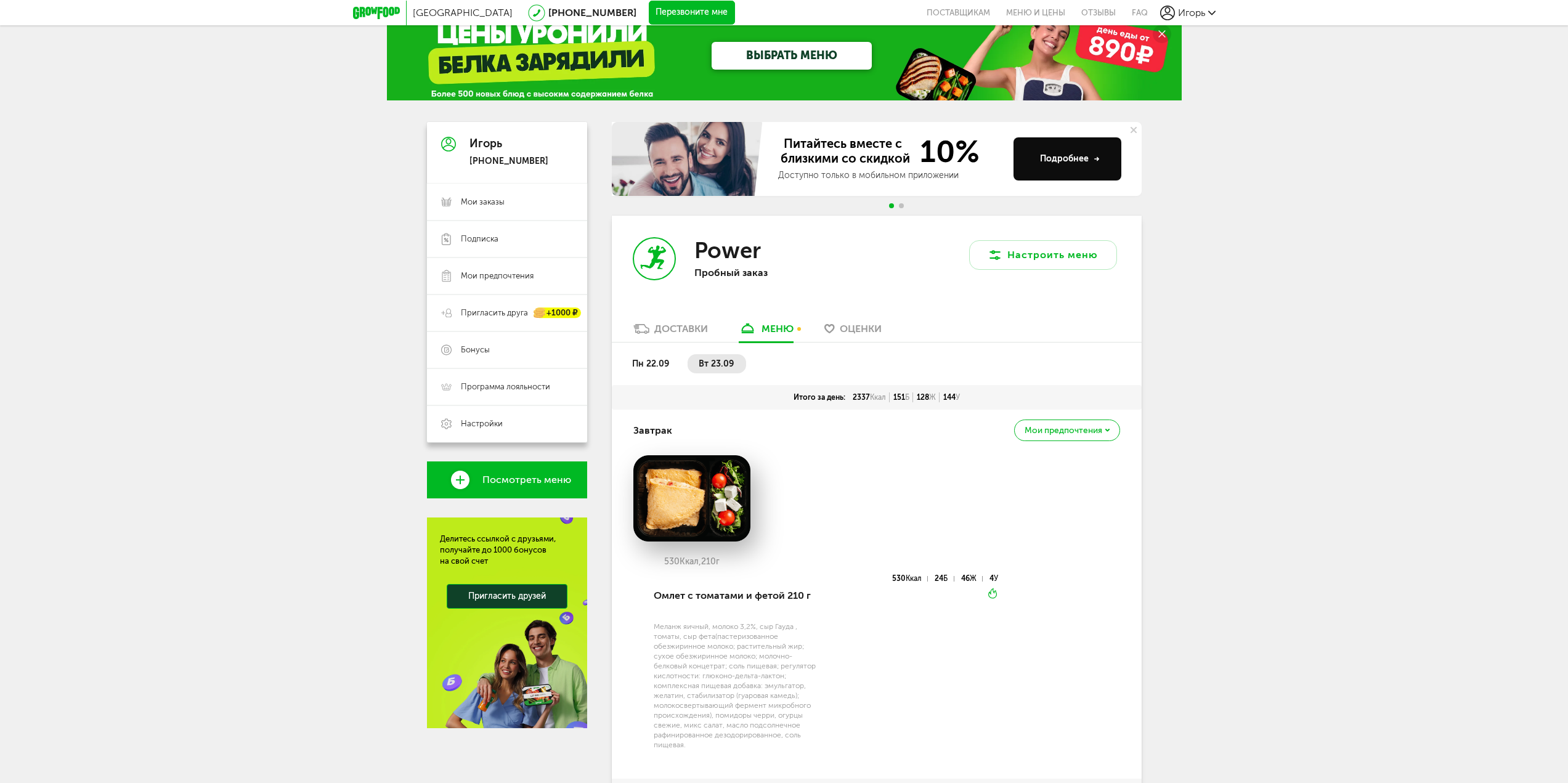
click at [668, 356] on li "пн 22.09" at bounding box center [651, 364] width 60 height 19
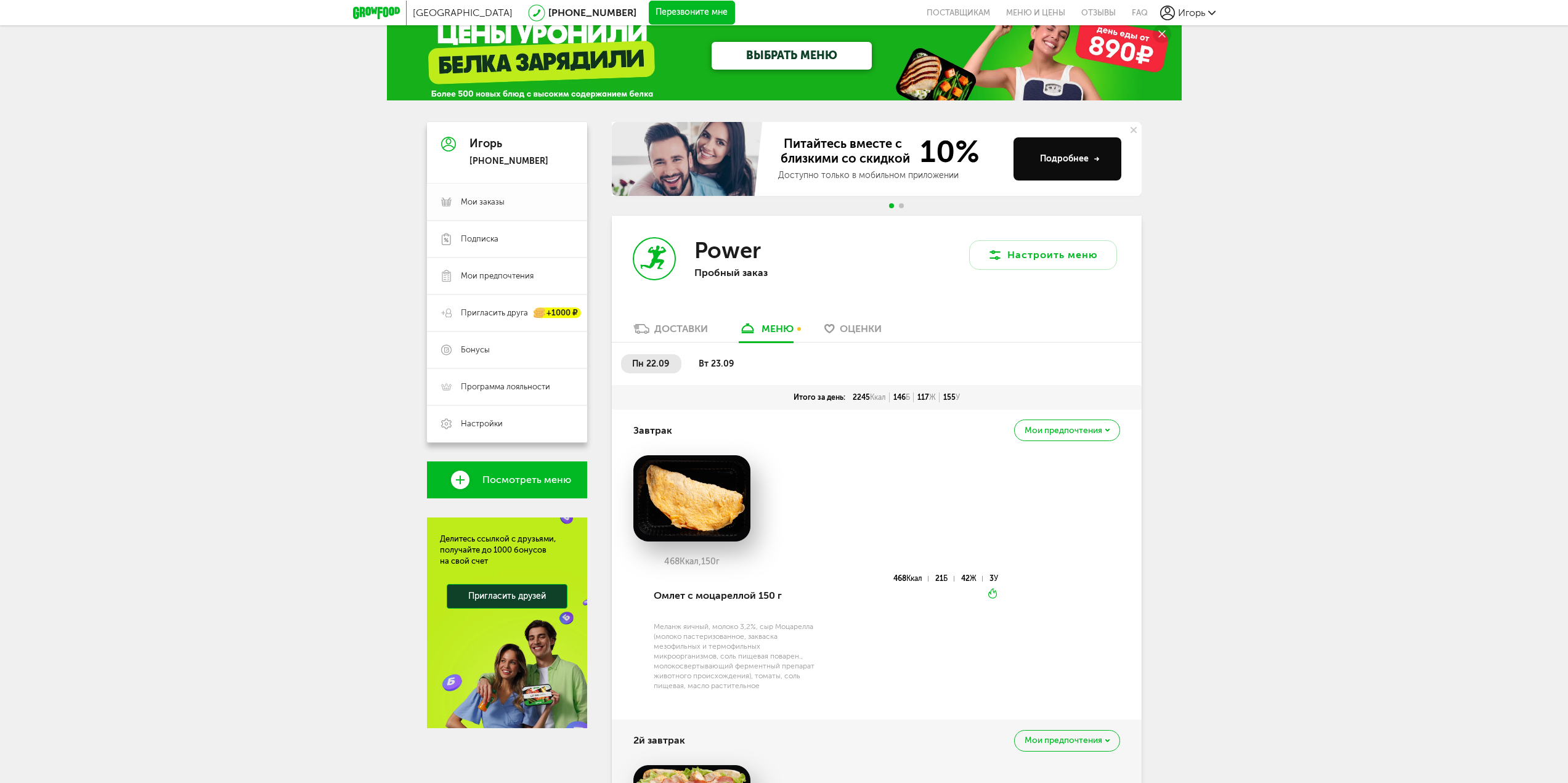
click at [521, 200] on span "Мои заказы" at bounding box center [517, 202] width 112 height 11
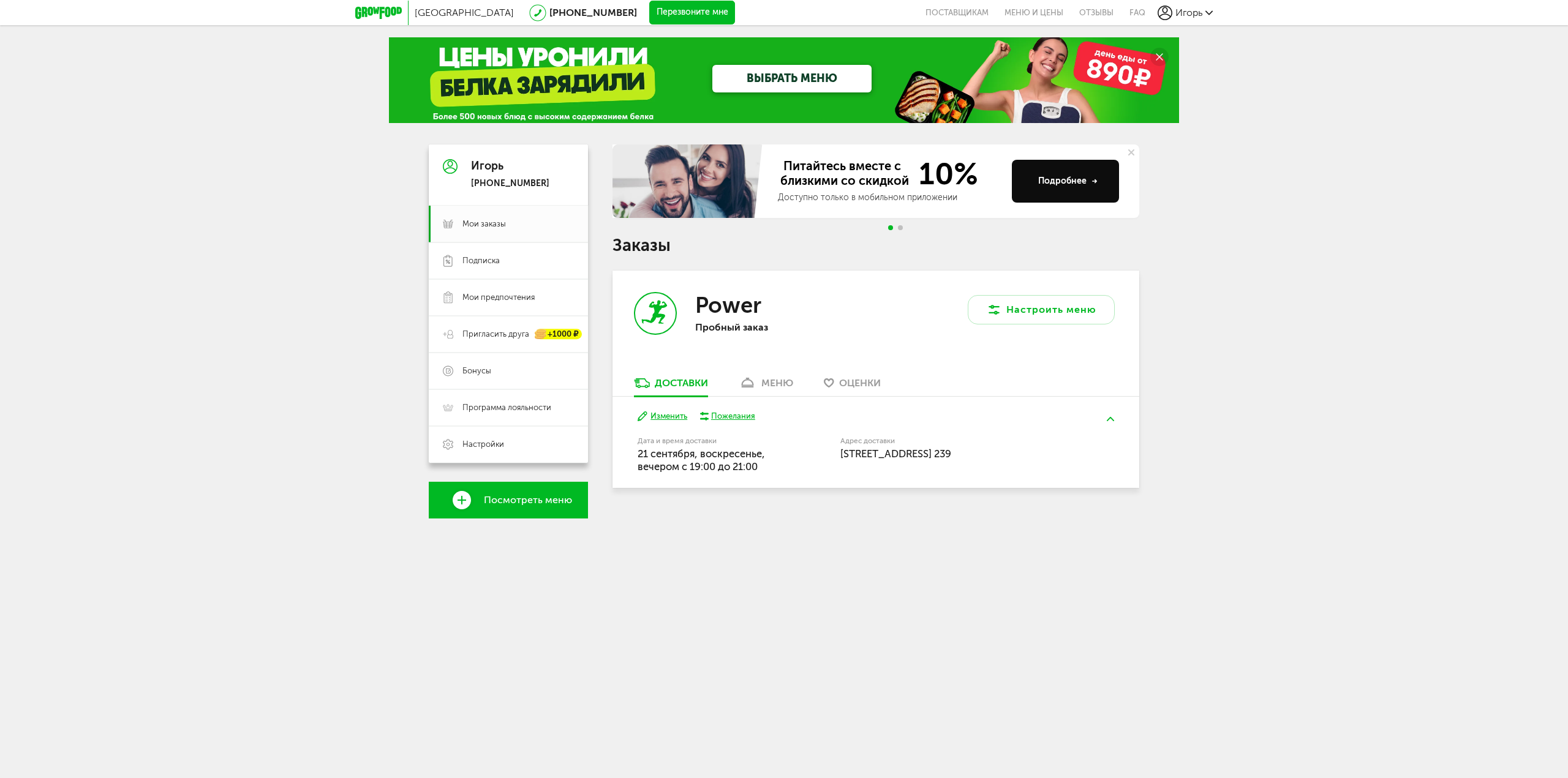
click at [815, 81] on link "ВЫБРАТЬ МЕНЮ" at bounding box center [792, 79] width 159 height 27
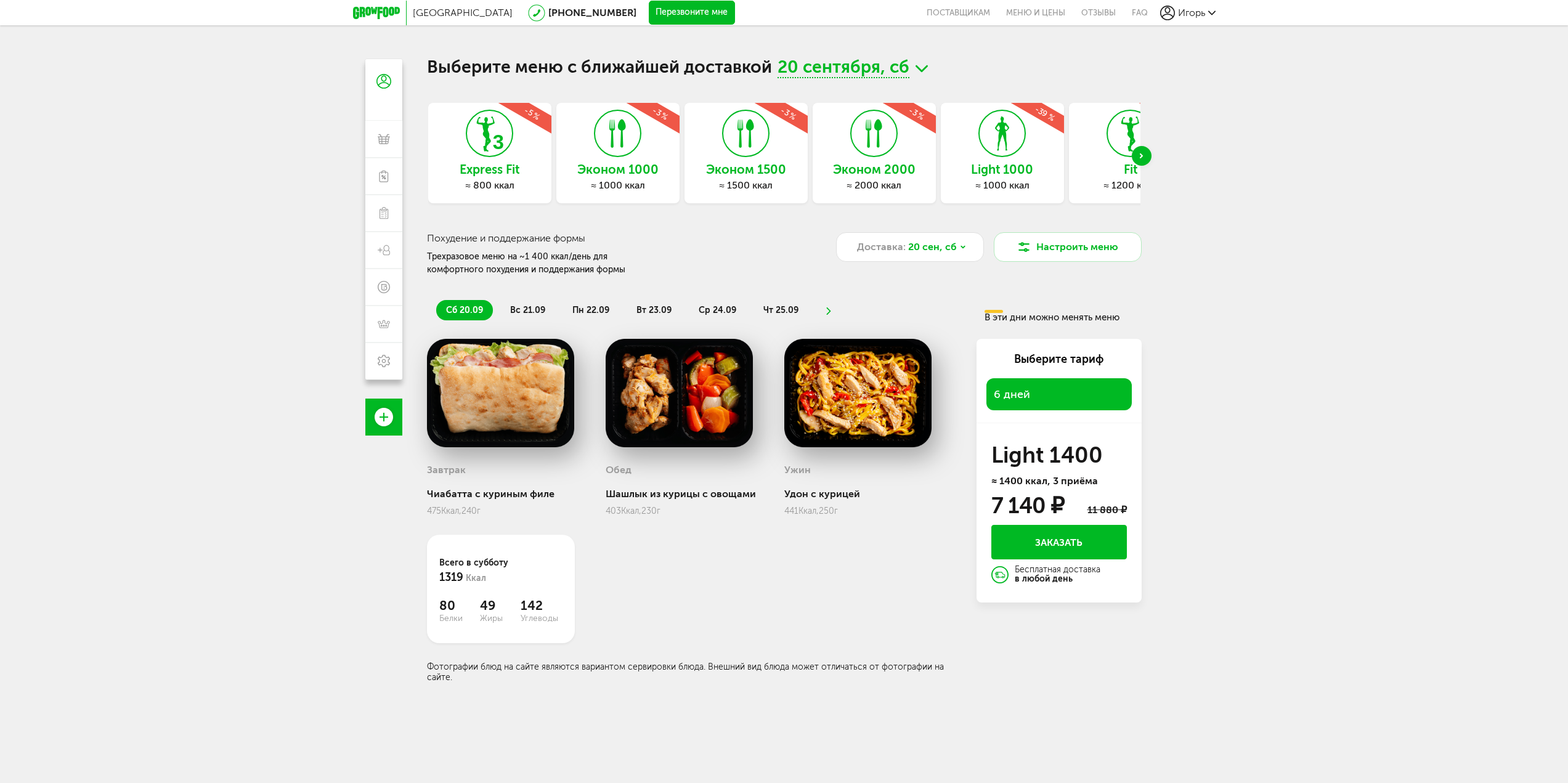
click at [864, 146] on icon at bounding box center [874, 134] width 45 height 47
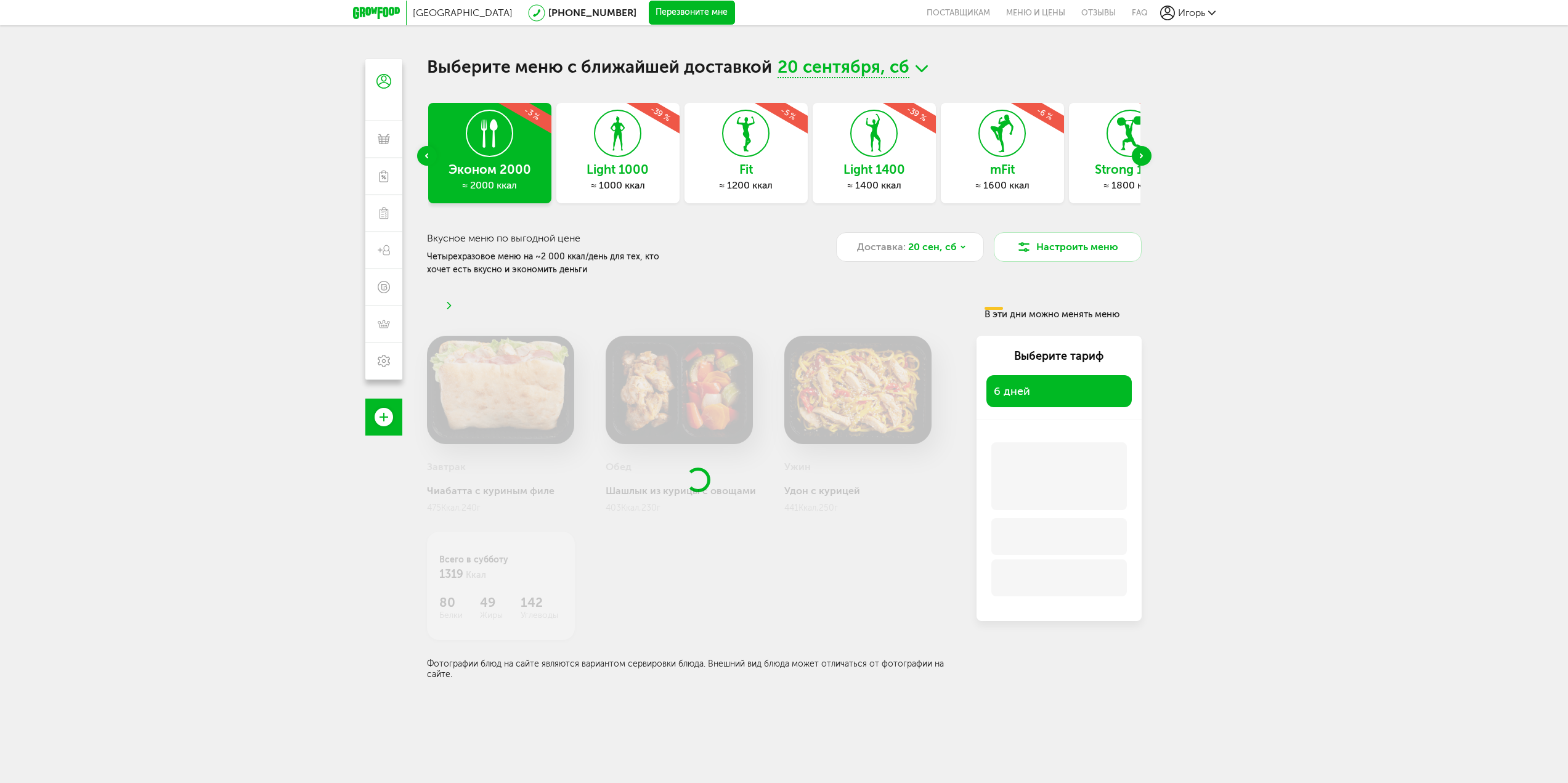
click at [420, 156] on div "Выберите меню с ближайшей доставкой [DATE] Express Fit ≈ 800 ккал -5 % Эконом 1…" at bounding box center [784, 451] width 739 height 783
click at [425, 158] on div "Выберите меню с ближайшей доставкой [DATE] Express Fit ≈ 800 ккал -5 % Эконом 1…" at bounding box center [784, 451] width 739 height 783
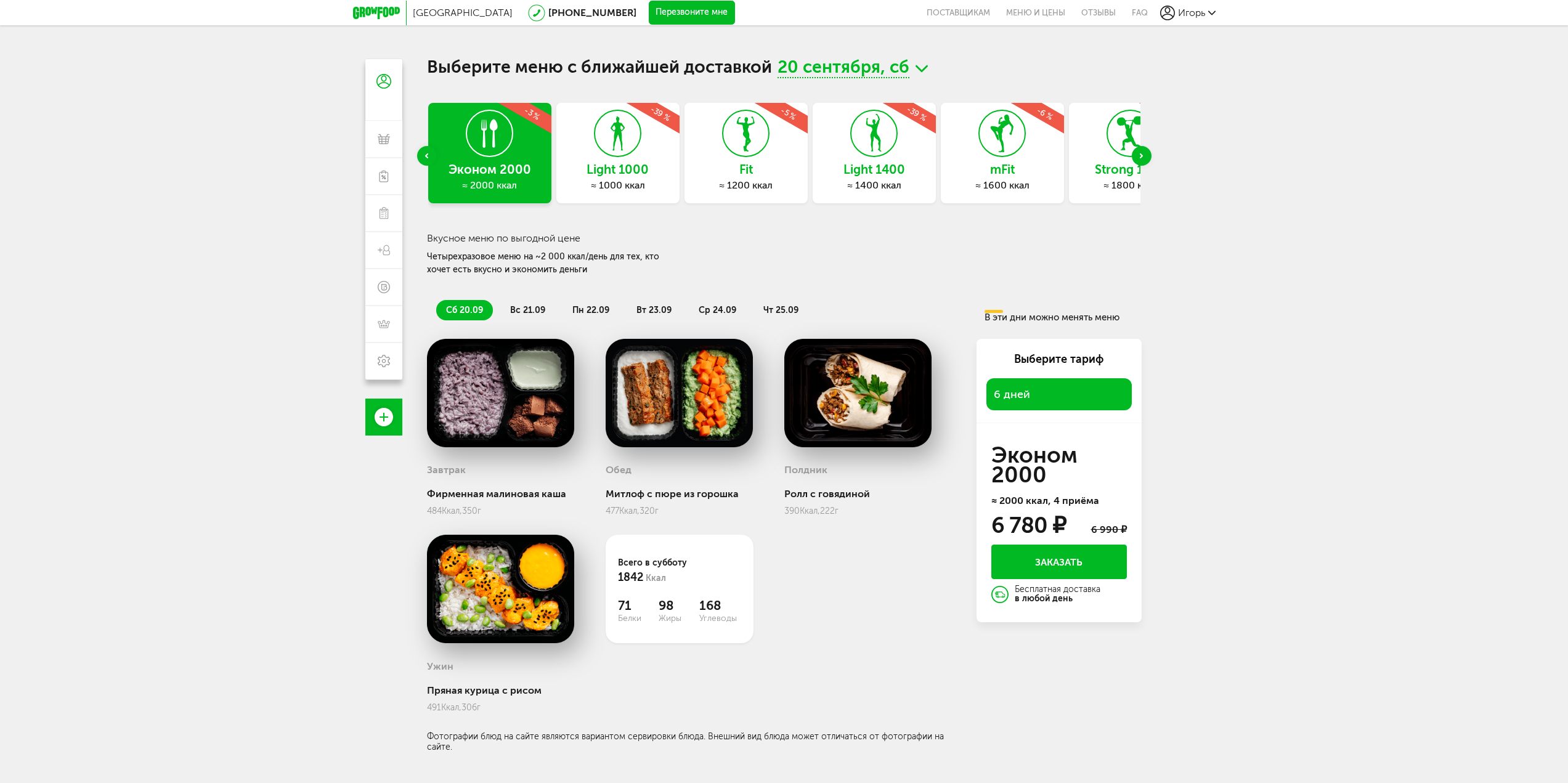
click at [433, 154] on div "Previous slide" at bounding box center [427, 155] width 19 height 19
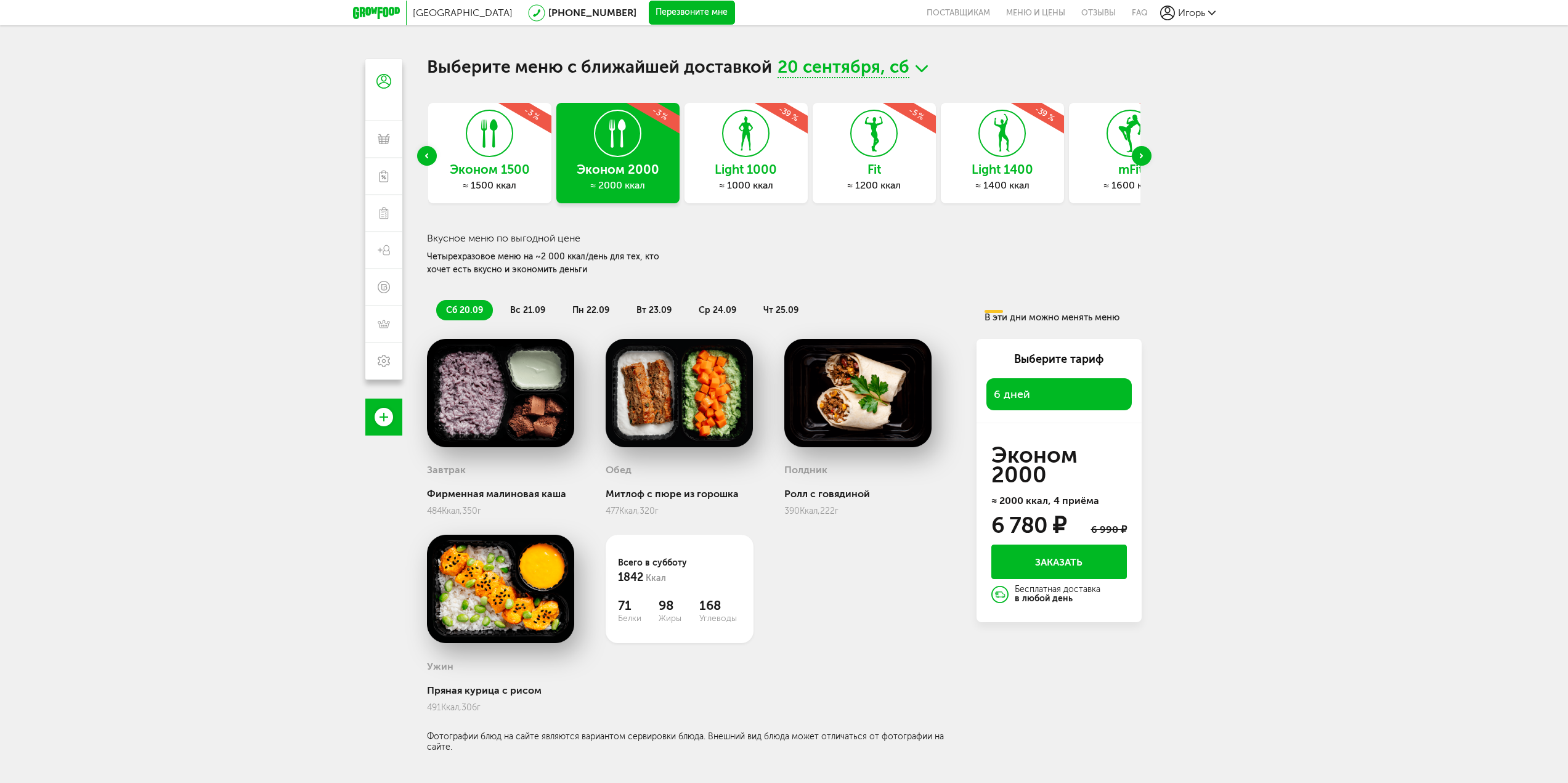
click at [507, 149] on icon at bounding box center [489, 134] width 45 height 47
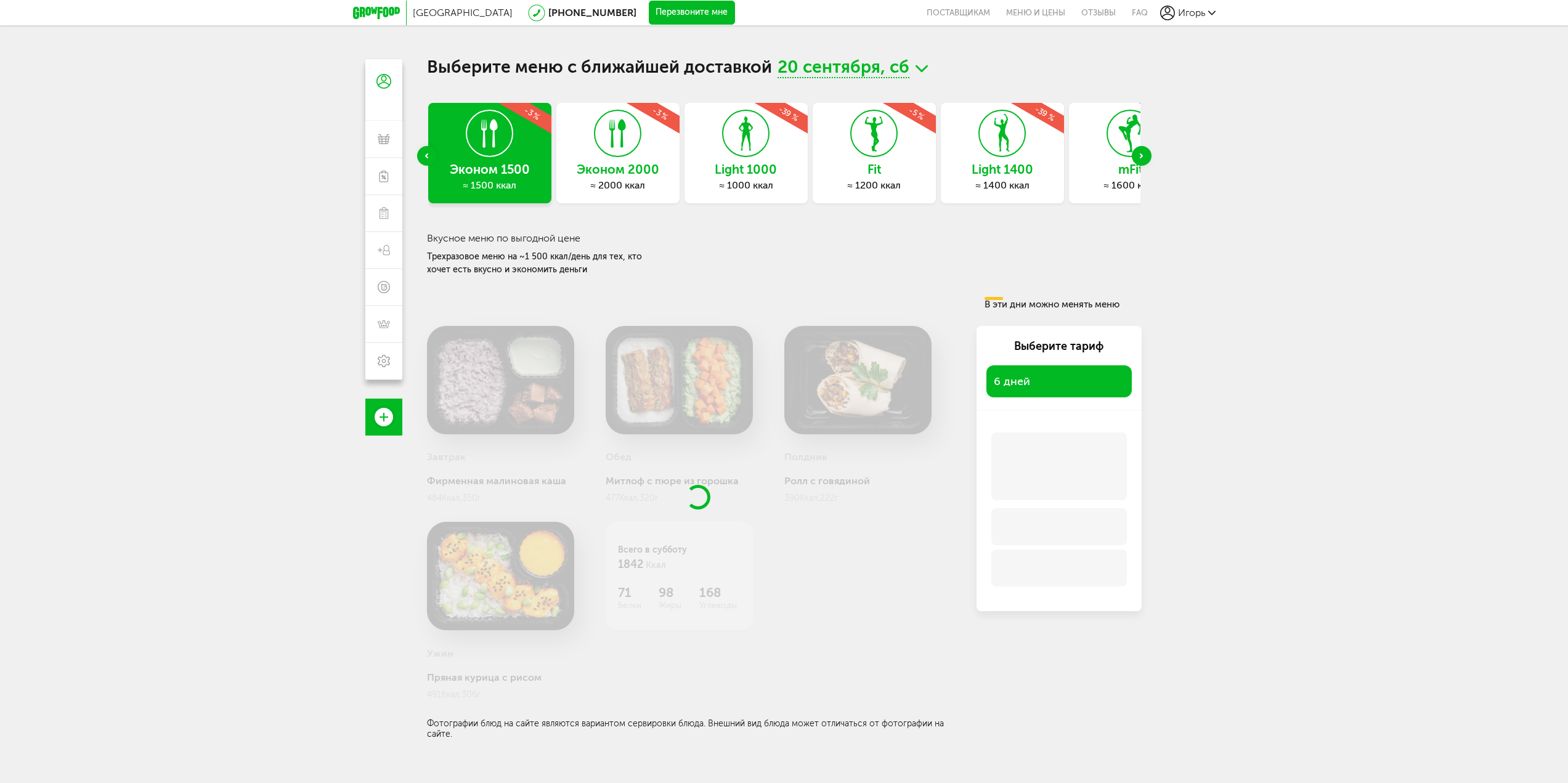
click at [856, 84] on div "Выберите меню с ближайшей доставкой [DATE] Express Fit ≈ 800 ккал -5 % Эконом 1…" at bounding box center [785, 399] width 715 height 681
click at [851, 75] on span "20 сентября, сб" at bounding box center [844, 68] width 132 height 19
click at [818, 136] on li "23 сентября, вт" at bounding box center [852, 141] width 123 height 23
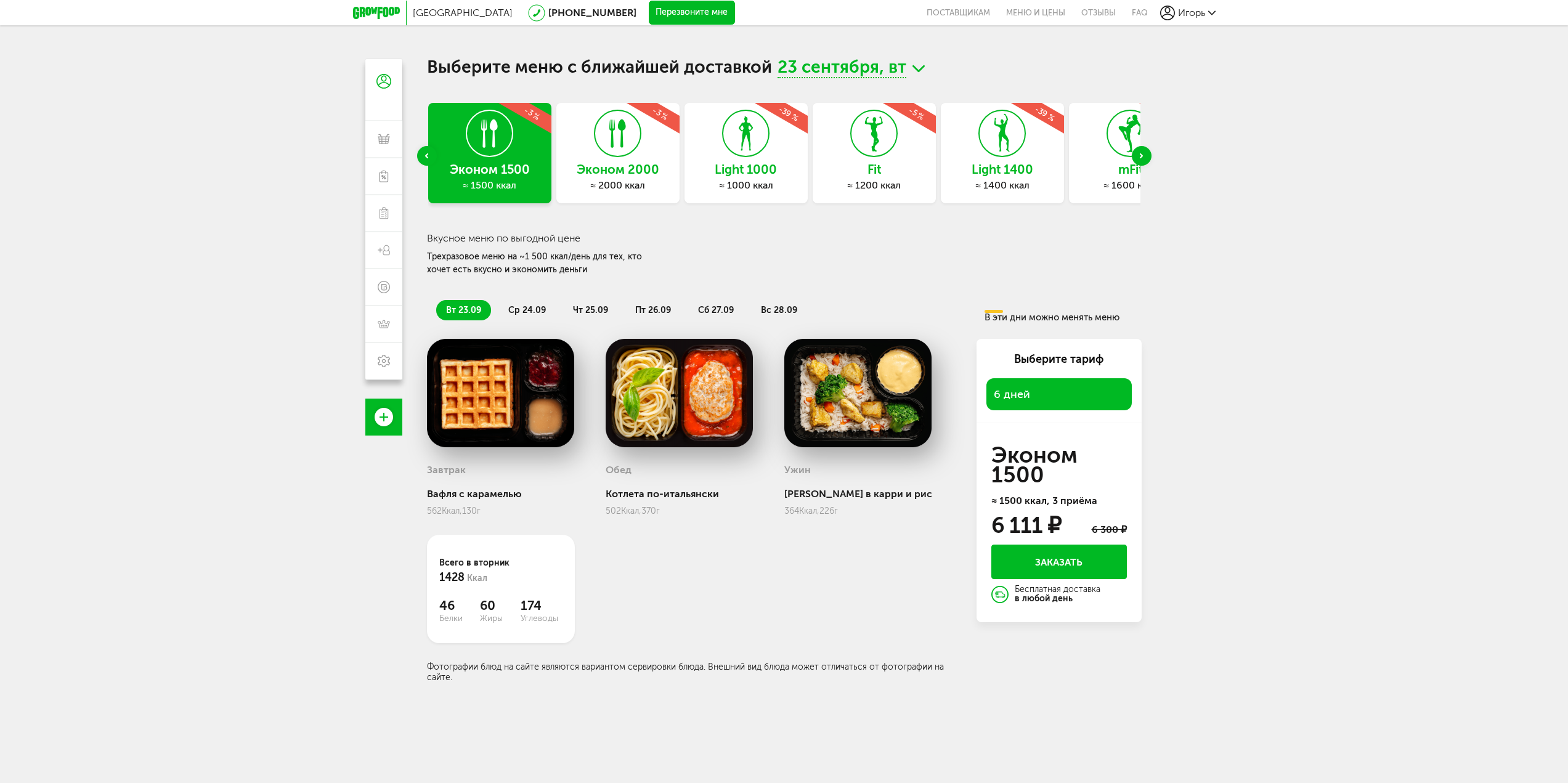
click at [1044, 397] on span "6 дней" at bounding box center [1059, 394] width 131 height 17
click at [531, 303] on li "ср 24.09" at bounding box center [526, 310] width 57 height 20
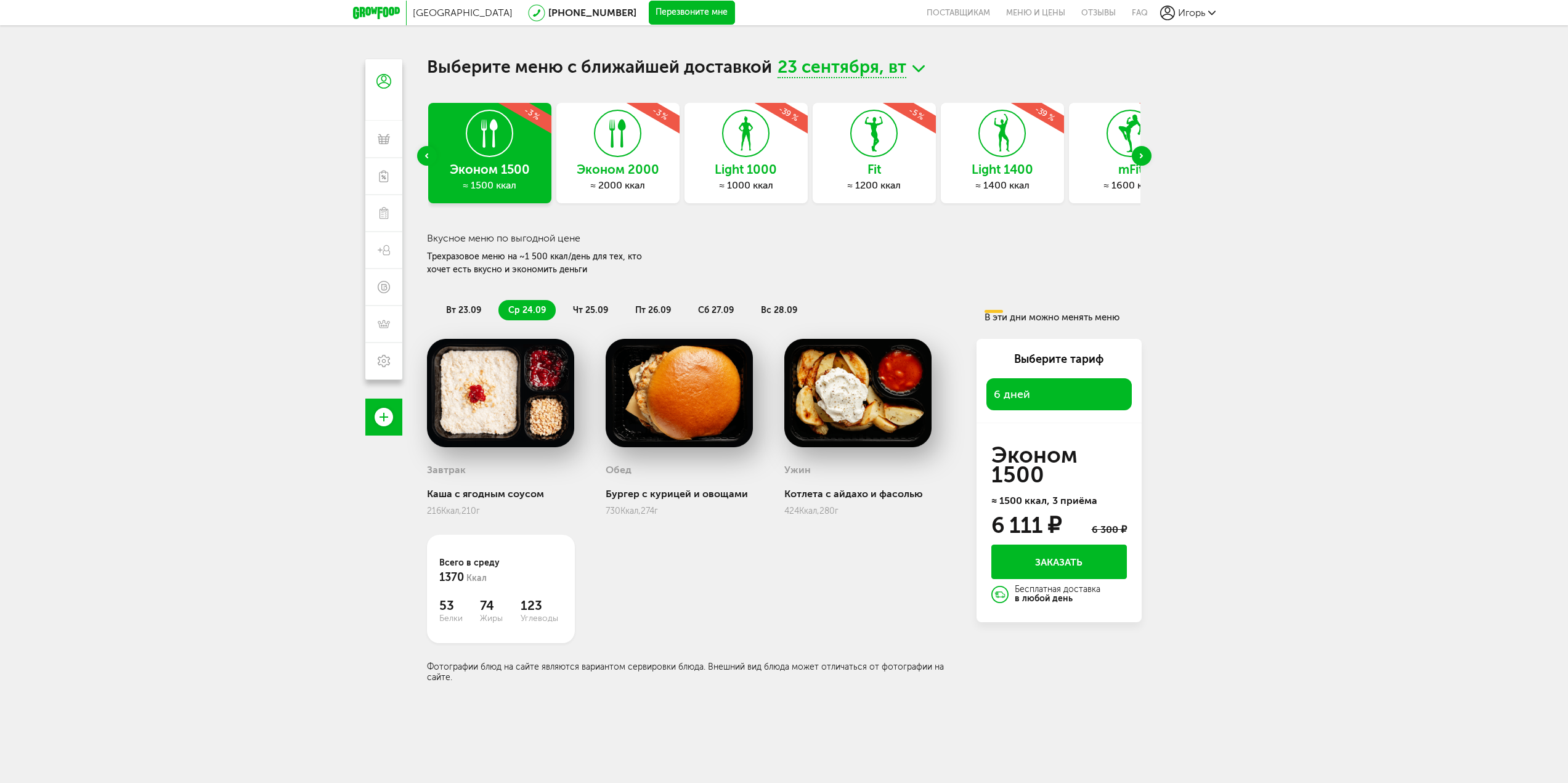
click at [594, 300] on li "чт 25.09" at bounding box center [590, 310] width 55 height 20
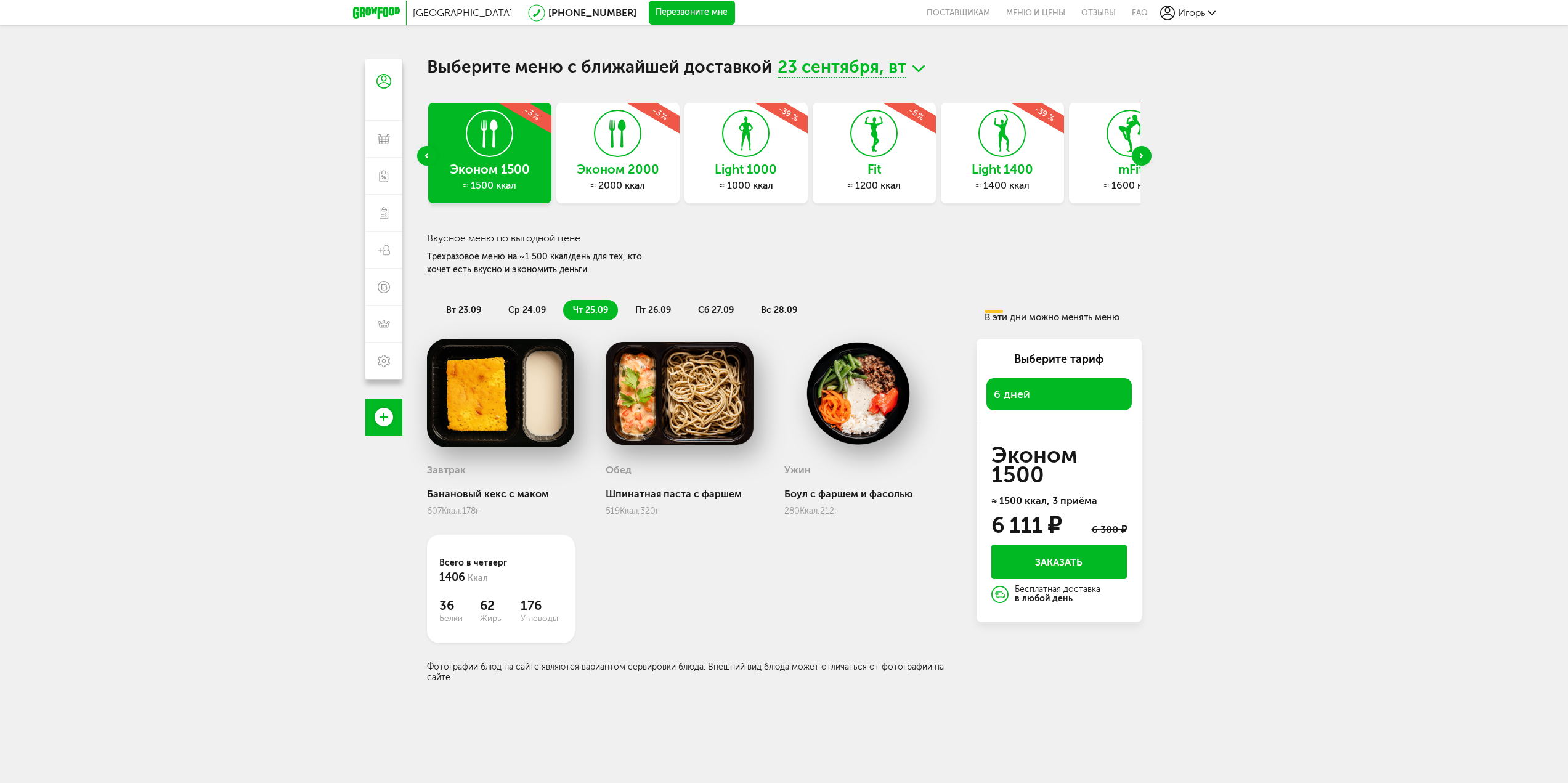
drag, startPoint x: 670, startPoint y: 300, endPoint x: 663, endPoint y: 307, distance: 9.9
click at [669, 302] on li "пт 26.09" at bounding box center [653, 310] width 55 height 20
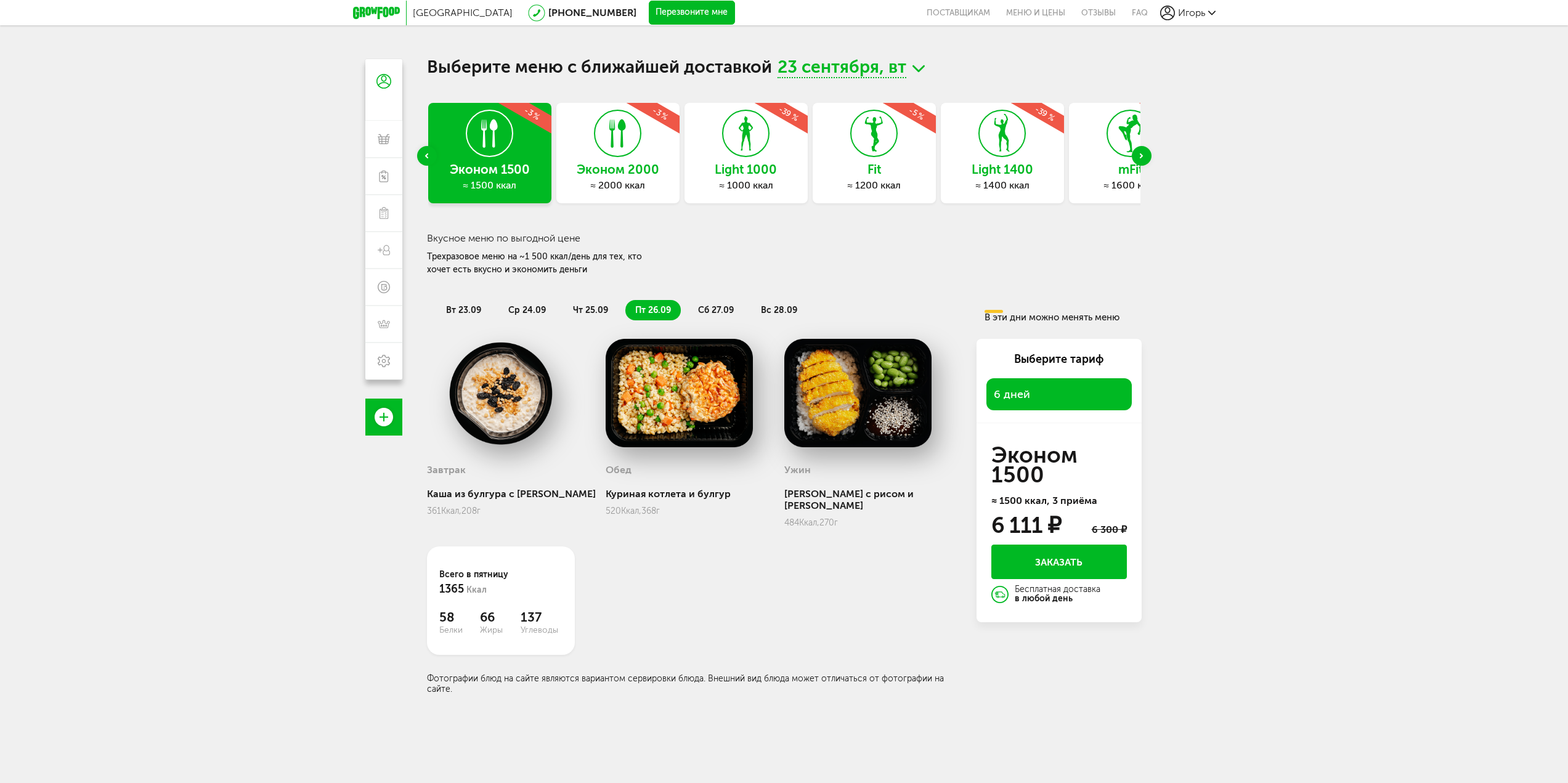
click at [729, 309] on span "сб 27.09" at bounding box center [716, 310] width 36 height 11
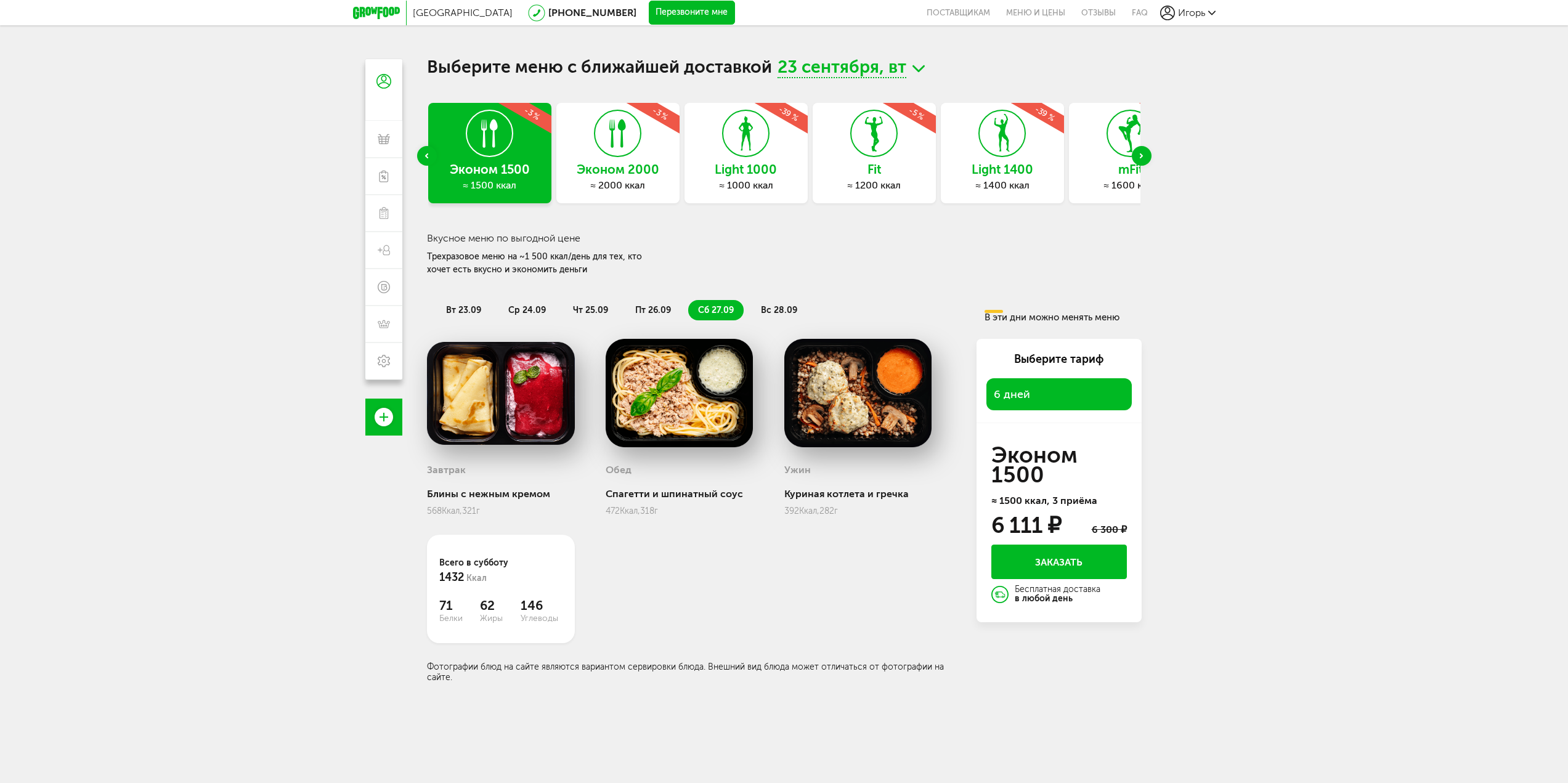
click at [782, 310] on span "вс 28.09" at bounding box center [779, 310] width 36 height 11
